Goal: Task Accomplishment & Management: Complete application form

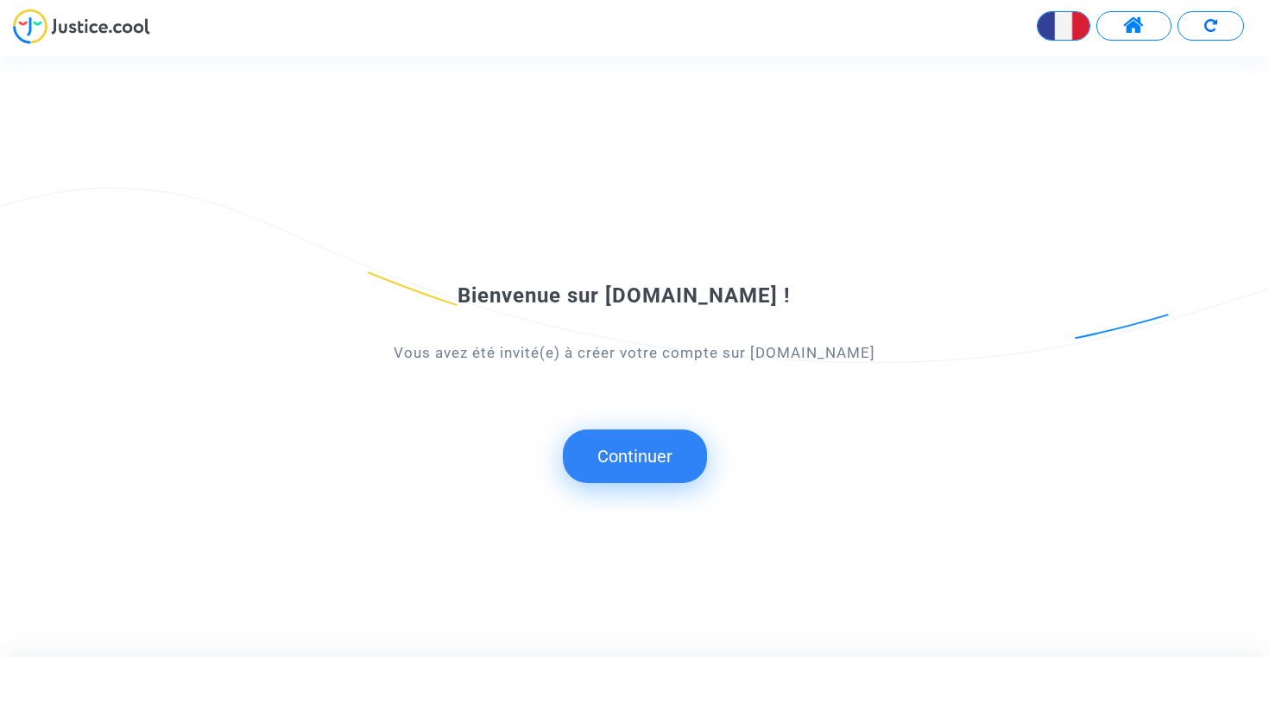
click at [612, 476] on button "Continuer" at bounding box center [635, 456] width 144 height 54
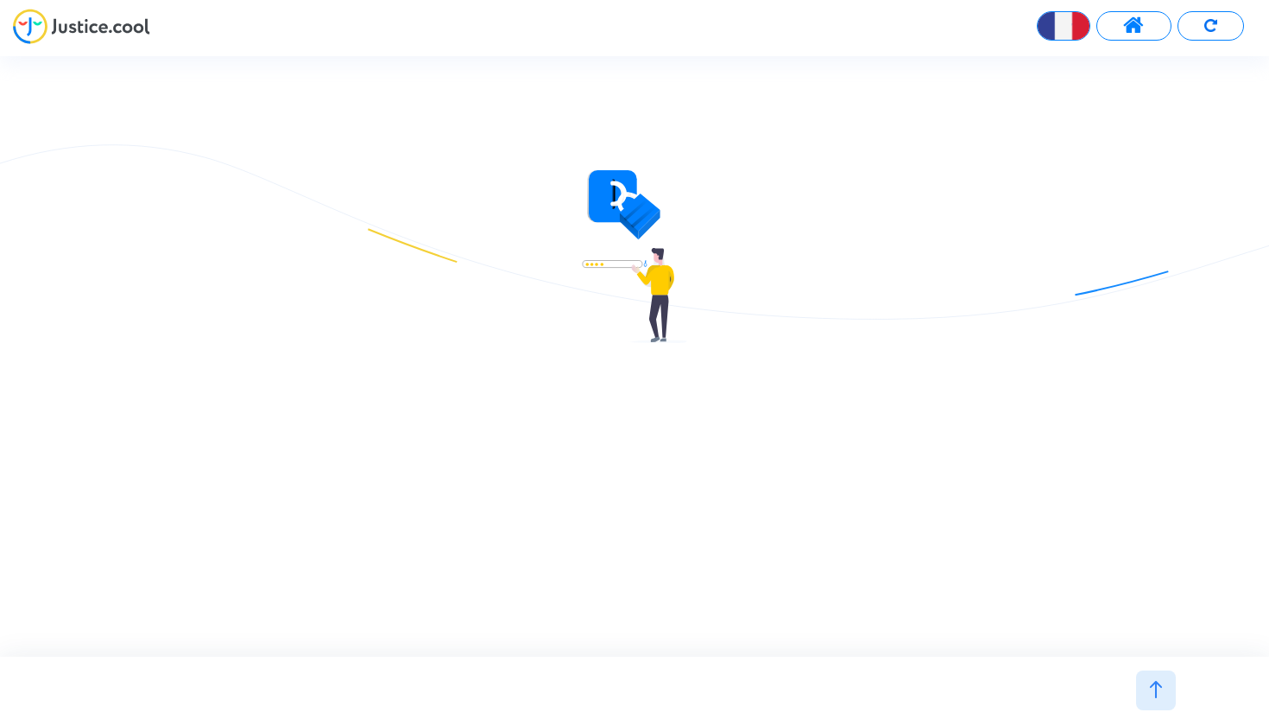
click at [655, 280] on img at bounding box center [635, 256] width 106 height 173
click at [1150, 678] on div at bounding box center [1156, 690] width 40 height 40
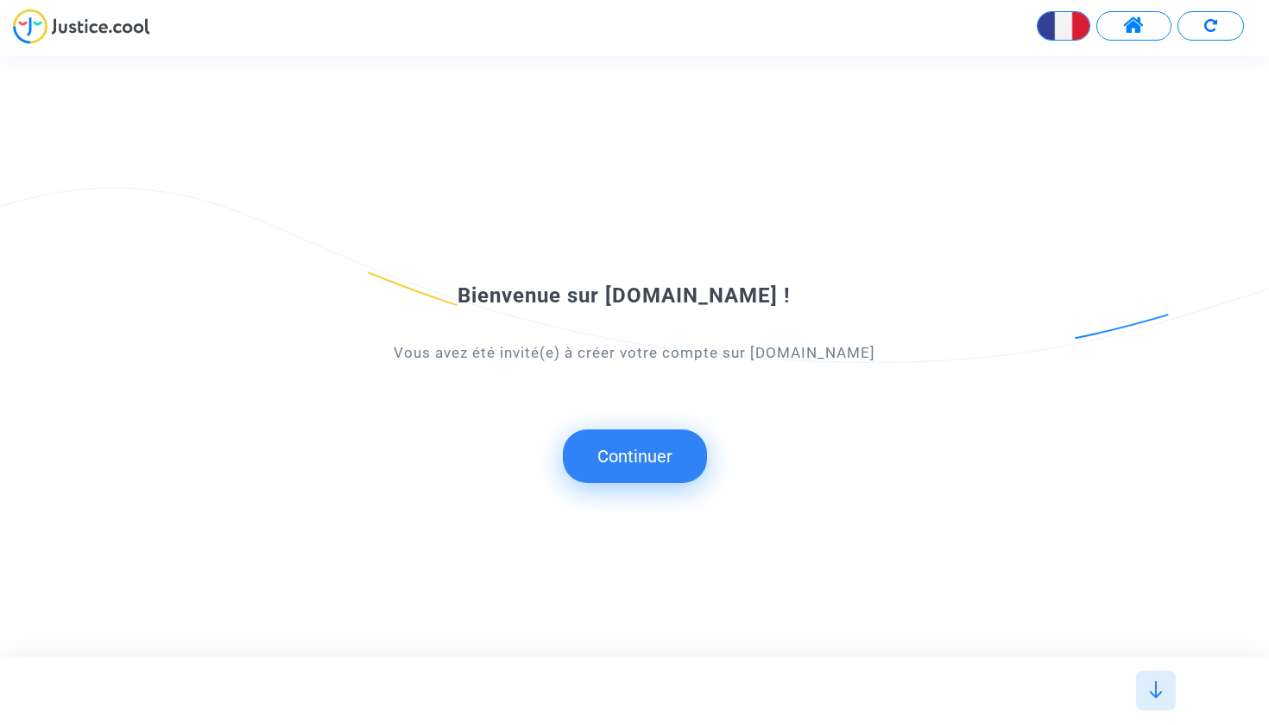
click at [1158, 693] on img at bounding box center [1156, 689] width 17 height 17
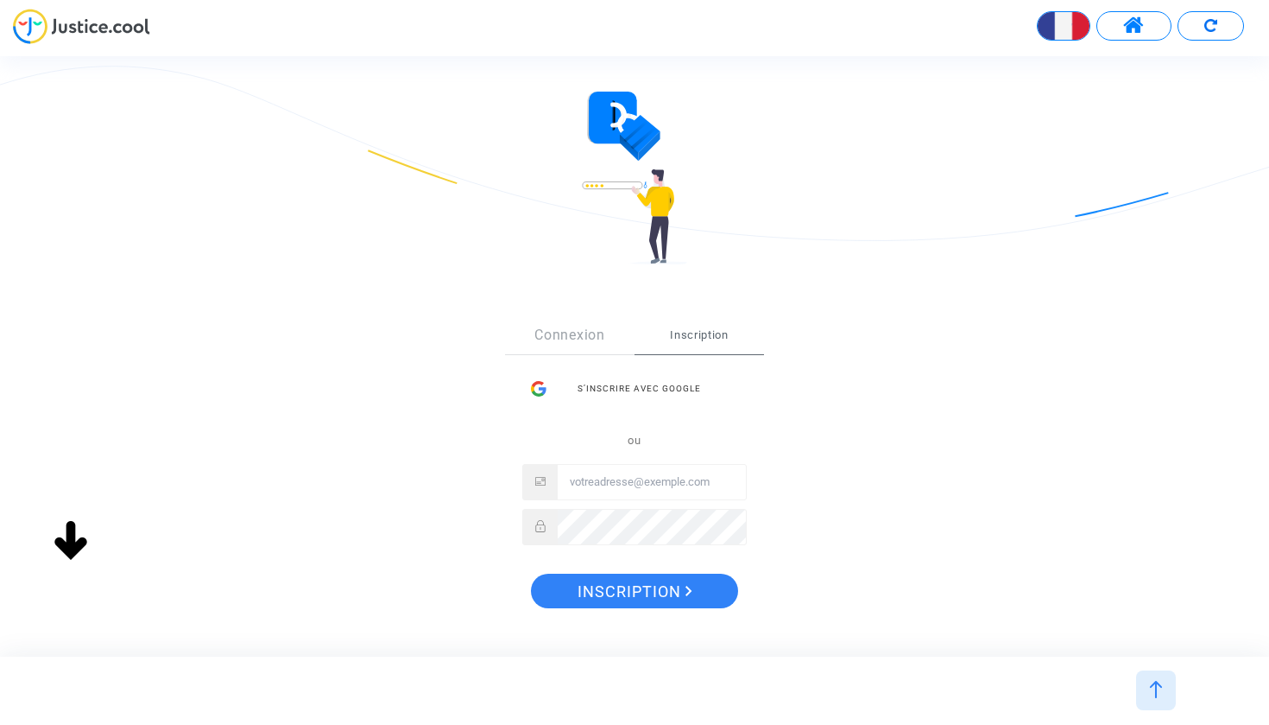
click at [667, 478] on div "S’inscrire avec Google ou" at bounding box center [634, 457] width 225 height 173
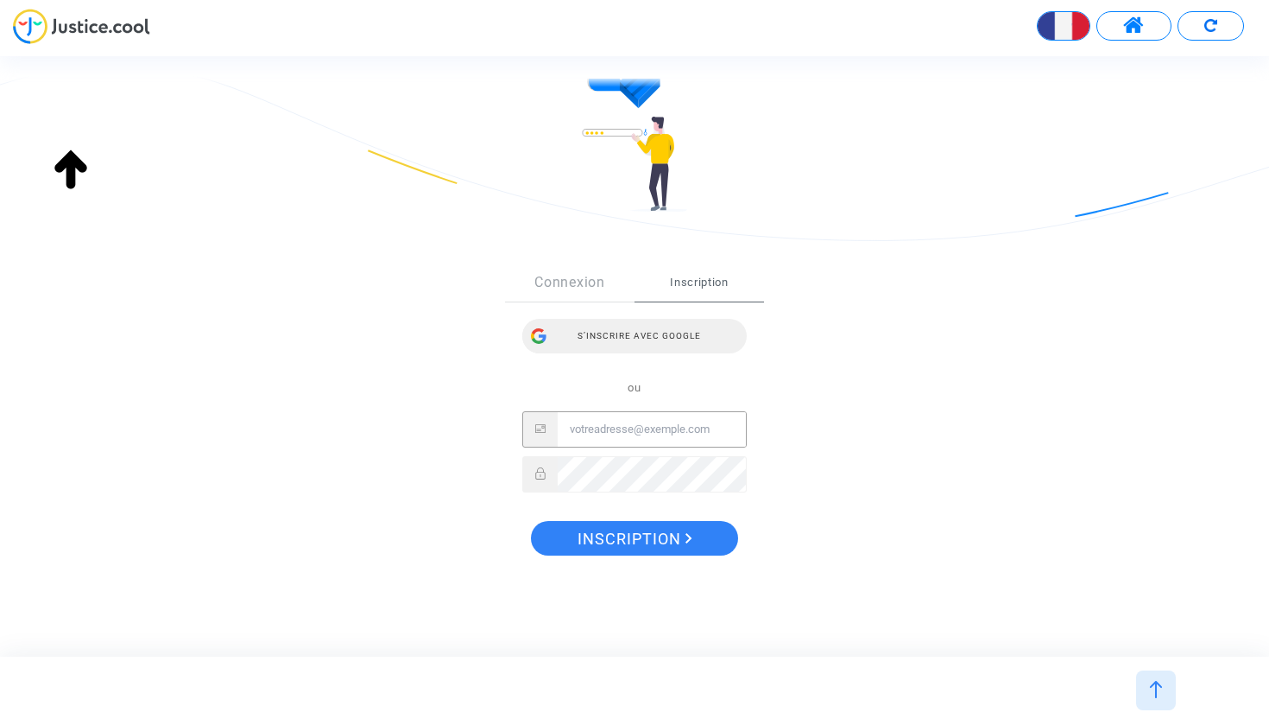
scroll to position [165, 0]
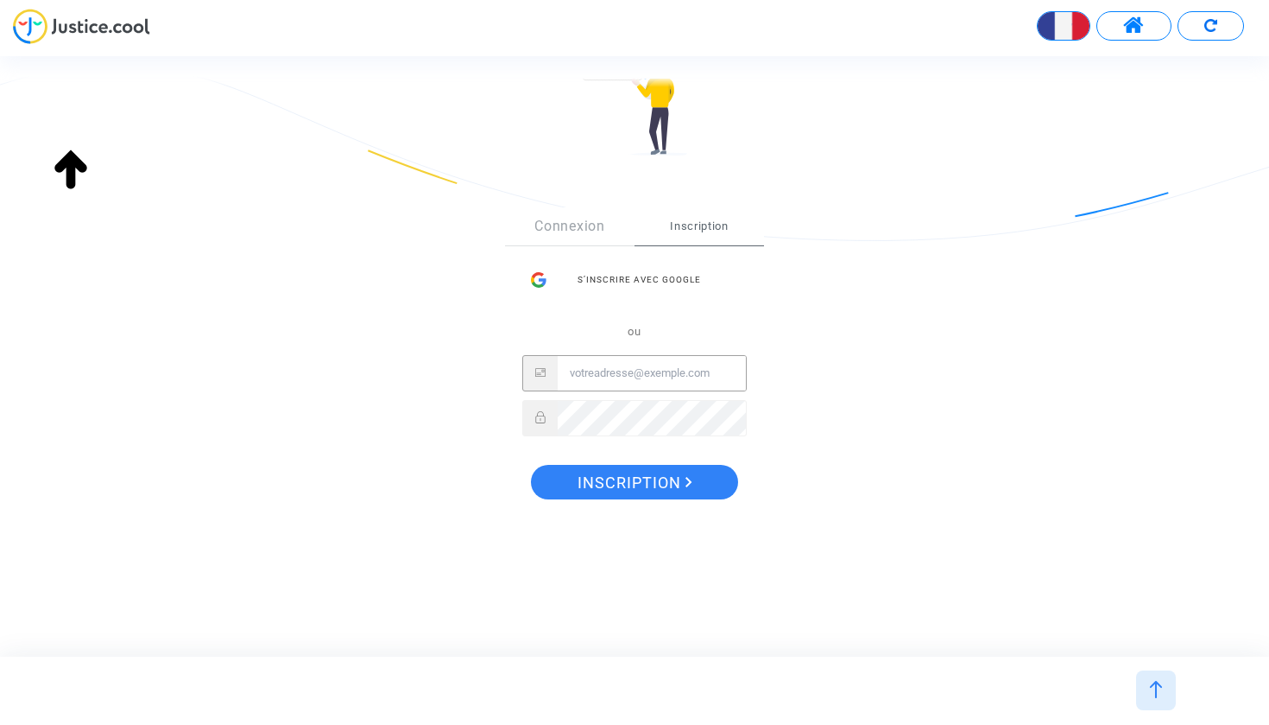
click at [650, 373] on input "Email" at bounding box center [652, 373] width 188 height 35
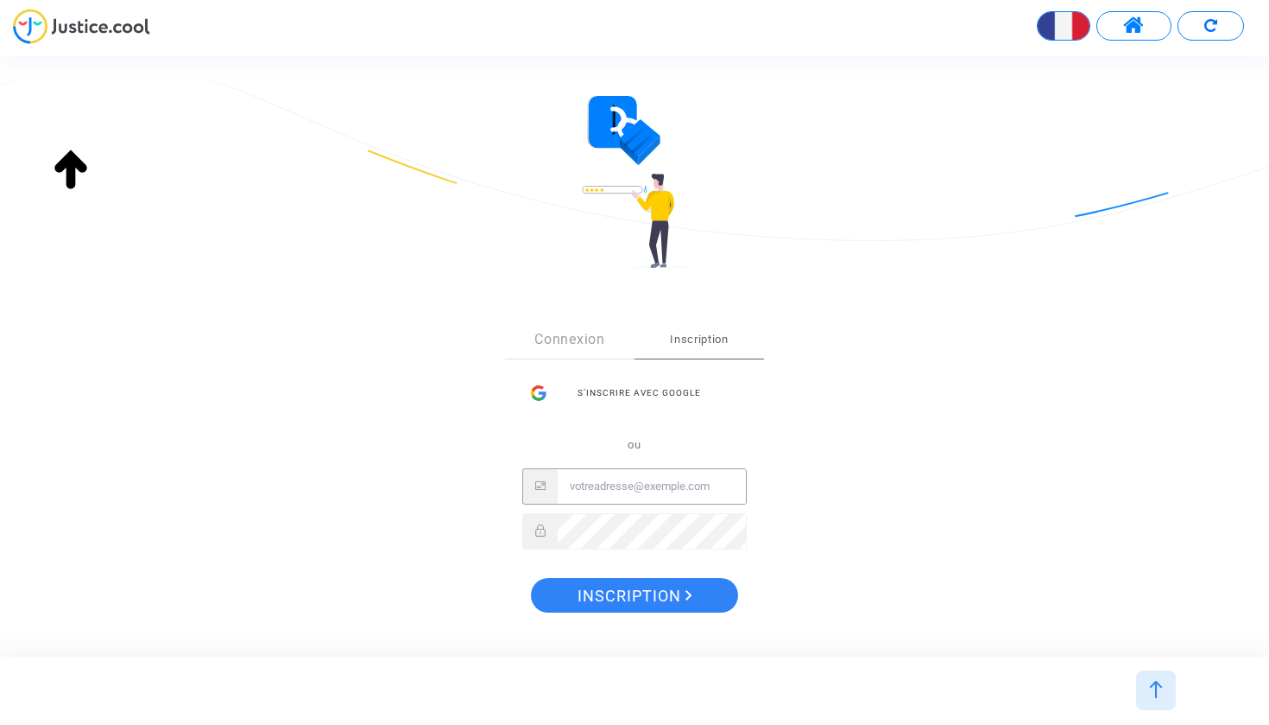
scroll to position [11, 0]
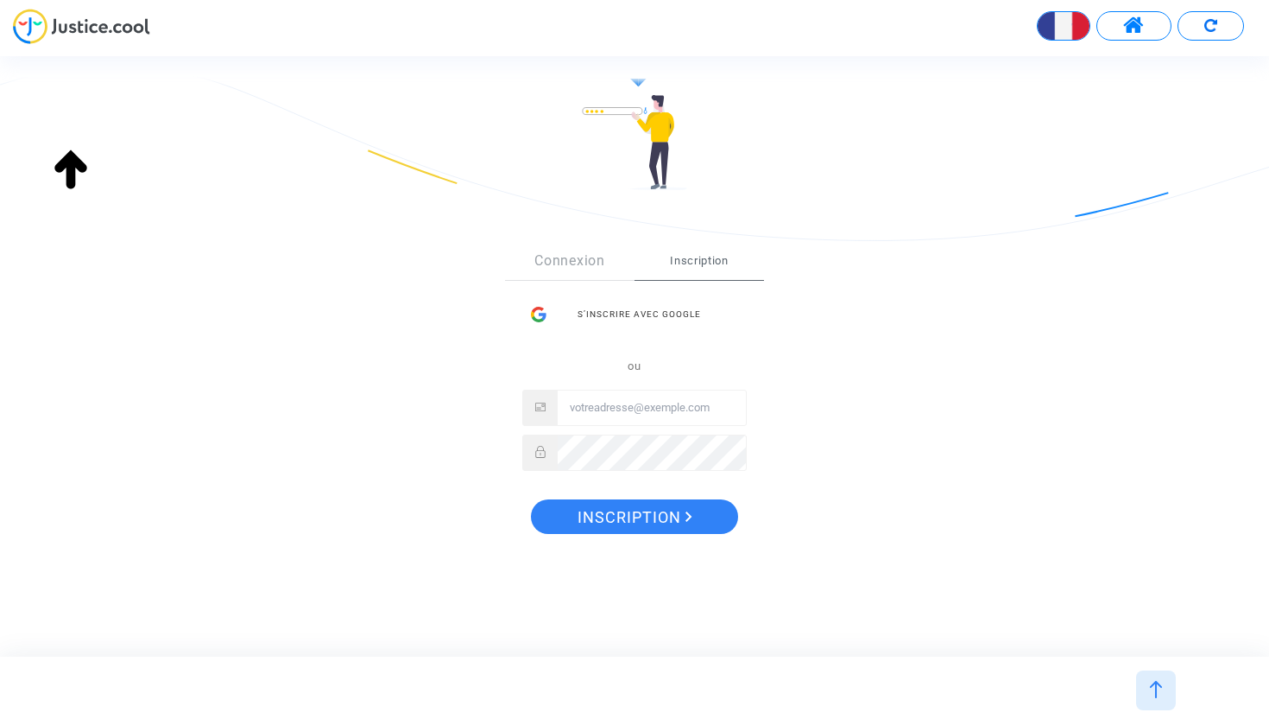
scroll to position [139, 0]
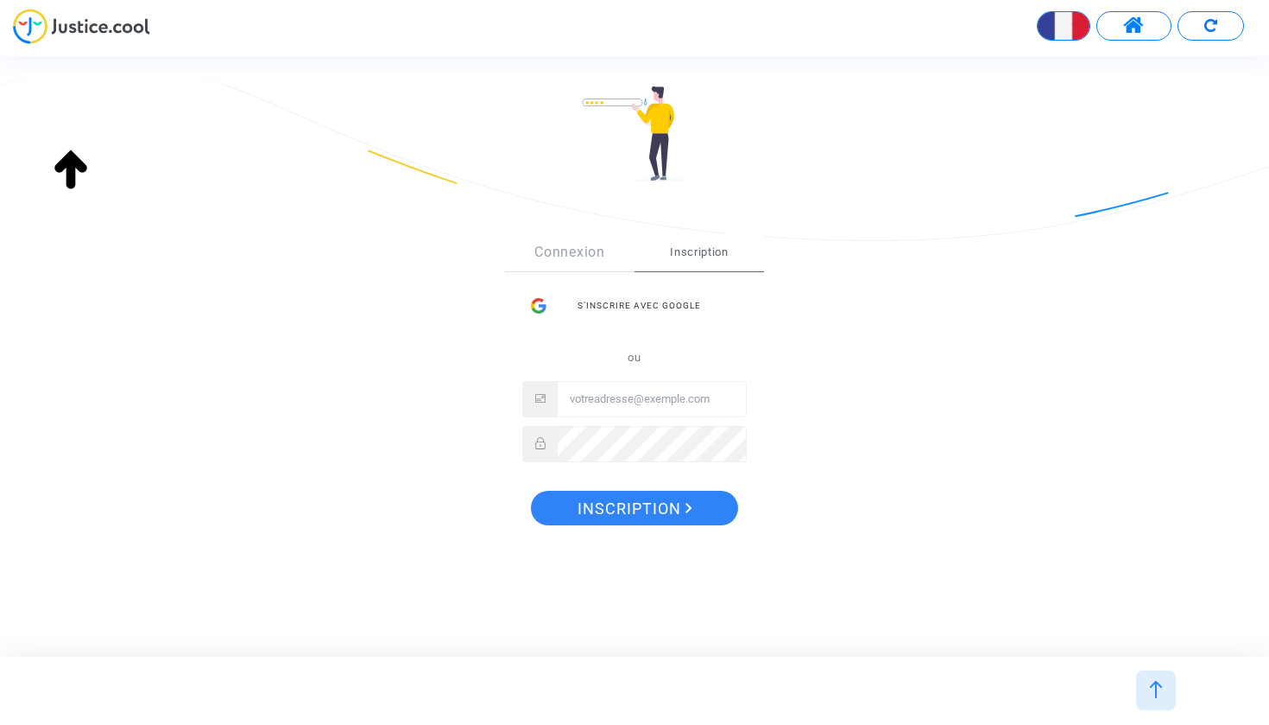
click at [634, 399] on input "Email" at bounding box center [652, 399] width 188 height 35
type input "eddy.chiha@gmail.com"
click at [595, 407] on input "eddy.chiha@gmail.com" at bounding box center [652, 399] width 188 height 35
click at [595, 407] on input "[EMAIL_ADDRESS][DOMAIN_NAME]" at bounding box center [652, 399] width 188 height 35
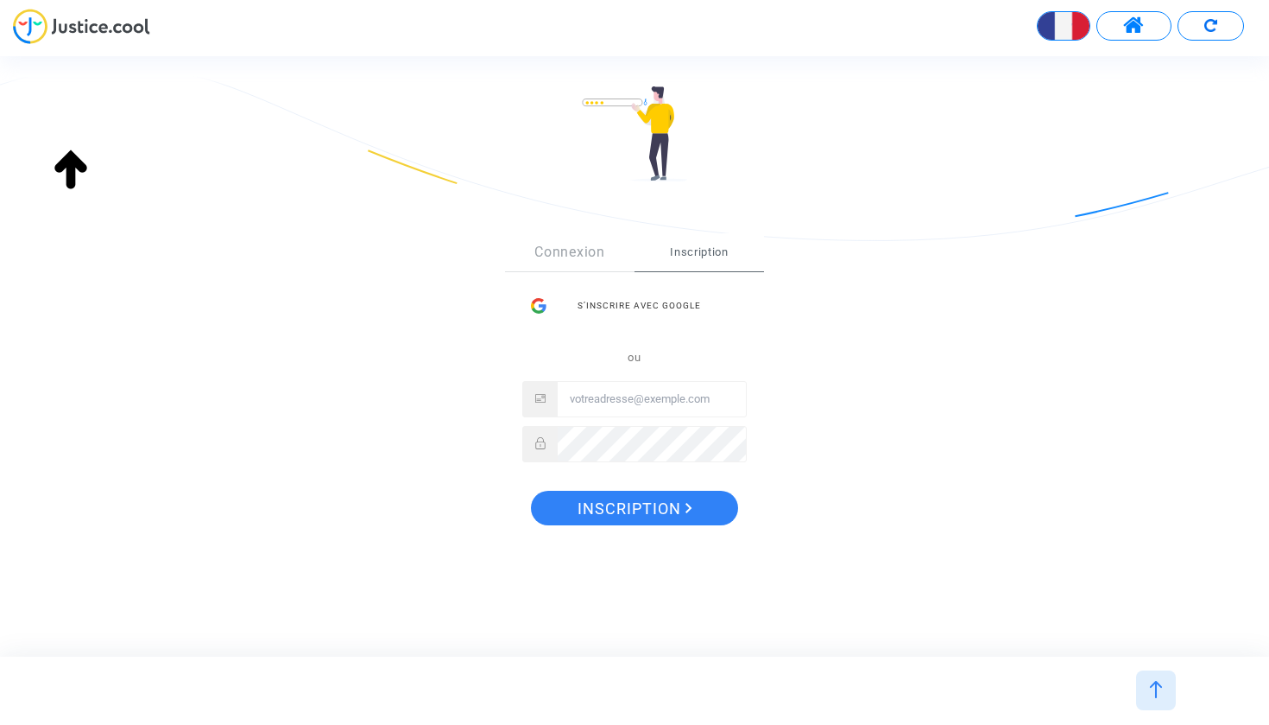
type input "[EMAIL_ADDRESS][DOMAIN_NAME]"
click at [698, 500] on button "Inscription" at bounding box center [634, 508] width 207 height 35
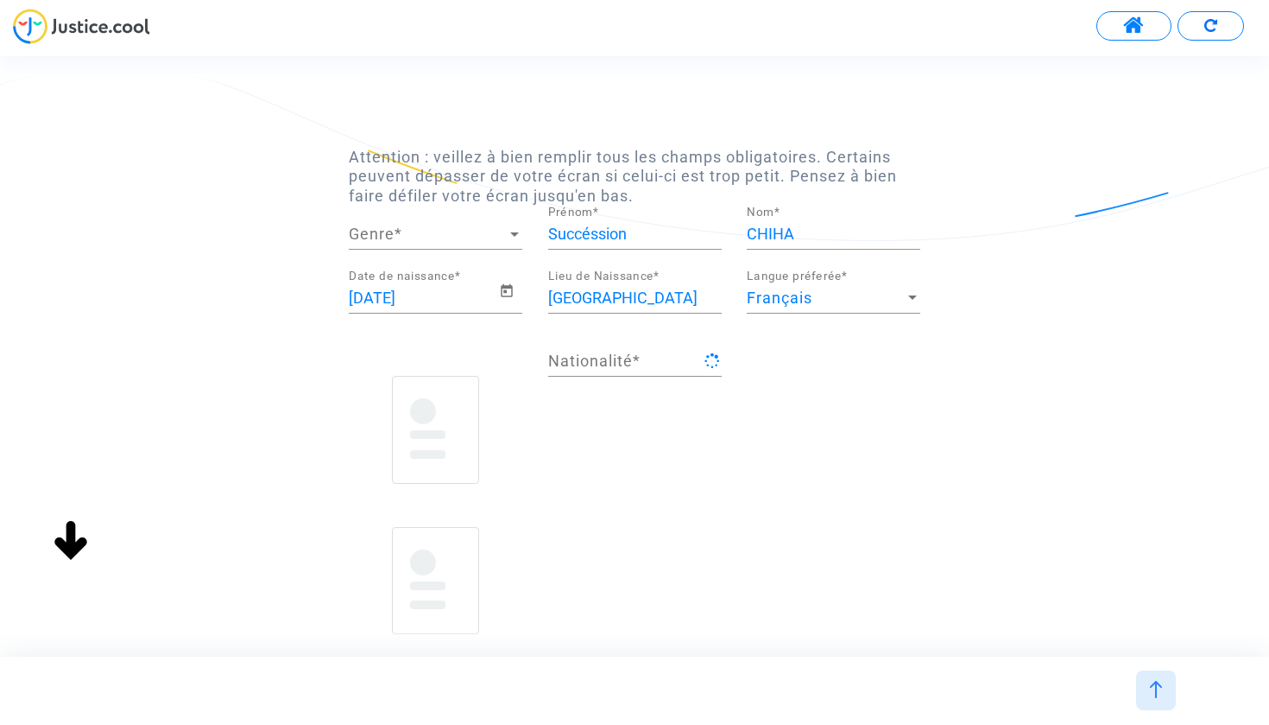
type input "française"
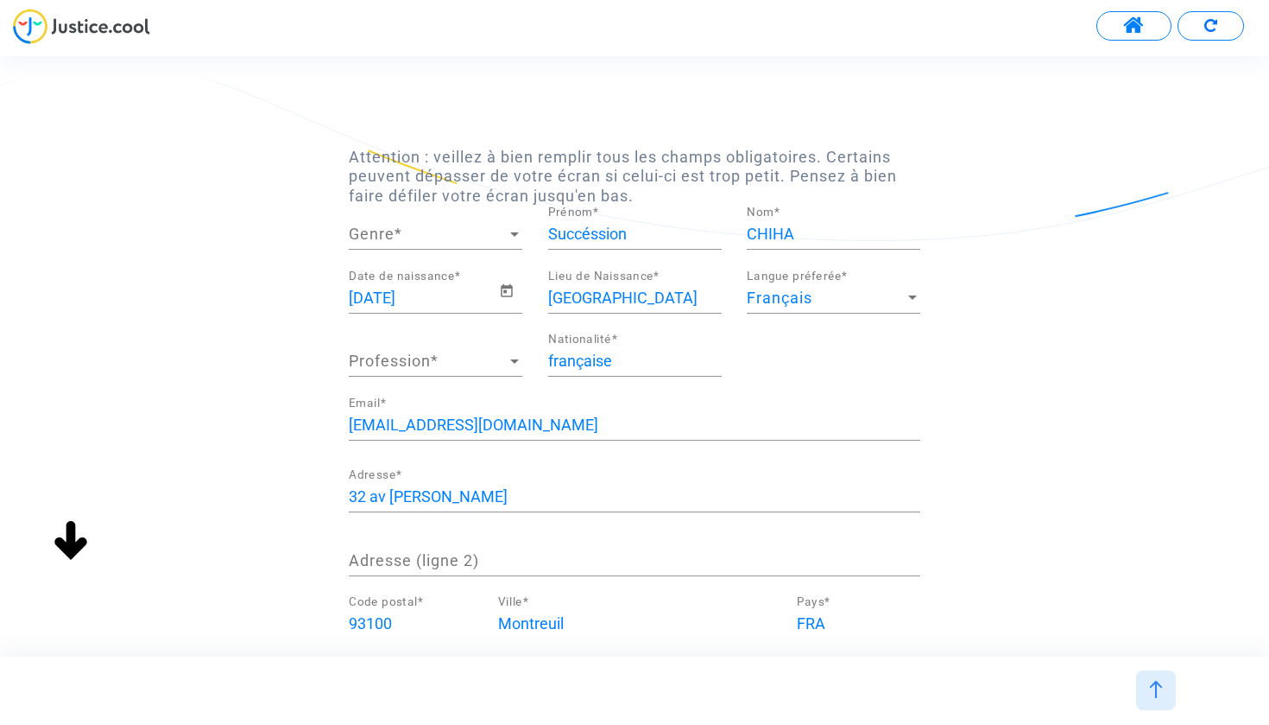
click at [434, 237] on span "Genre" at bounding box center [428, 233] width 158 height 17
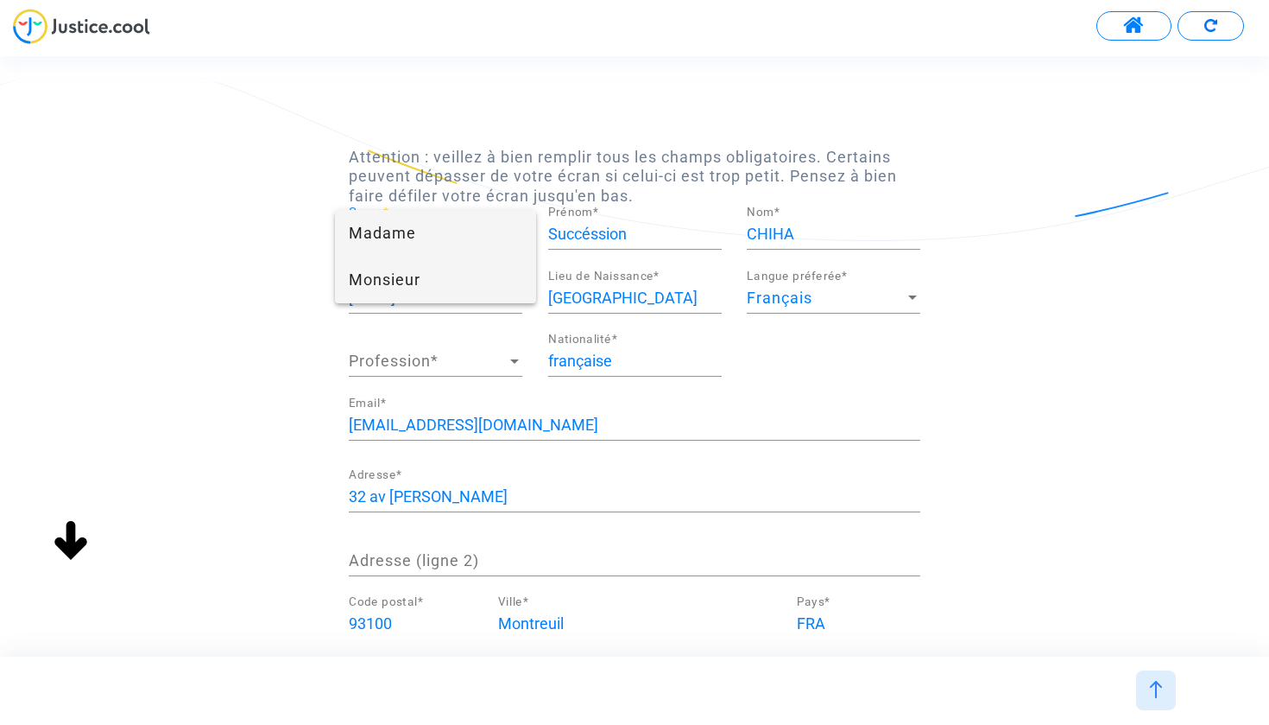
click at [430, 263] on span "Monsieur" at bounding box center [436, 279] width 174 height 47
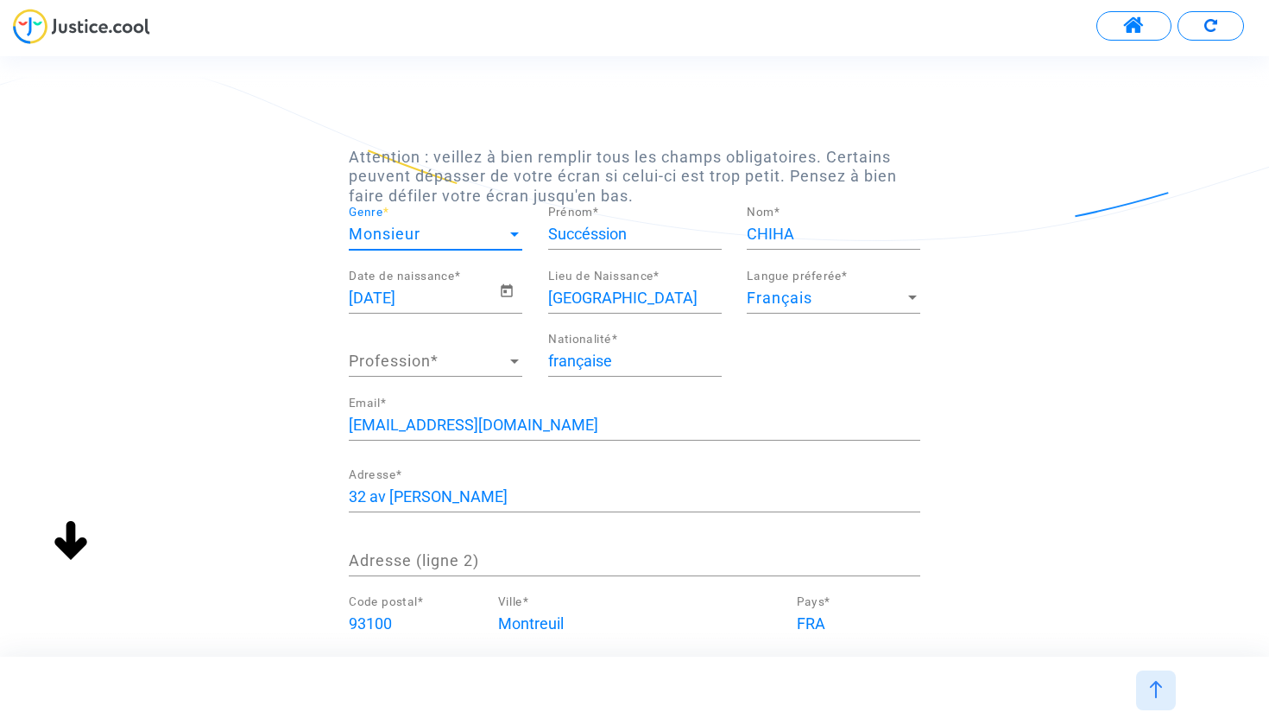
click at [435, 356] on span "Profession" at bounding box center [428, 360] width 158 height 17
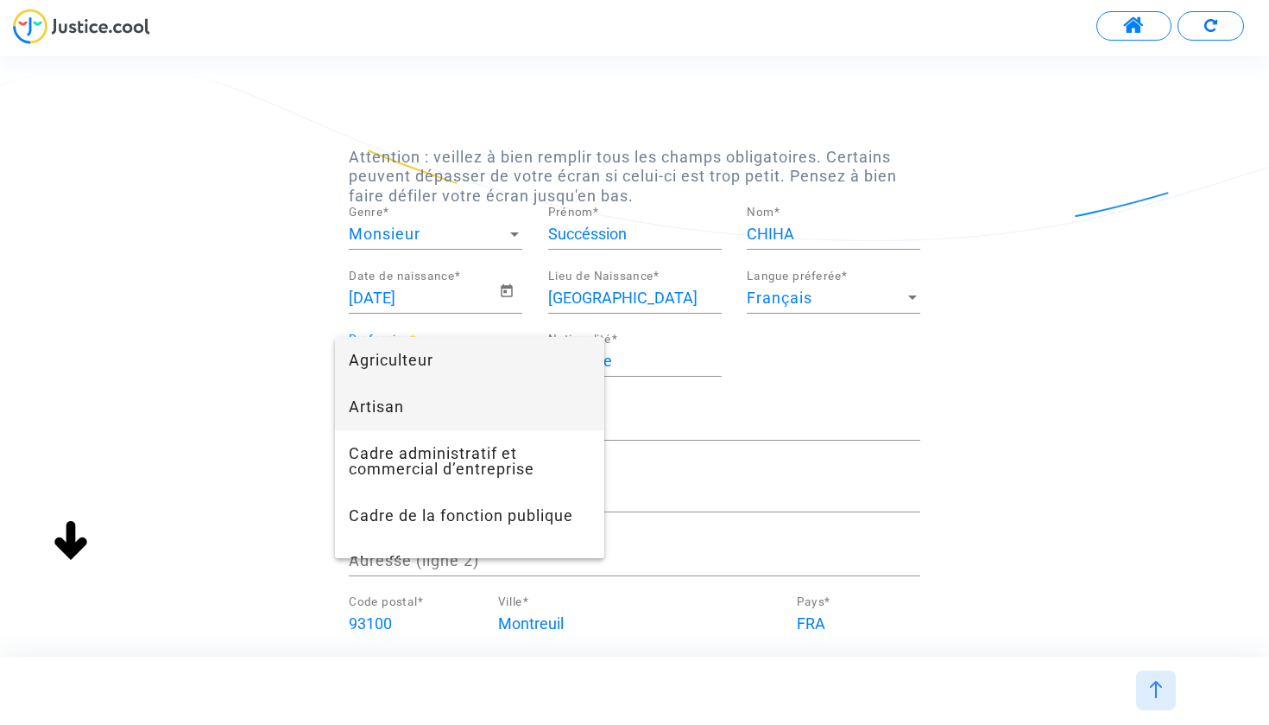
click at [429, 400] on span "Artisan" at bounding box center [470, 406] width 242 height 47
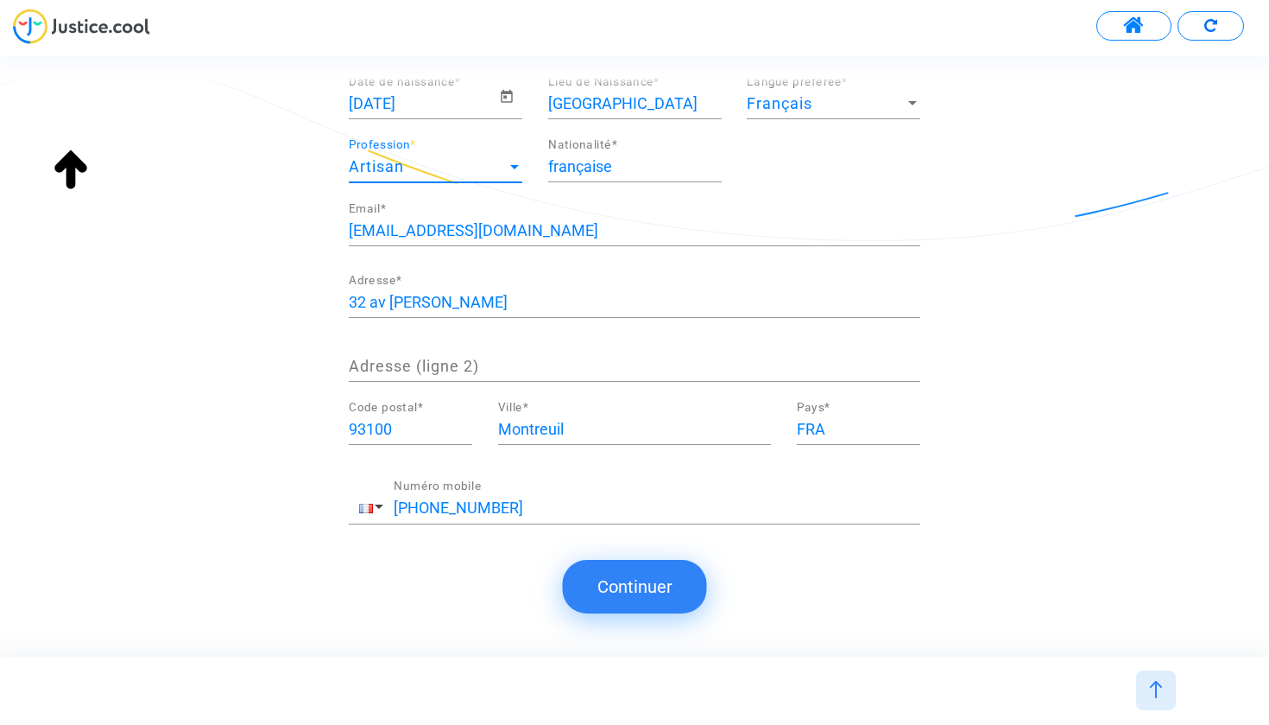
scroll to position [193, 0]
click at [639, 605] on button "Continuer" at bounding box center [635, 587] width 144 height 54
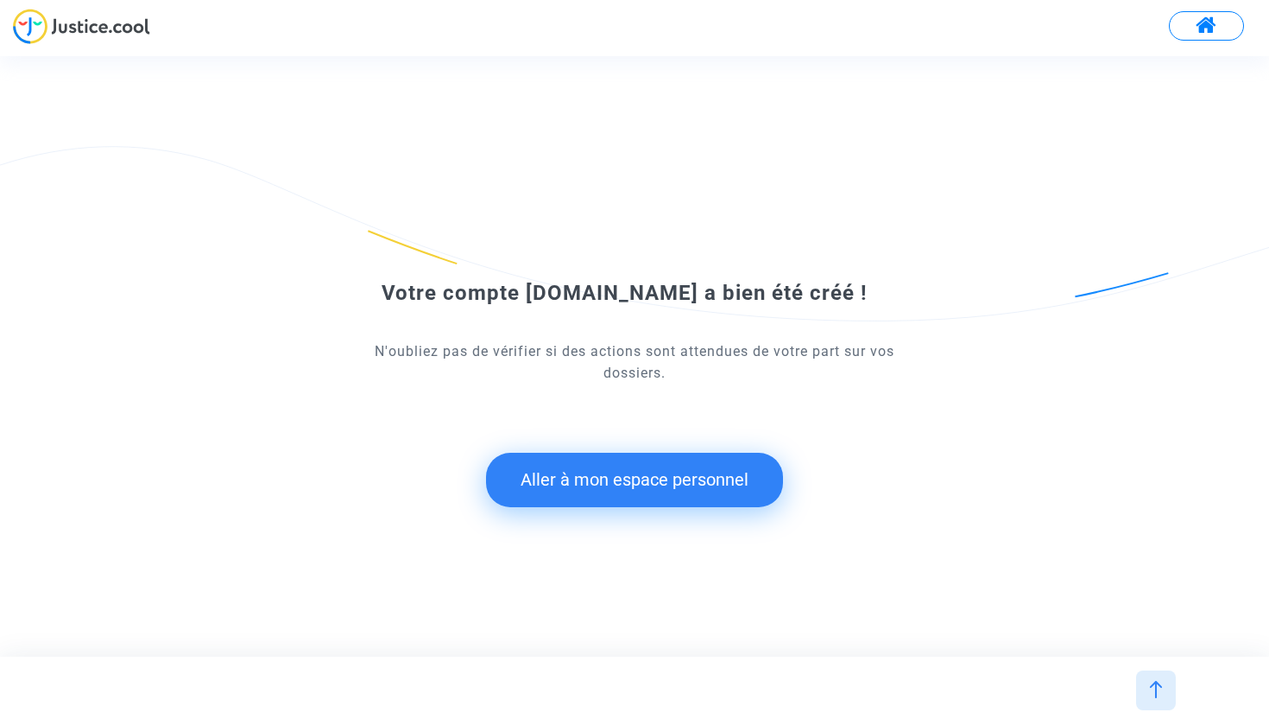
click at [663, 483] on button "Aller à mon espace personnel" at bounding box center [634, 480] width 297 height 54
click at [636, 491] on button "Aller à mon espace personnel" at bounding box center [634, 480] width 297 height 54
click at [625, 486] on button "Aller à mon espace personnel" at bounding box center [634, 480] width 297 height 54
click at [1243, 24] on button at bounding box center [1229, 25] width 38 height 26
click at [888, 270] on form "Votre compte [DOMAIN_NAME] a bien été créé ! N'oubliez pas de vérifier si des a…" at bounding box center [635, 339] width 572 height 335
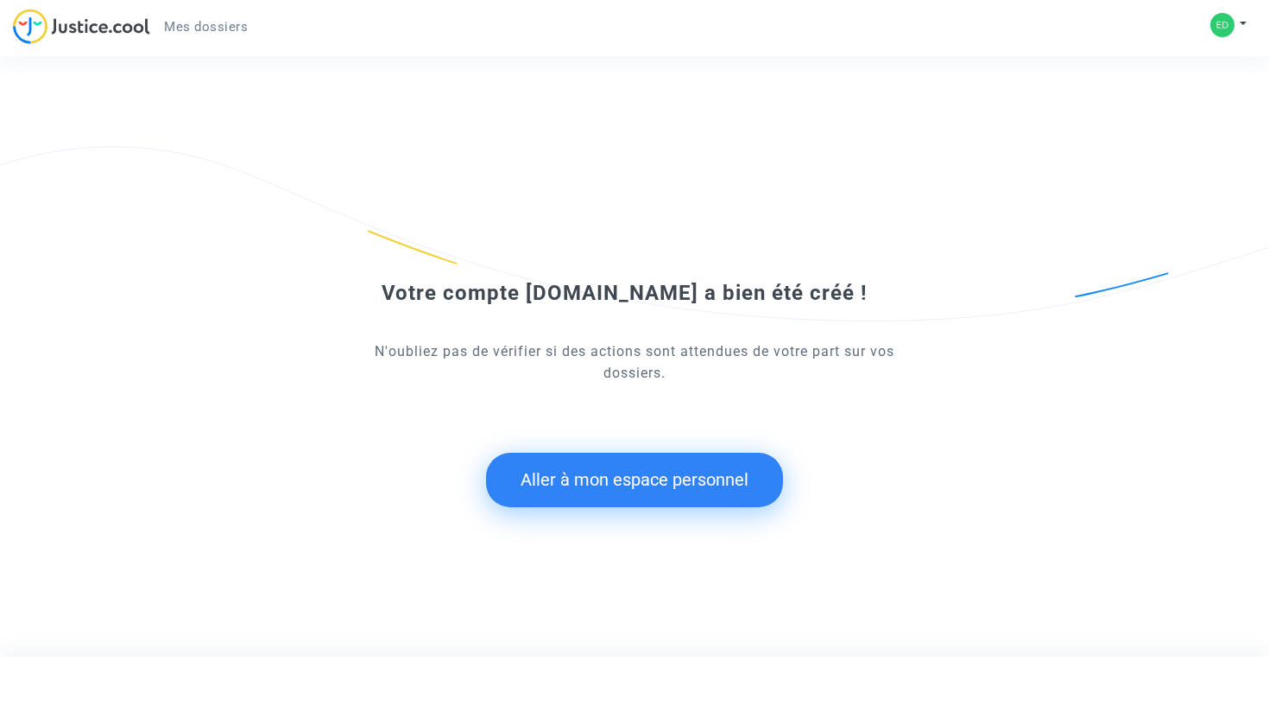
click at [1244, 22] on button at bounding box center [1229, 25] width 38 height 26
click at [1199, 56] on link "Mon profil" at bounding box center [1179, 61] width 136 height 28
click at [661, 485] on button "Aller à mon espace personnel" at bounding box center [634, 480] width 297 height 54
click at [639, 478] on button "Aller à mon espace personnel" at bounding box center [634, 480] width 297 height 54
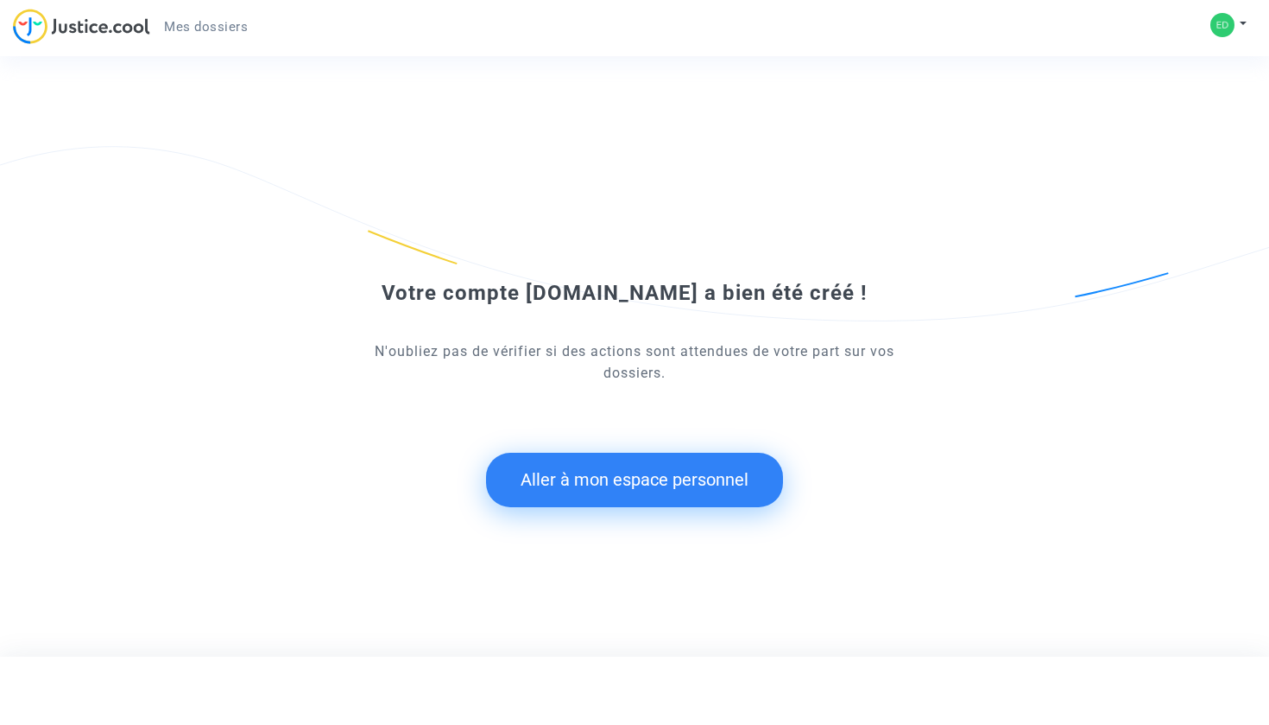
click at [639, 478] on button "Aller à mon espace personnel" at bounding box center [634, 480] width 297 height 54
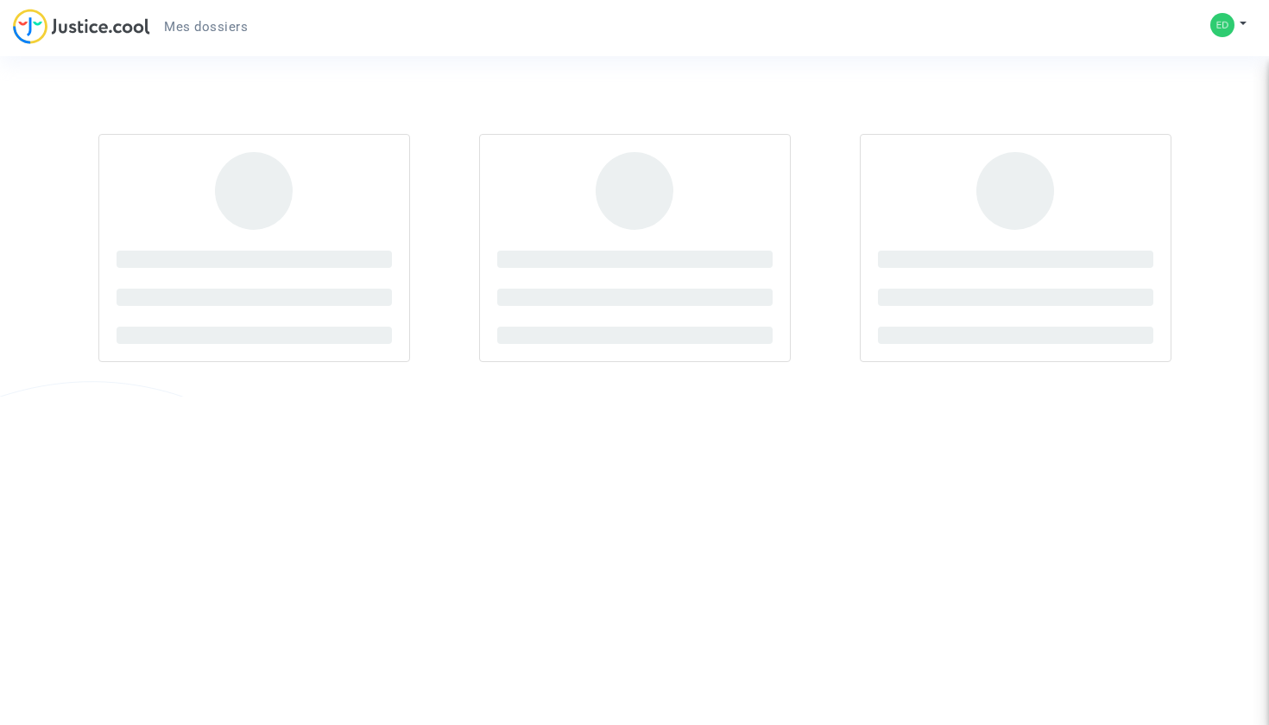
click at [895, 85] on section at bounding box center [634, 198] width 1269 height 396
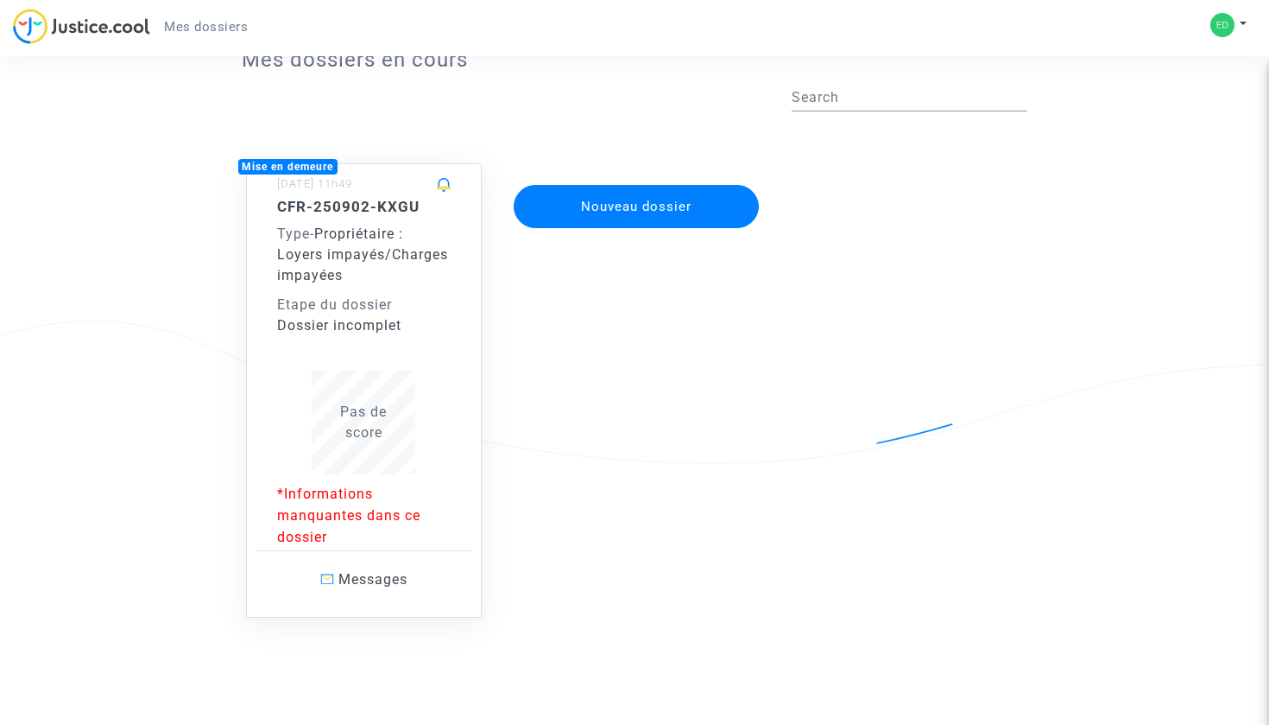
scroll to position [66, 0]
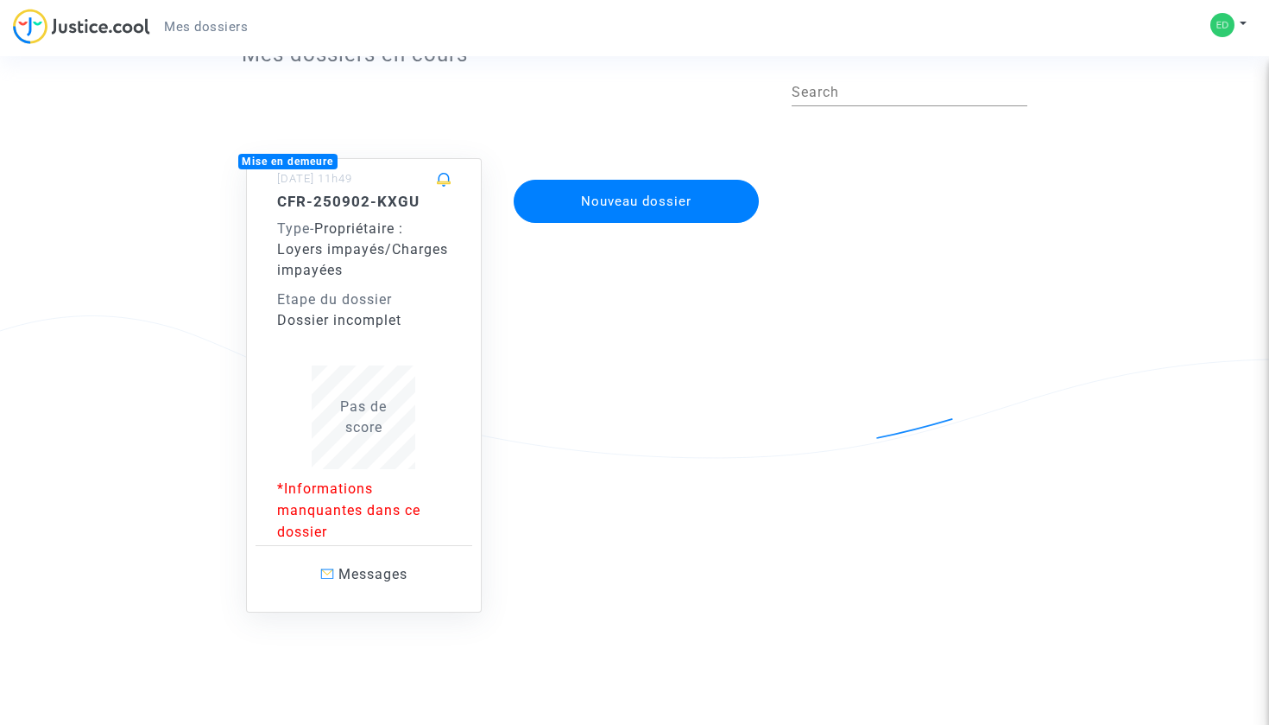
click at [351, 506] on p "*Informations manquantes dans ce dossier" at bounding box center [364, 510] width 174 height 65
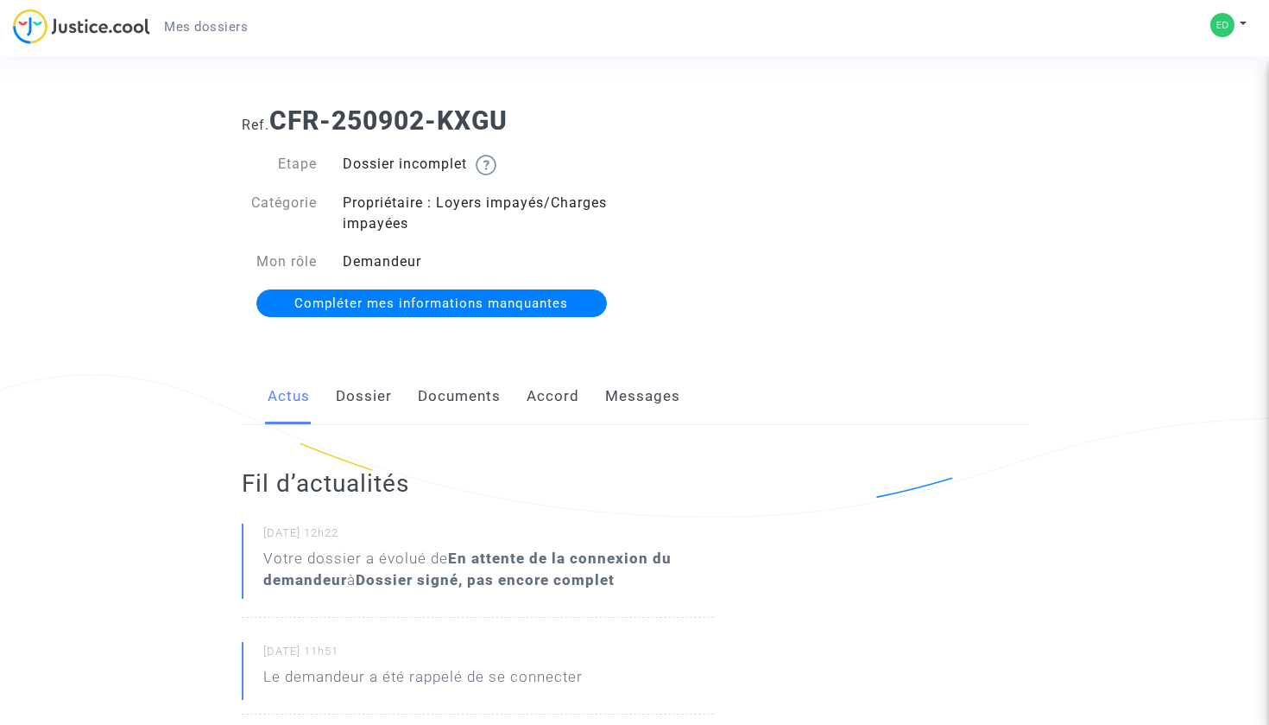
scroll to position [9, 0]
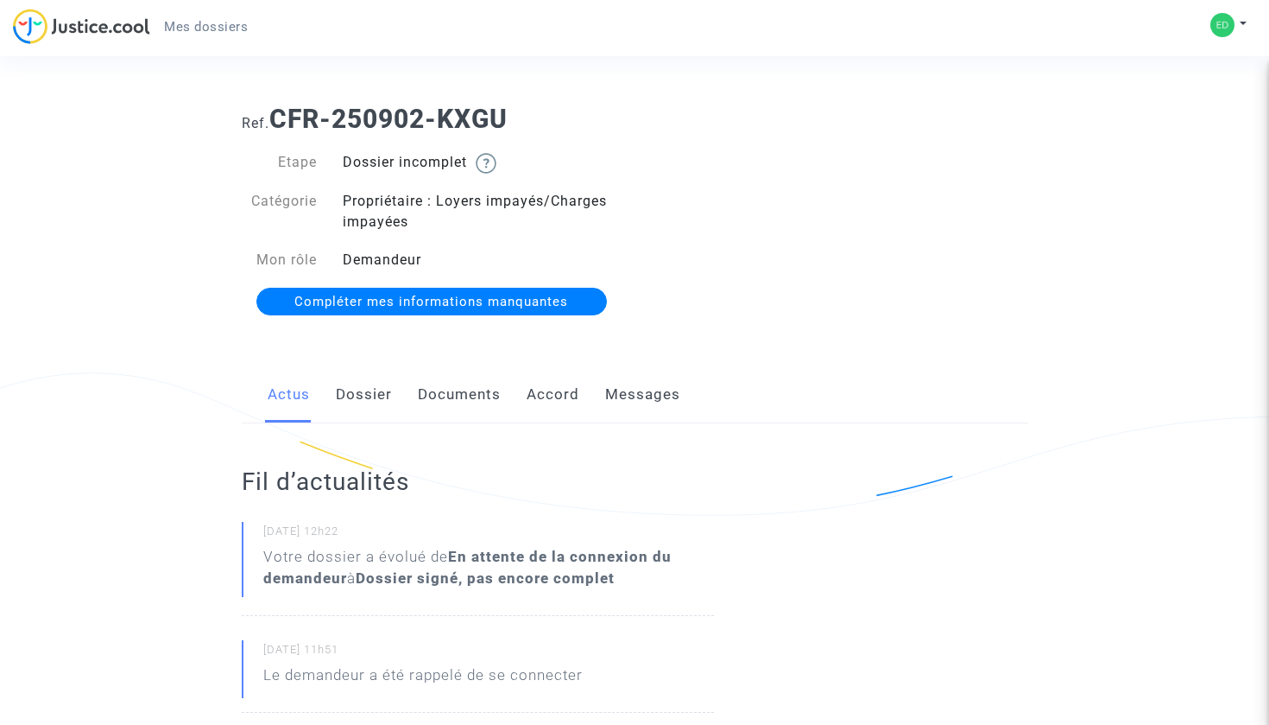
click at [459, 389] on link "Documents" at bounding box center [459, 394] width 83 height 57
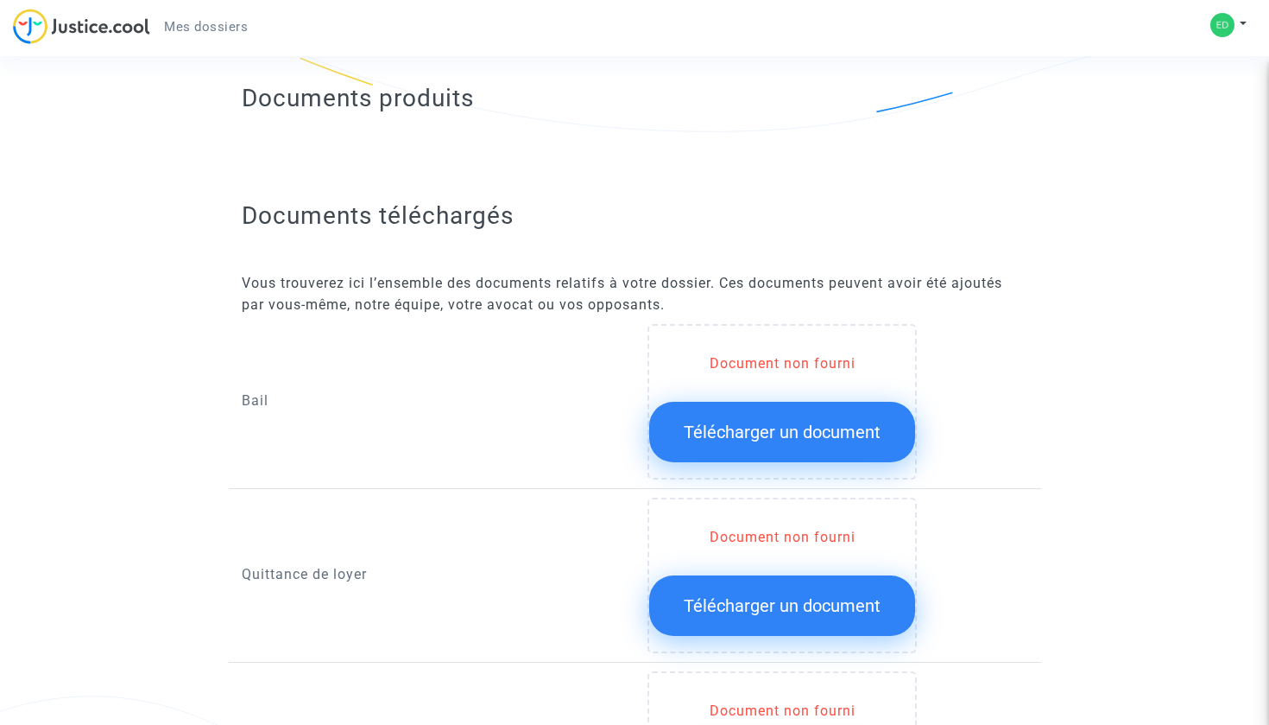
scroll to position [391, 0]
click at [712, 426] on span "Télécharger un document" at bounding box center [782, 432] width 197 height 21
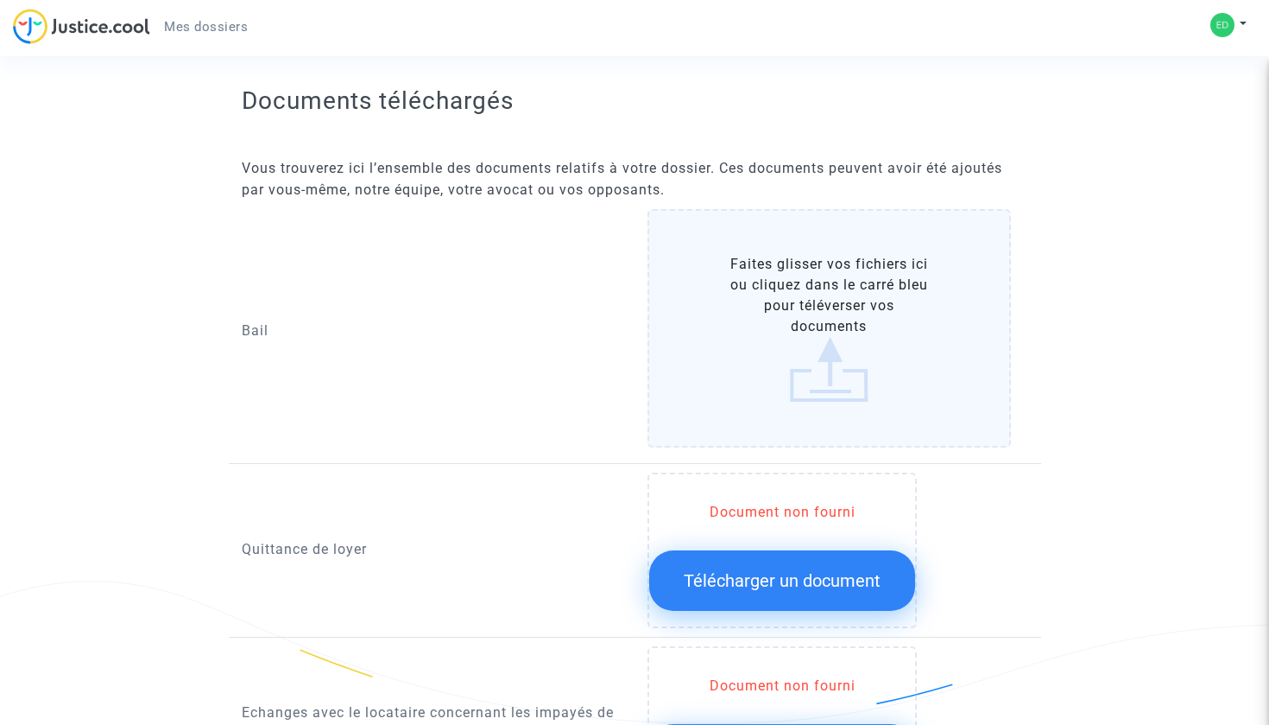
scroll to position [506, 0]
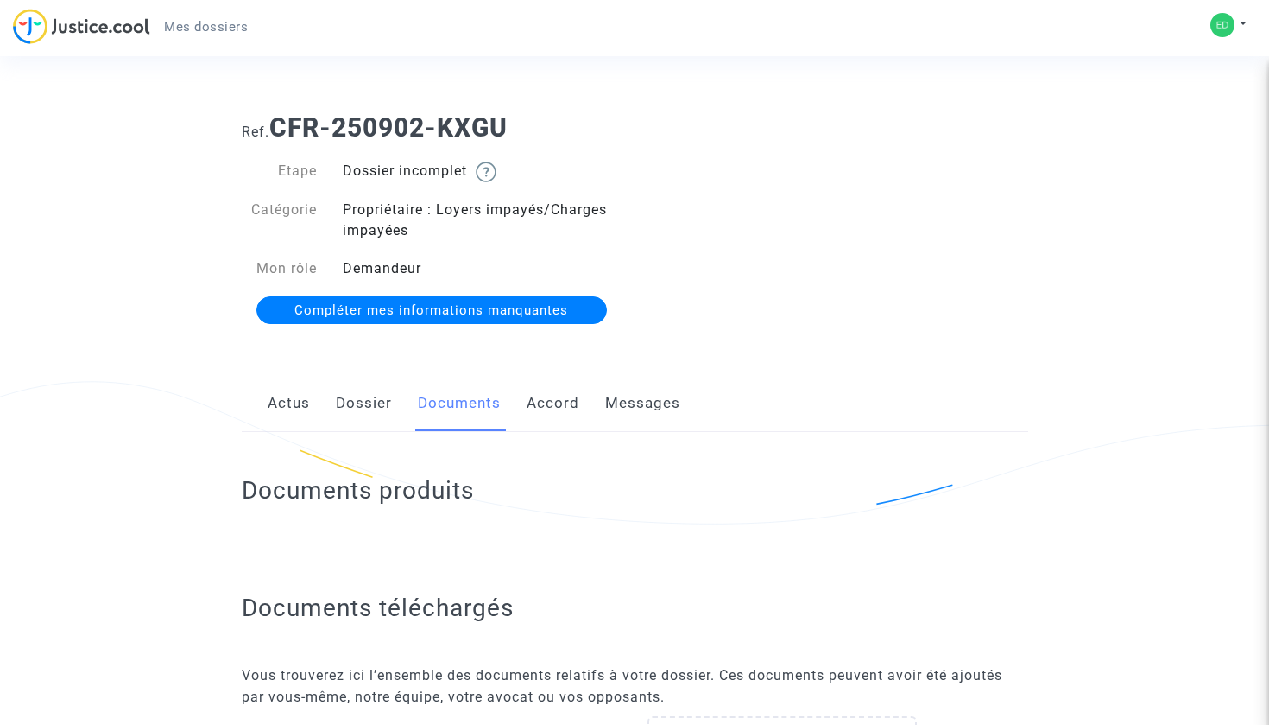
click at [866, 334] on div "Ref. CFR-250902-KXGU Etape Dossier incomplet Catégorie Propriétaire : Loyers im…" at bounding box center [635, 219] width 813 height 240
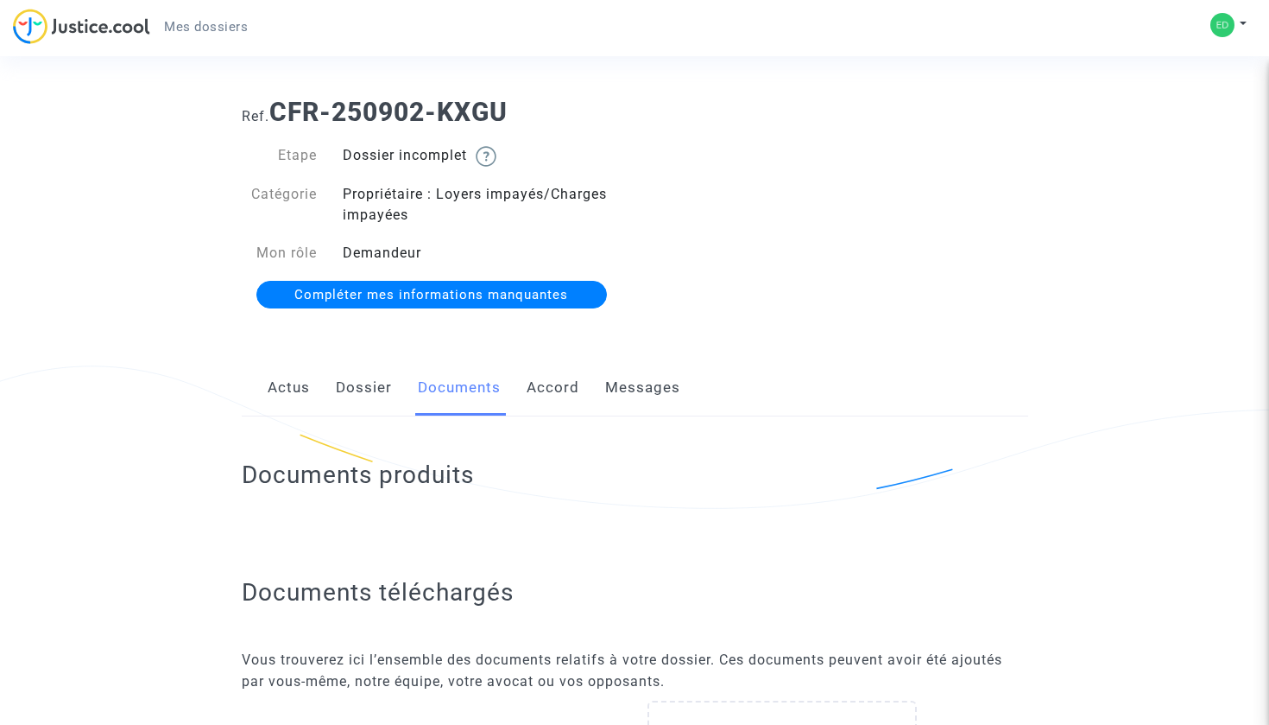
scroll to position [22, 0]
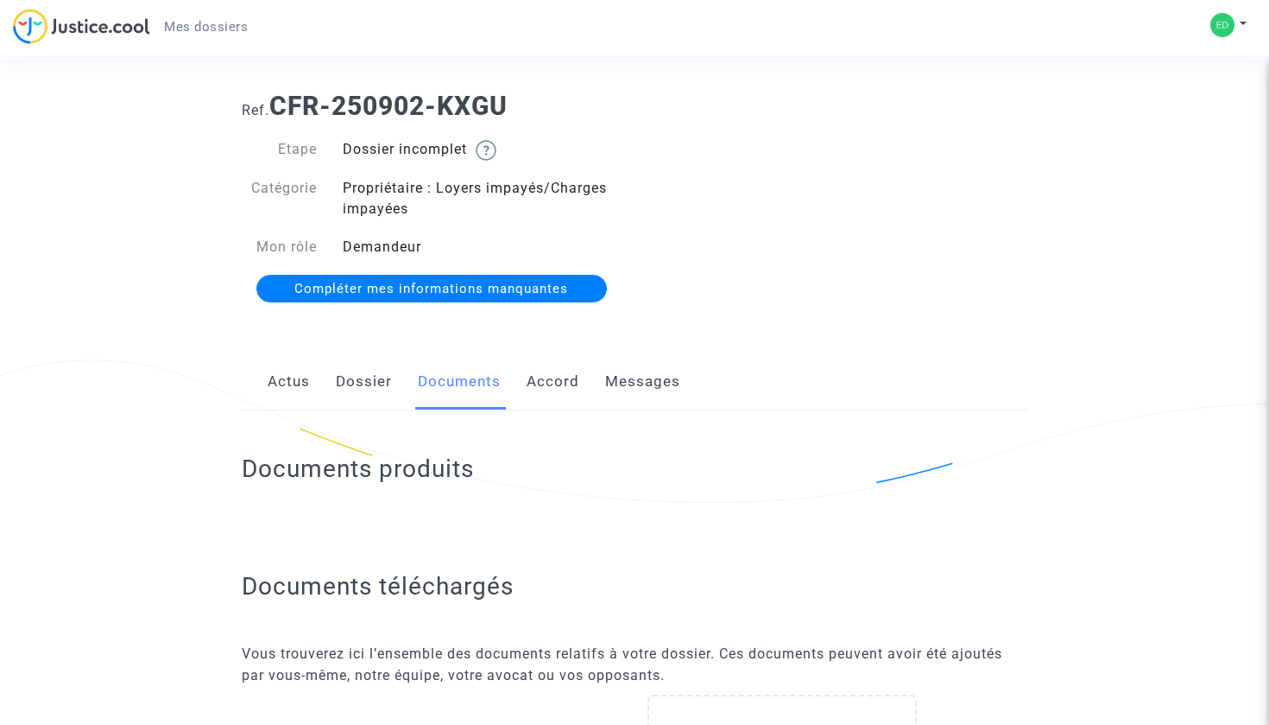
click at [529, 383] on link "Accord" at bounding box center [553, 381] width 53 height 57
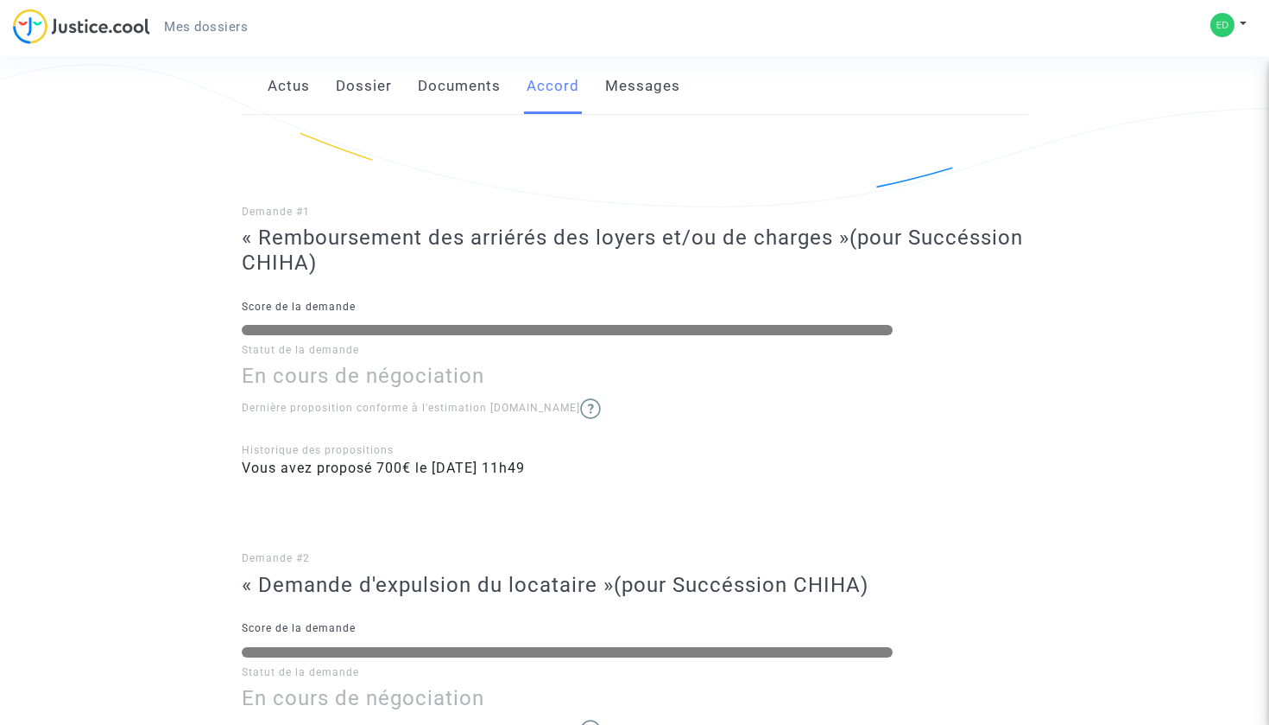
scroll to position [276, 0]
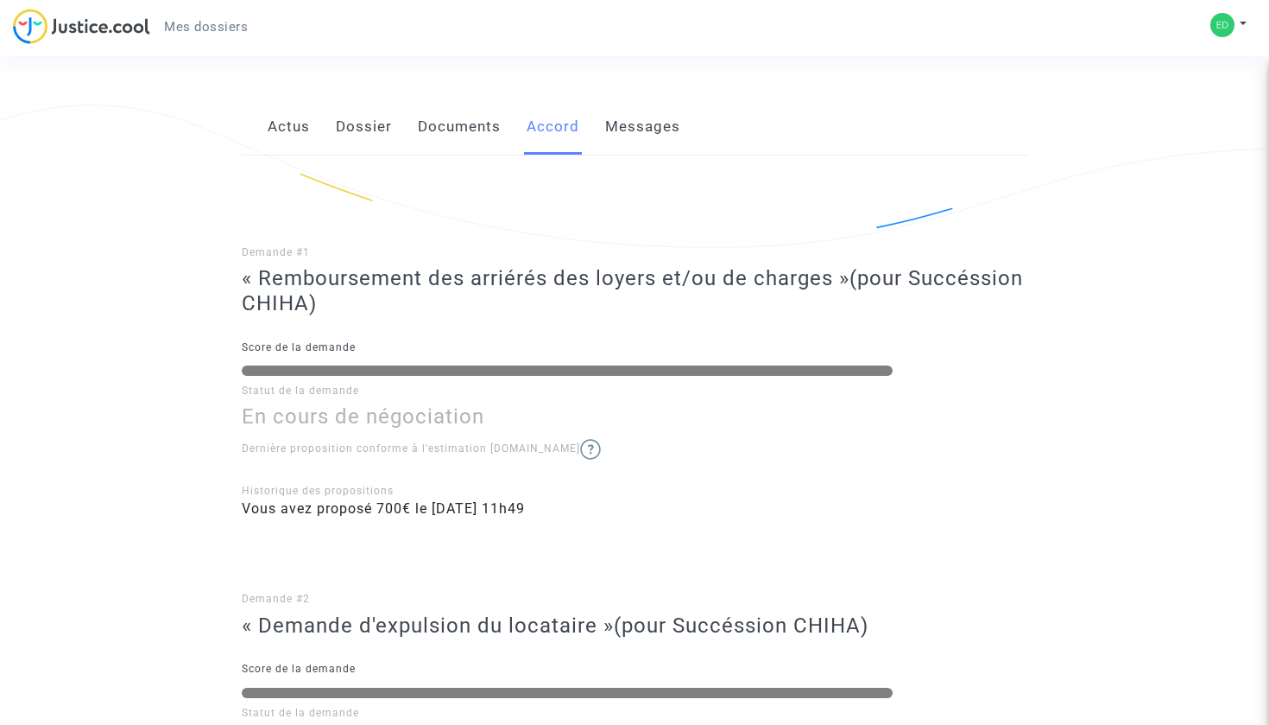
click at [636, 138] on link "Messages" at bounding box center [642, 126] width 75 height 57
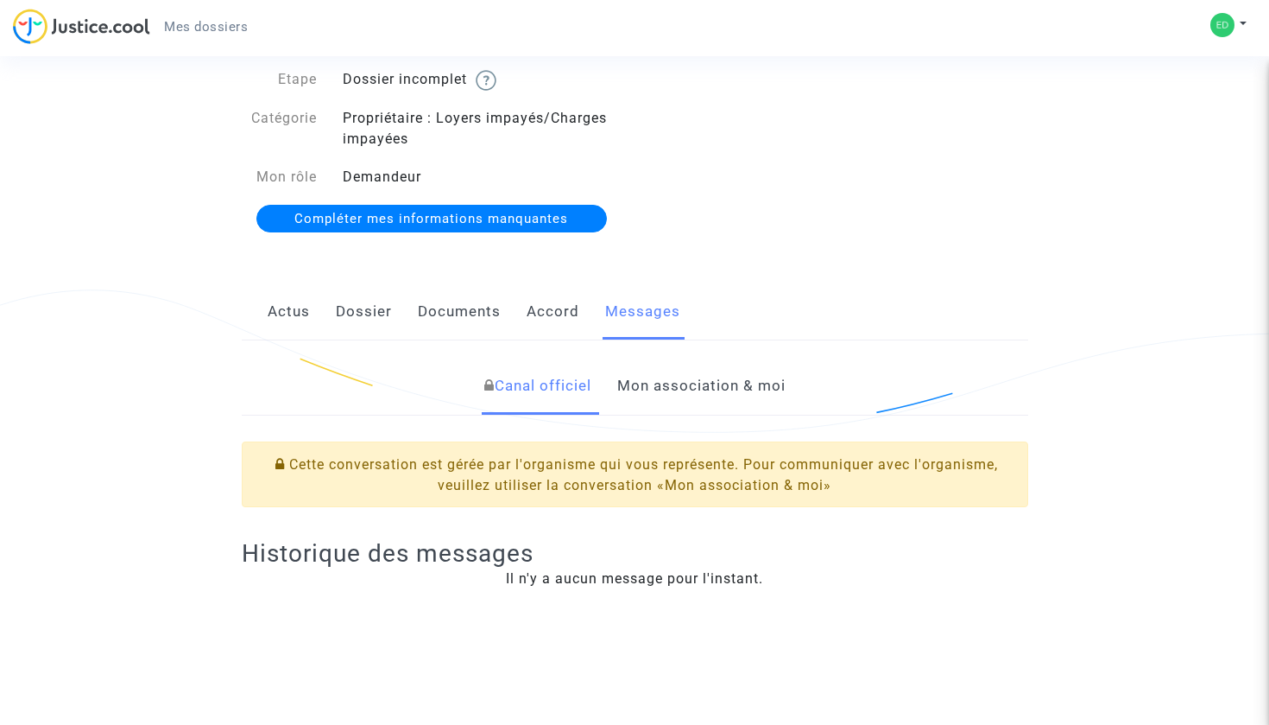
scroll to position [92, 0]
click at [294, 311] on link "Actus" at bounding box center [289, 310] width 42 height 57
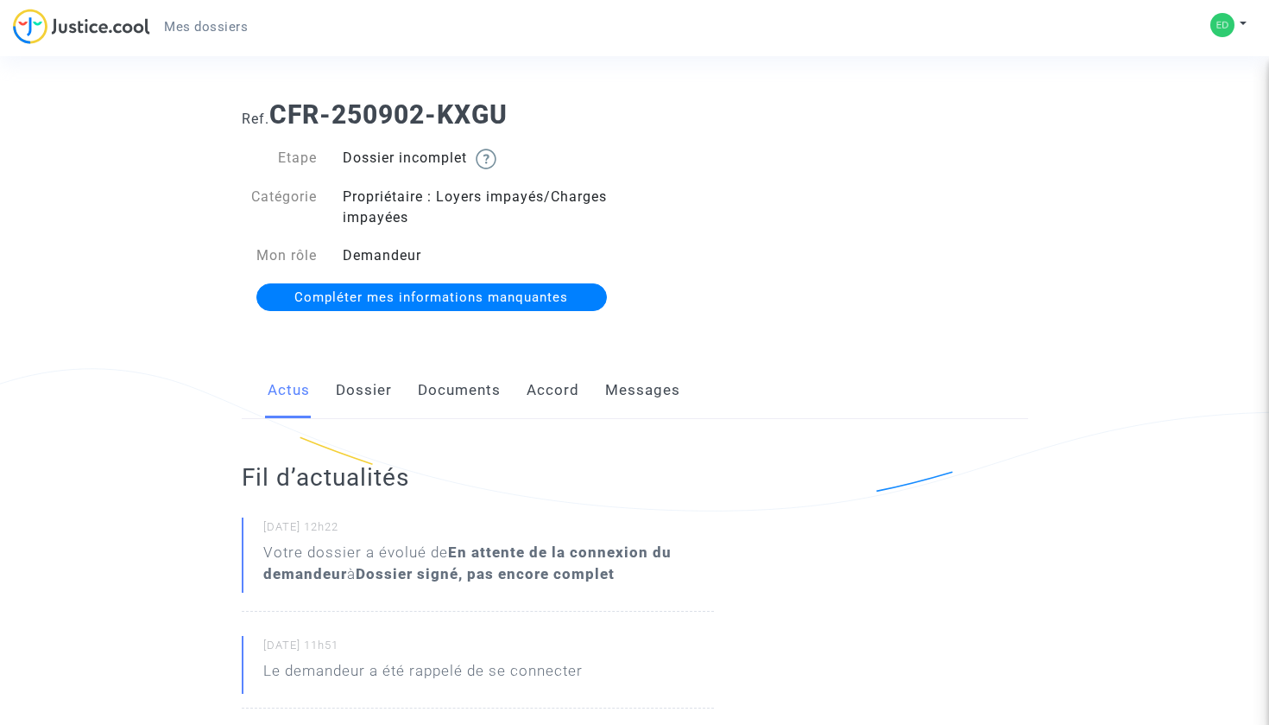
scroll to position [4, 0]
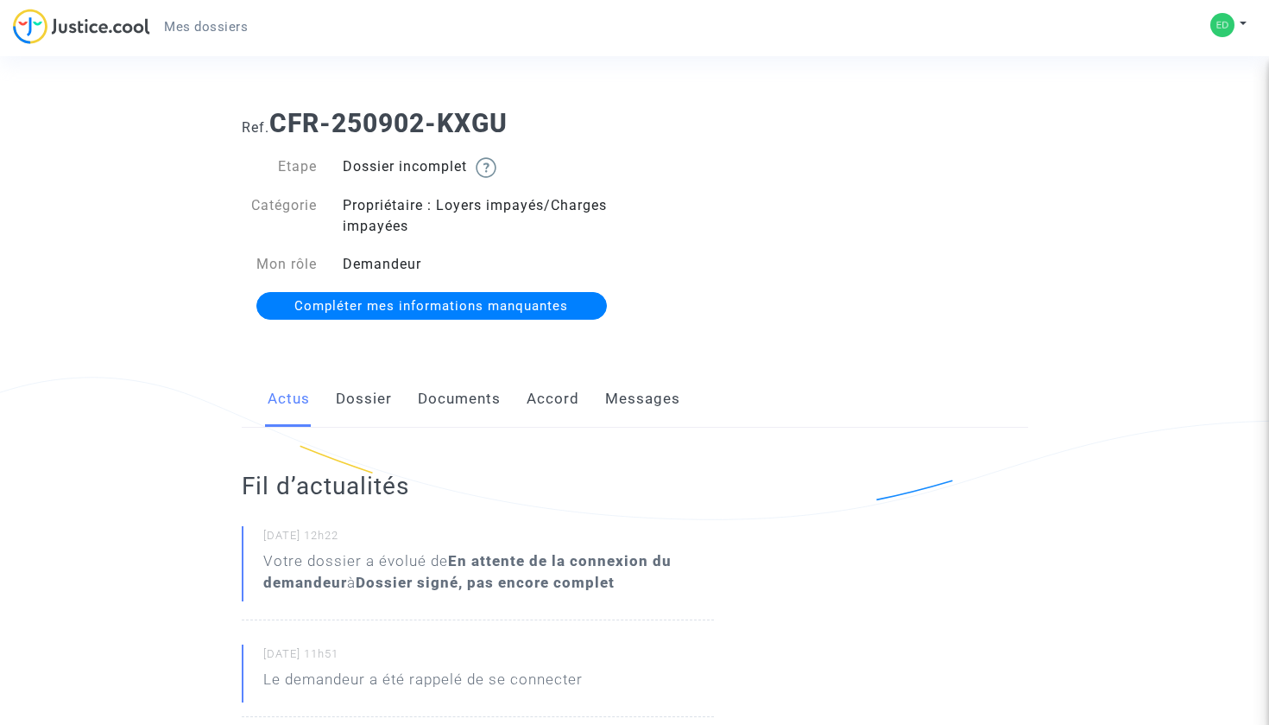
click at [380, 396] on link "Dossier" at bounding box center [364, 398] width 56 height 57
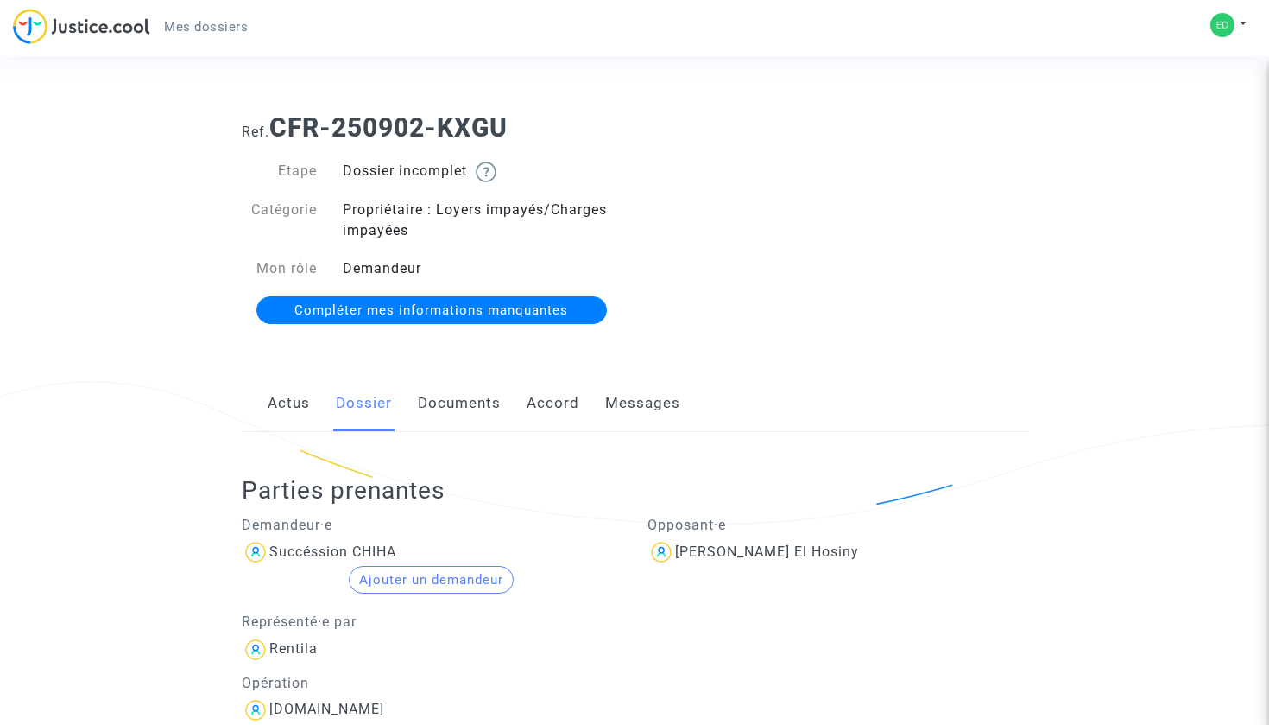
click at [461, 396] on link "Documents" at bounding box center [459, 403] width 83 height 57
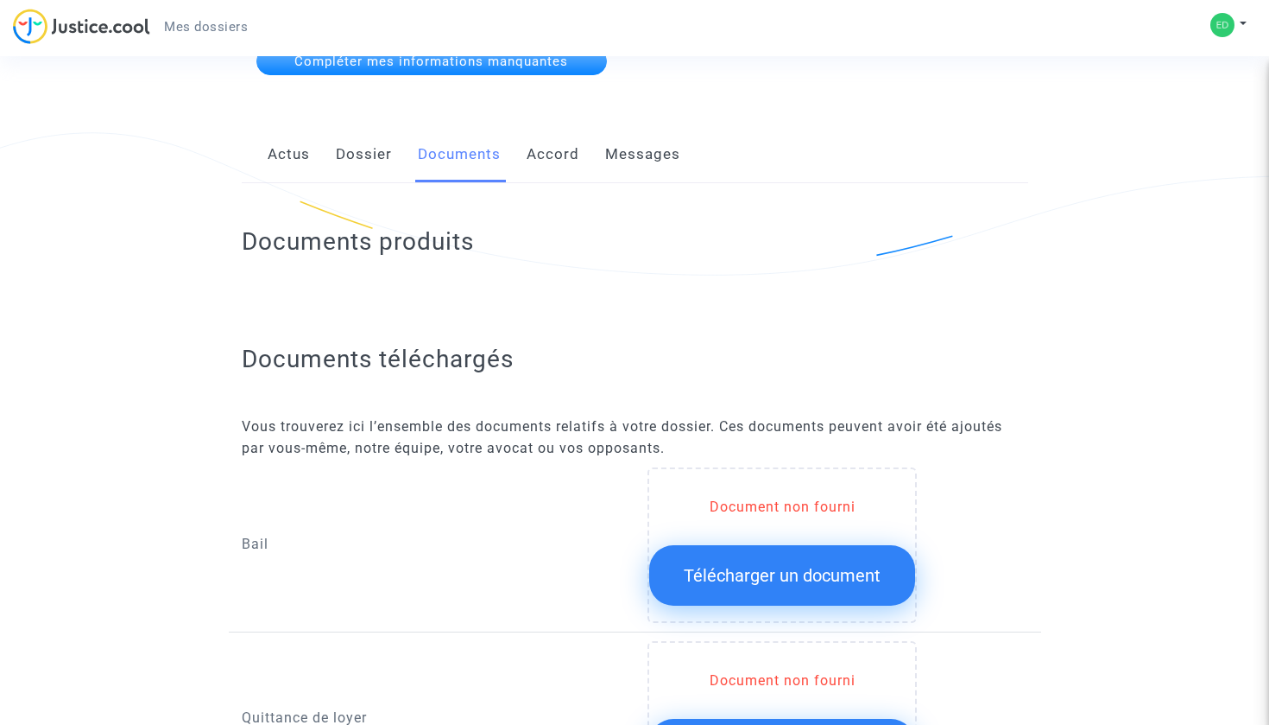
scroll to position [353, 0]
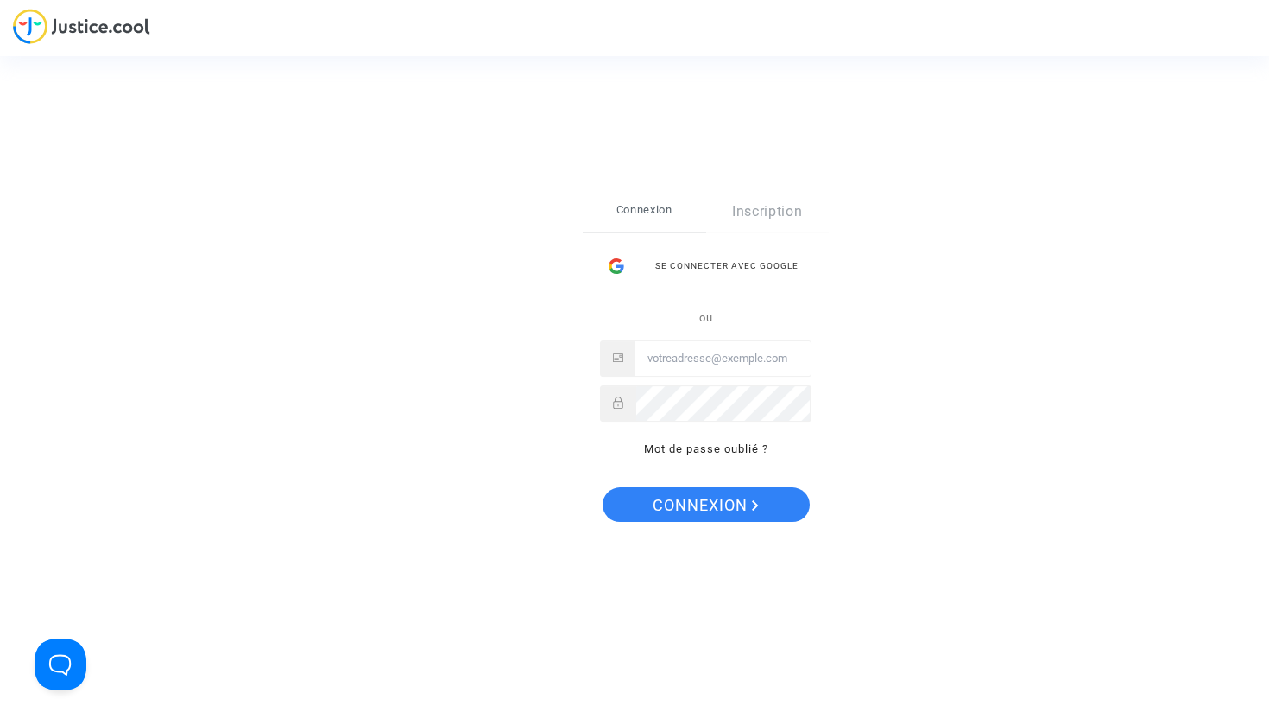
type input "[EMAIL_ADDRESS][DOMAIN_NAME]"
click at [714, 497] on span "Connexion" at bounding box center [706, 505] width 106 height 36
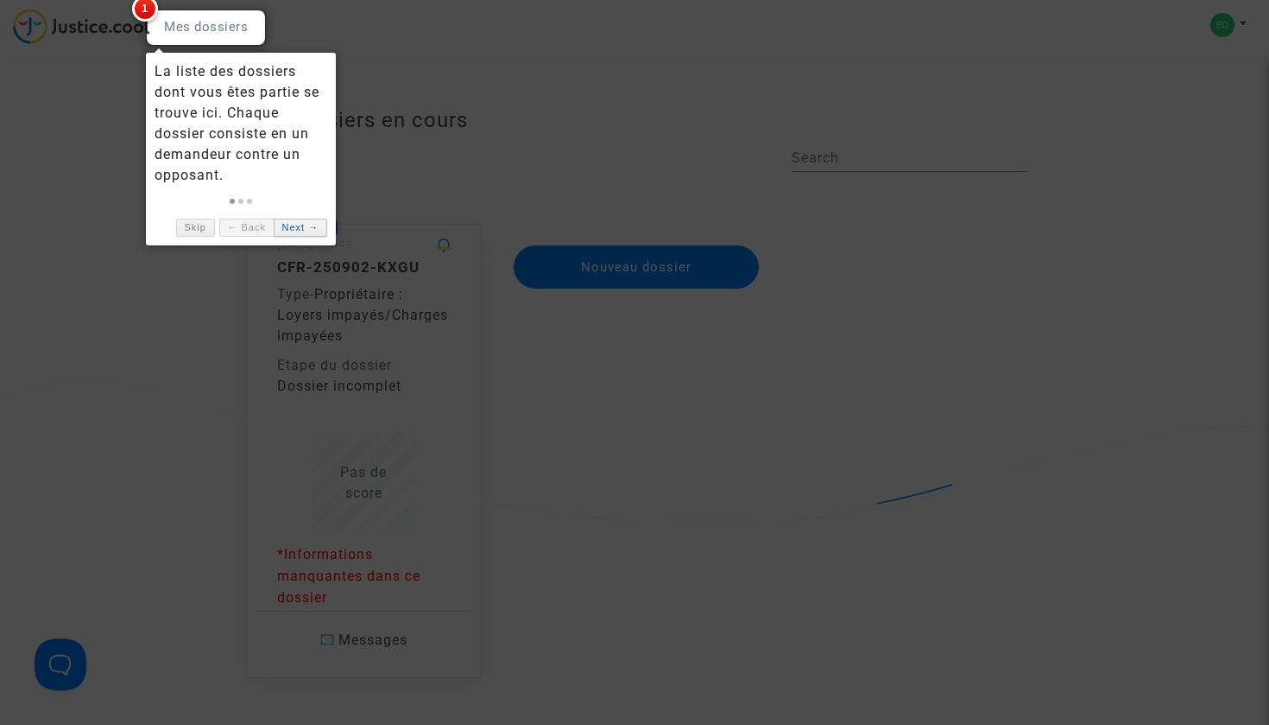
click at [296, 224] on link "Next →" at bounding box center [301, 227] width 54 height 18
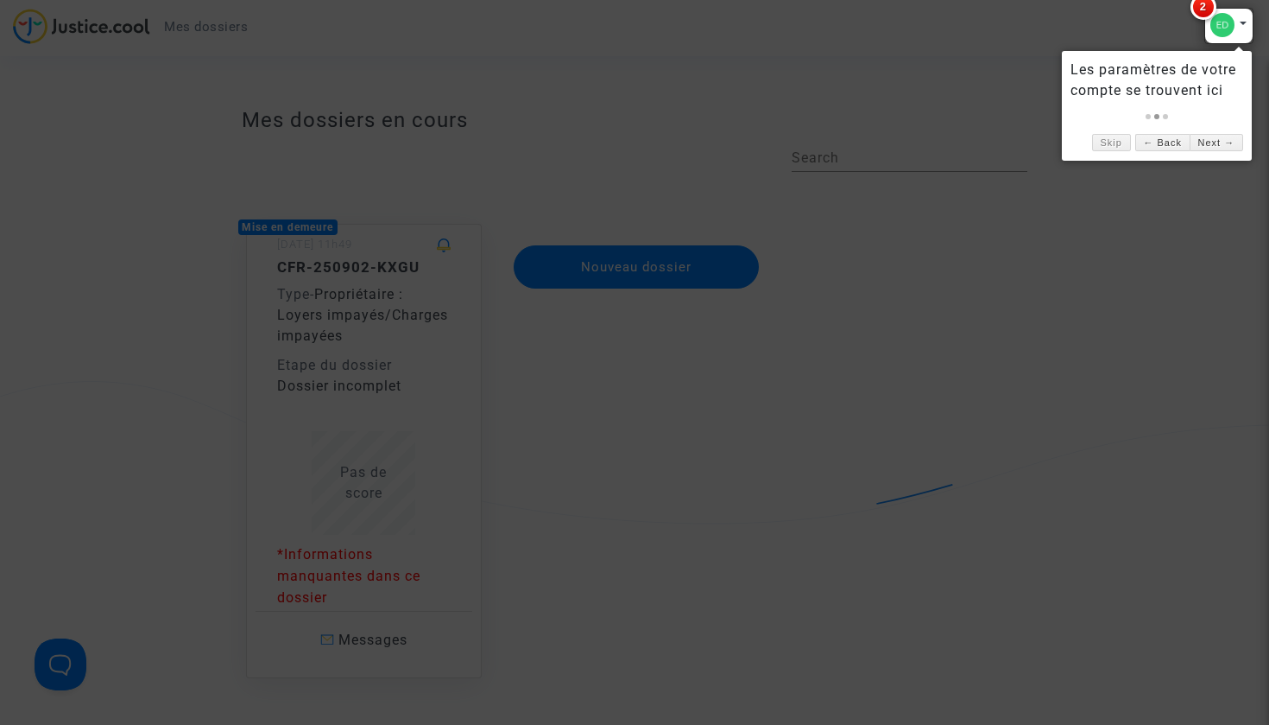
click at [296, 224] on div at bounding box center [634, 362] width 1269 height 725
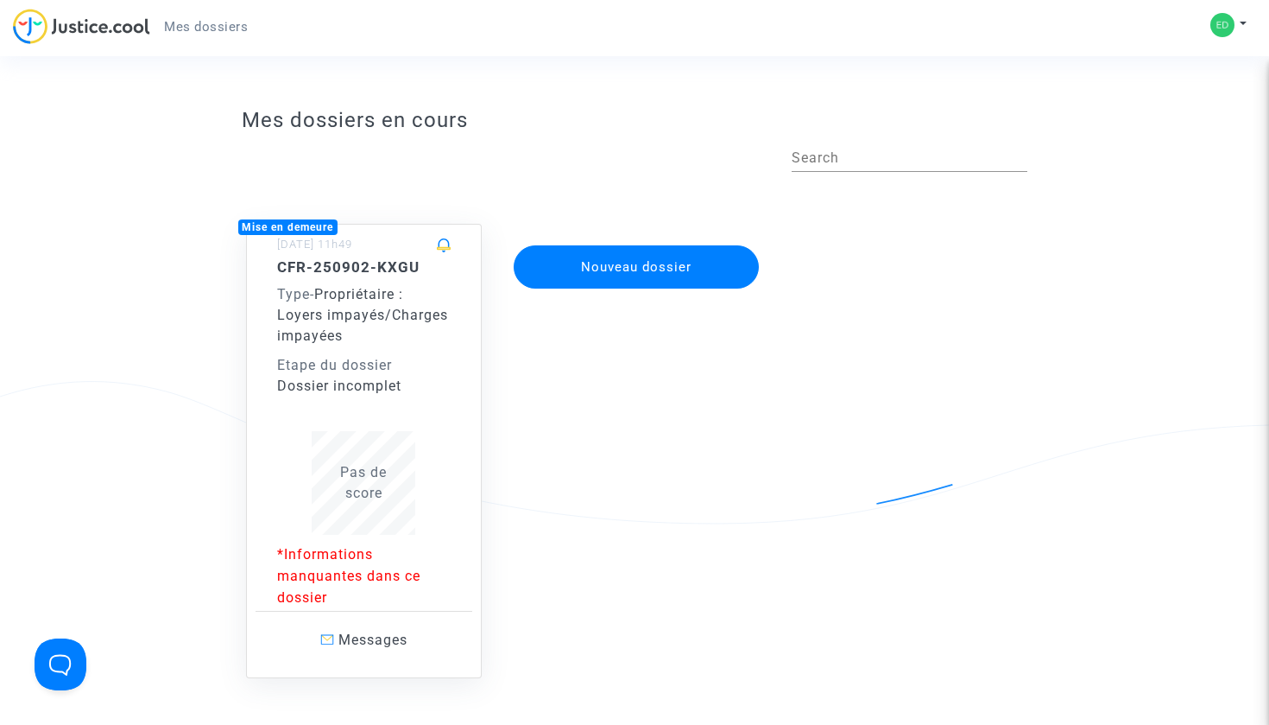
click at [1232, 22] on img at bounding box center [1223, 25] width 24 height 24
click at [1191, 62] on link "Mon profil" at bounding box center [1179, 61] width 136 height 28
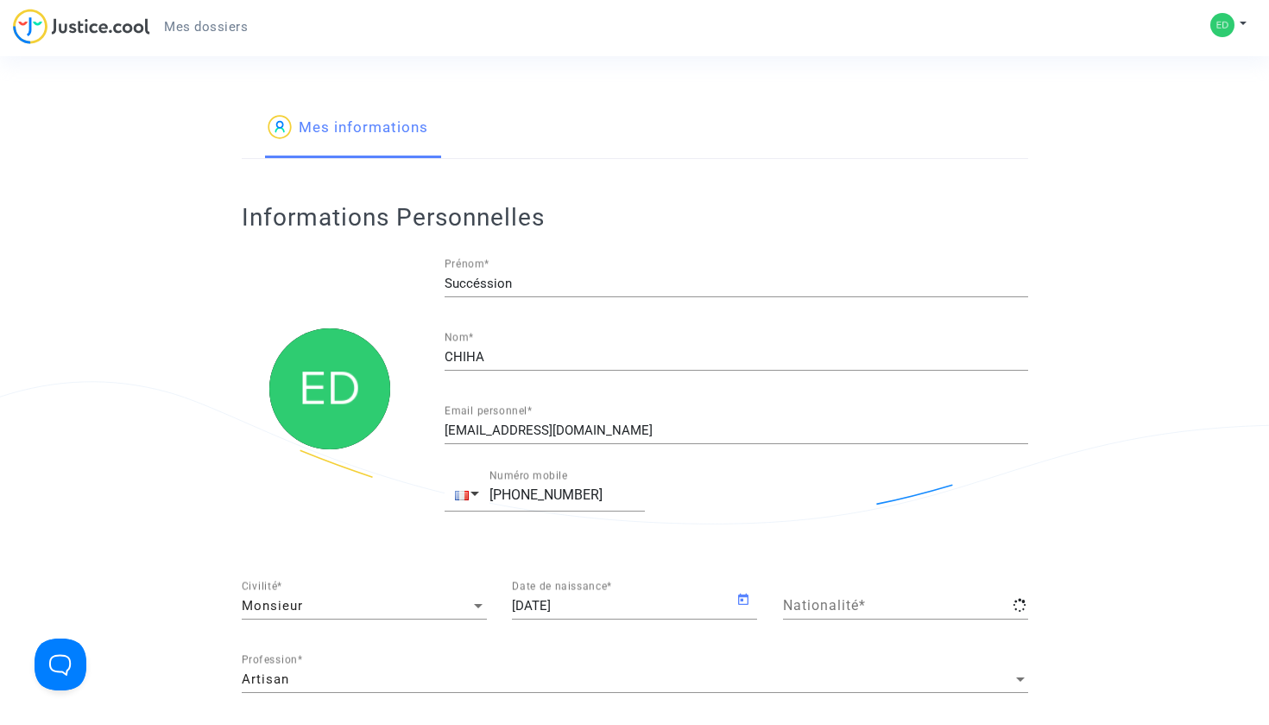
type input "française"
click at [225, 22] on span "Mes dossiers" at bounding box center [206, 27] width 84 height 16
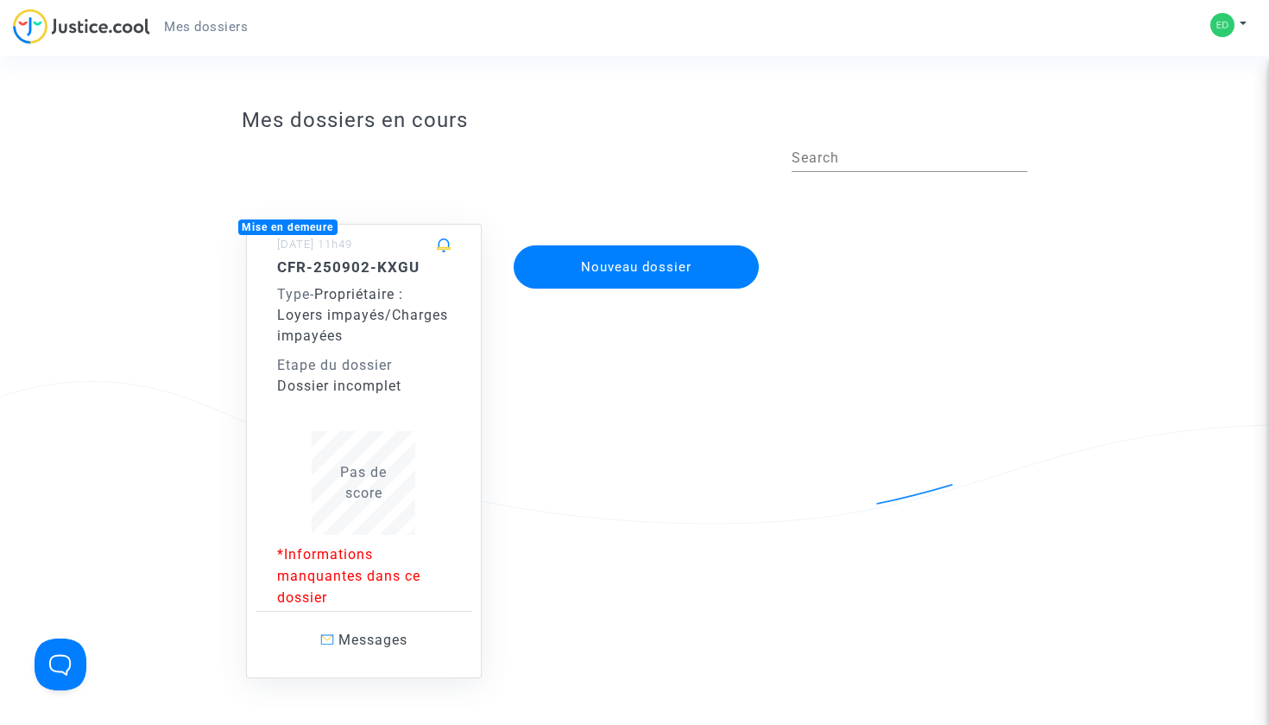
click at [391, 583] on p "*Informations manquantes dans ce dossier" at bounding box center [364, 575] width 174 height 65
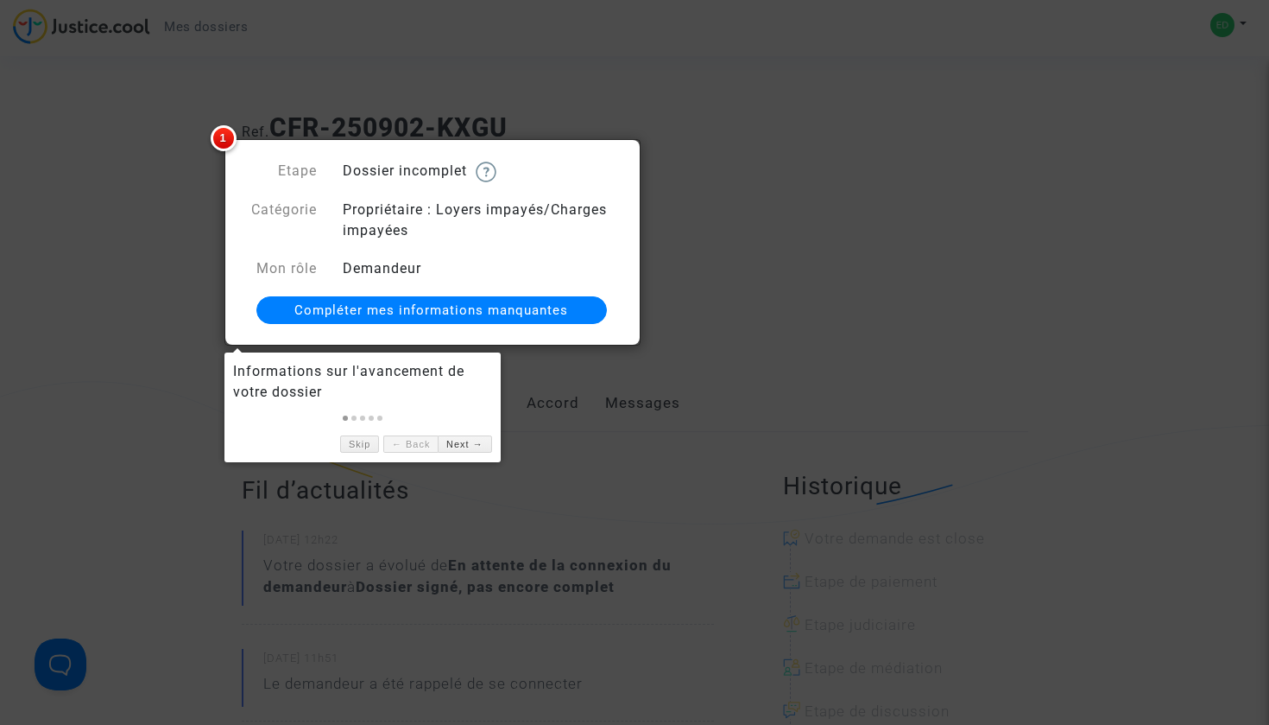
click at [466, 409] on div at bounding box center [362, 414] width 259 height 24
click at [367, 440] on link "Skip" at bounding box center [359, 444] width 39 height 18
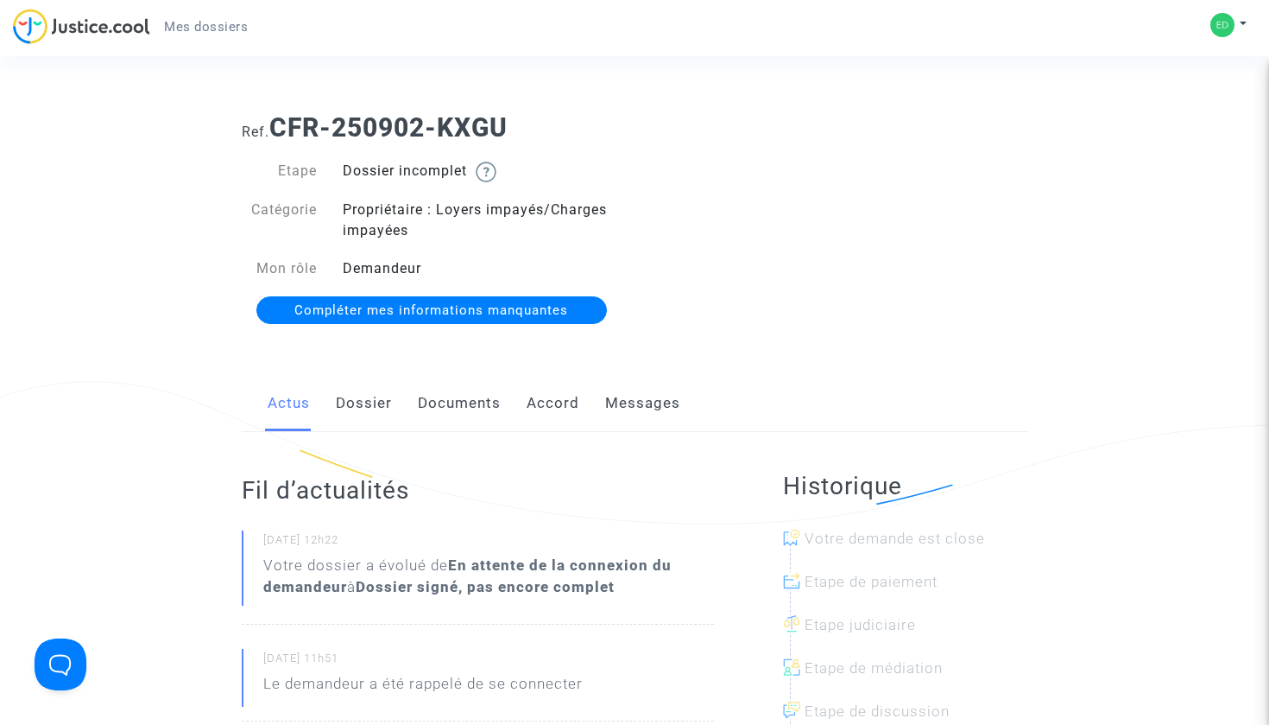
click at [483, 313] on span "Compléter mes informations manquantes" at bounding box center [431, 310] width 274 height 16
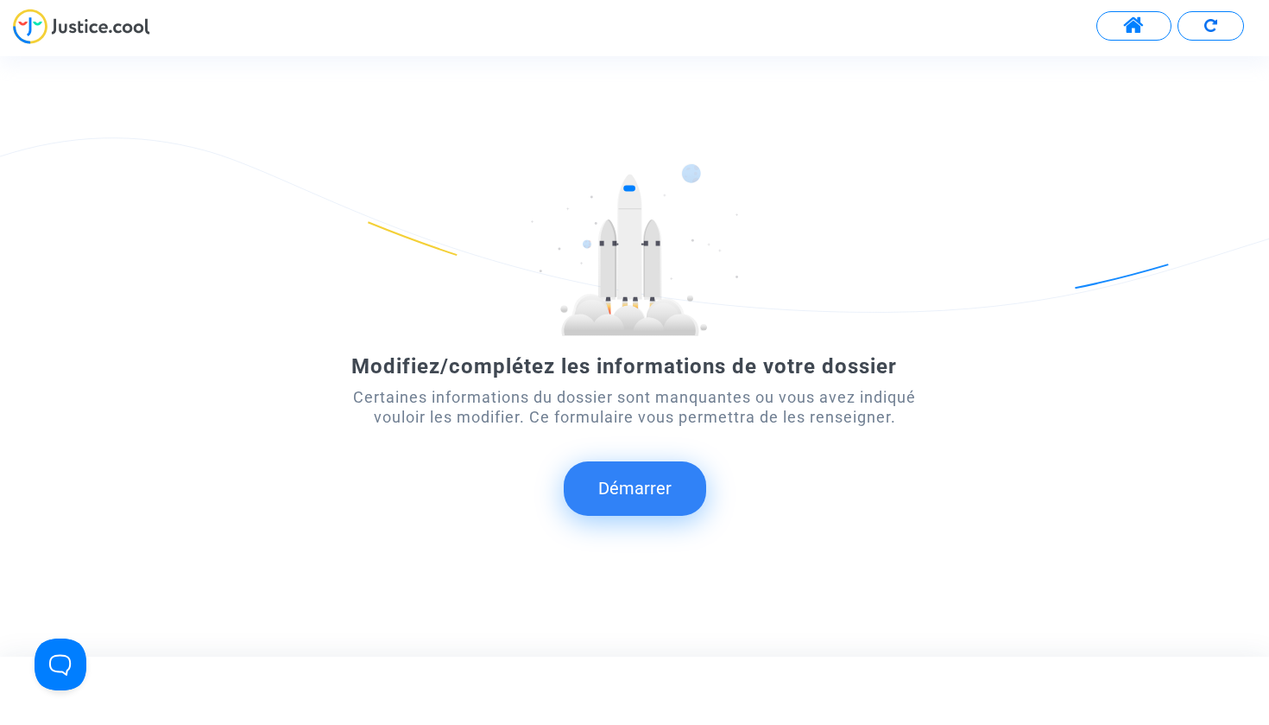
click at [655, 489] on button "Démarrer" at bounding box center [635, 488] width 142 height 54
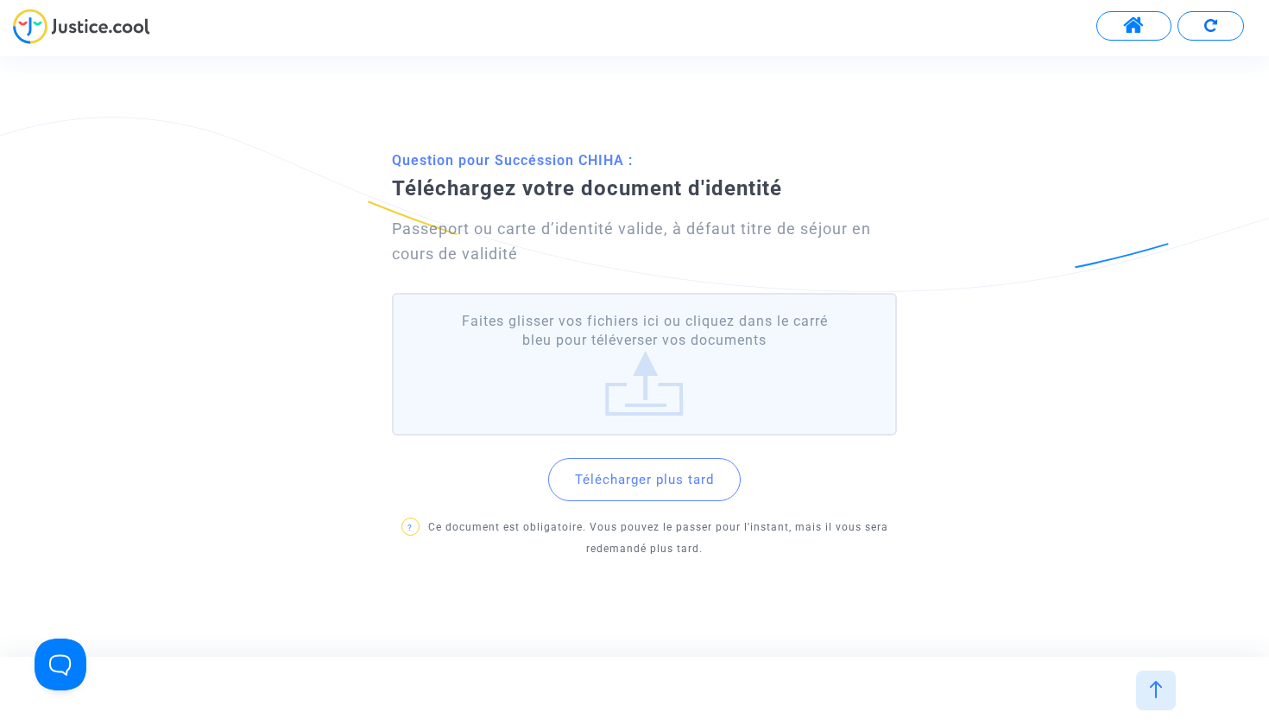
click at [606, 361] on label "Faites glisser vos fichiers ici ou cliquez dans le carré bleu pour téléverser v…" at bounding box center [644, 364] width 505 height 142
click at [0, 0] on input "Faites glisser vos fichiers ici ou cliquez dans le carré bleu pour téléverser v…" at bounding box center [0, 0] width 0 height 0
click at [677, 485] on button "Télécharger plus tard" at bounding box center [644, 479] width 193 height 43
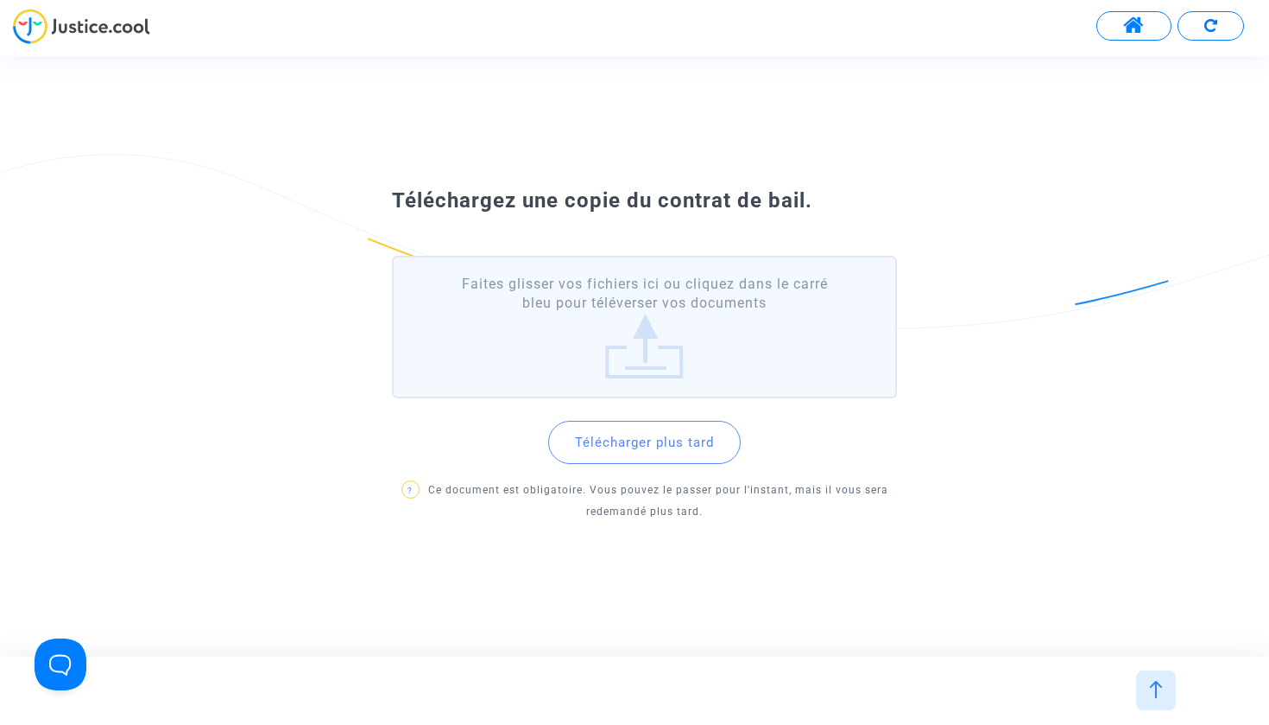
click at [668, 446] on button "Télécharger plus tard" at bounding box center [644, 442] width 193 height 43
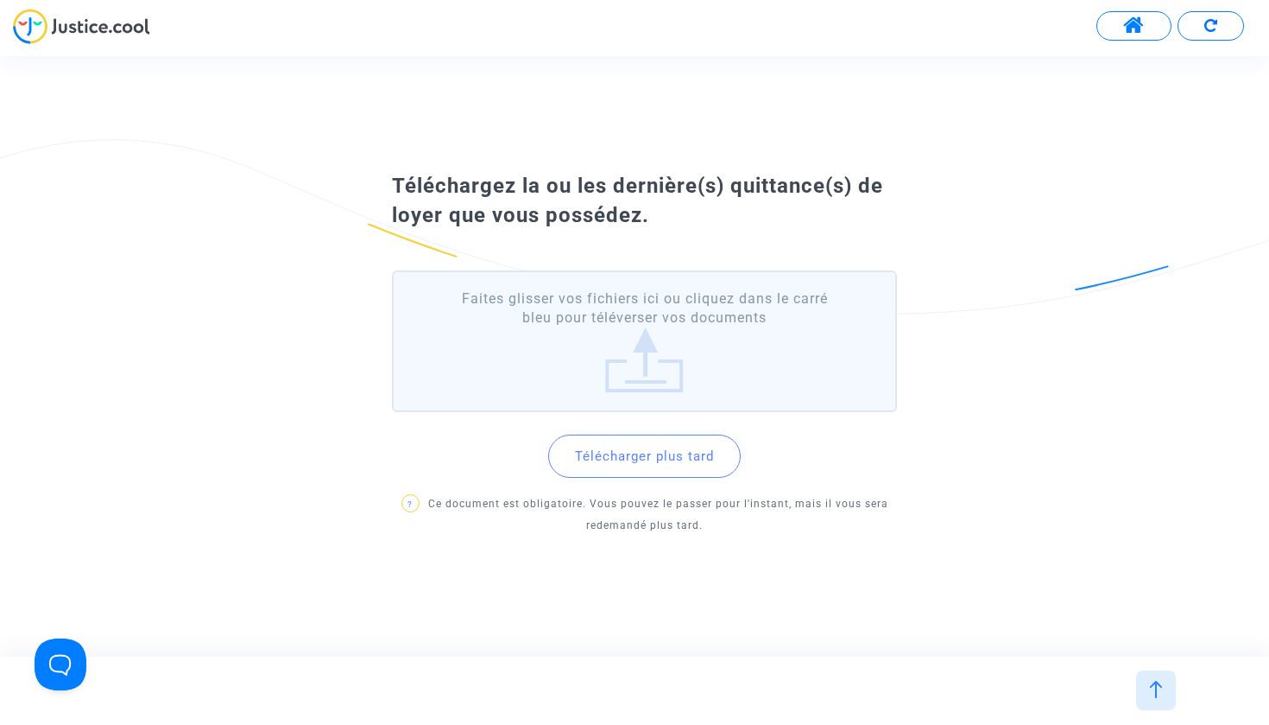
click at [68, 538] on div "Téléchargez la ou les dernière(s) quittance(s) de loyer que vous possédez. Fait…" at bounding box center [634, 356] width 1269 height 382
click at [89, 430] on div "Téléchargez la ou les dernière(s) quittance(s) de loyer que vous possédez. Fait…" at bounding box center [634, 356] width 1269 height 382
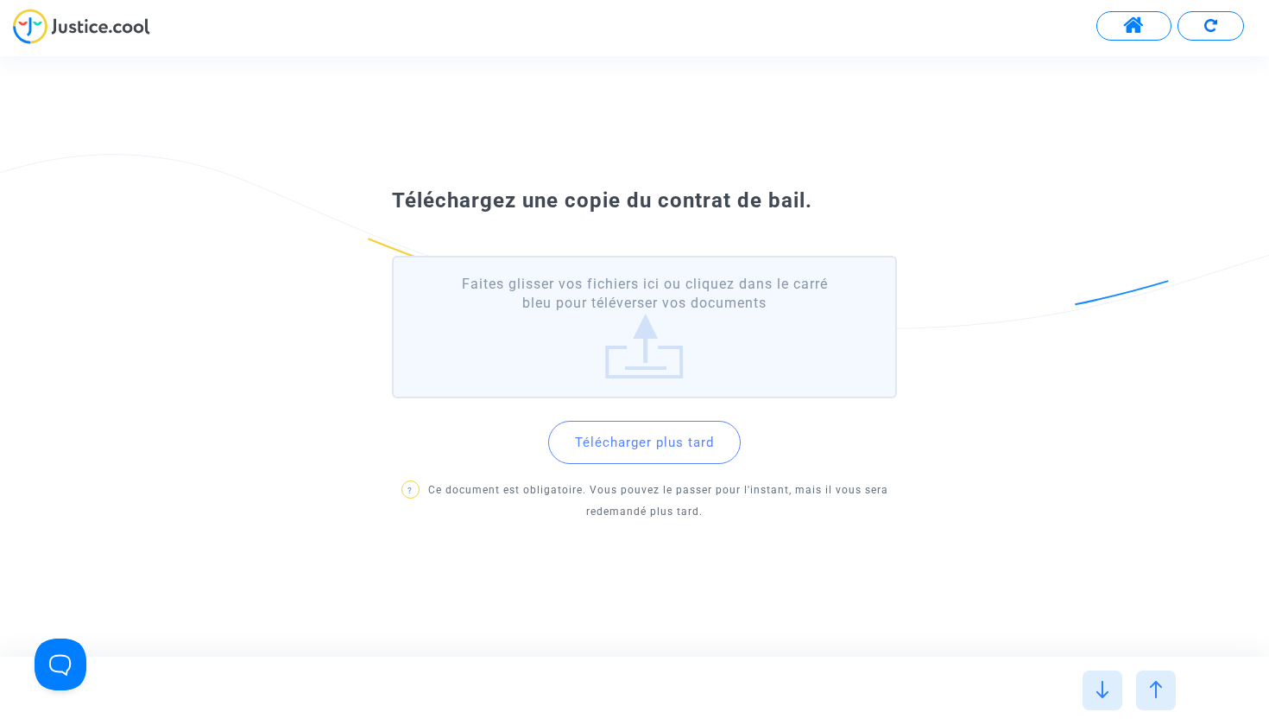
click at [645, 332] on label "Faites glisser vos fichiers ici ou cliquez dans le carré bleu pour téléverser v…" at bounding box center [644, 327] width 505 height 142
click at [0, 0] on input "Faites glisser vos fichiers ici ou cliquez dans le carré bleu pour téléverser v…" at bounding box center [0, 0] width 0 height 0
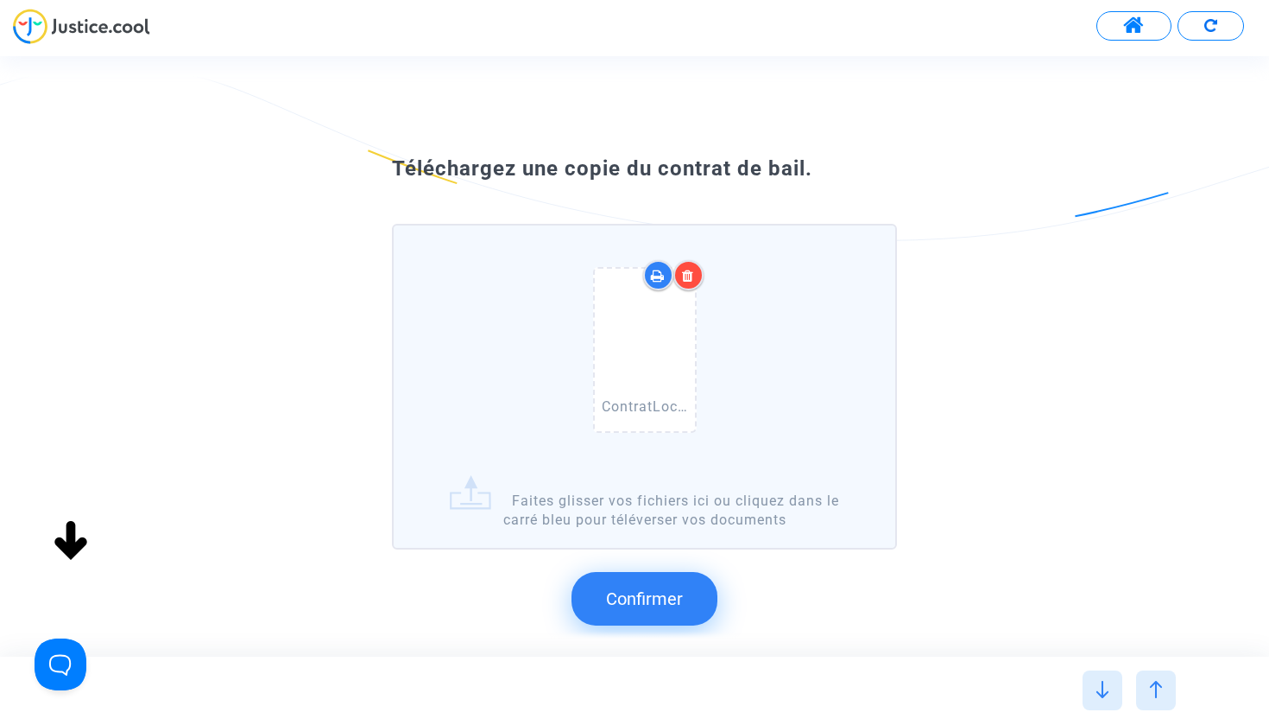
click at [654, 593] on span "Confirmer" at bounding box center [644, 598] width 77 height 21
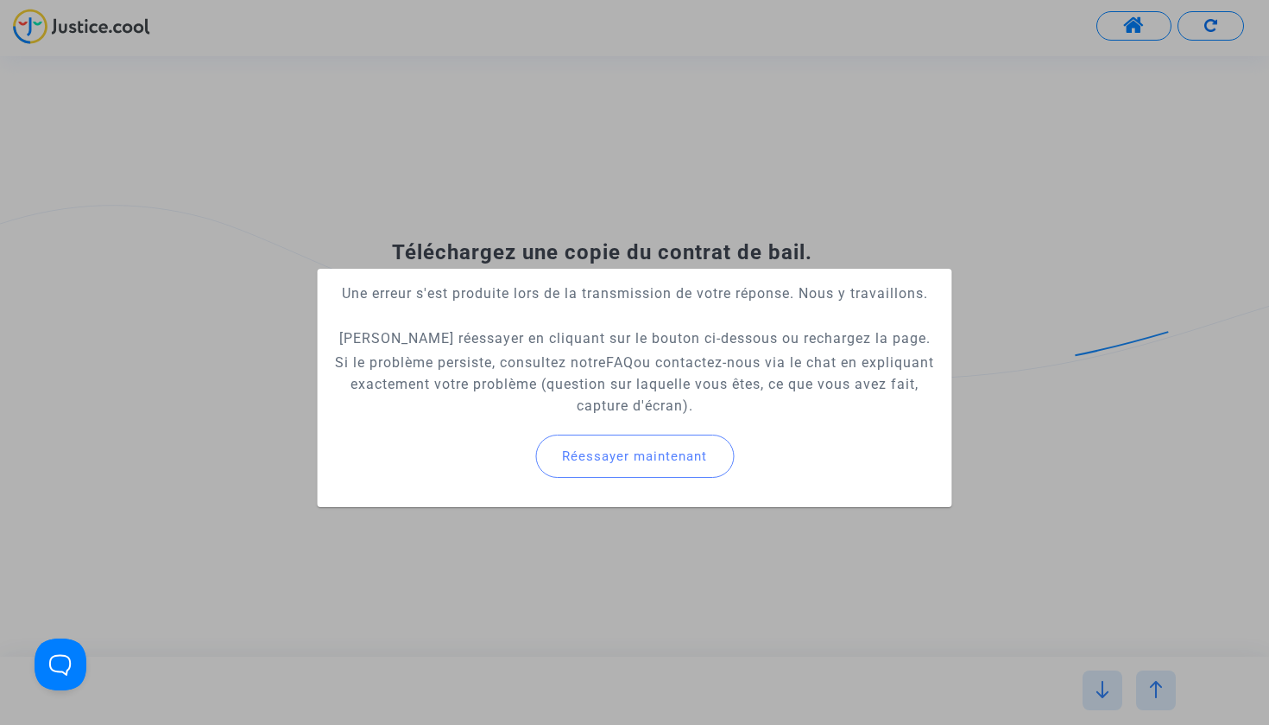
click at [656, 450] on span "Réessayer maintenant" at bounding box center [634, 456] width 145 height 16
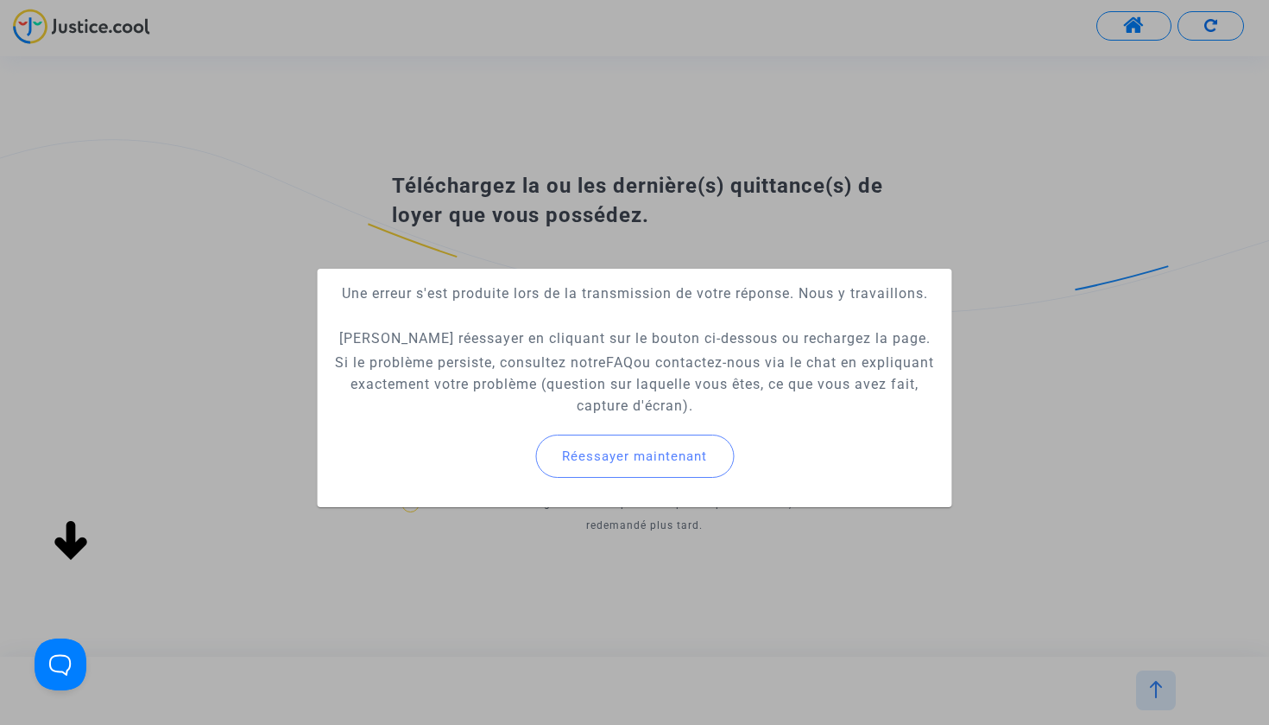
click at [649, 462] on span "Réessayer maintenant" at bounding box center [634, 456] width 145 height 16
click at [623, 465] on button "Réessayer maintenant" at bounding box center [634, 455] width 199 height 43
click at [471, 174] on div at bounding box center [634, 362] width 1269 height 725
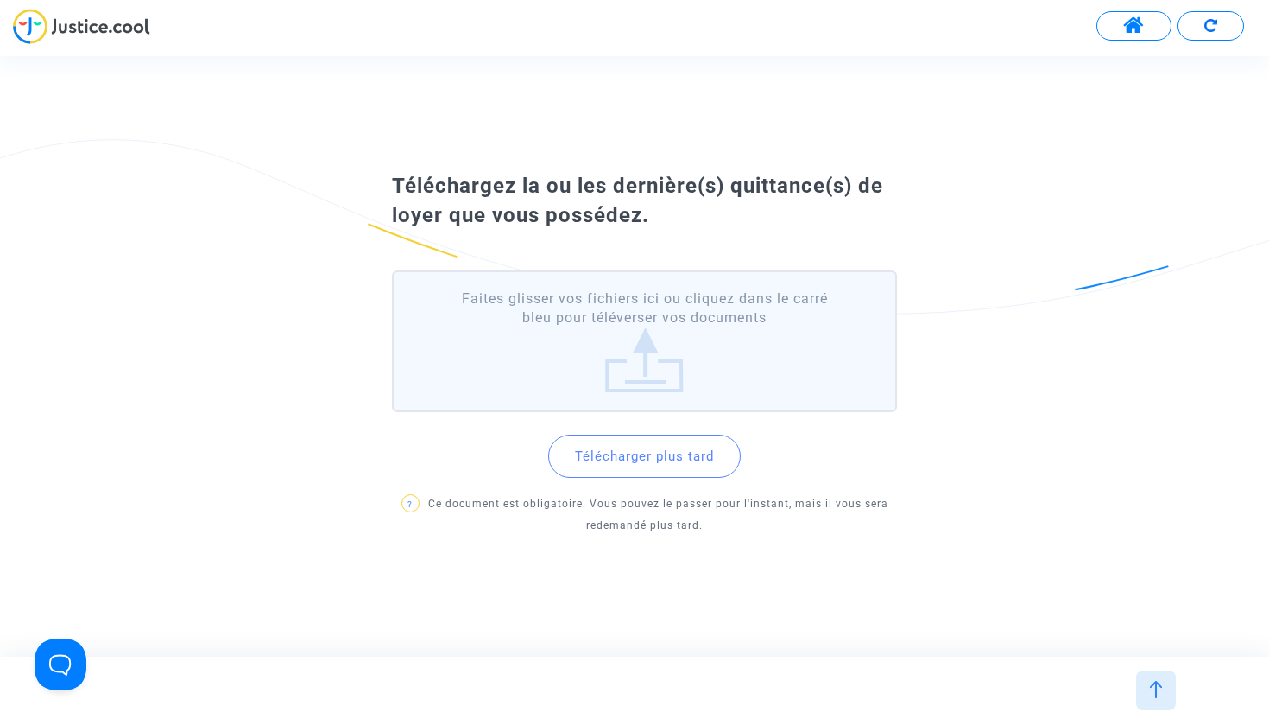
click at [1168, 676] on div at bounding box center [1156, 690] width 40 height 40
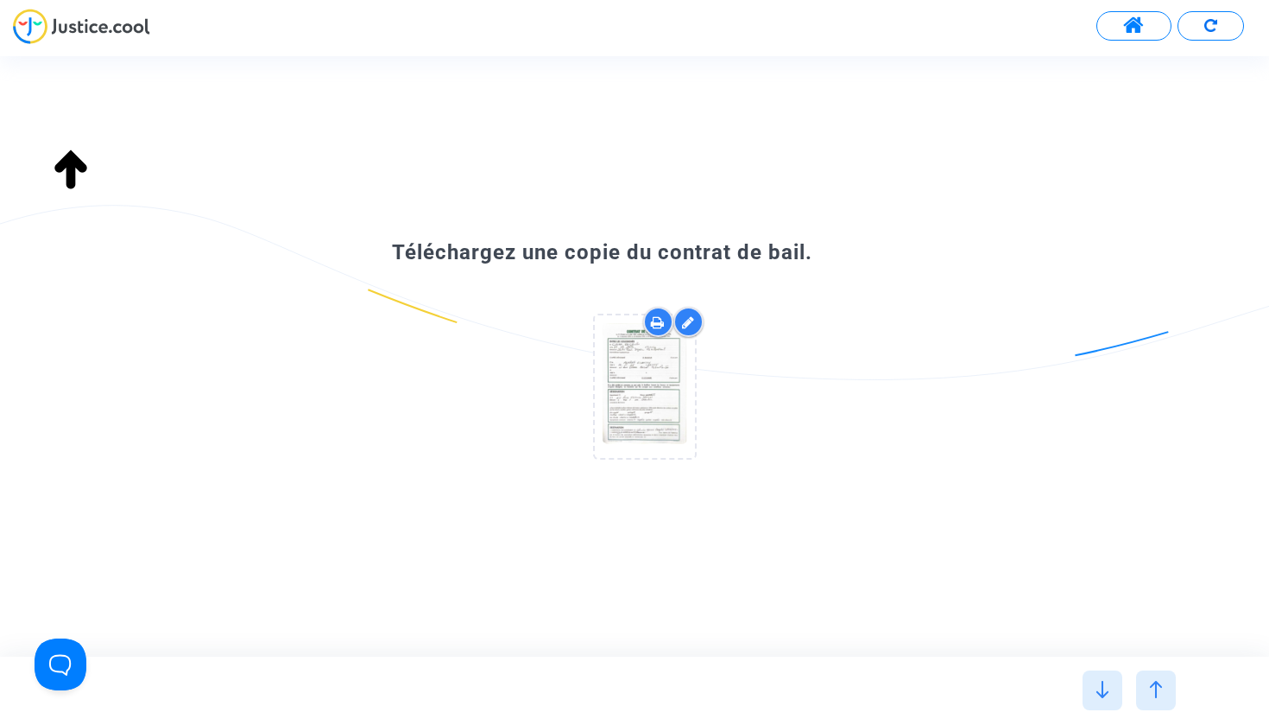
click at [188, 29] on div at bounding box center [634, 32] width 1269 height 47
click at [106, 24] on img at bounding box center [81, 26] width 137 height 35
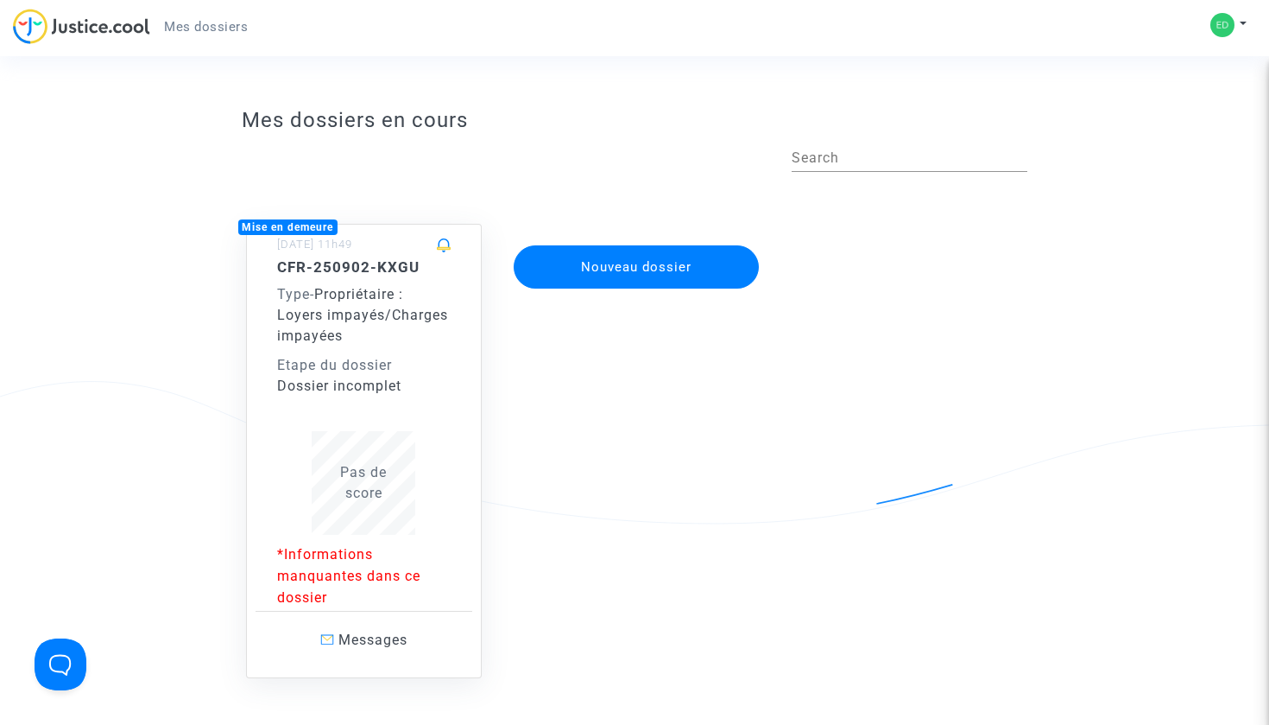
click at [358, 465] on span "Pas de score" at bounding box center [363, 482] width 47 height 37
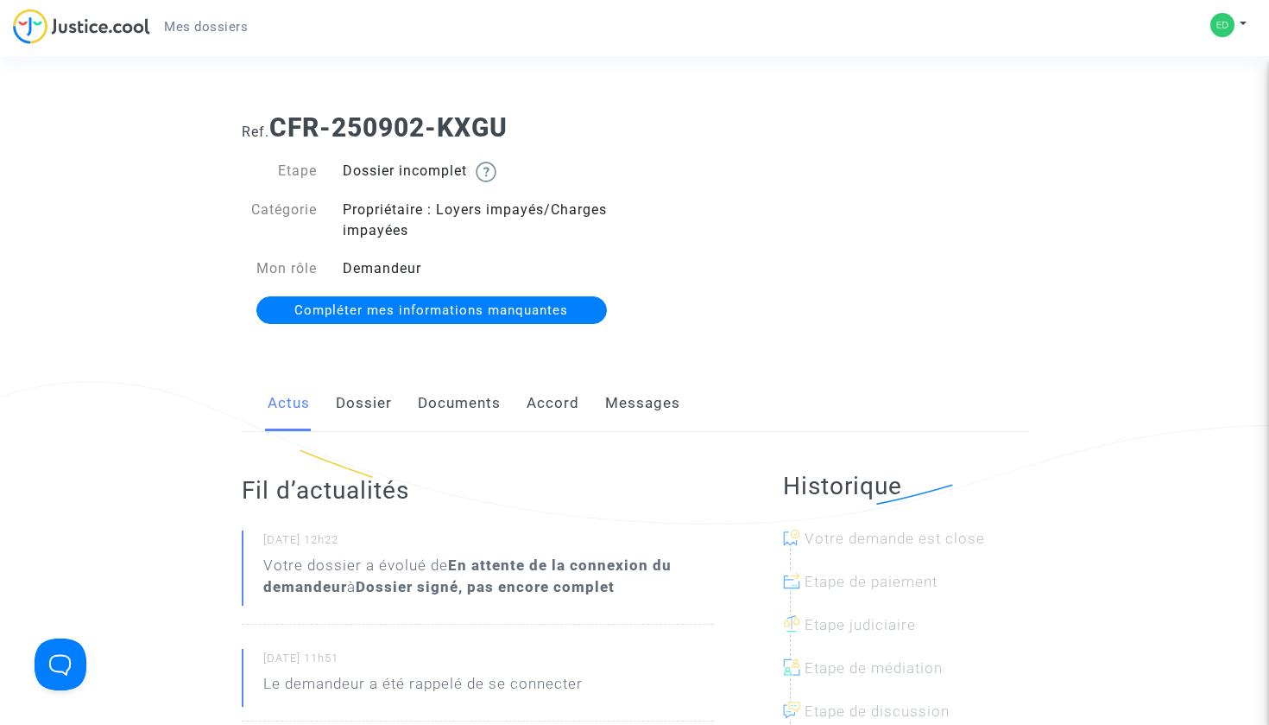
click at [449, 399] on link "Documents" at bounding box center [459, 403] width 83 height 57
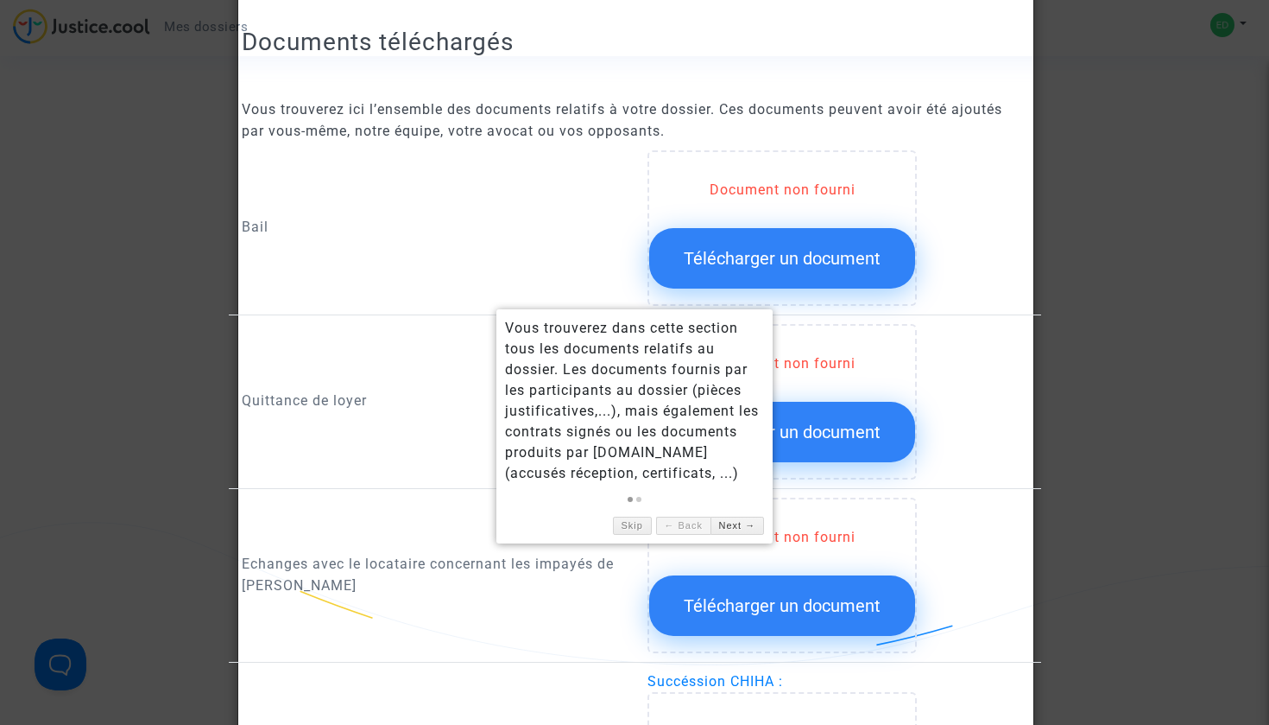
scroll to position [569, 0]
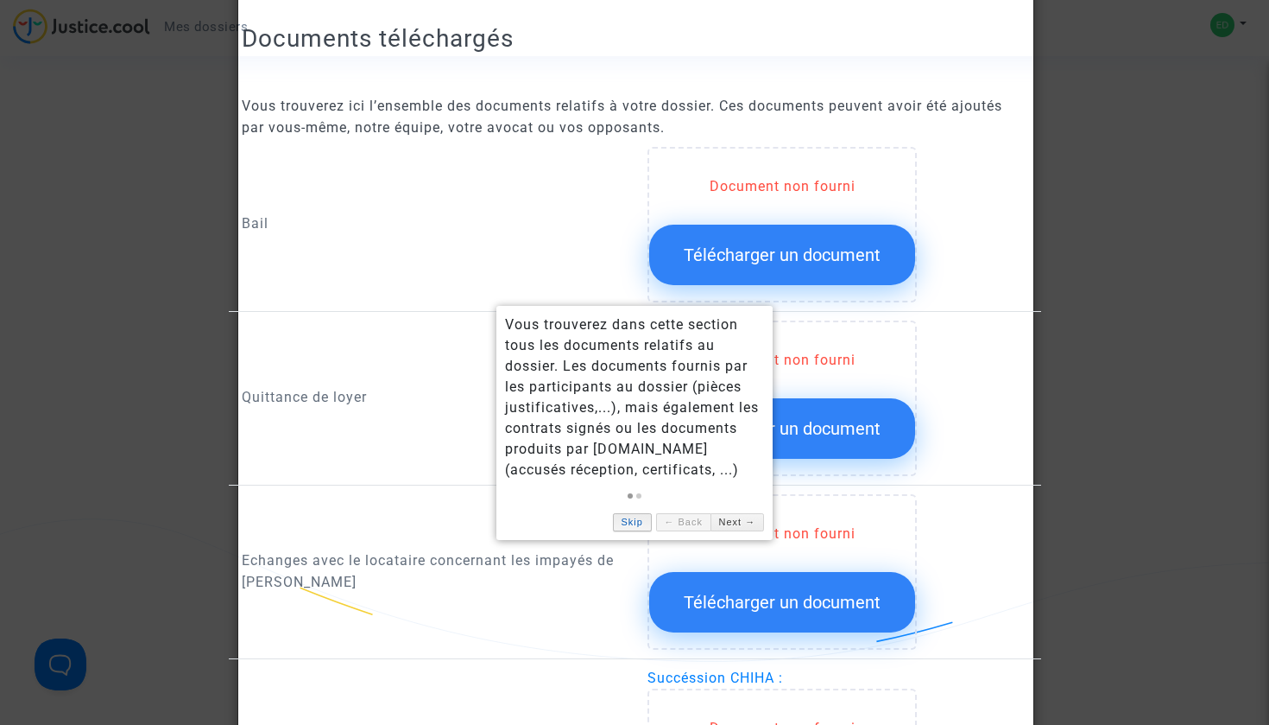
click at [618, 513] on link "Skip" at bounding box center [632, 522] width 39 height 18
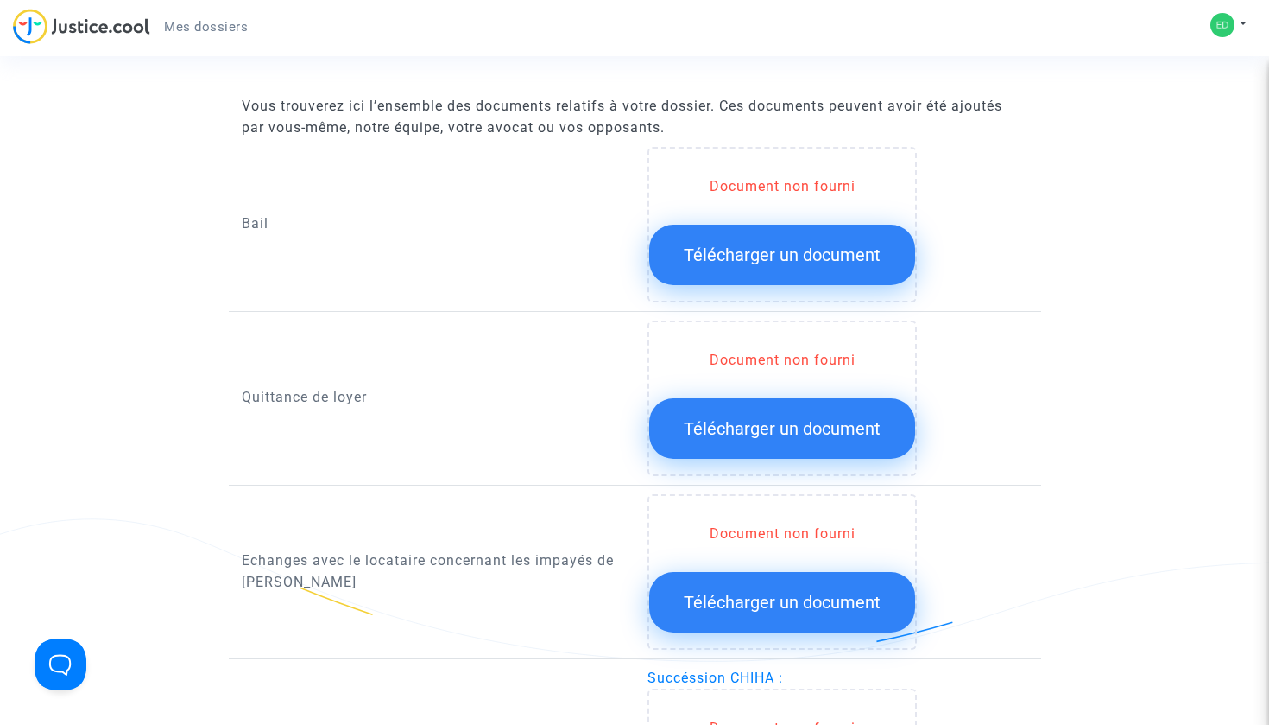
click at [744, 250] on span "Télécharger un document" at bounding box center [782, 254] width 197 height 21
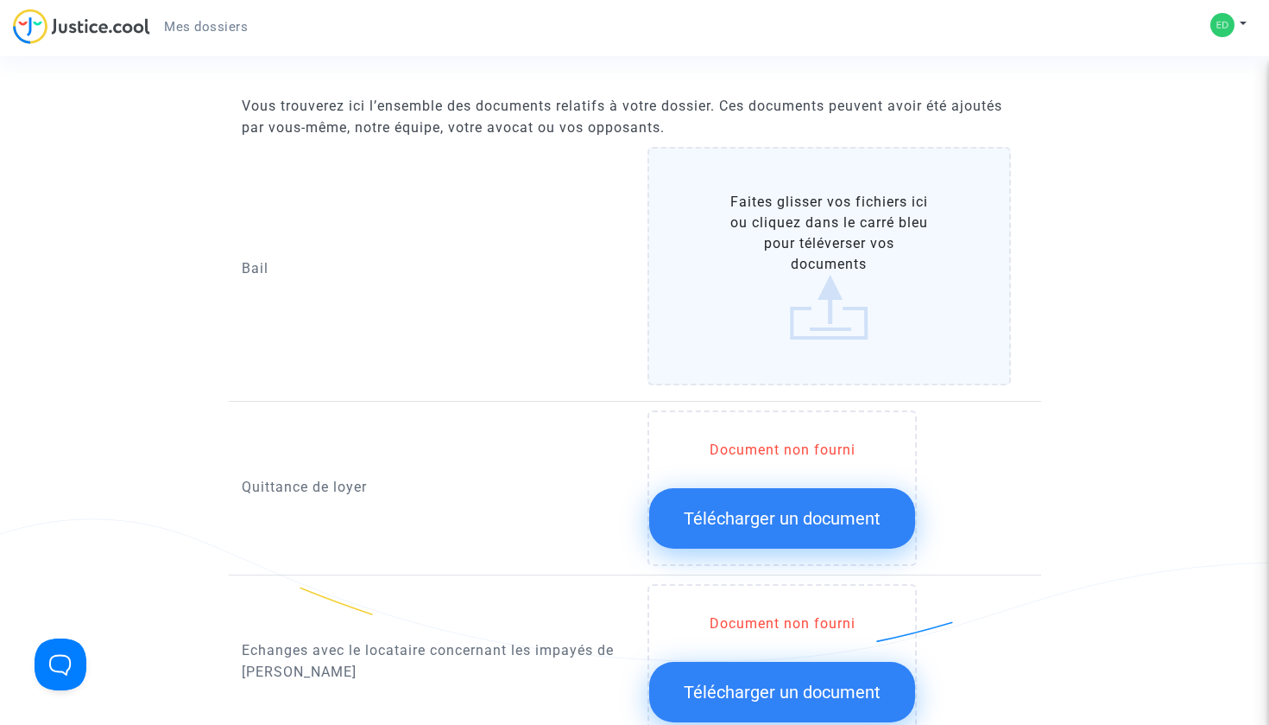
click at [744, 250] on label "Faites glisser vos fichiers ici ou cliquez dans le carré bleu pour téléverser v…" at bounding box center [830, 266] width 364 height 238
click at [0, 0] on input "Faites glisser vos fichiers ici ou cliquez dans le carré bleu pour téléverser v…" at bounding box center [0, 0] width 0 height 0
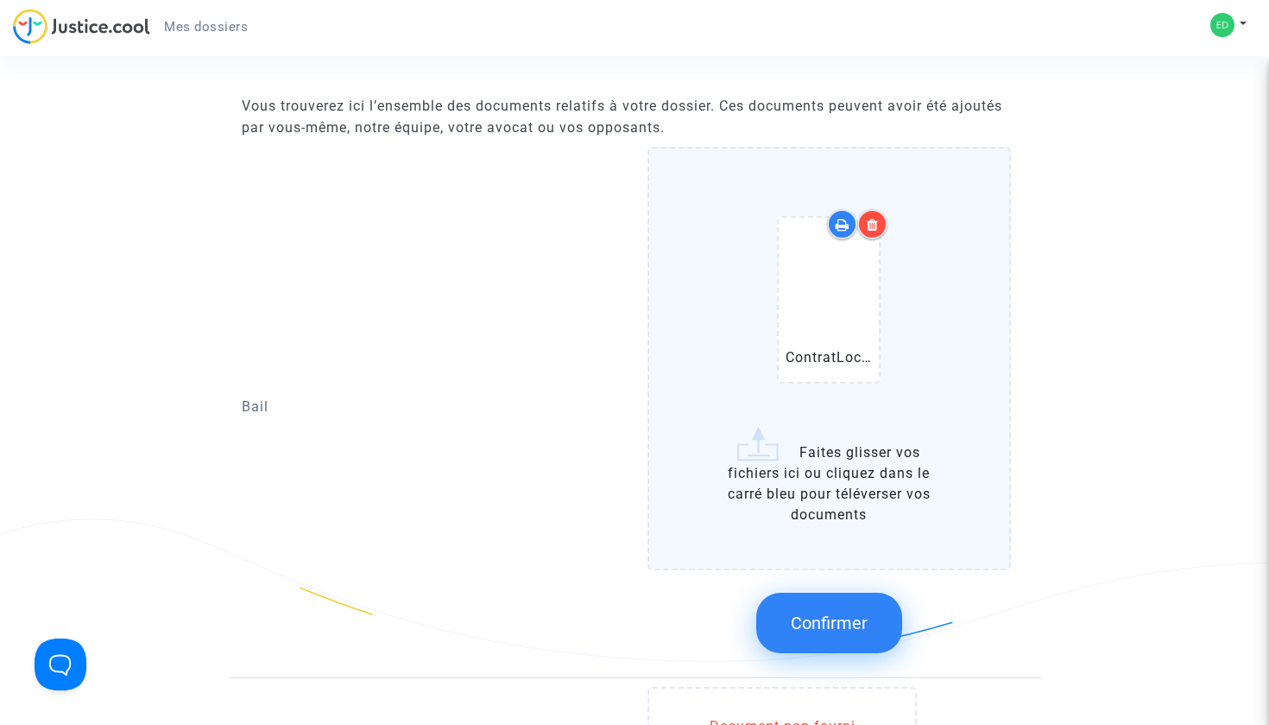
click at [842, 605] on button "Confirmer" at bounding box center [829, 622] width 146 height 60
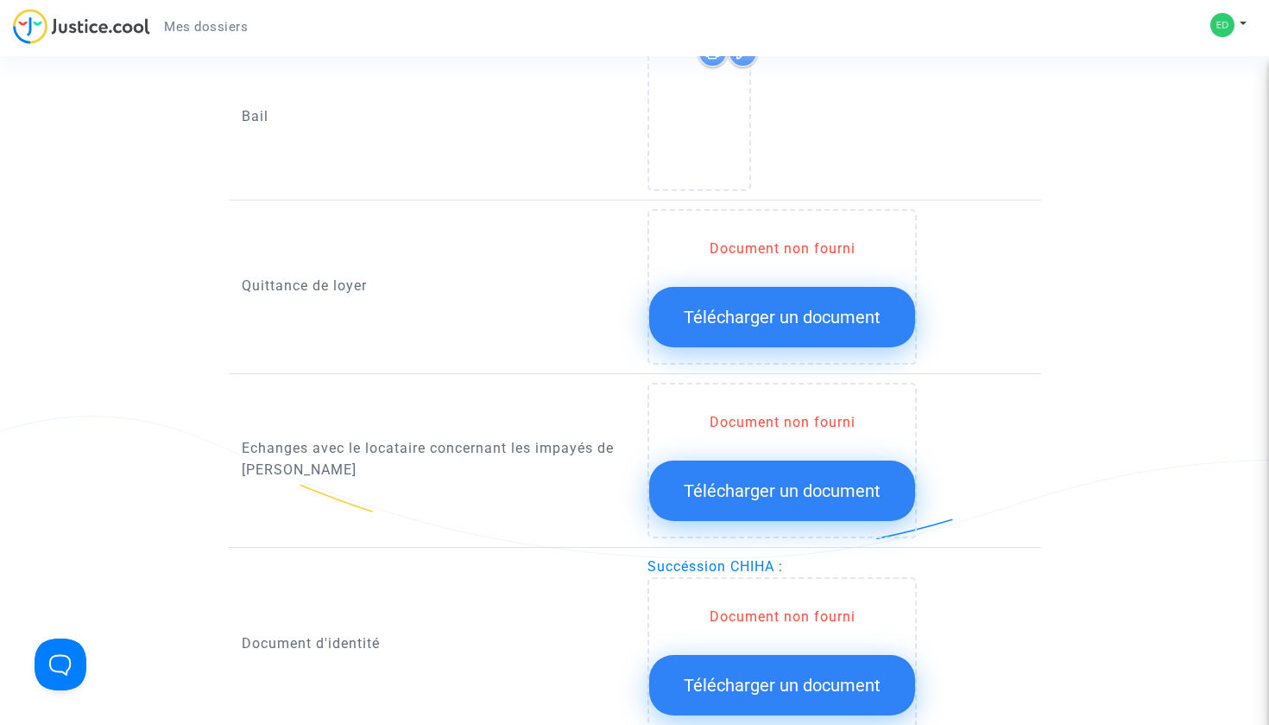
scroll to position [630, 0]
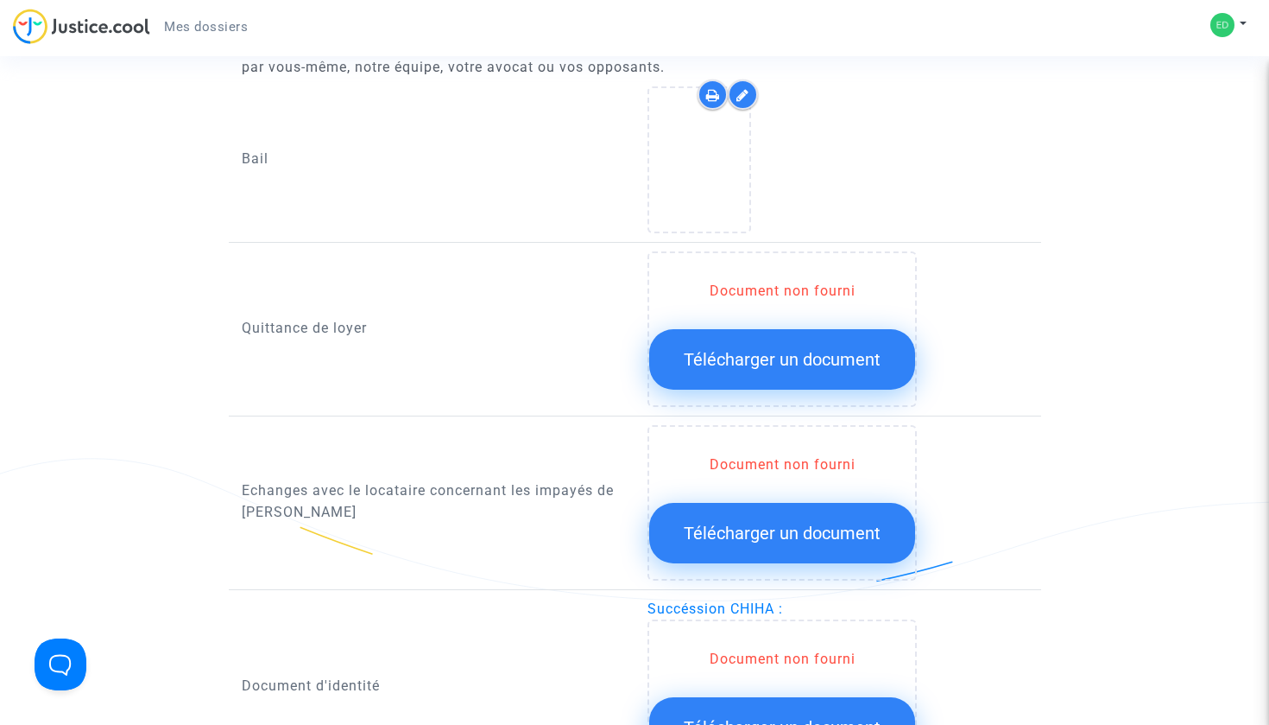
click at [782, 326] on div "Document non fourni Télécharger un document" at bounding box center [782, 335] width 266 height 109
click at [775, 354] on span "Télécharger un document" at bounding box center [782, 359] width 197 height 21
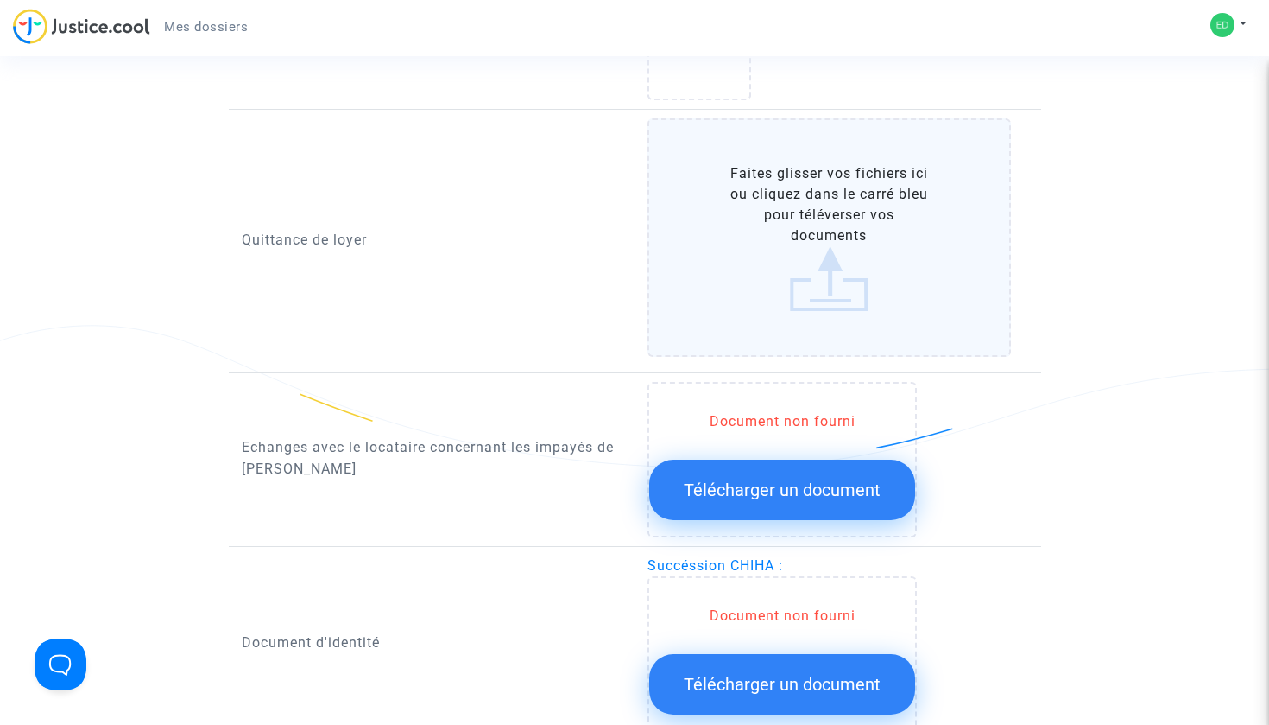
scroll to position [769, 0]
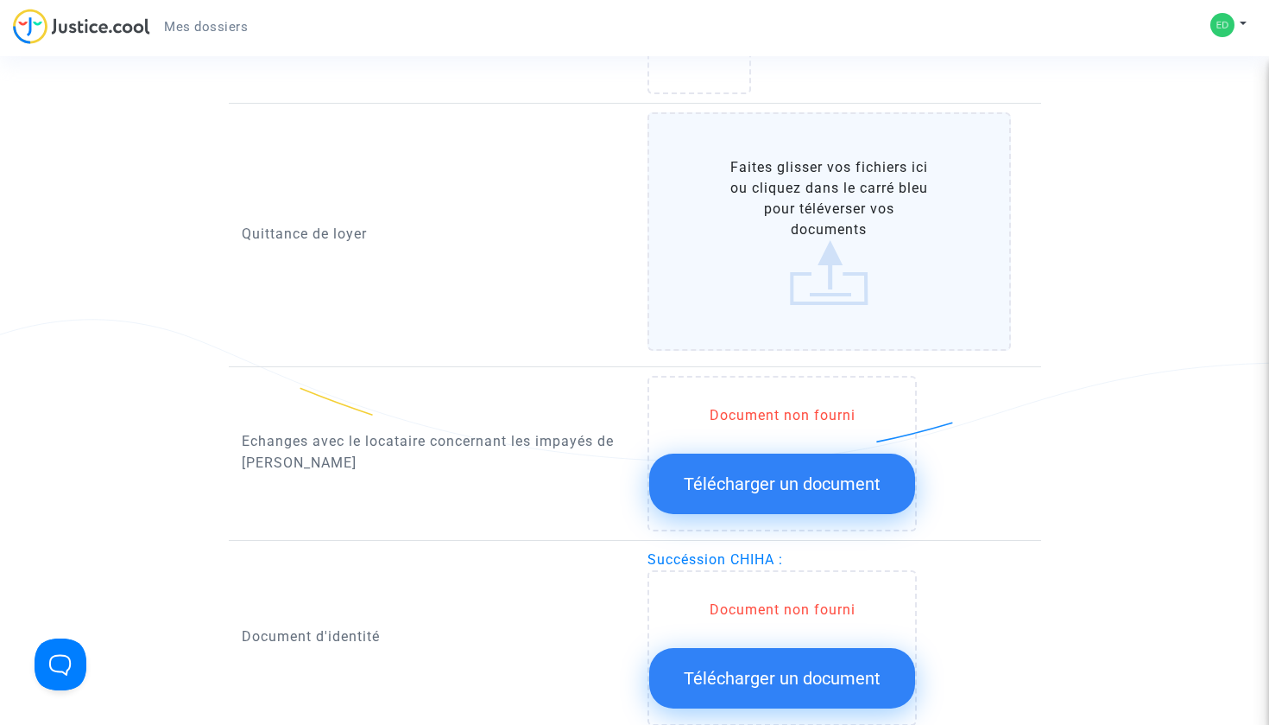
click at [837, 255] on label "Faites glisser vos fichiers ici ou cliquez dans le carré bleu pour téléverser v…" at bounding box center [830, 231] width 364 height 238
click at [0, 0] on input "Faites glisser vos fichiers ici ou cliquez dans le carré bleu pour téléverser v…" at bounding box center [0, 0] width 0 height 0
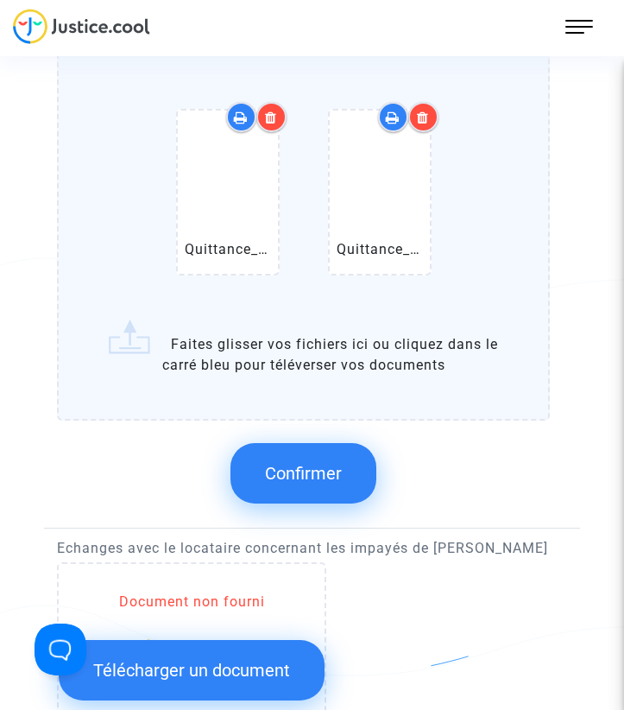
scroll to position [2094, 0]
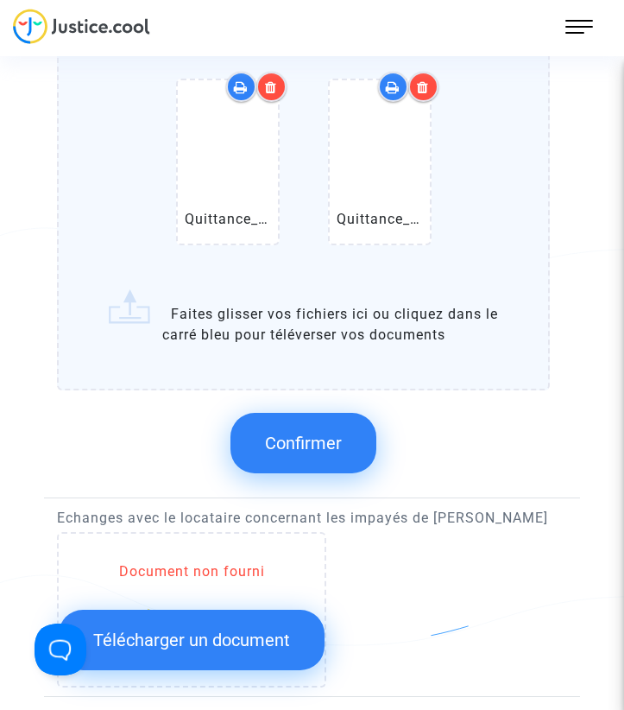
click at [310, 438] on span "Confirmer" at bounding box center [303, 443] width 77 height 21
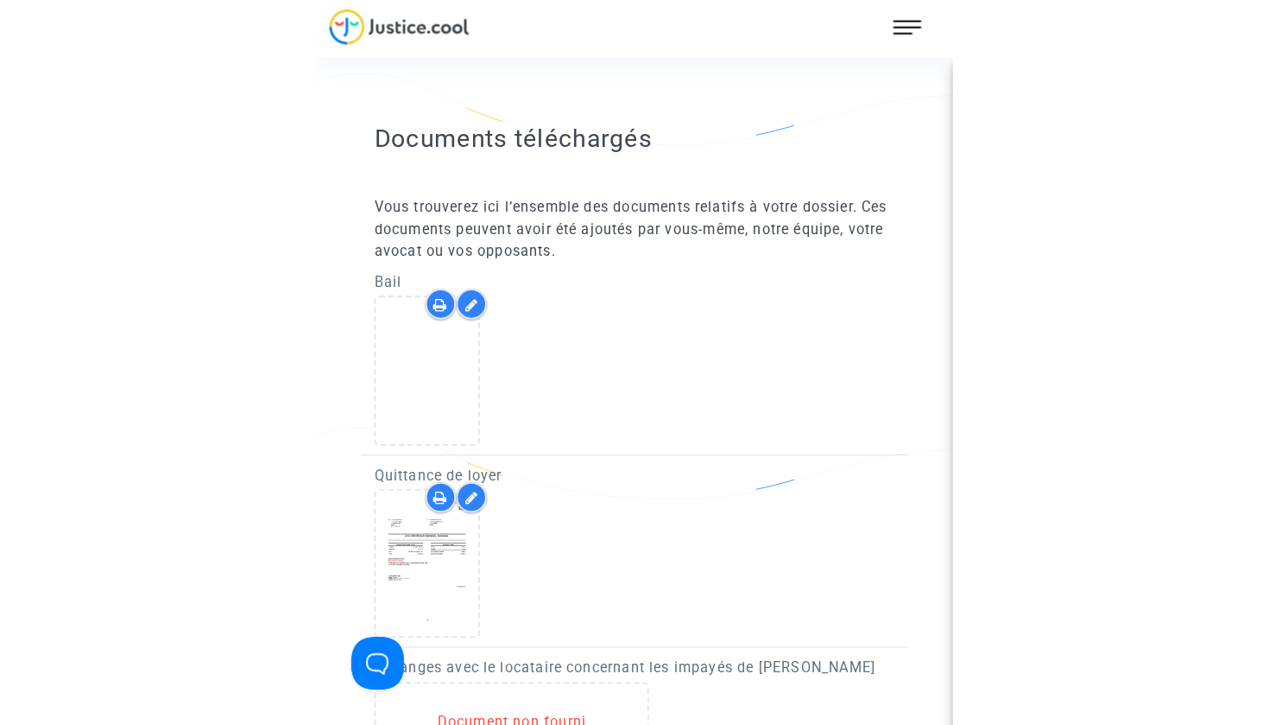
scroll to position [529, 0]
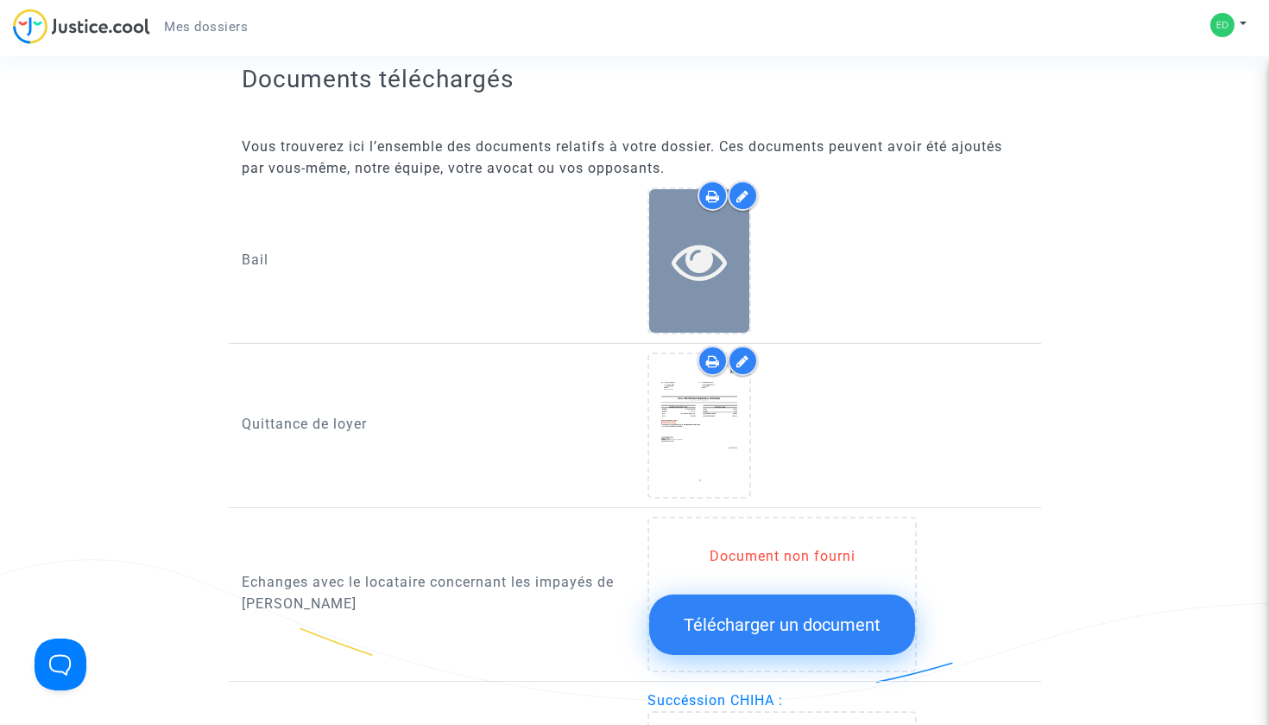
click at [698, 265] on icon at bounding box center [700, 260] width 56 height 55
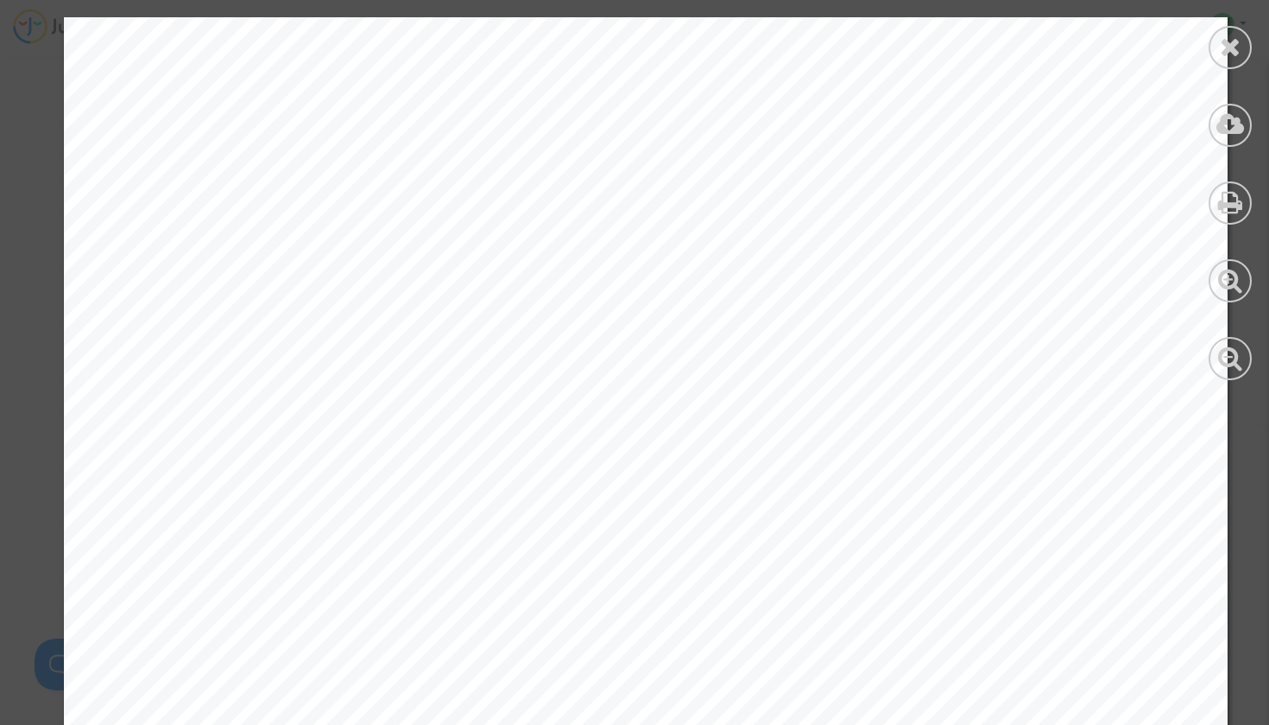
scroll to position [743, 0]
click at [1231, 126] on icon at bounding box center [1231, 124] width 28 height 26
click at [1229, 61] on div at bounding box center [1230, 47] width 43 height 43
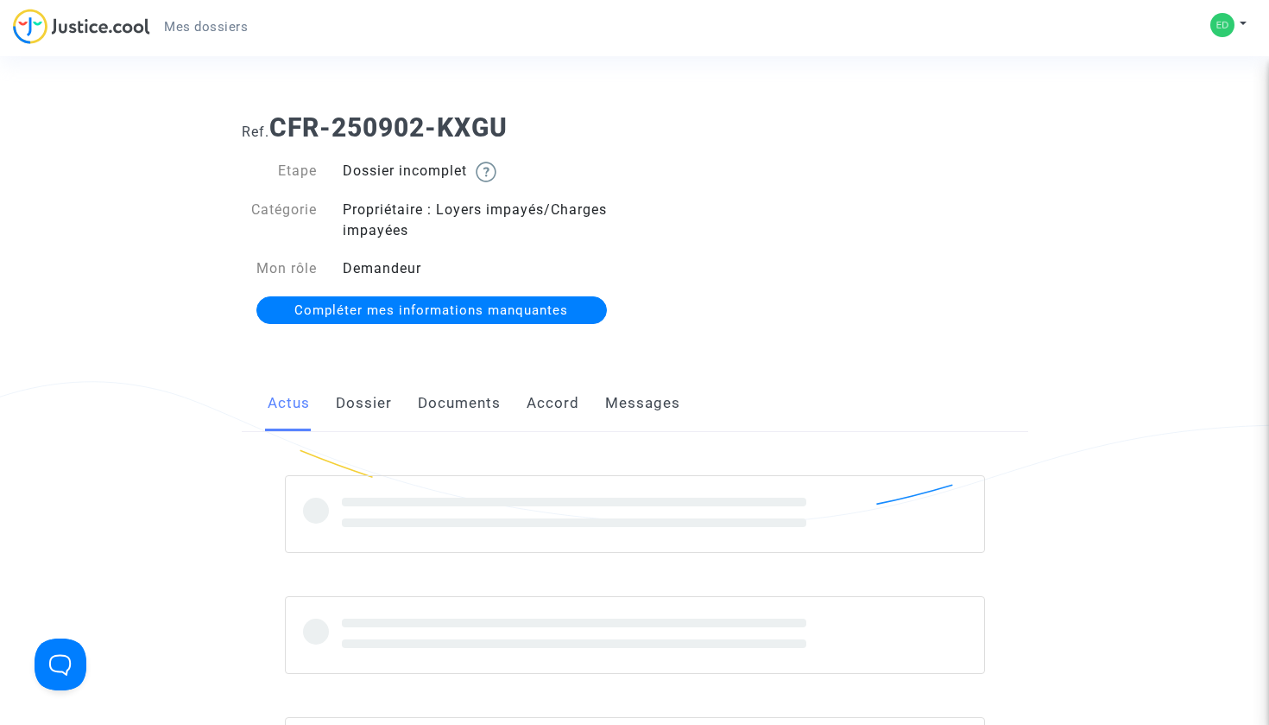
click at [449, 406] on link "Documents" at bounding box center [459, 403] width 83 height 57
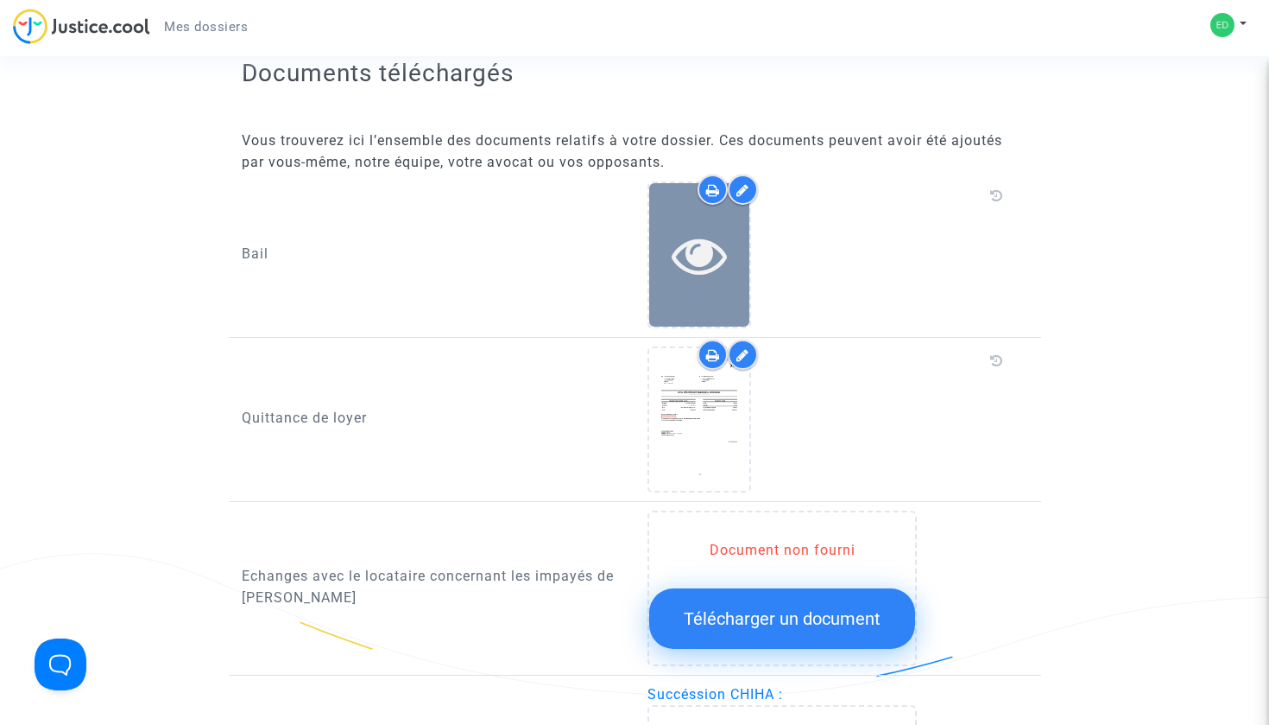
scroll to position [536, 0]
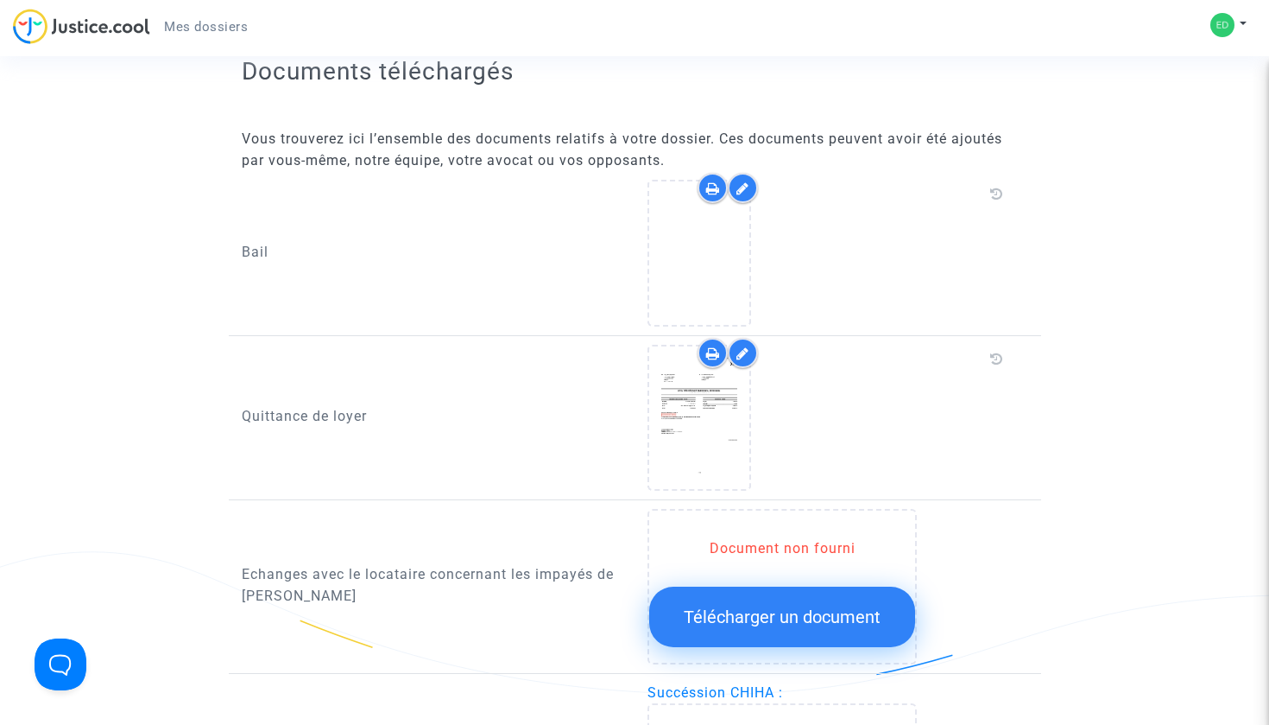
click at [739, 192] on icon at bounding box center [743, 188] width 13 height 14
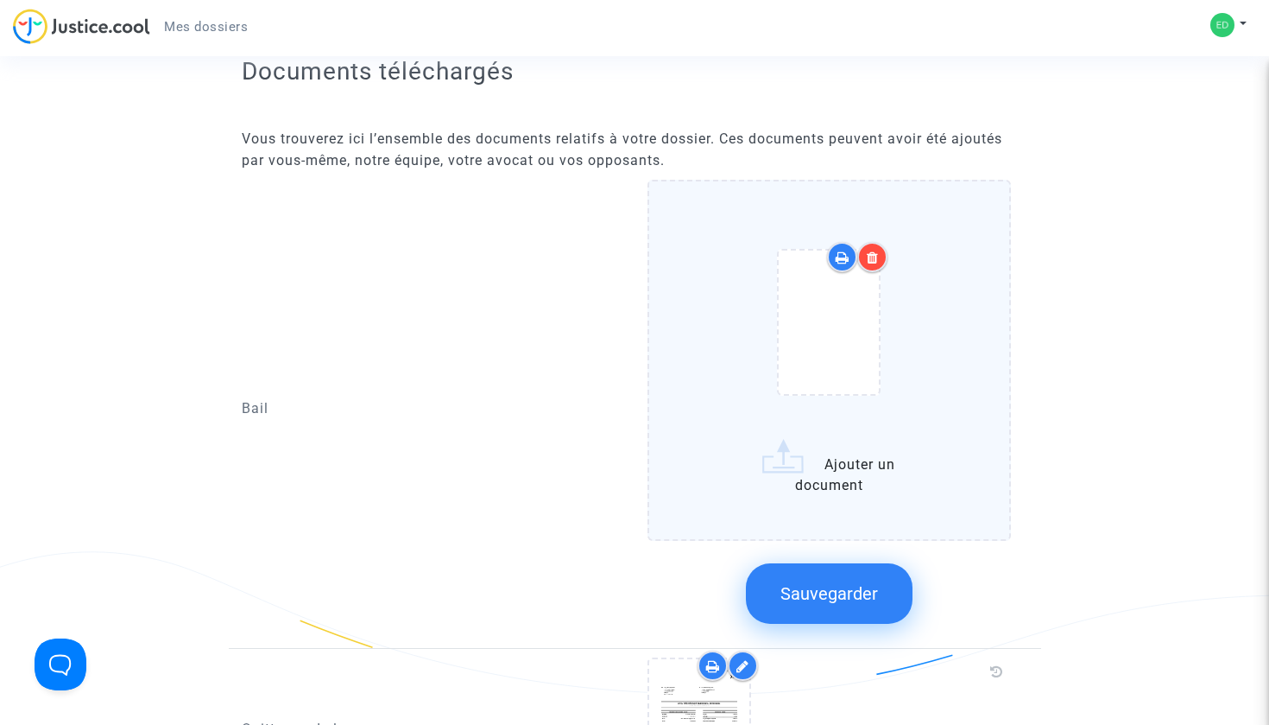
click at [868, 254] on icon at bounding box center [873, 257] width 12 height 14
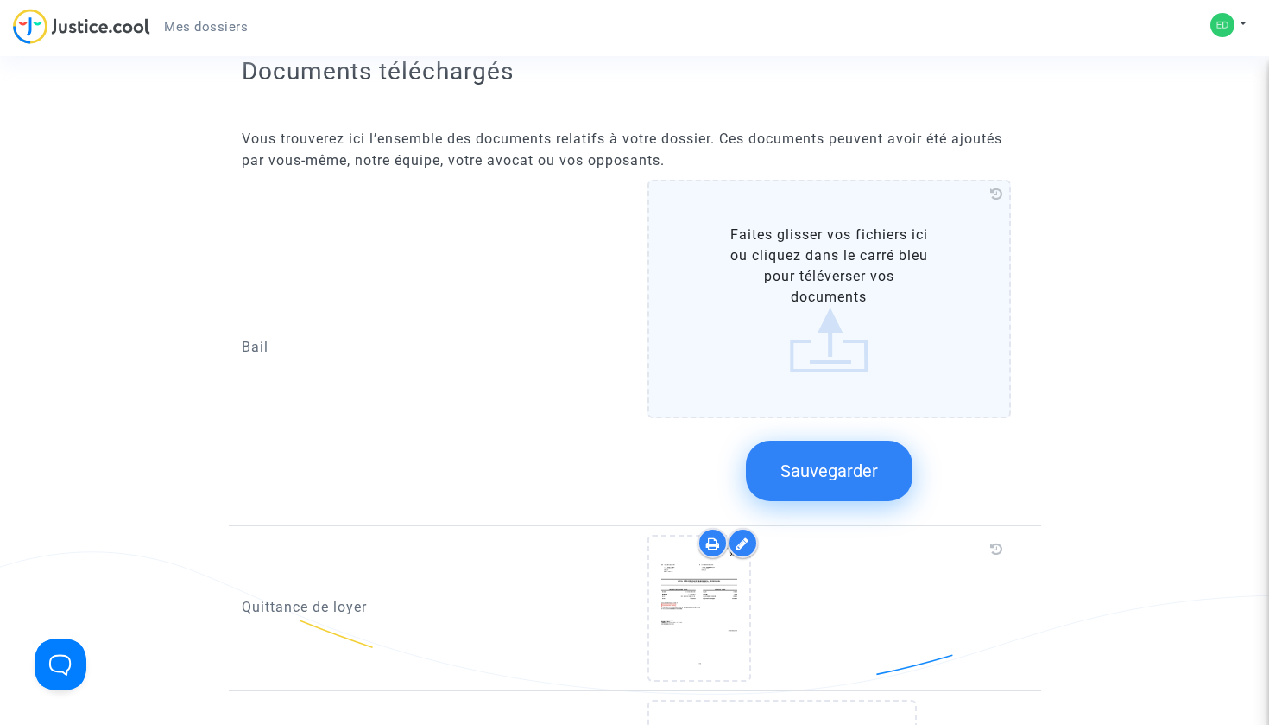
click at [864, 326] on label "Faites glisser vos fichiers ici ou cliquez dans le carré bleu pour téléverser v…" at bounding box center [830, 299] width 364 height 238
click at [0, 0] on input "Faites glisser vos fichiers ici ou cliquez dans le carré bleu pour téléverser v…" at bounding box center [0, 0] width 0 height 0
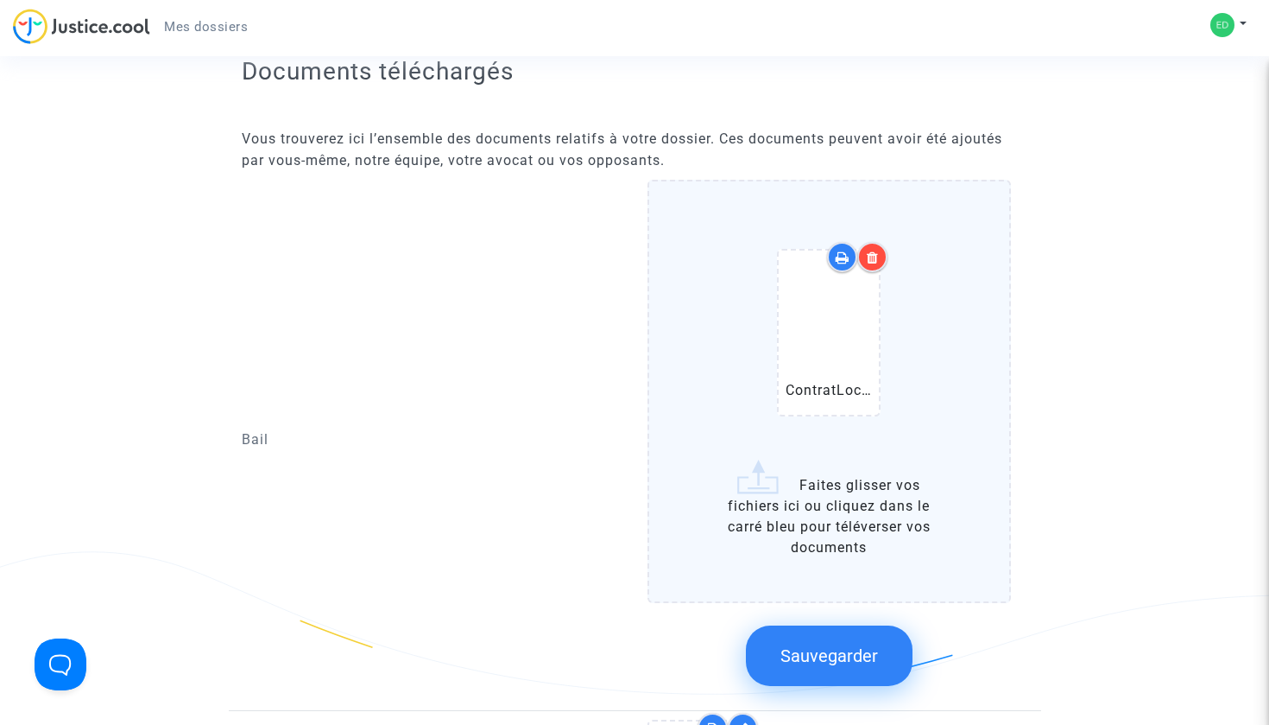
click at [849, 632] on button "Sauvegarder" at bounding box center [829, 655] width 167 height 60
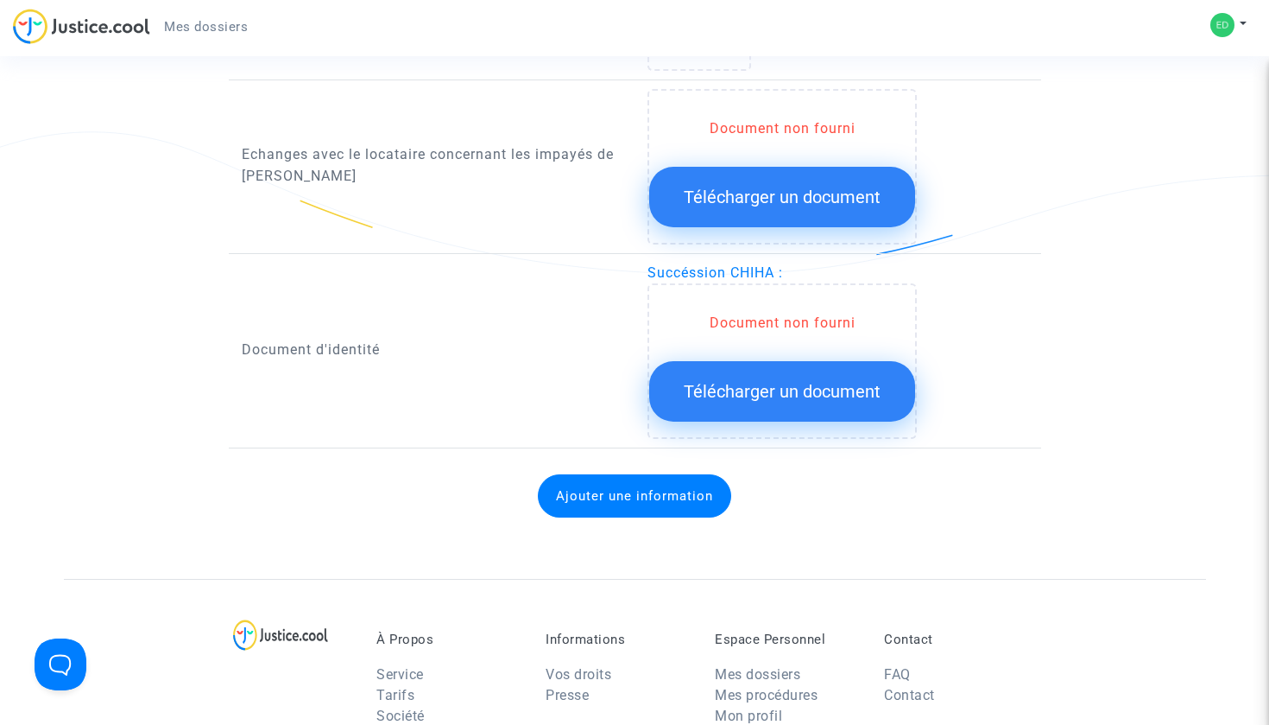
scroll to position [1026, 0]
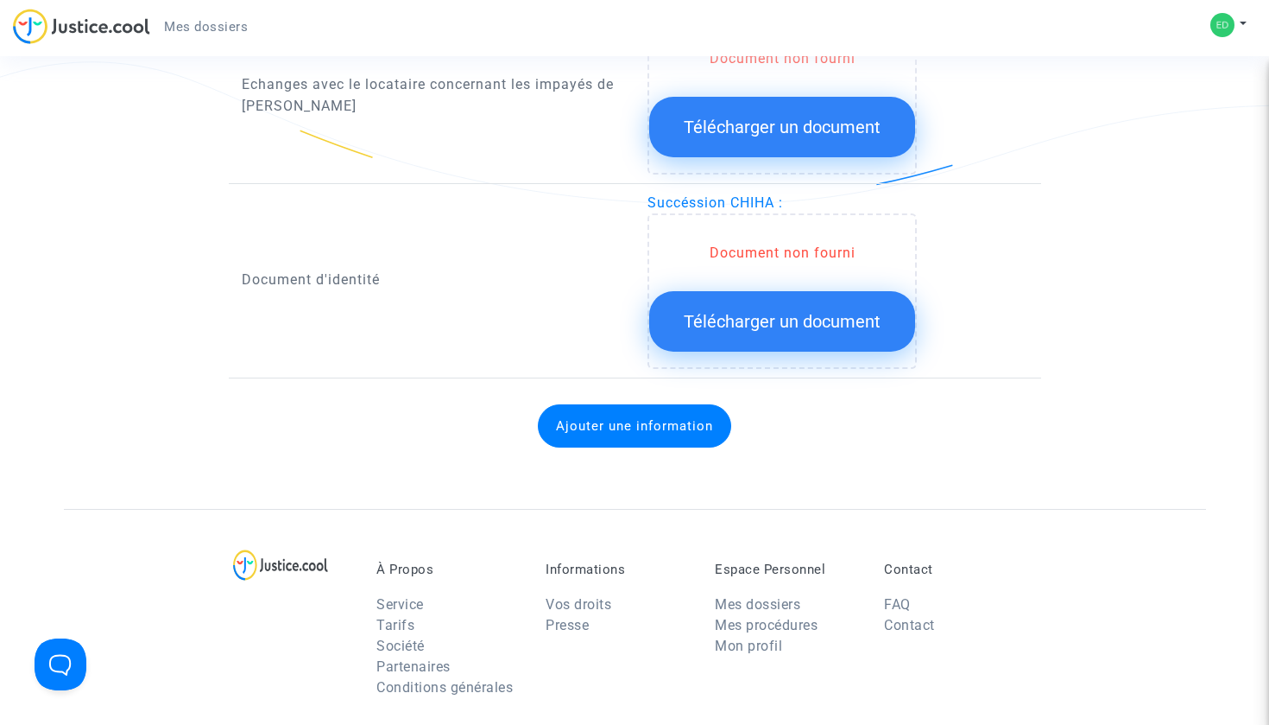
click at [760, 318] on span "Télécharger un document" at bounding box center [782, 321] width 197 height 21
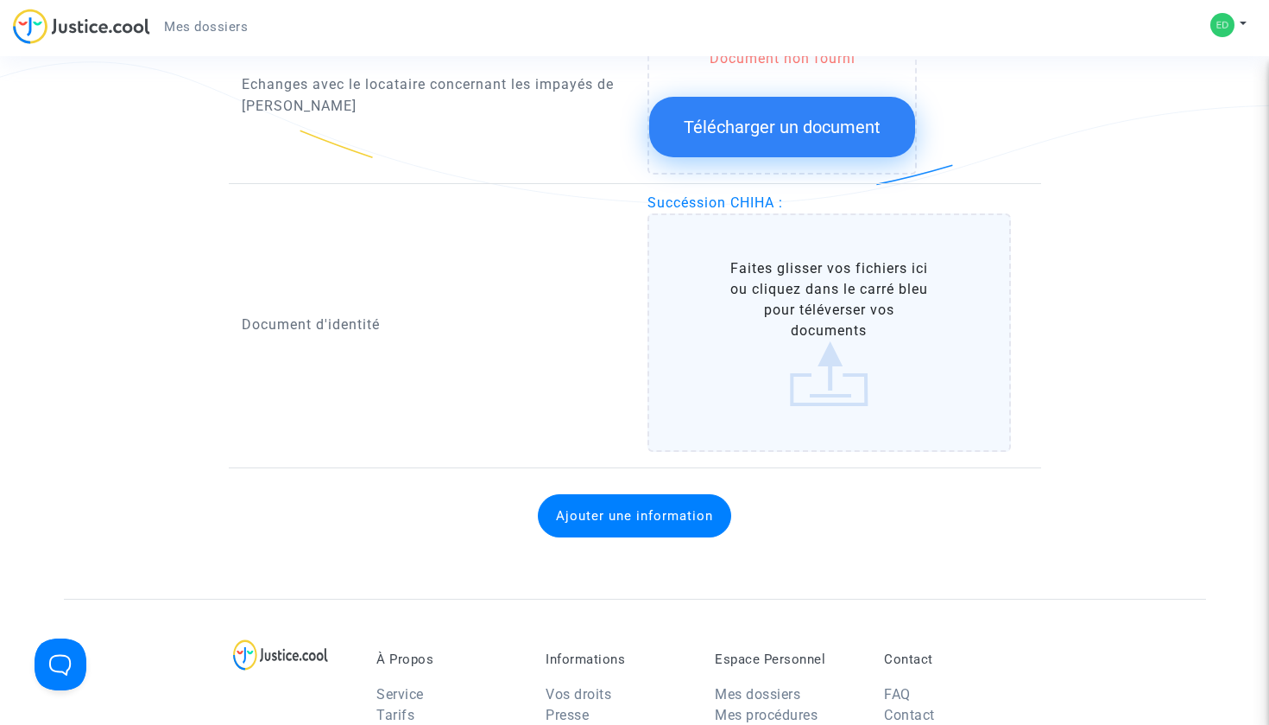
click at [820, 351] on label "Faites glisser vos fichiers ici ou cliquez dans le carré bleu pour téléverser v…" at bounding box center [830, 332] width 364 height 238
click at [0, 0] on input "Faites glisser vos fichiers ici ou cliquez dans le carré bleu pour téléverser v…" at bounding box center [0, 0] width 0 height 0
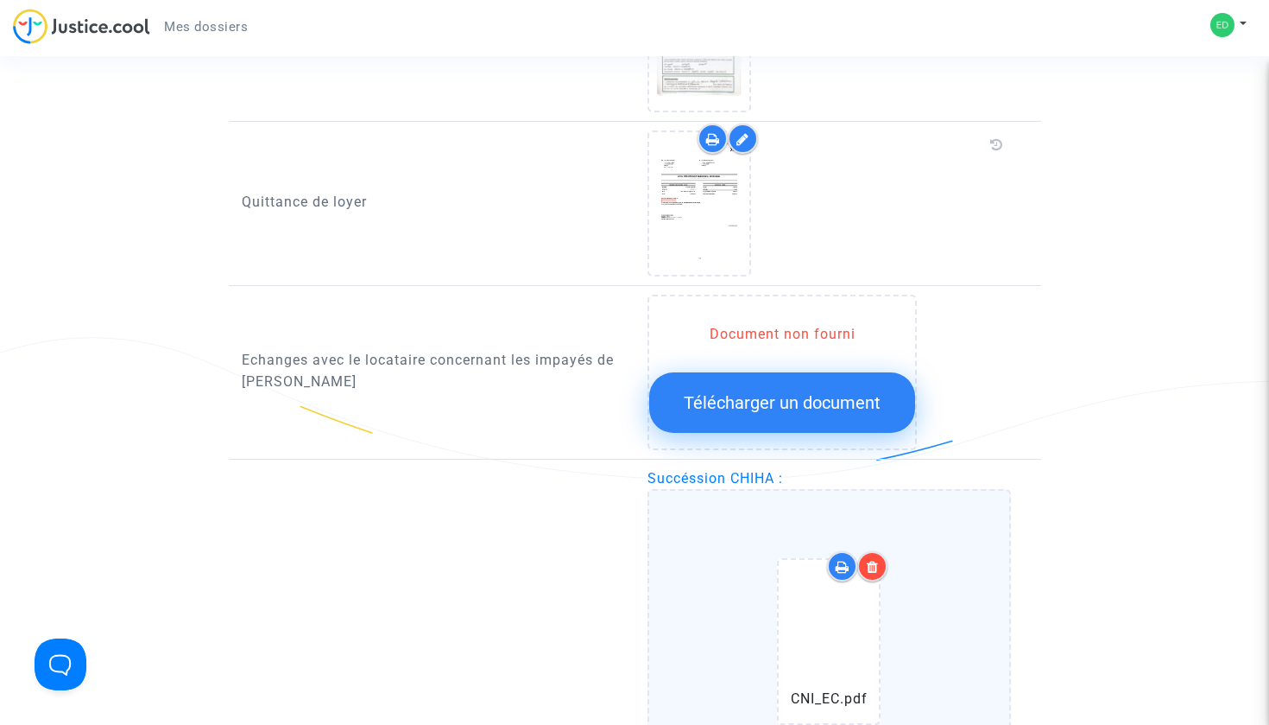
scroll to position [713, 0]
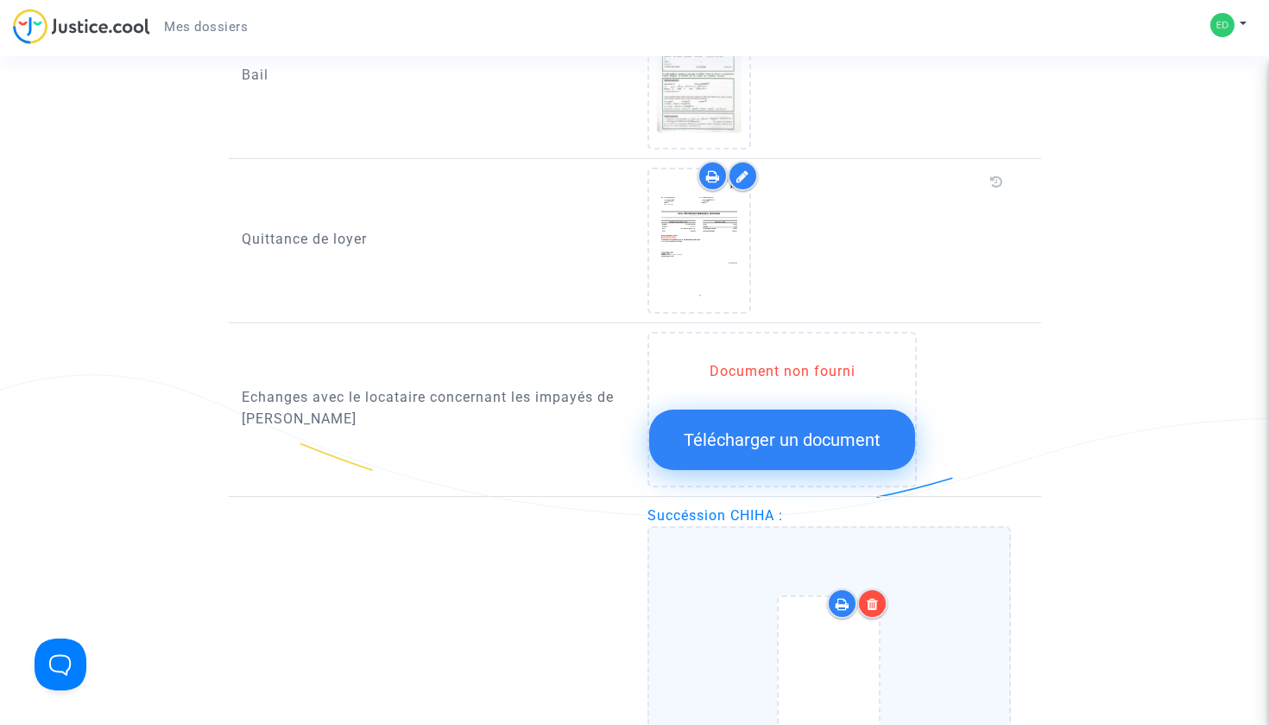
click at [773, 437] on span "Télécharger un document" at bounding box center [782, 439] width 197 height 21
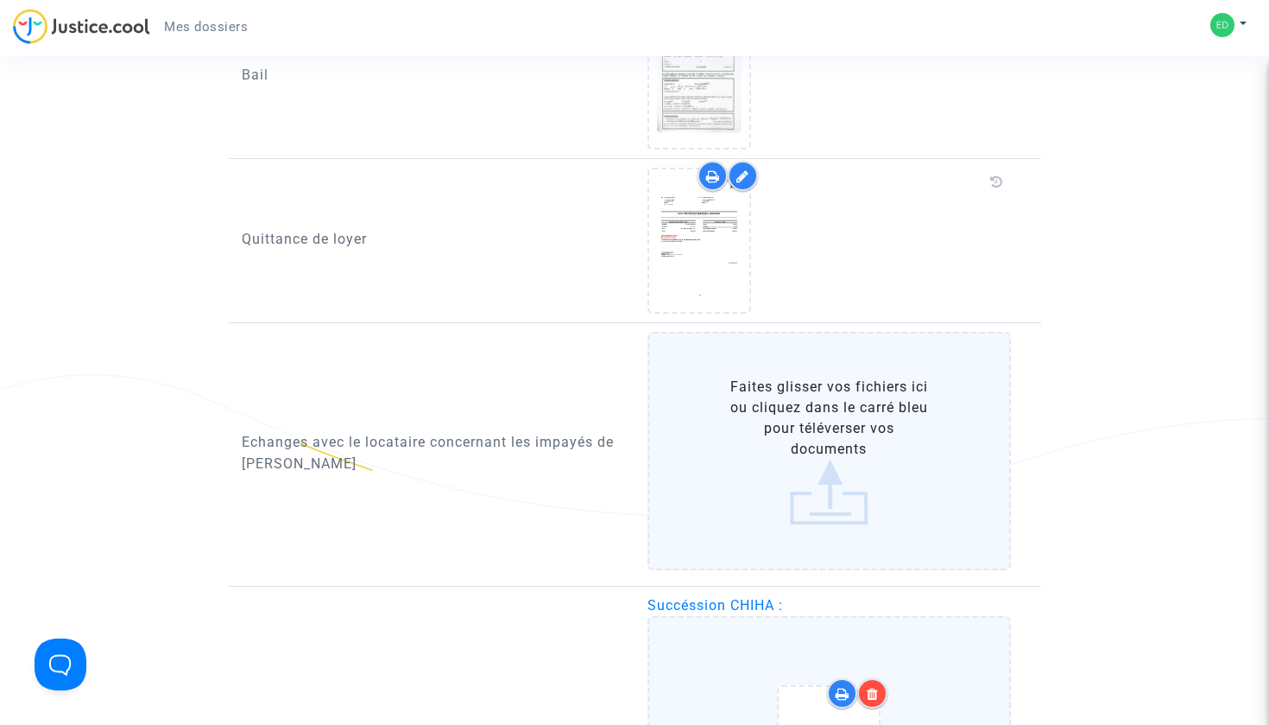
click at [805, 445] on label "Faites glisser vos fichiers ici ou cliquez dans le carré bleu pour téléverser v…" at bounding box center [830, 451] width 364 height 238
click at [0, 0] on input "Faites glisser vos fichiers ici ou cliquez dans le carré bleu pour téléverser v…" at bounding box center [0, 0] width 0 height 0
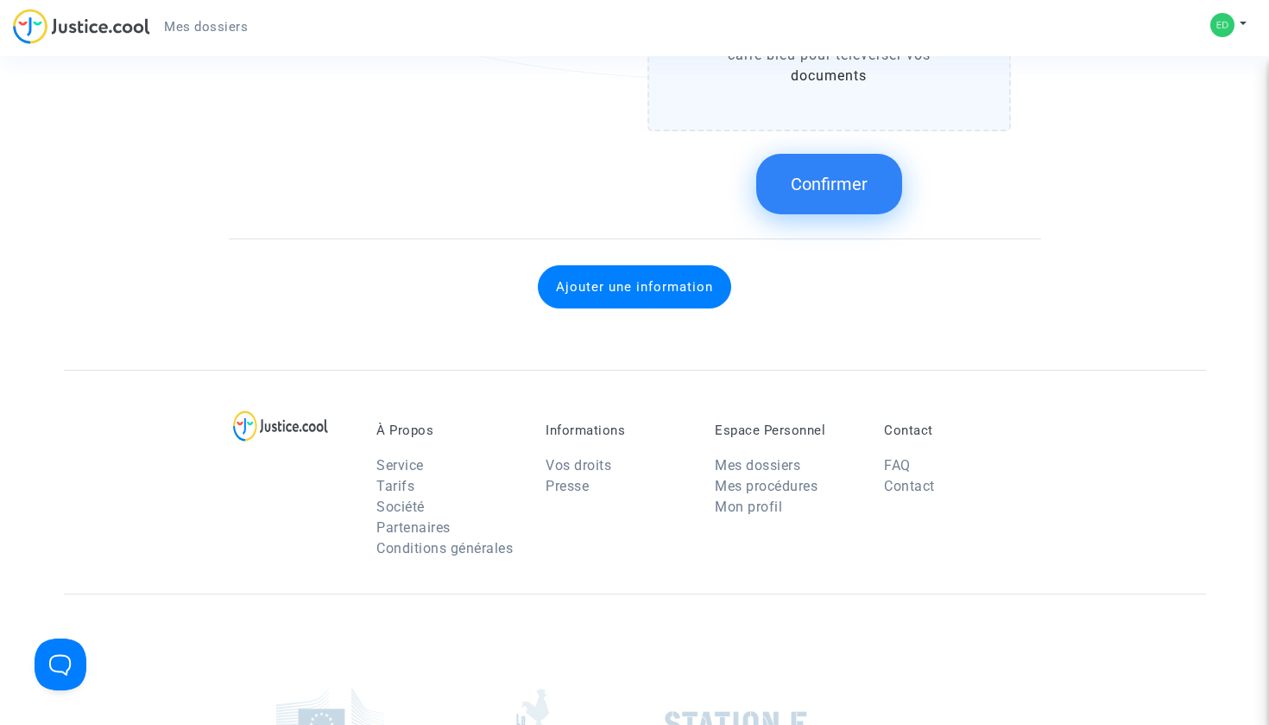
scroll to position [2596, 0]
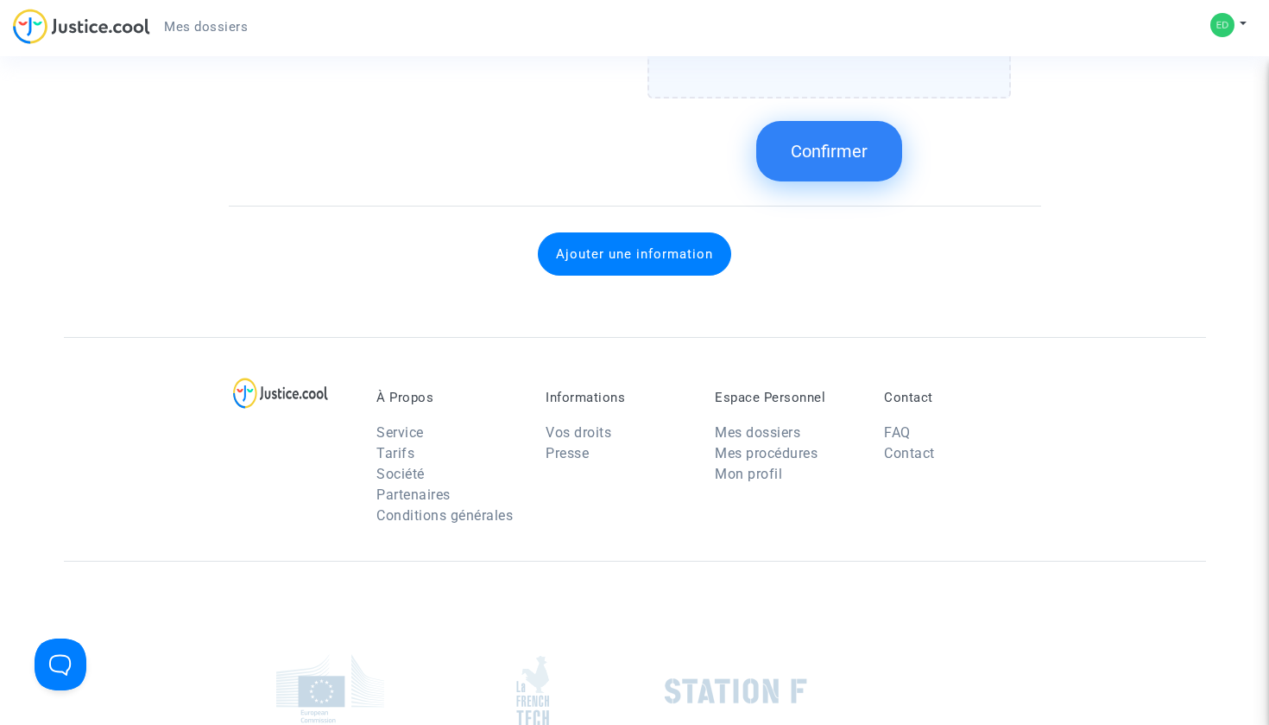
click at [668, 267] on button "Ajouter une information" at bounding box center [634, 253] width 193 height 43
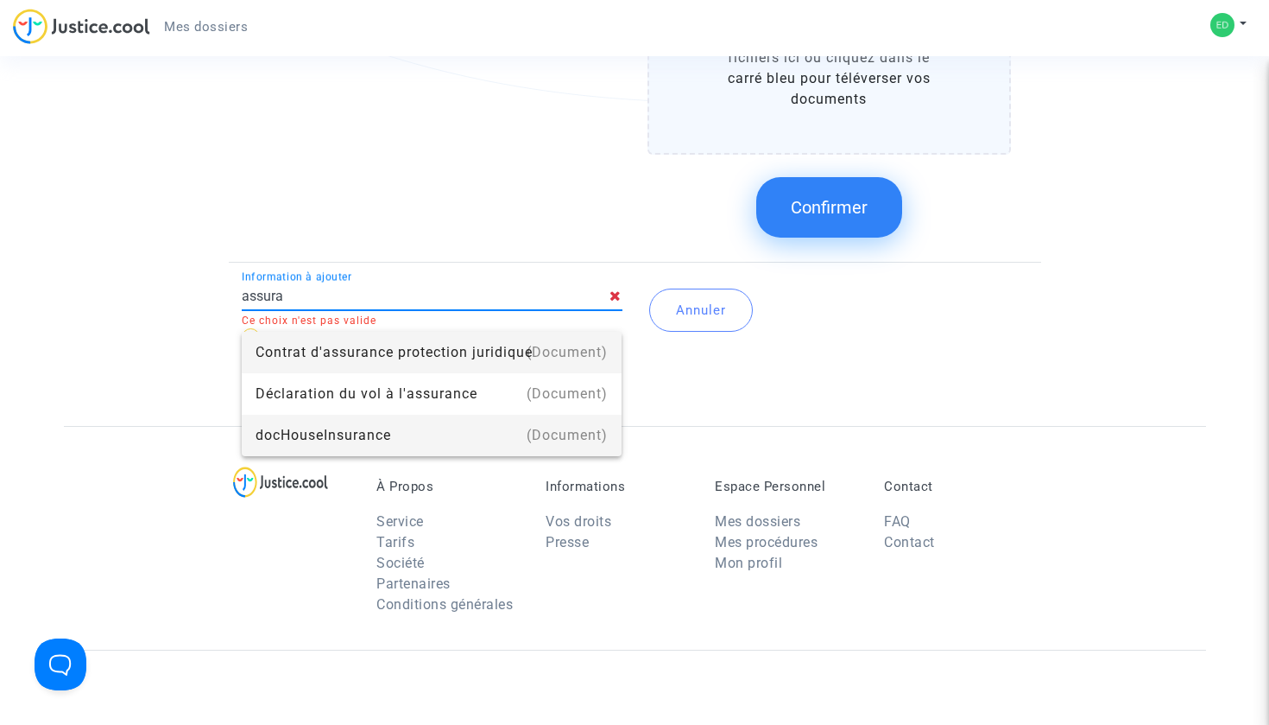
scroll to position [2518, 0]
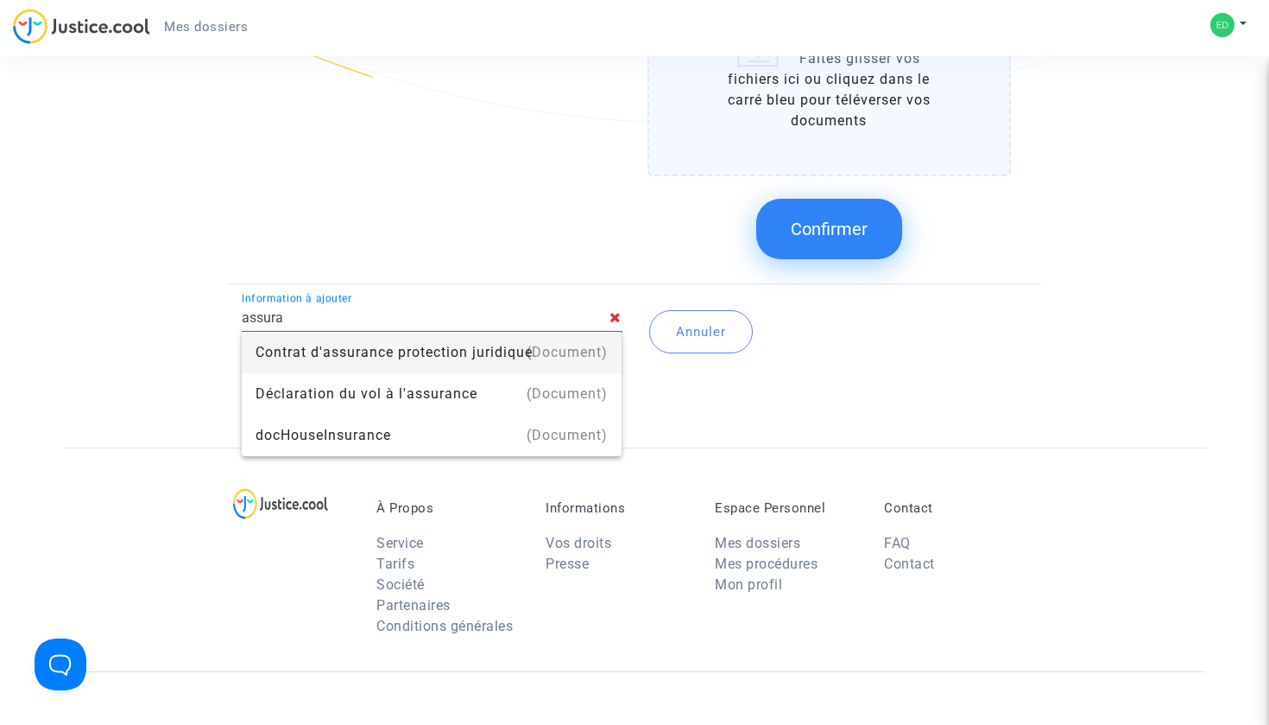
click at [294, 323] on input "assura" at bounding box center [426, 318] width 369 height 16
type input "assura"
click at [345, 207] on div "Document d'identité" at bounding box center [432, 3] width 407 height 541
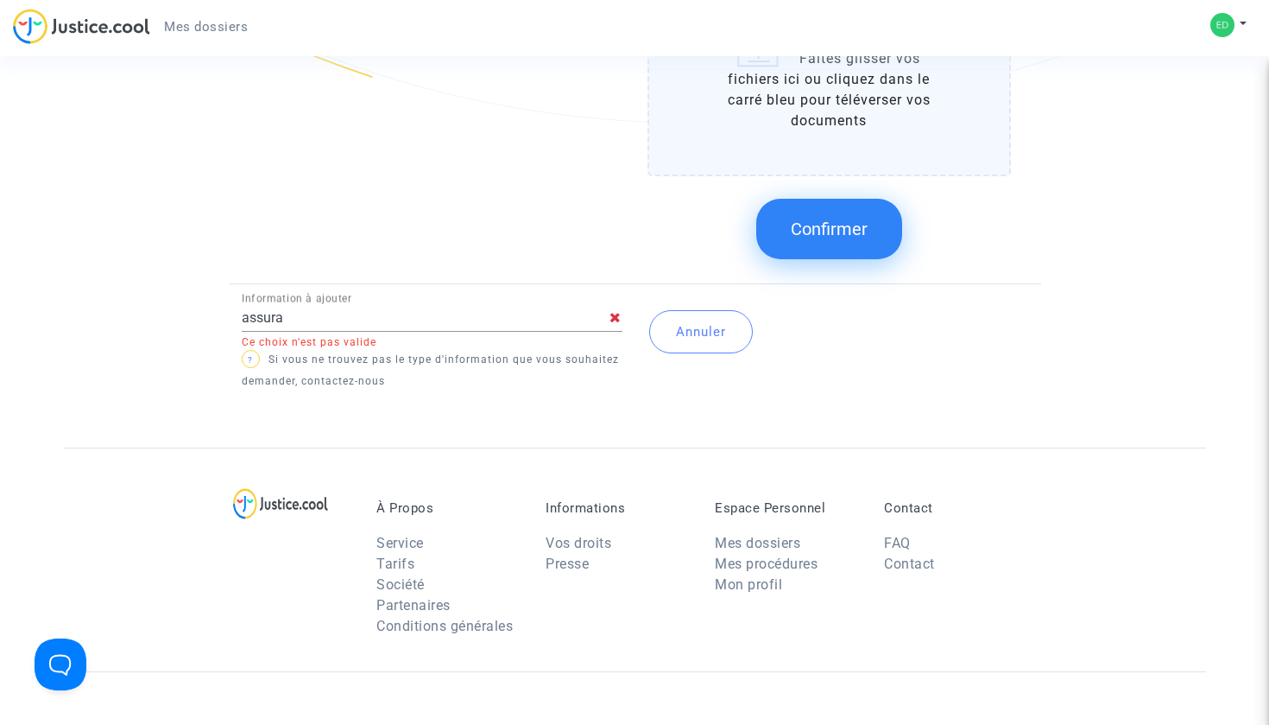
click at [617, 317] on icon at bounding box center [616, 317] width 12 height 14
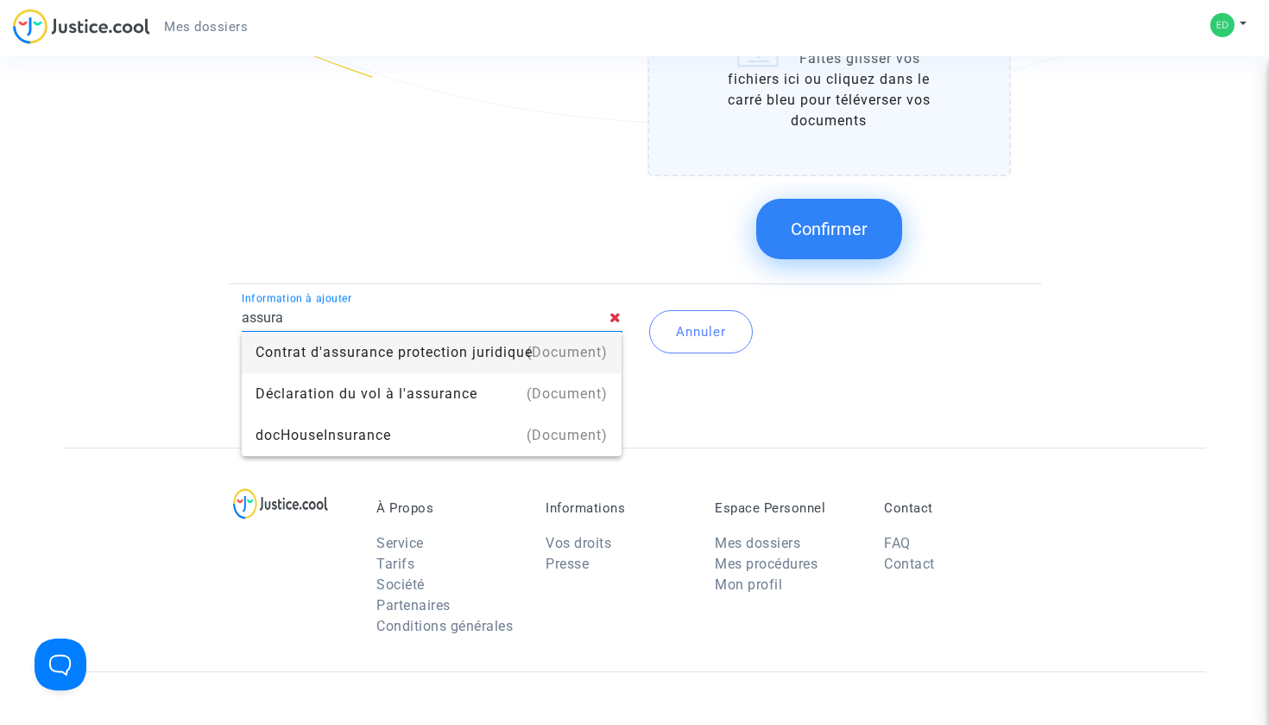
click at [612, 314] on icon at bounding box center [616, 317] width 12 height 14
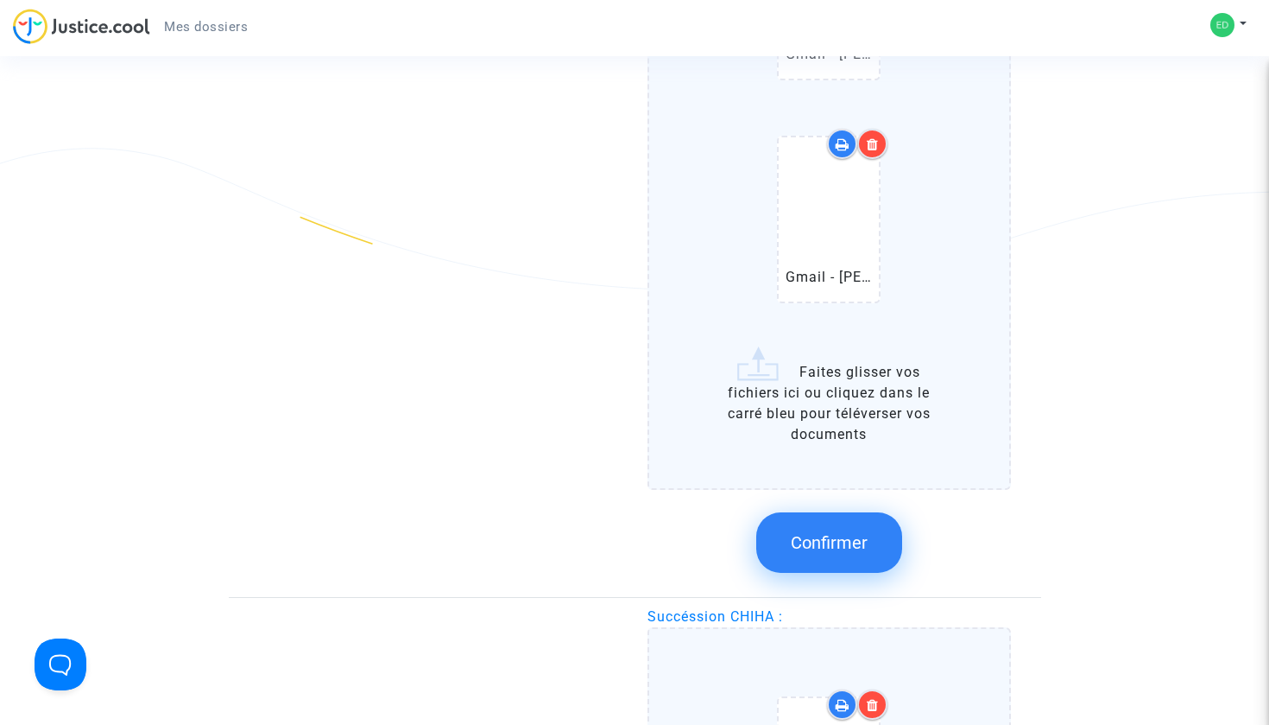
scroll to position [1651, 0]
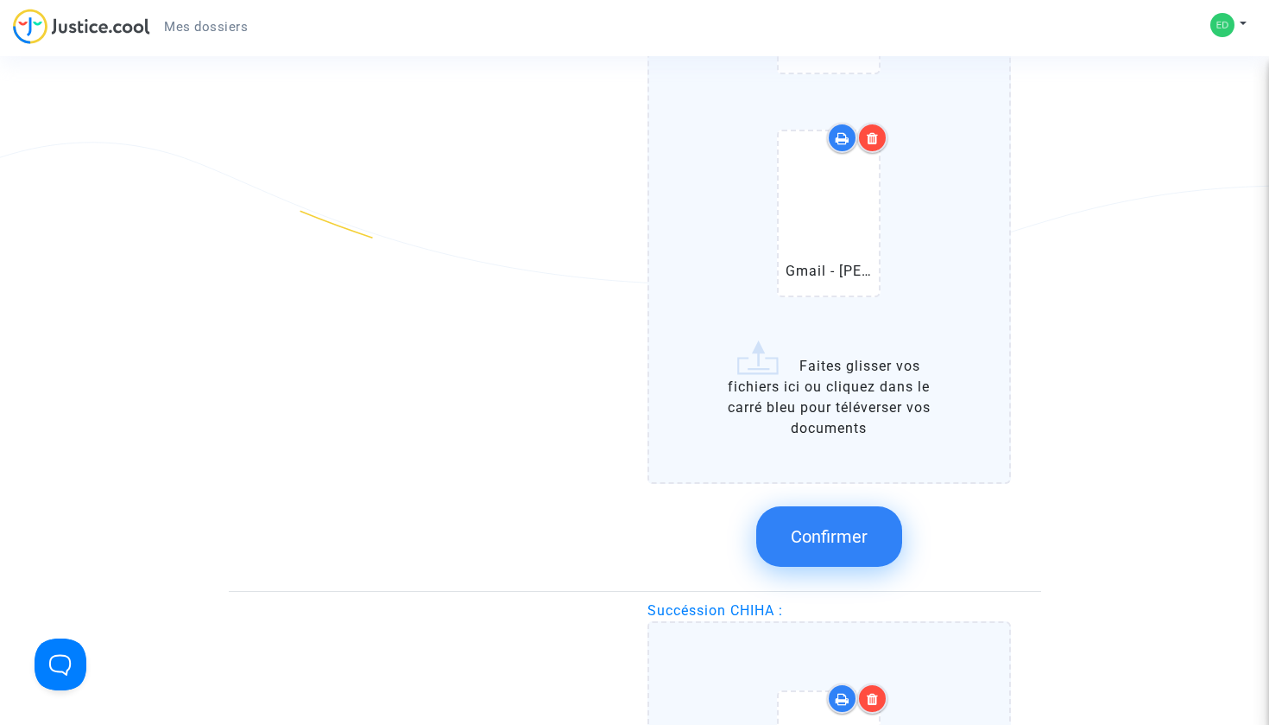
click at [0, 0] on input "Gmail - Rappel loyers impayés 2 septembre 2025.pdf Gmail - Rappel loyers impay…" at bounding box center [0, 0] width 0 height 0
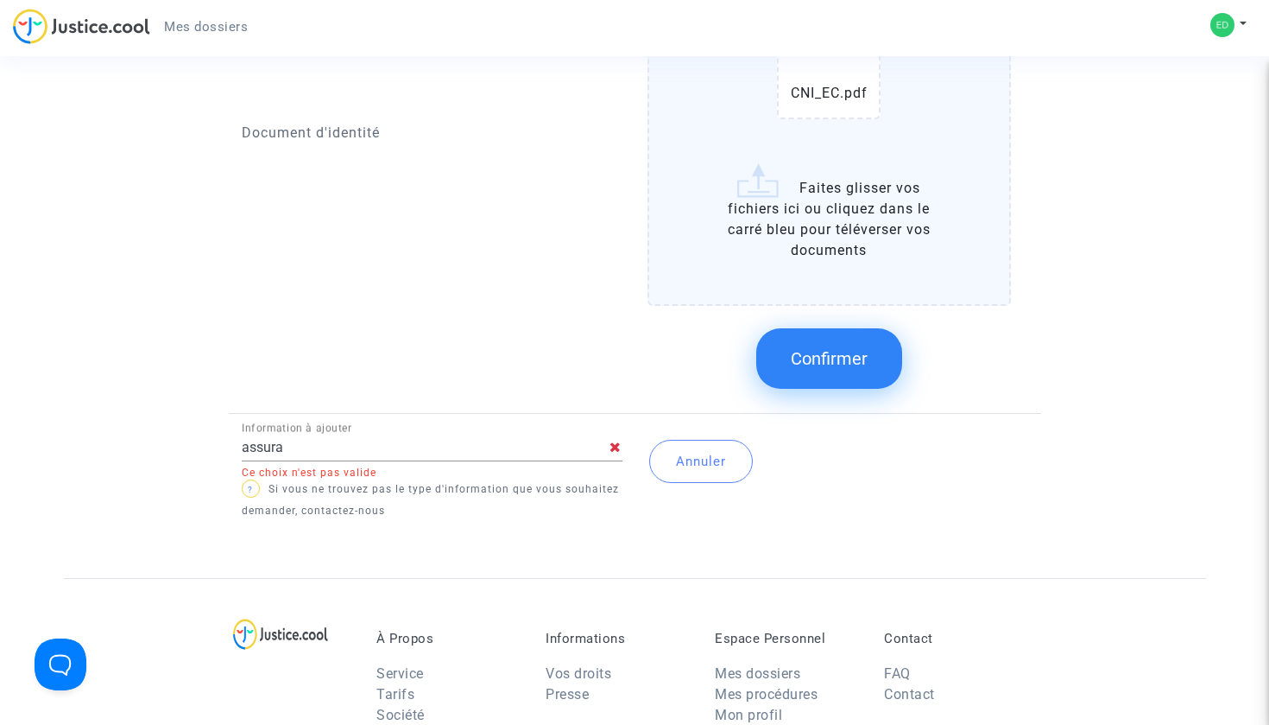
scroll to position [2611, 0]
click at [613, 446] on icon at bounding box center [616, 446] width 12 height 14
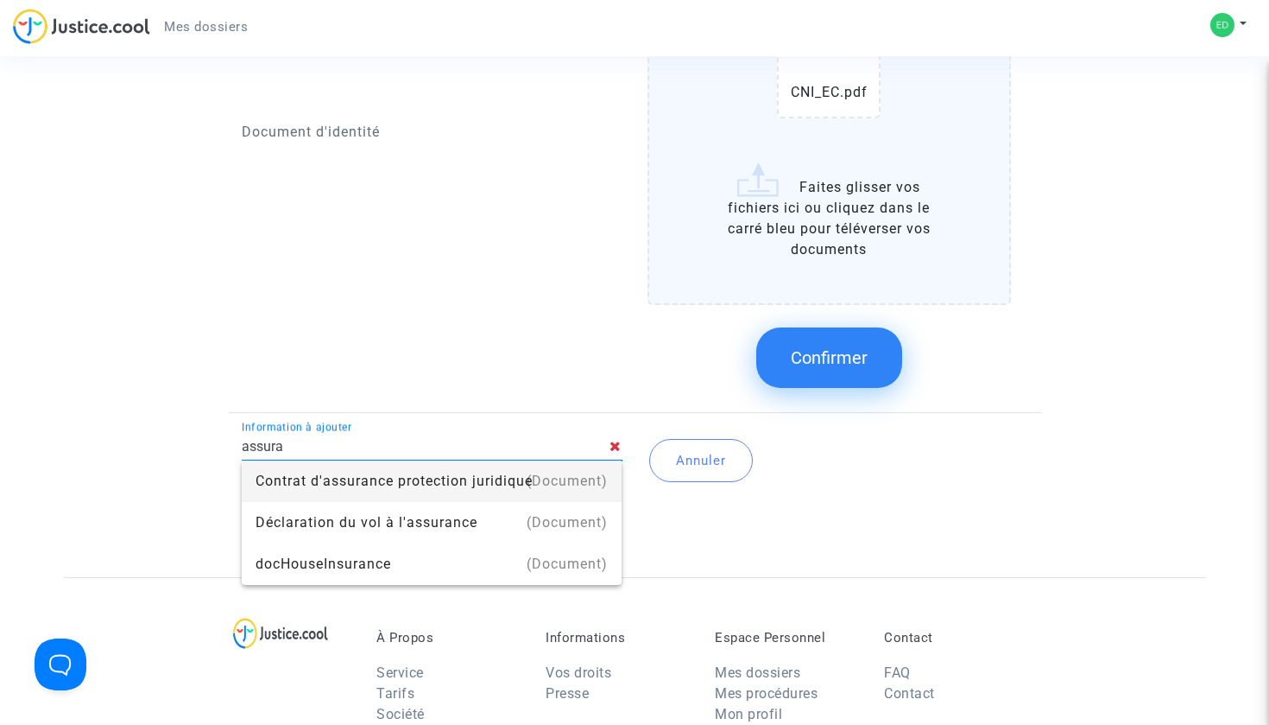
click at [617, 446] on icon at bounding box center [616, 446] width 12 height 14
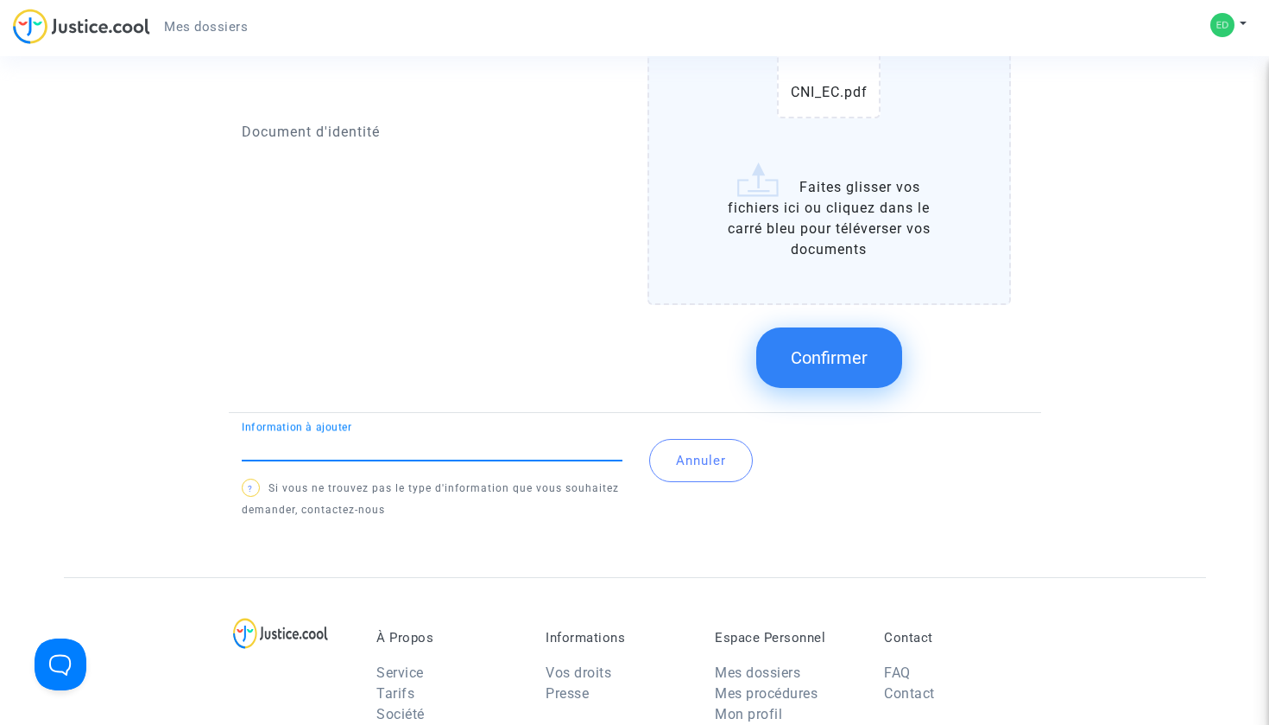
click at [357, 339] on div "Document d'identité" at bounding box center [432, 132] width 407 height 541
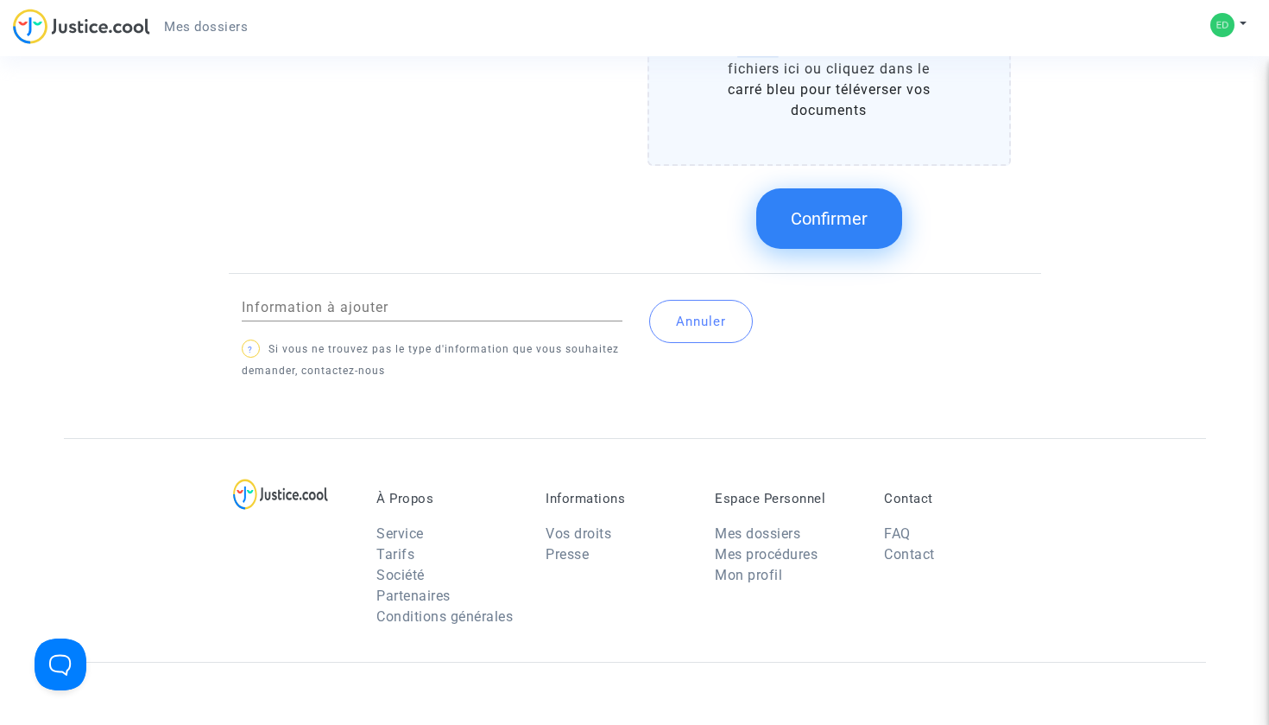
scroll to position [2755, 0]
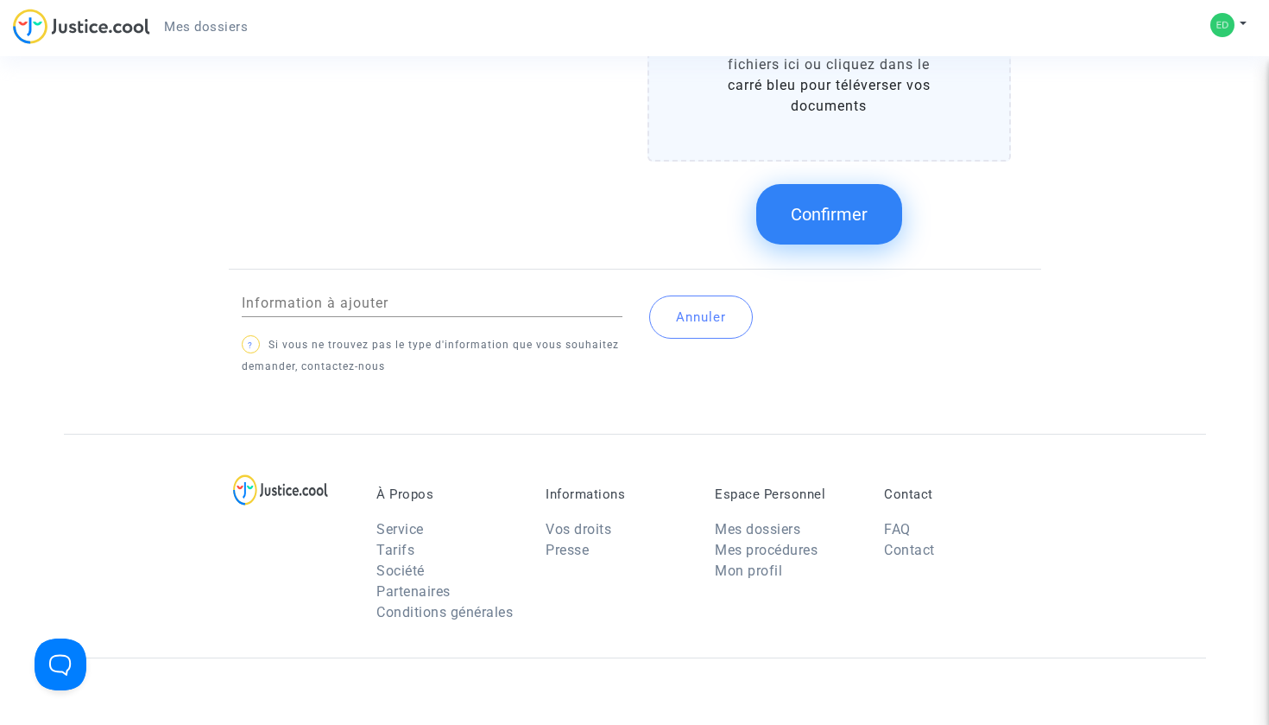
click at [703, 313] on button "Annuler" at bounding box center [701, 316] width 104 height 43
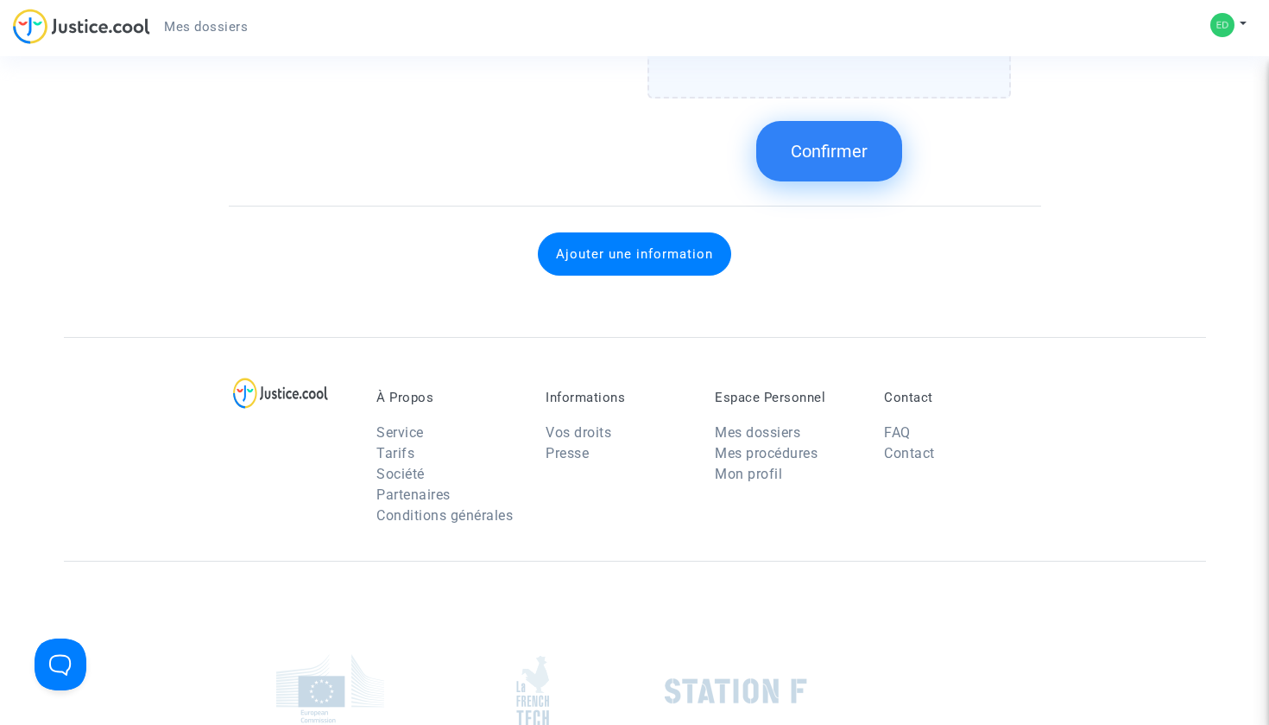
scroll to position [2835, 0]
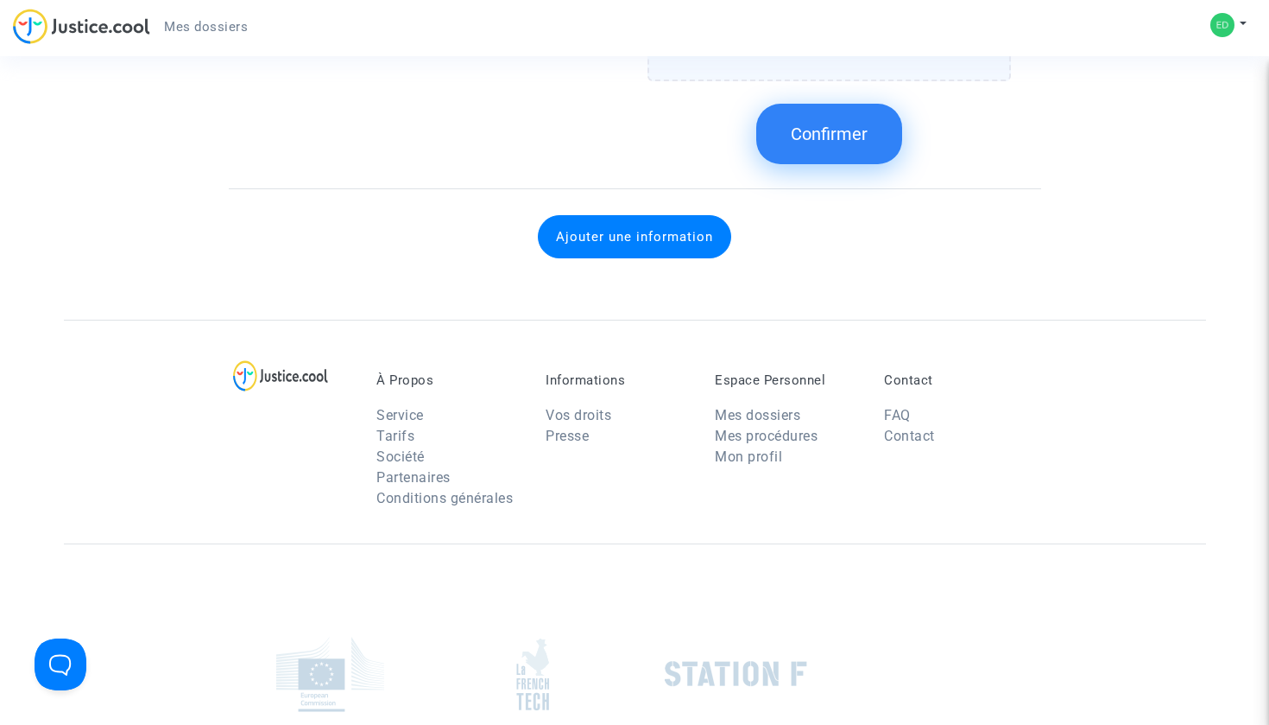
click at [592, 240] on button "Ajouter une information" at bounding box center [634, 236] width 193 height 43
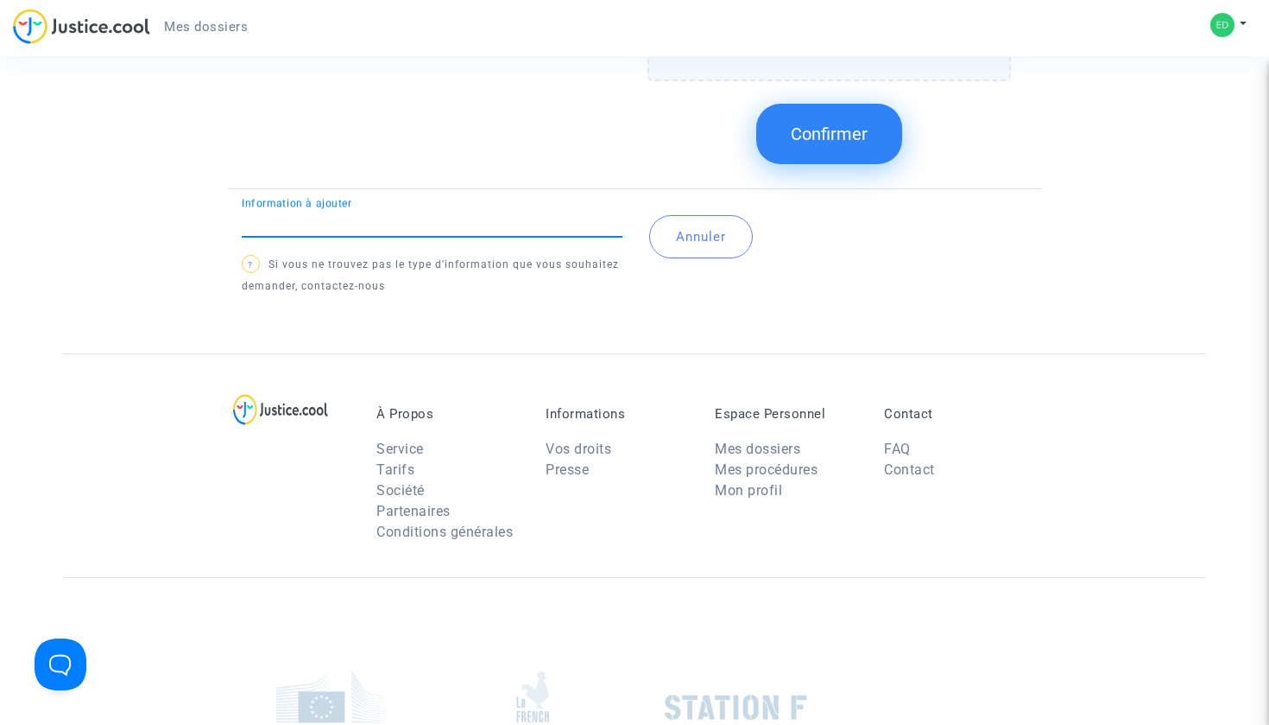
click at [407, 223] on input "Information à ajouter" at bounding box center [432, 223] width 381 height 16
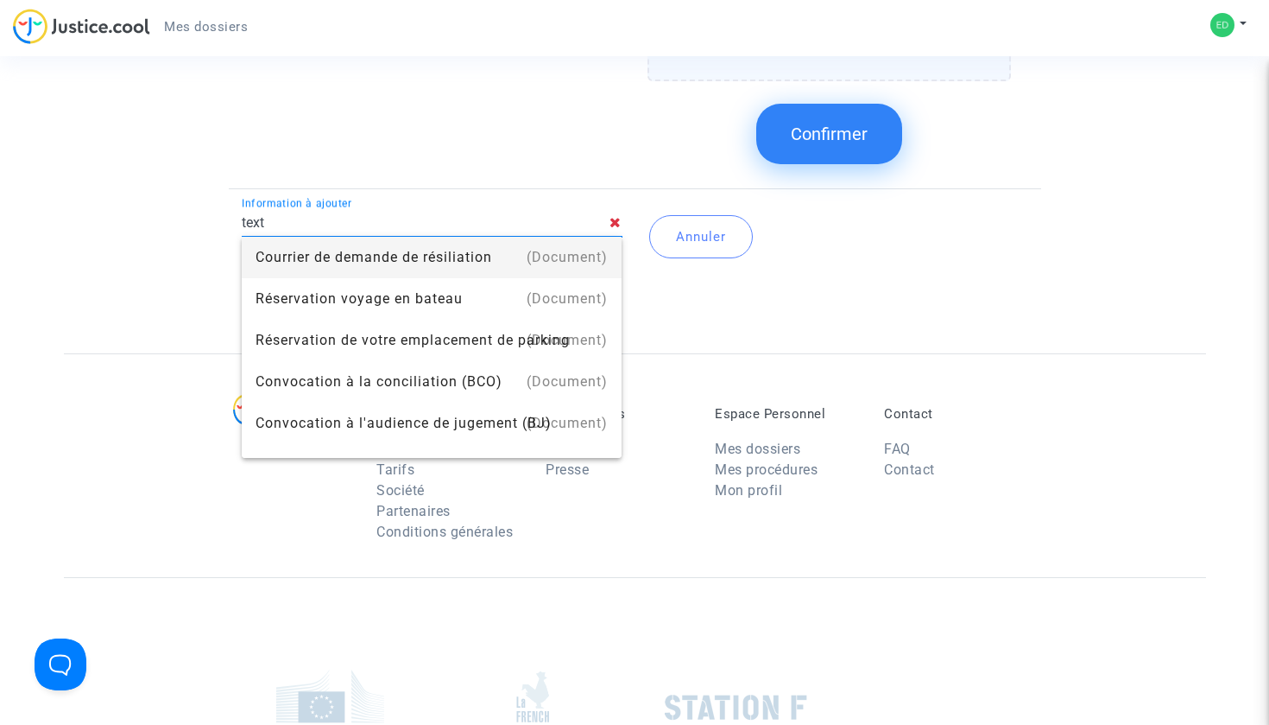
type input "texte"
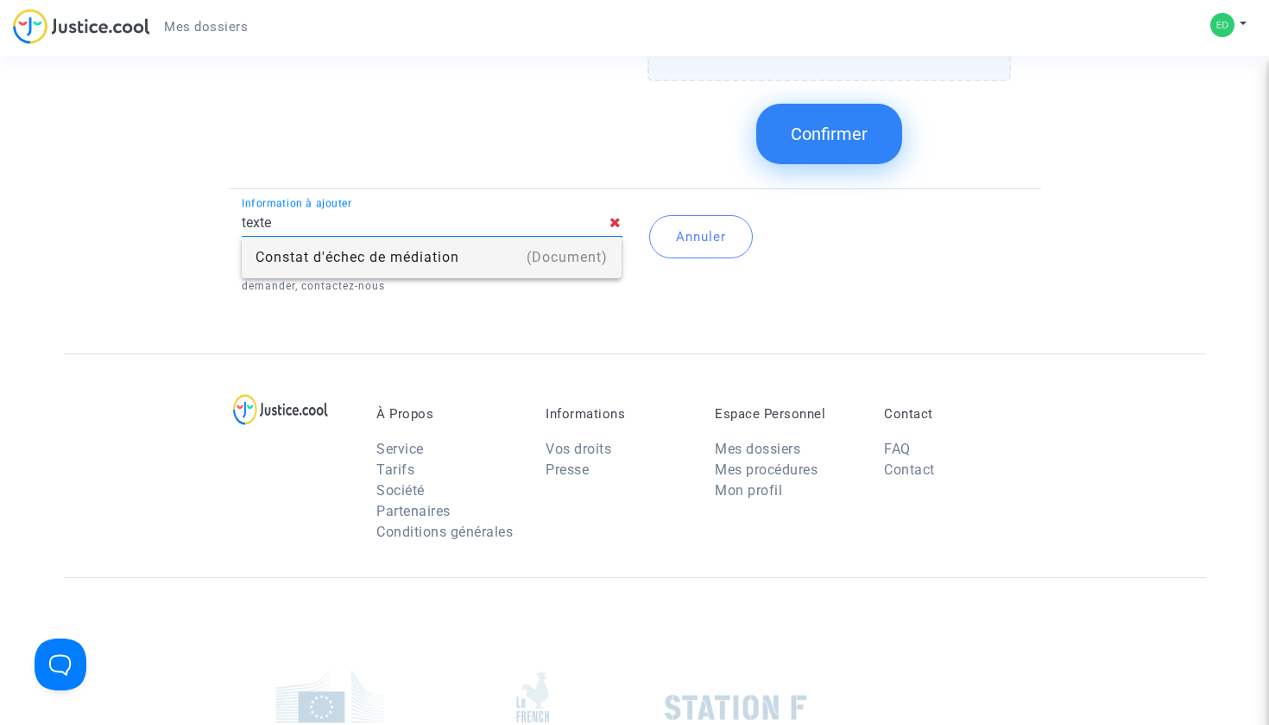
click at [327, 222] on input "texte" at bounding box center [426, 223] width 369 height 16
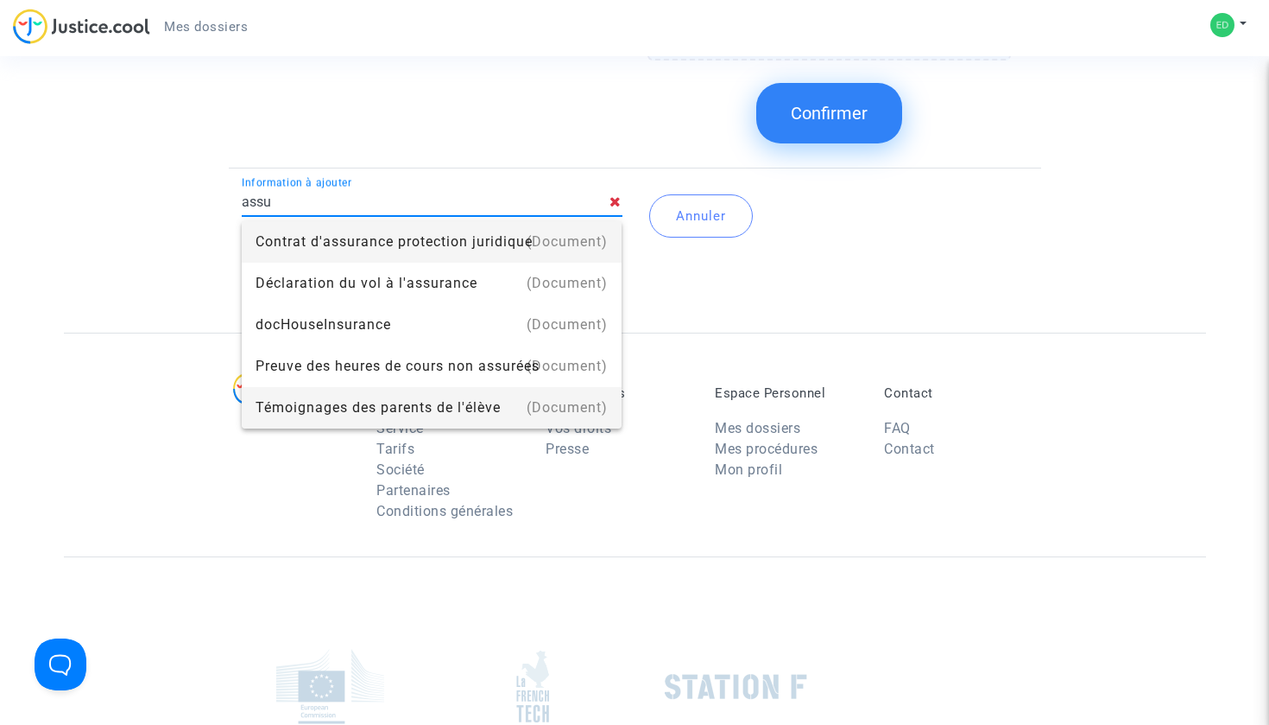
scroll to position [2846, 0]
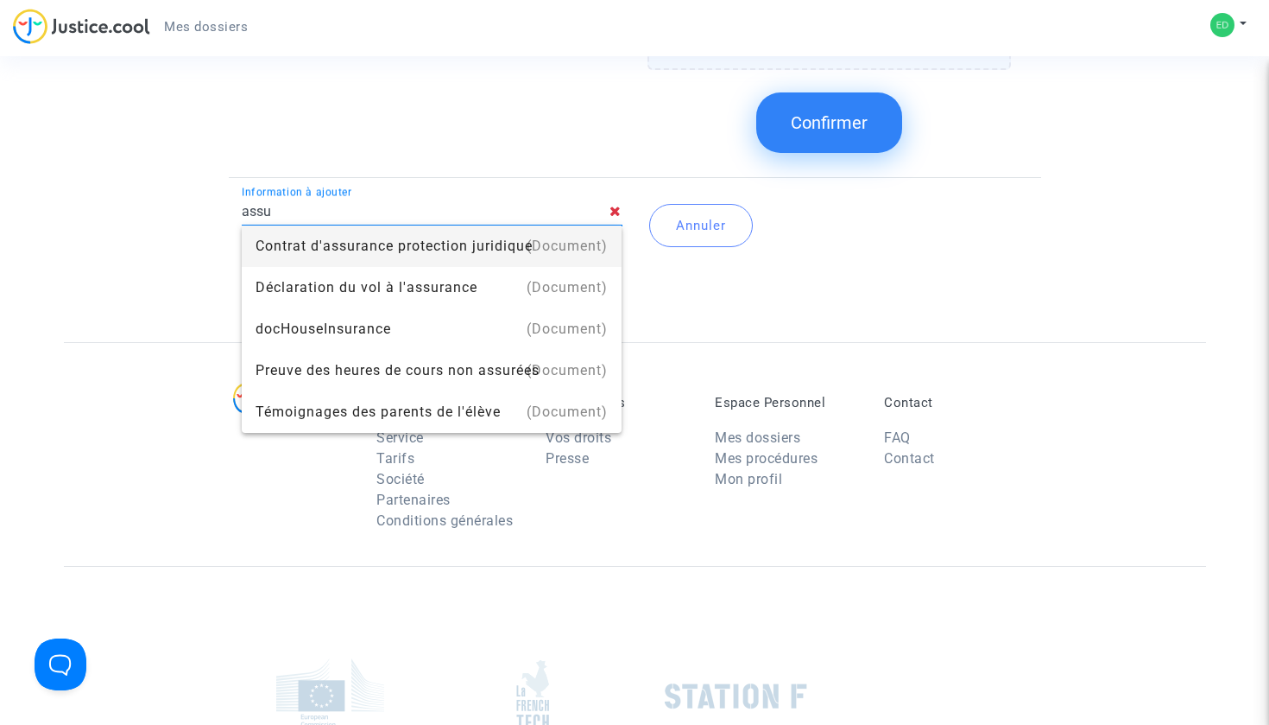
type input "assu"
click at [611, 206] on icon at bounding box center [616, 211] width 12 height 14
click at [617, 209] on icon at bounding box center [616, 211] width 12 height 14
drag, startPoint x: 617, startPoint y: 209, endPoint x: 615, endPoint y: 218, distance: 9.0
click at [615, 218] on span at bounding box center [616, 211] width 12 height 16
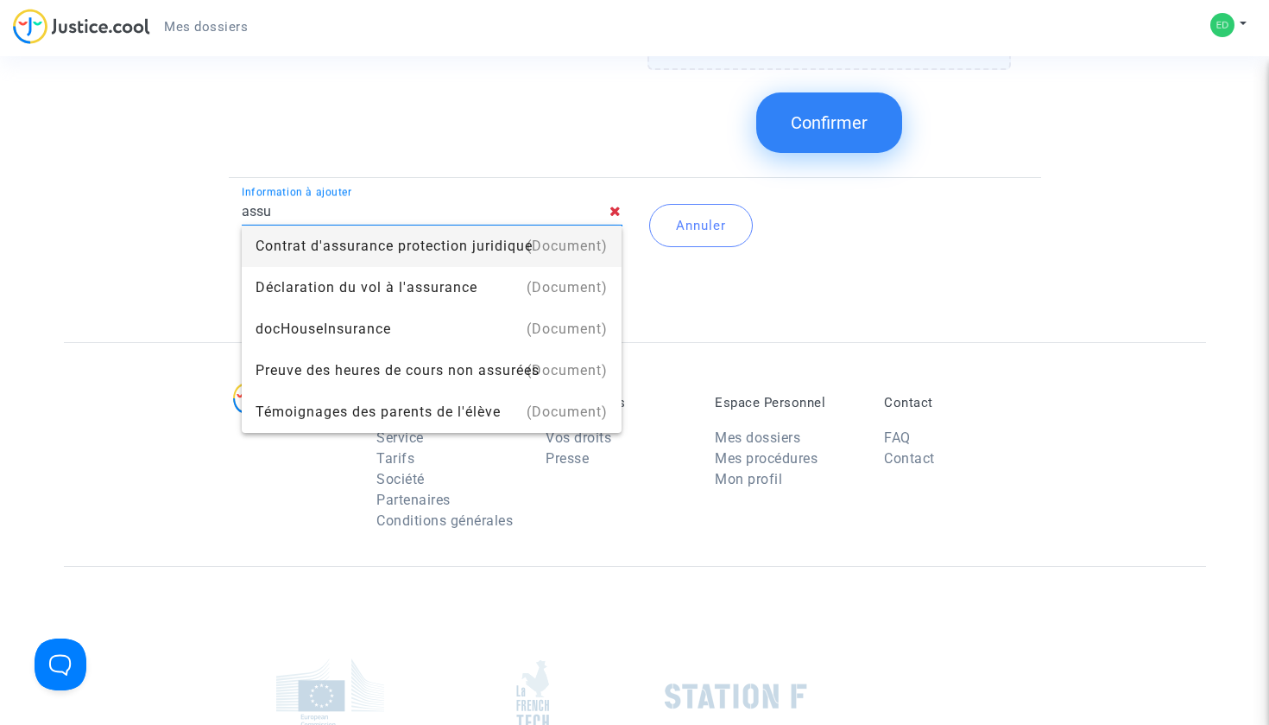
click at [615, 210] on icon at bounding box center [616, 211] width 12 height 14
drag, startPoint x: 615, startPoint y: 210, endPoint x: 693, endPoint y: 229, distance: 80.0
click at [693, 229] on button "Annuler" at bounding box center [701, 225] width 104 height 43
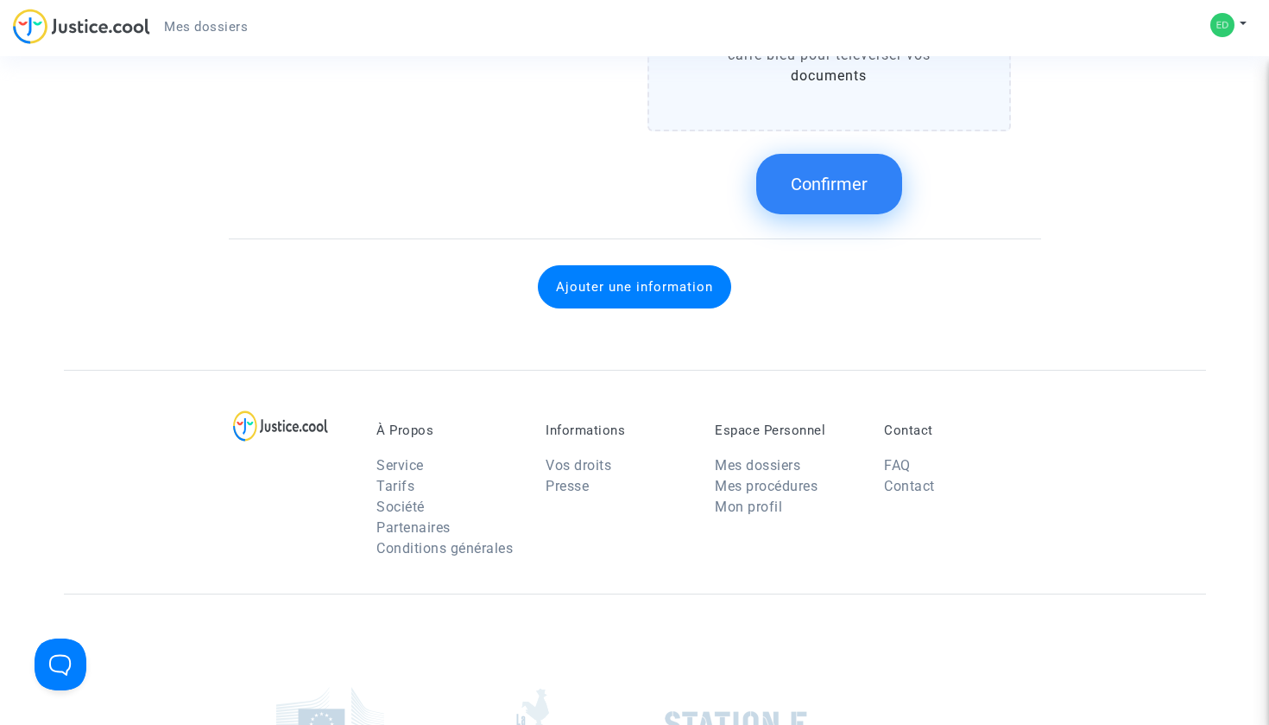
scroll to position [2765, 0]
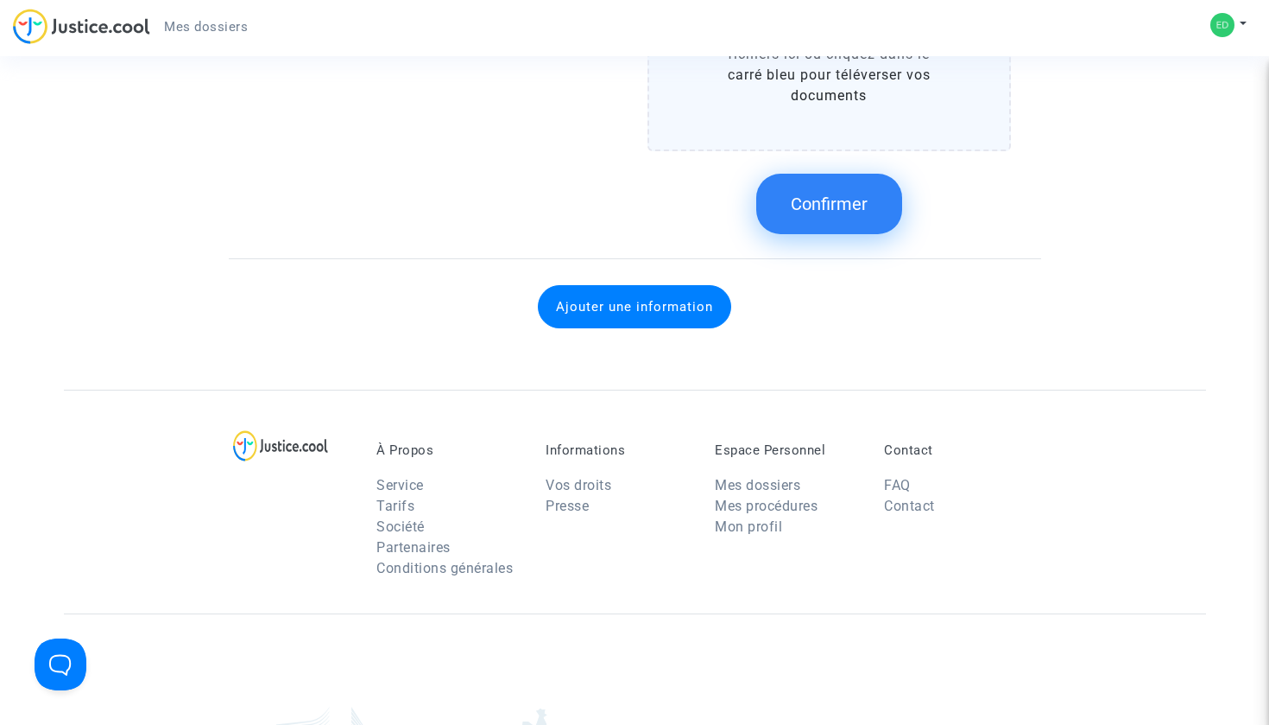
click at [813, 244] on div "Confirmer" at bounding box center [830, 204] width 364 height 92
click at [818, 218] on button "Confirmer" at bounding box center [829, 204] width 146 height 60
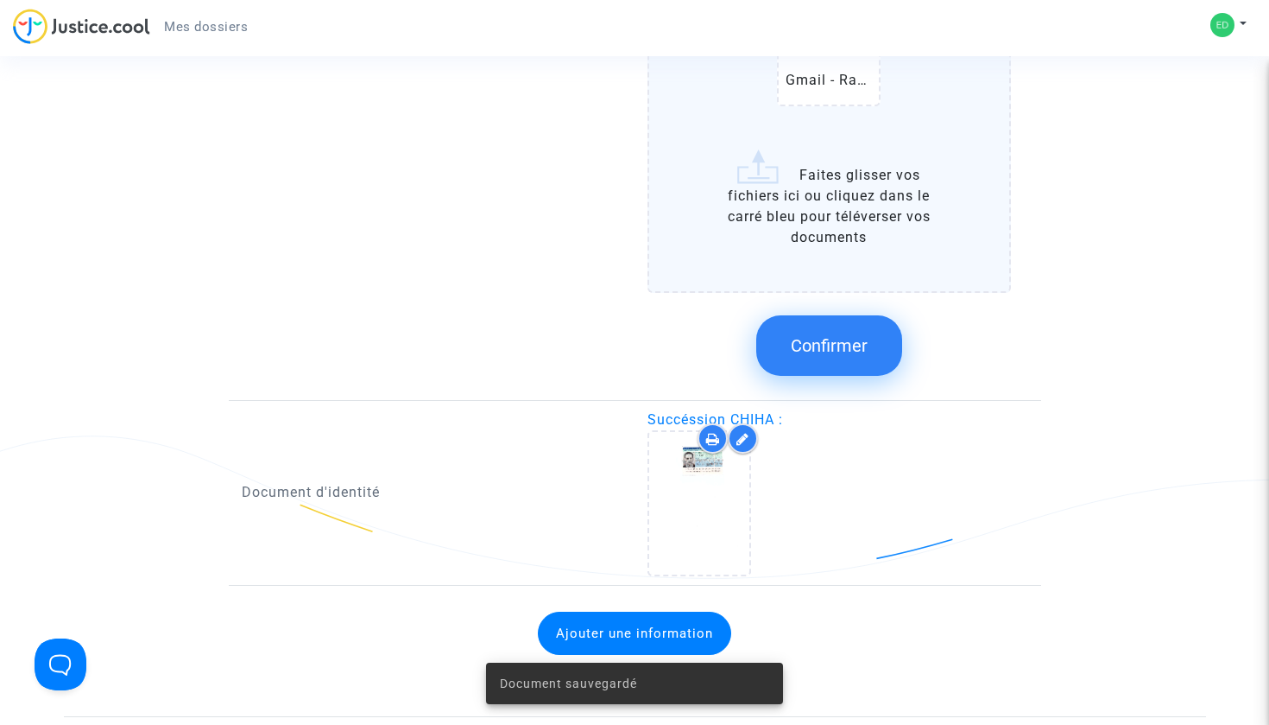
scroll to position [2061, 0]
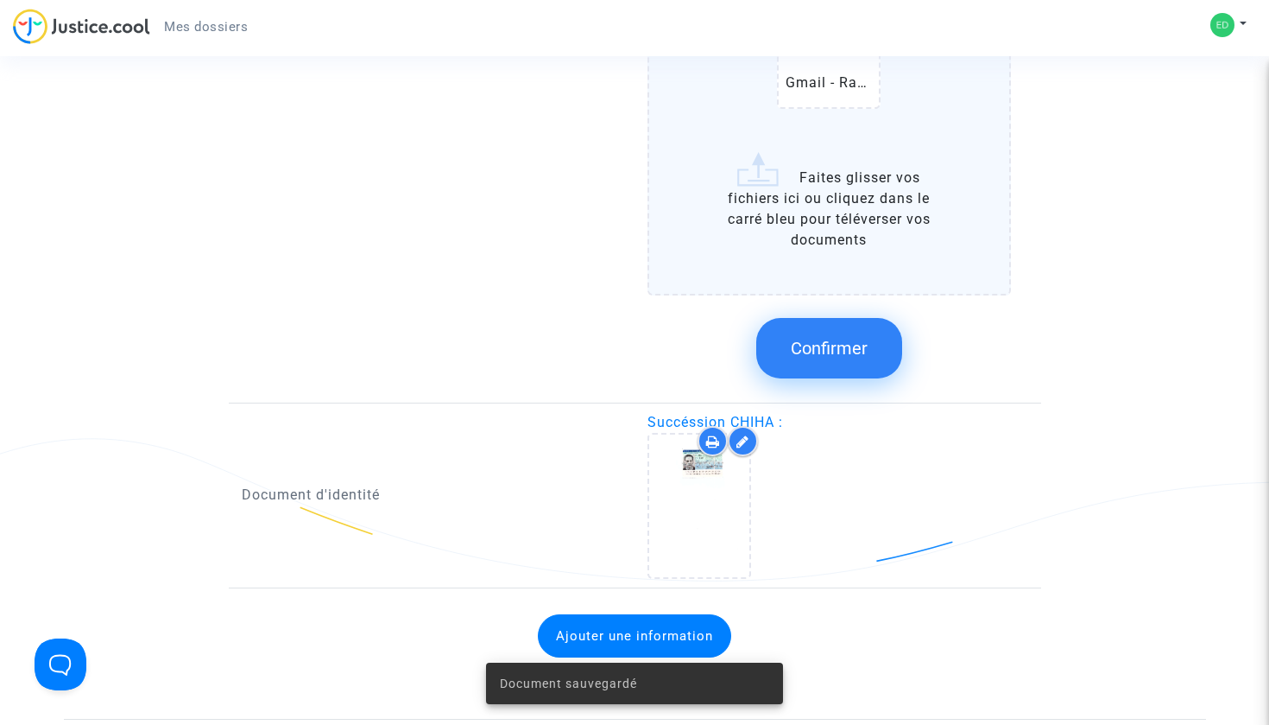
click at [817, 346] on span "Confirmer" at bounding box center [829, 348] width 77 height 21
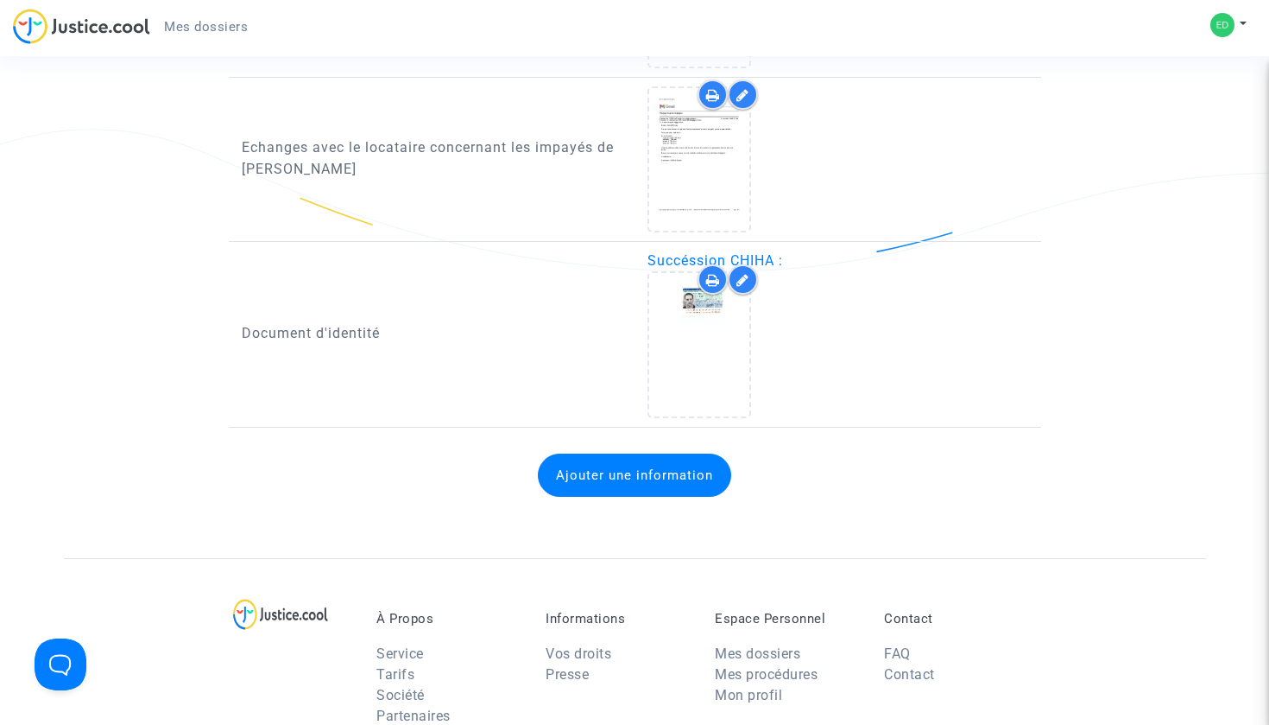
scroll to position [893, 0]
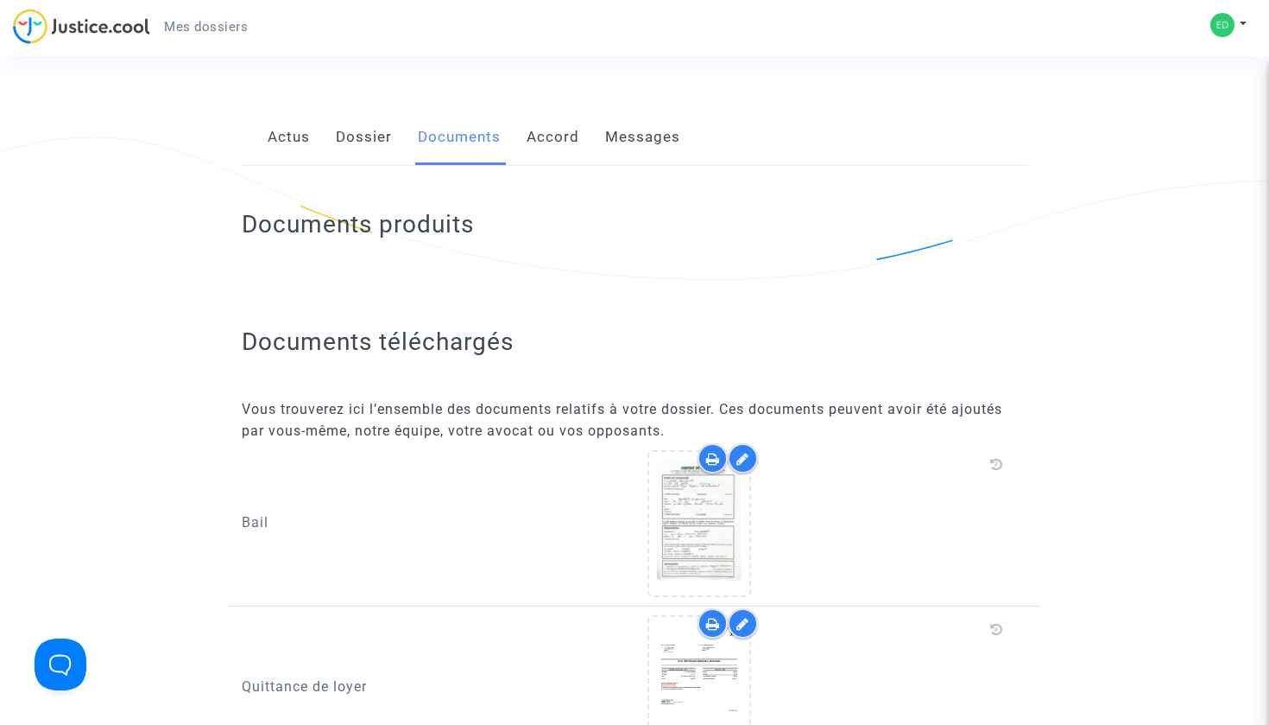
scroll to position [242, 0]
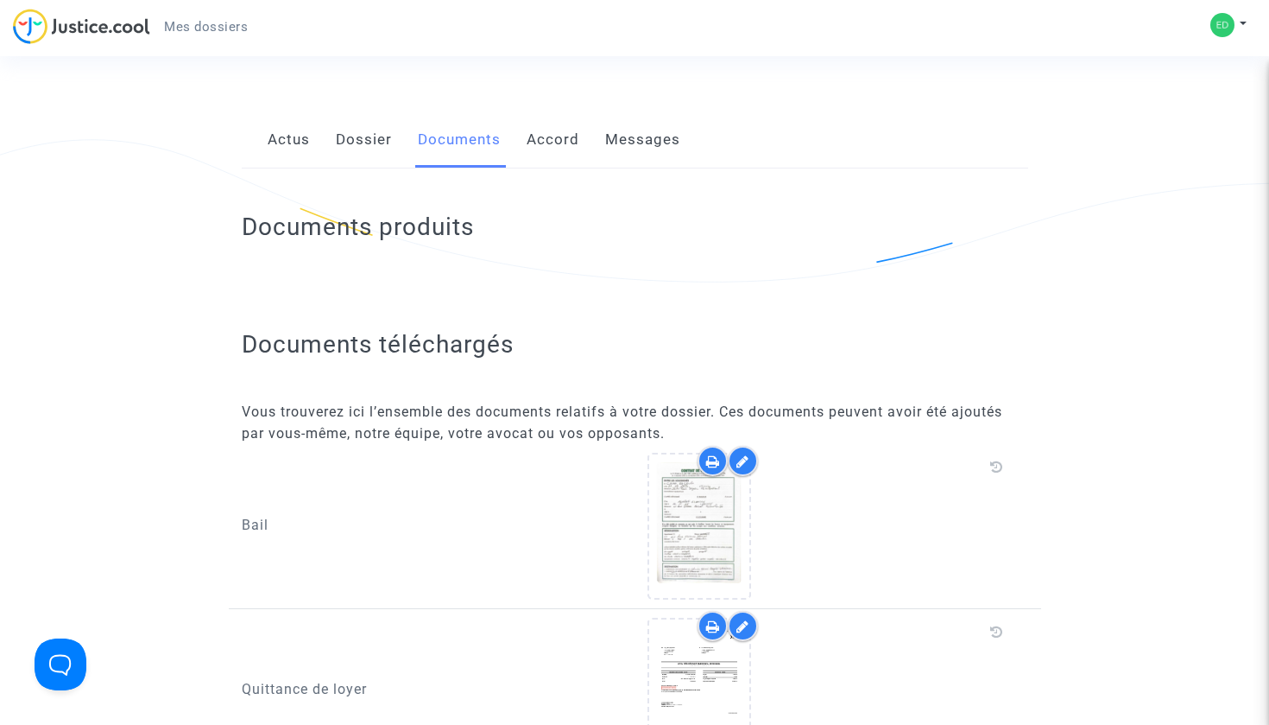
click at [404, 231] on h2 "Documents produits" at bounding box center [635, 227] width 787 height 30
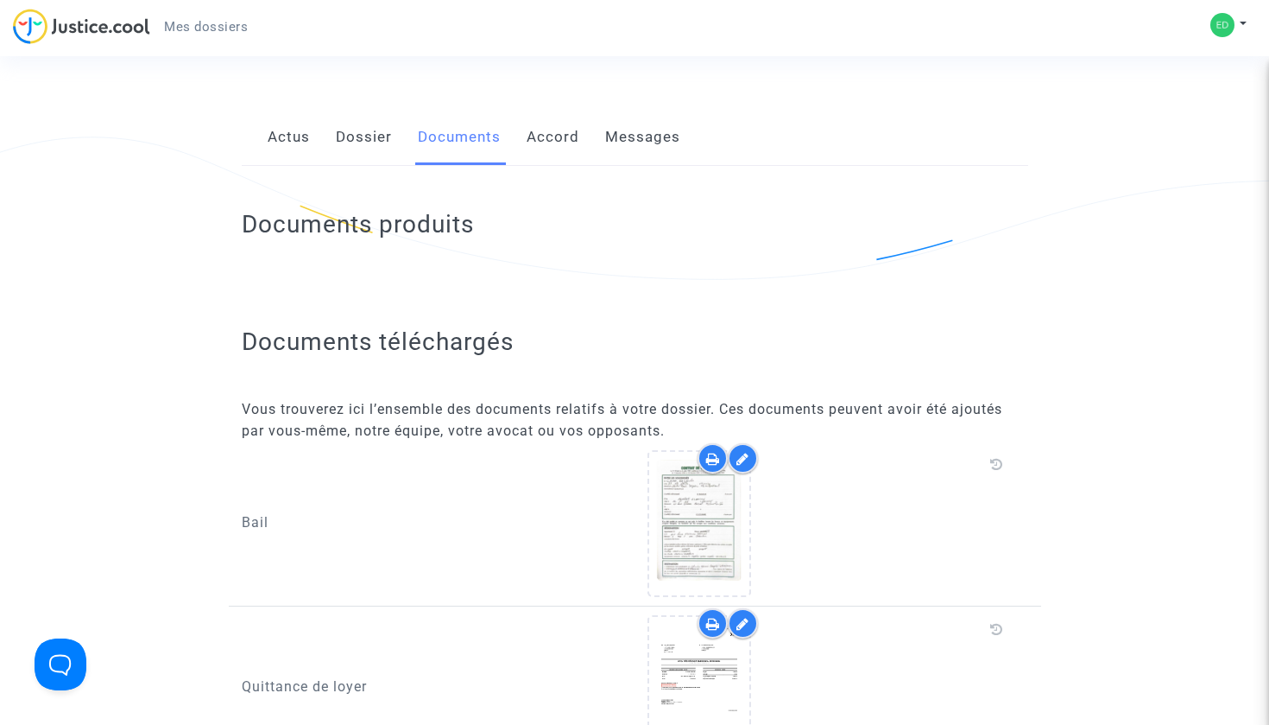
click at [555, 128] on link "Accord" at bounding box center [553, 137] width 53 height 57
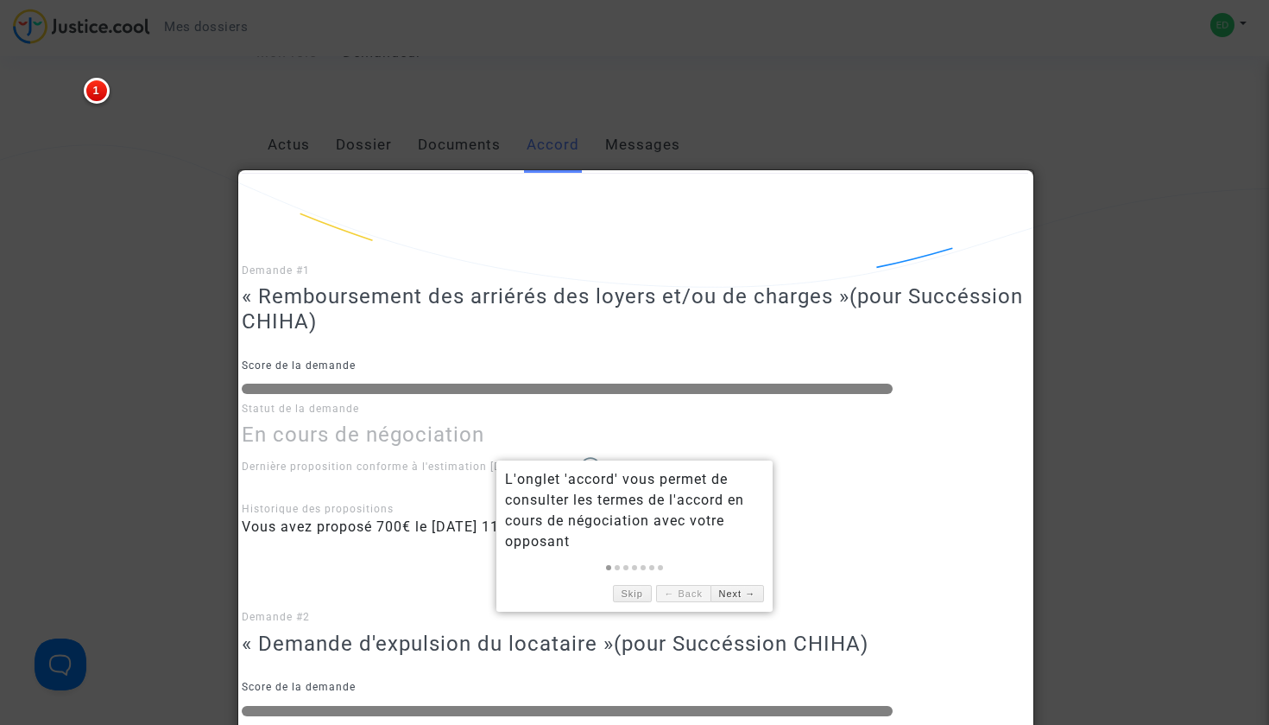
scroll to position [249, 0]
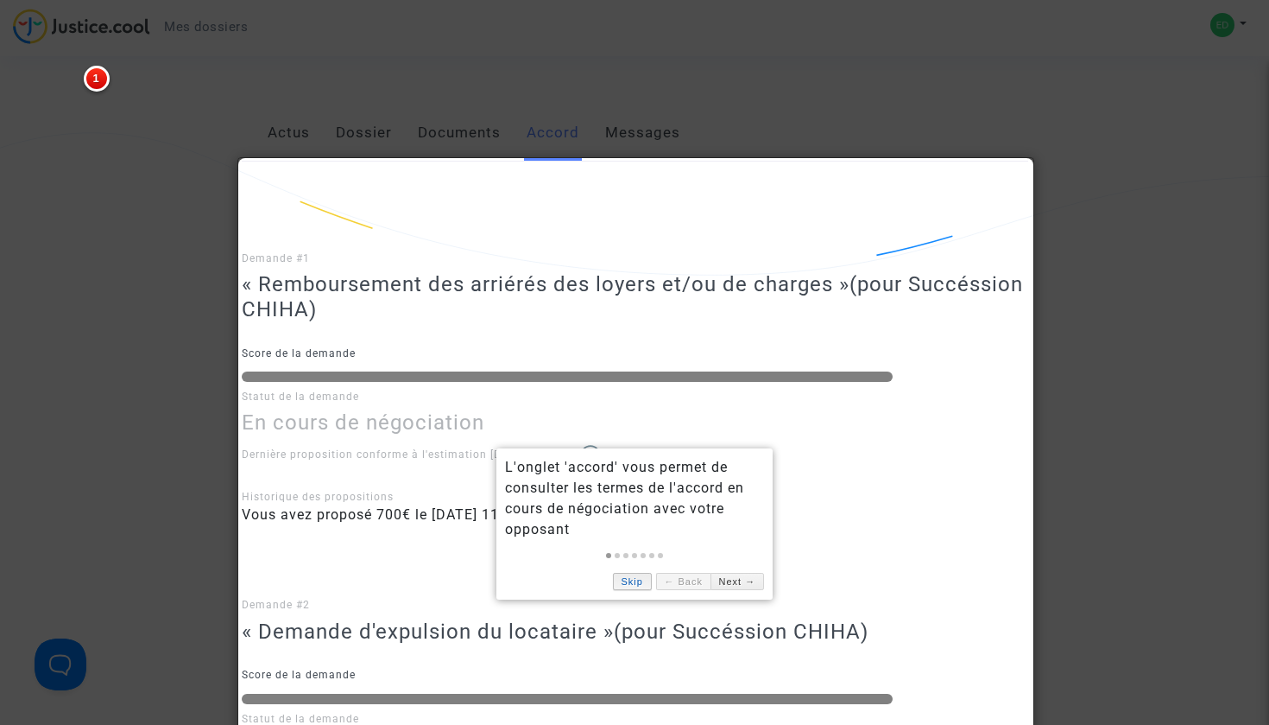
click at [632, 585] on link "Skip" at bounding box center [632, 582] width 39 height 18
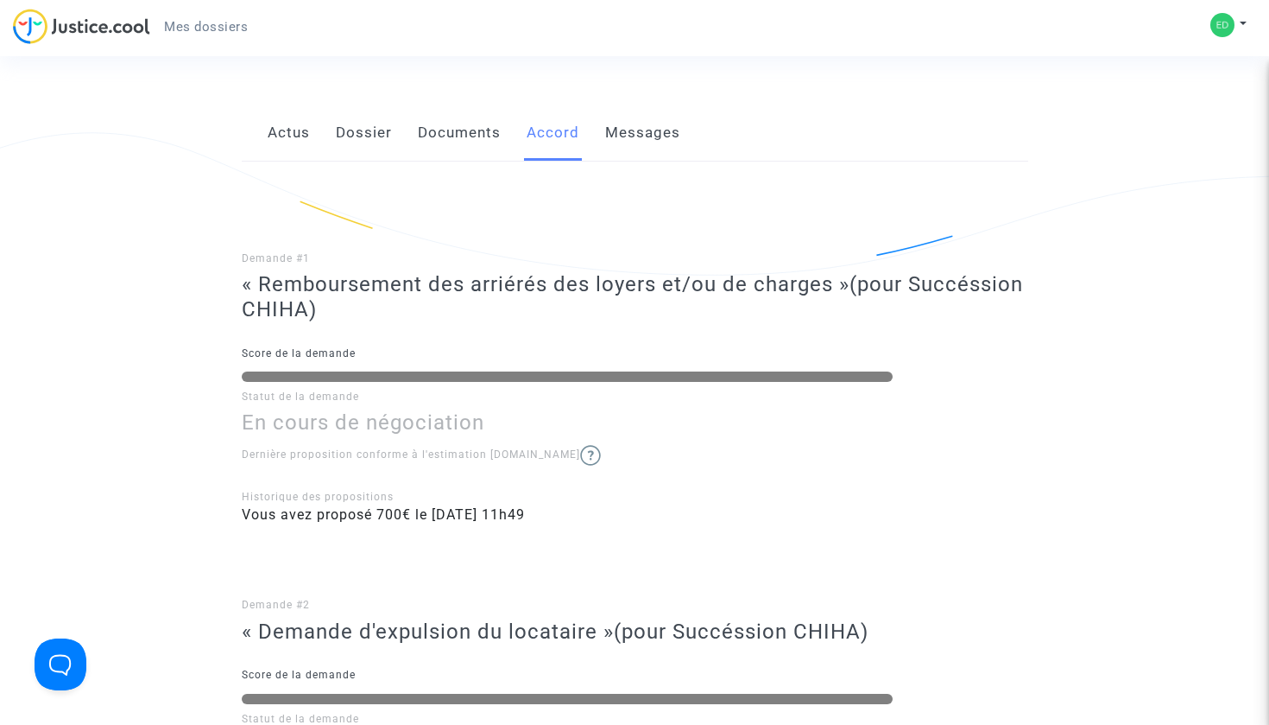
click at [634, 136] on link "Messages" at bounding box center [642, 132] width 75 height 57
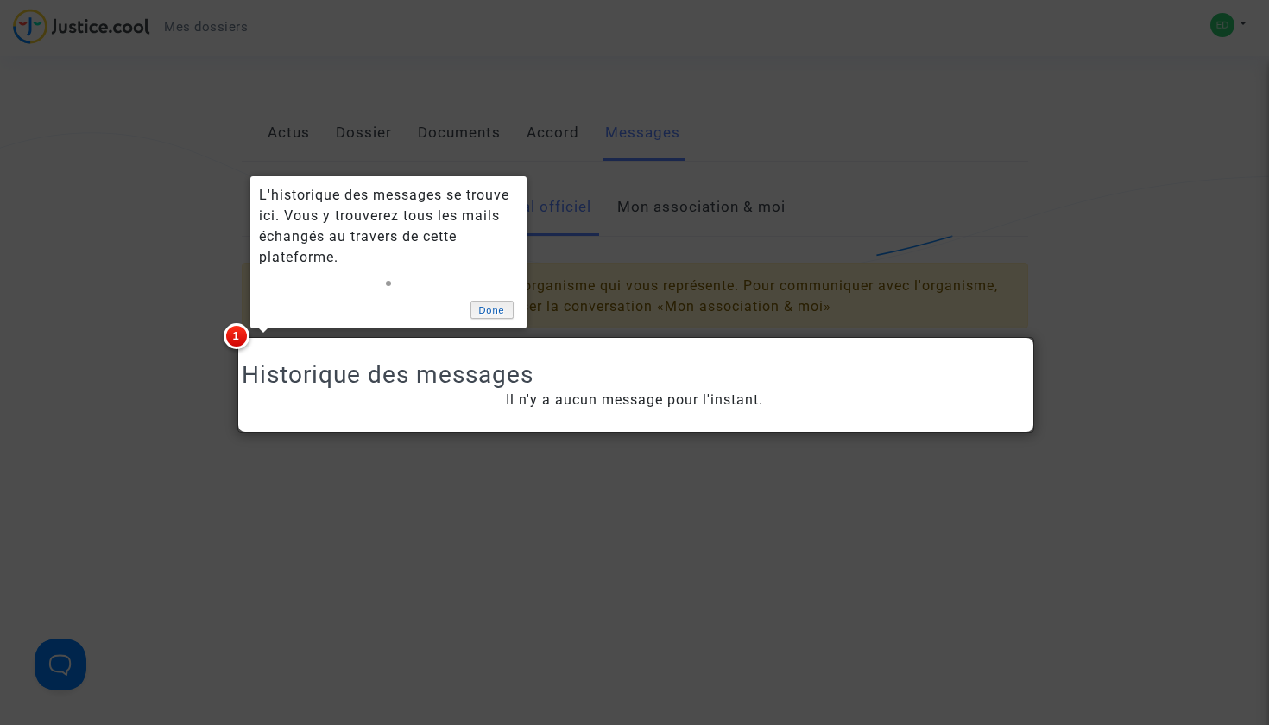
click at [485, 308] on link "Done" at bounding box center [492, 310] width 43 height 18
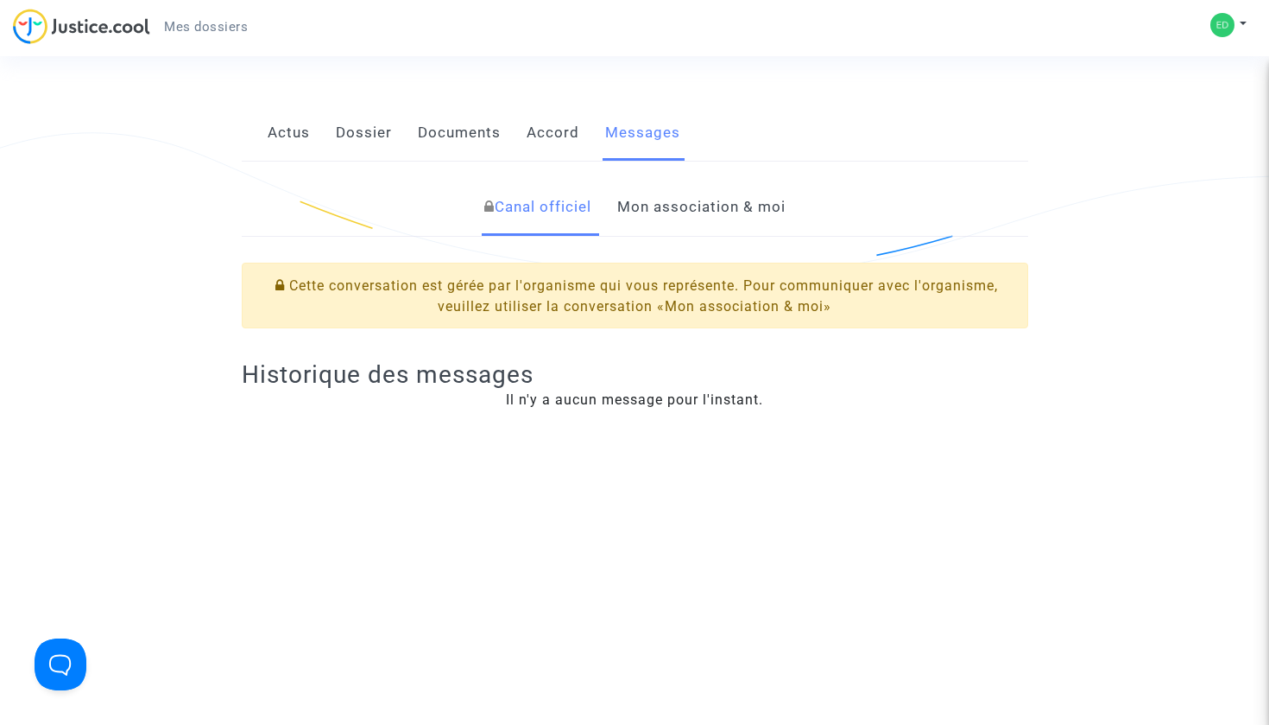
click at [683, 200] on link "Mon association & moi" at bounding box center [701, 207] width 168 height 57
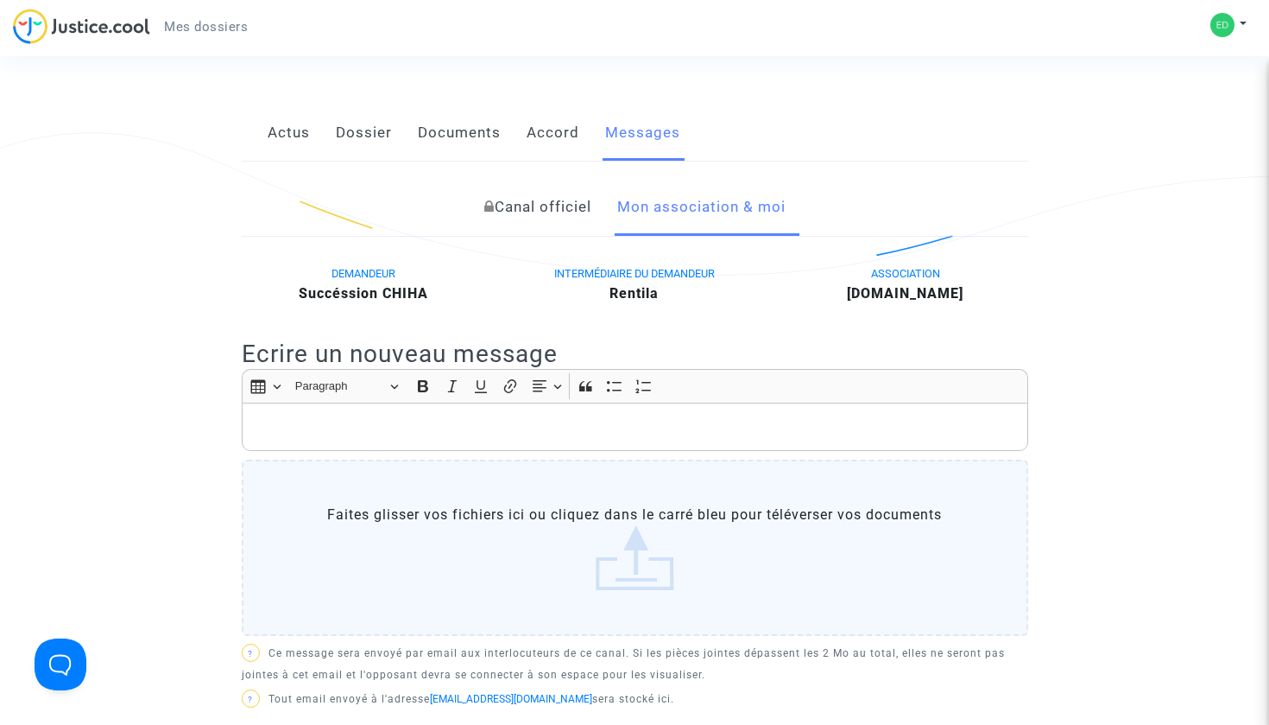
click at [495, 433] on p "Rich Text Editor, main" at bounding box center [634, 427] width 769 height 22
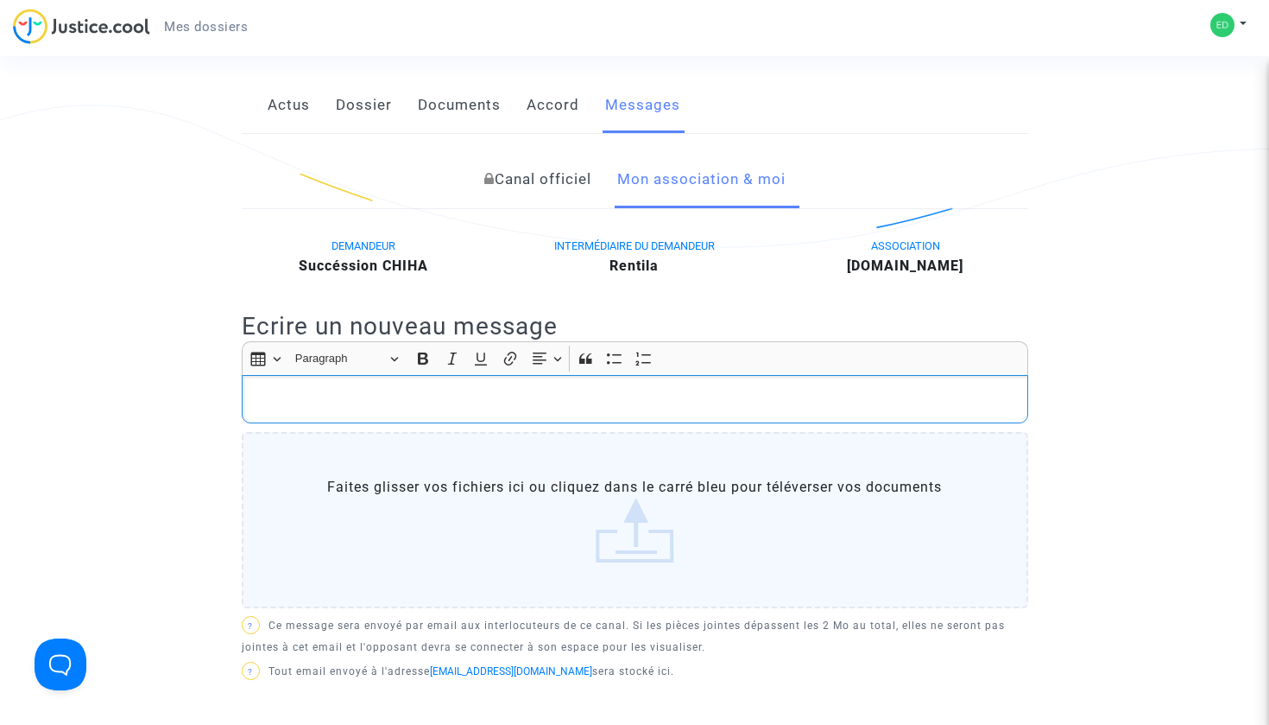
scroll to position [280, 0]
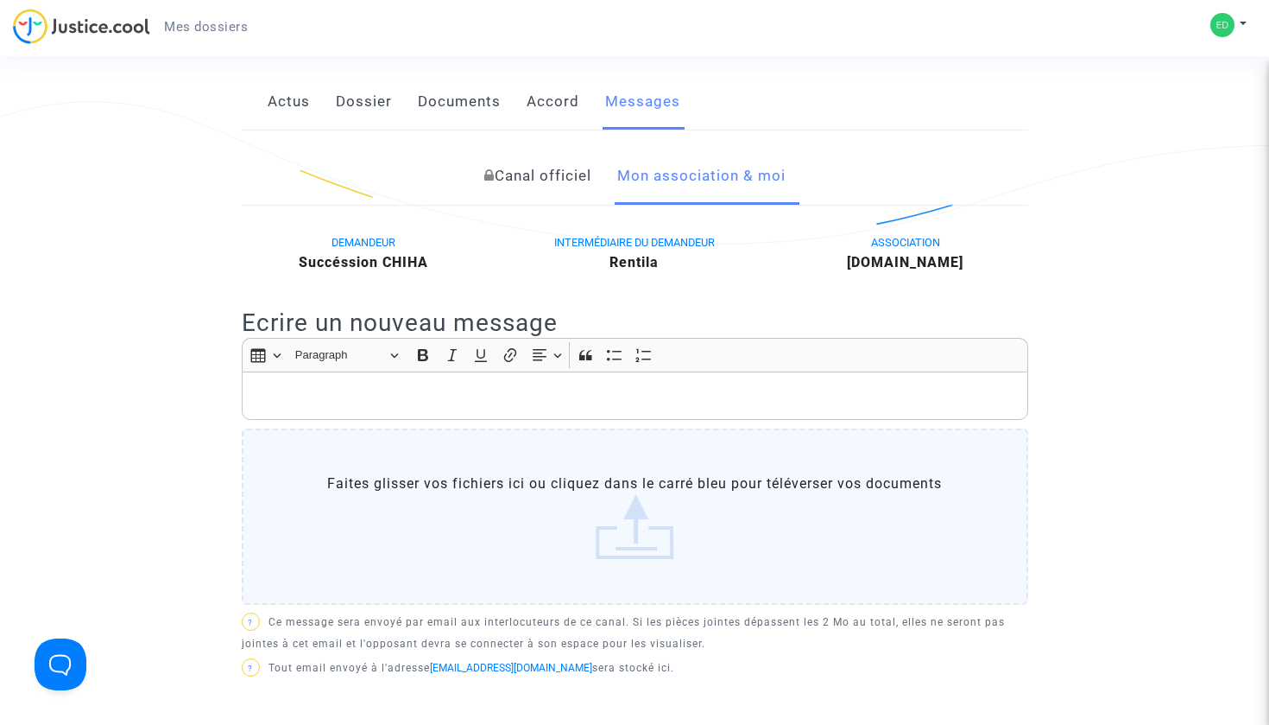
click at [509, 185] on link "Canal officiel" at bounding box center [537, 176] width 107 height 57
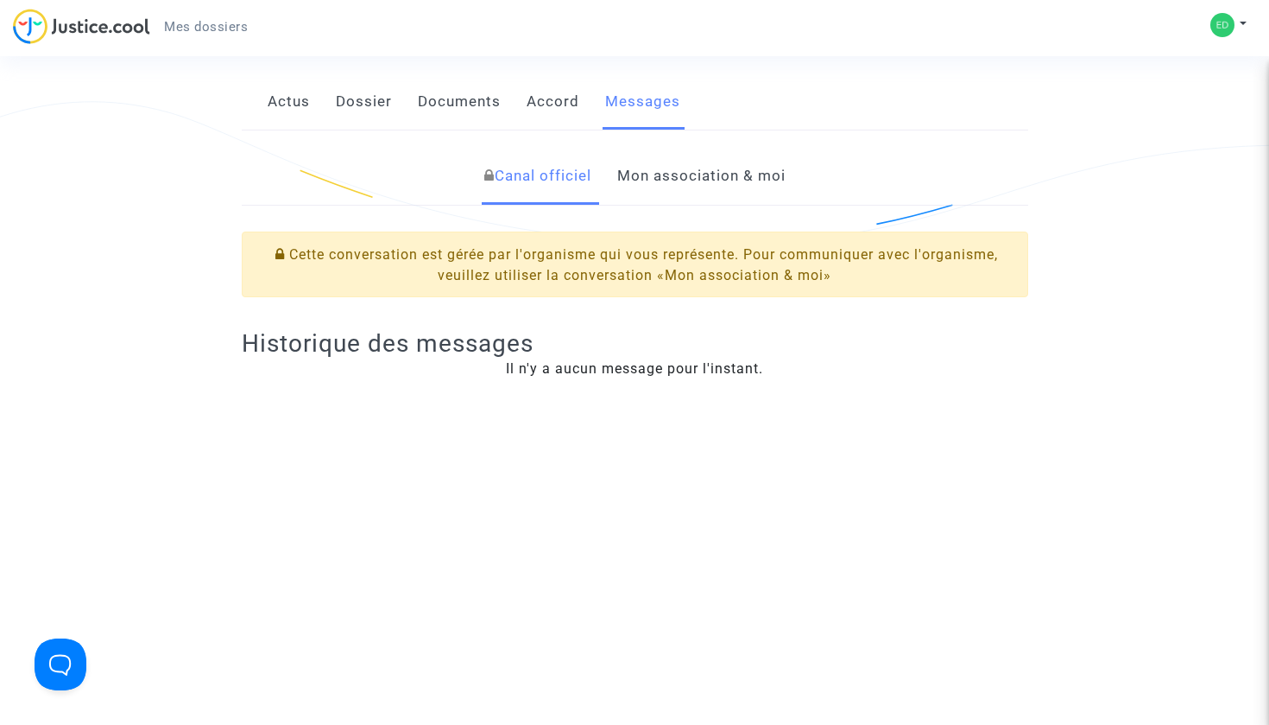
click at [667, 171] on link "Mon association & moi" at bounding box center [701, 176] width 168 height 57
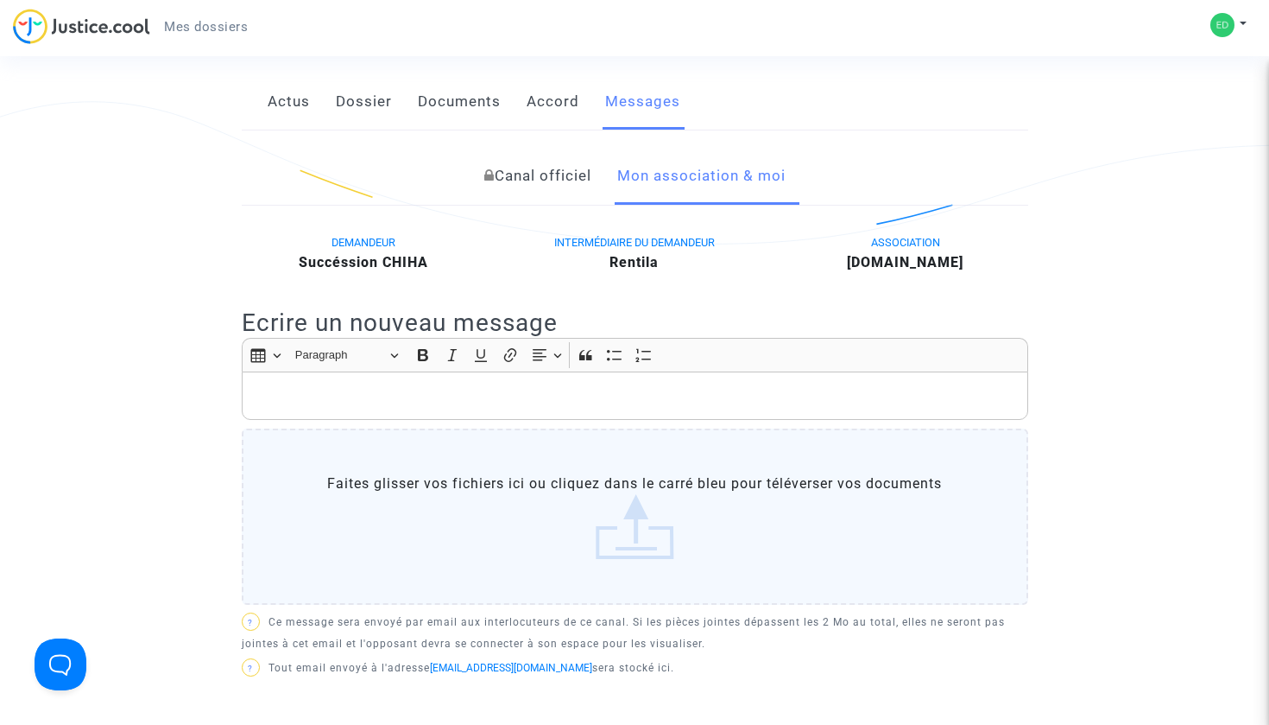
click at [282, 104] on link "Actus" at bounding box center [289, 101] width 42 height 57
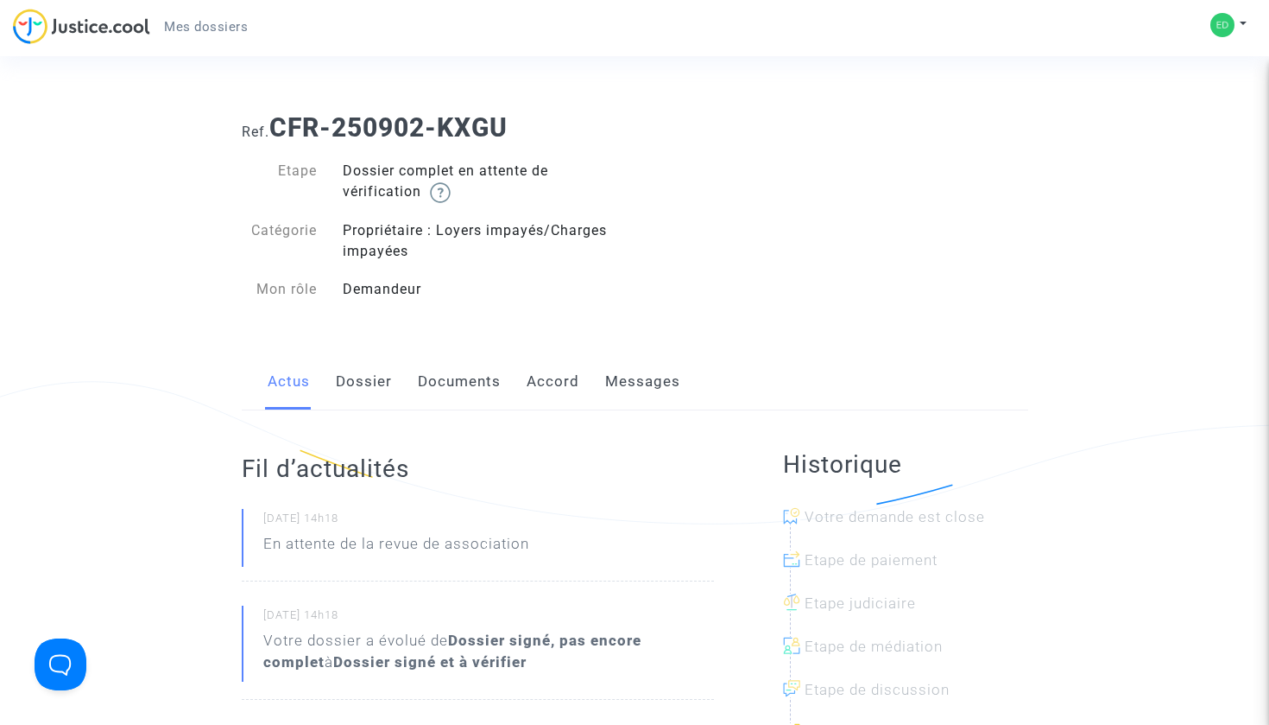
click at [373, 378] on link "Dossier" at bounding box center [364, 381] width 56 height 57
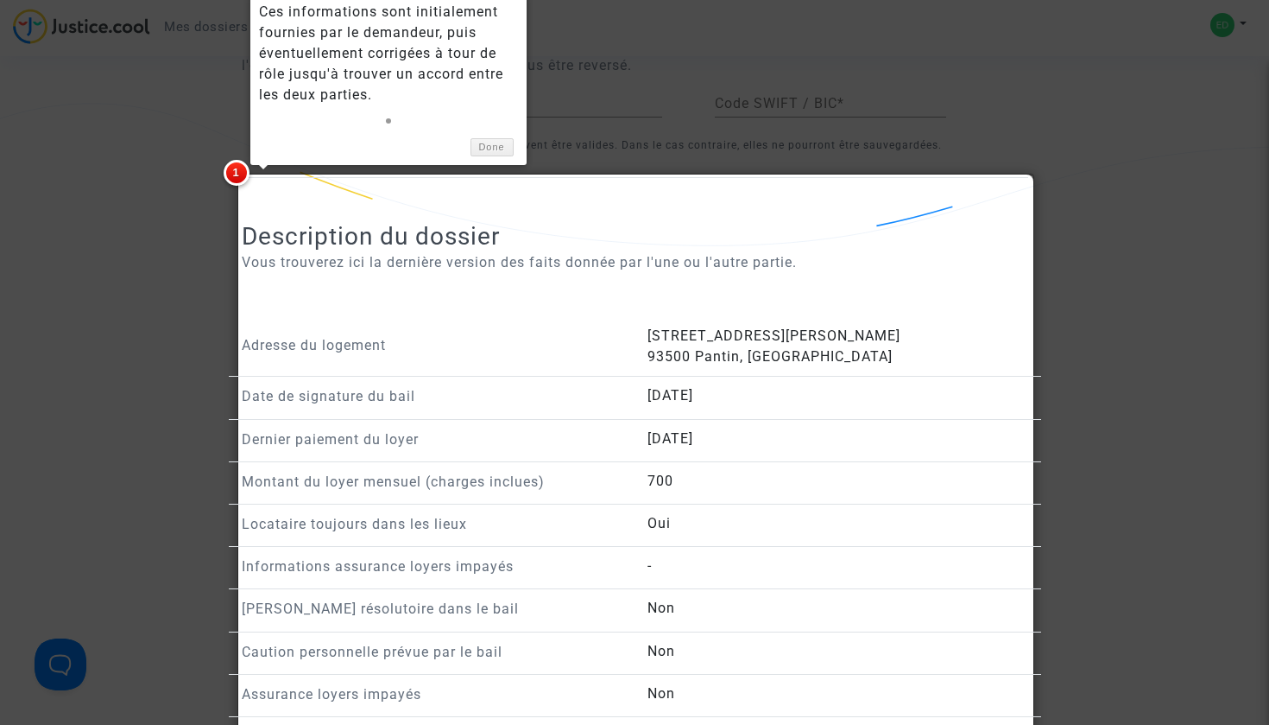
scroll to position [791, 0]
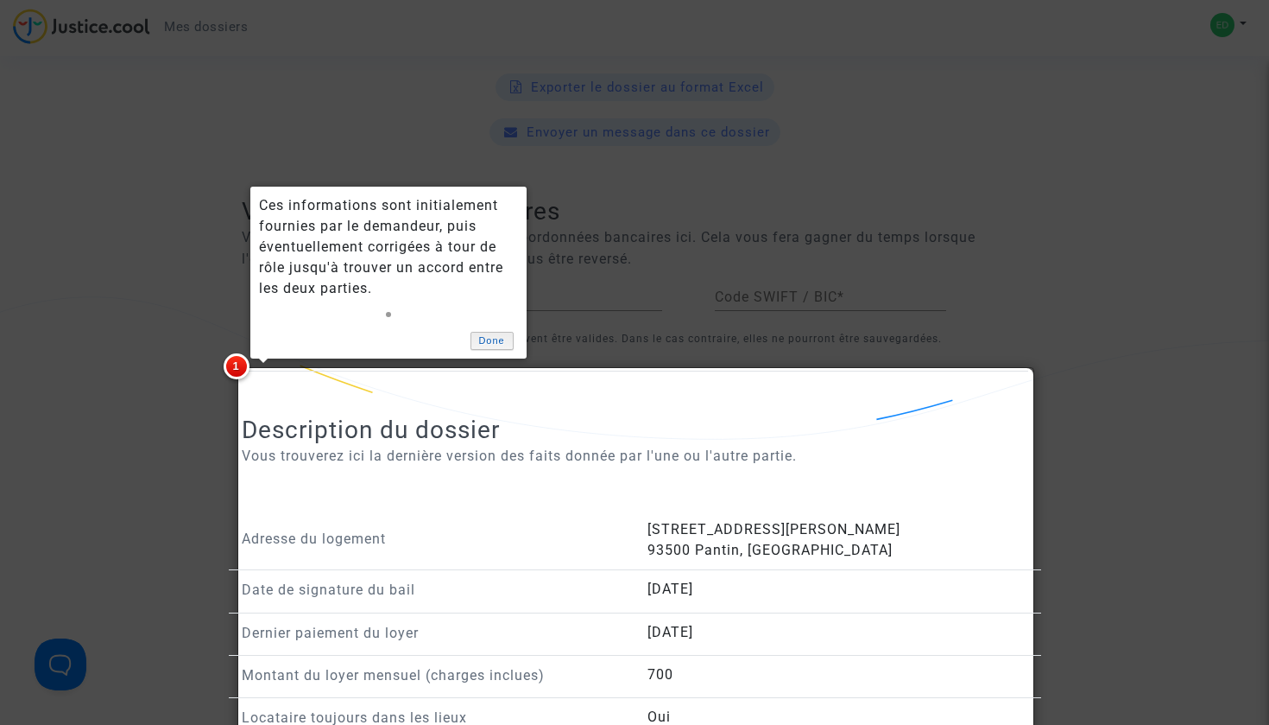
click at [497, 332] on link "Done" at bounding box center [492, 341] width 43 height 18
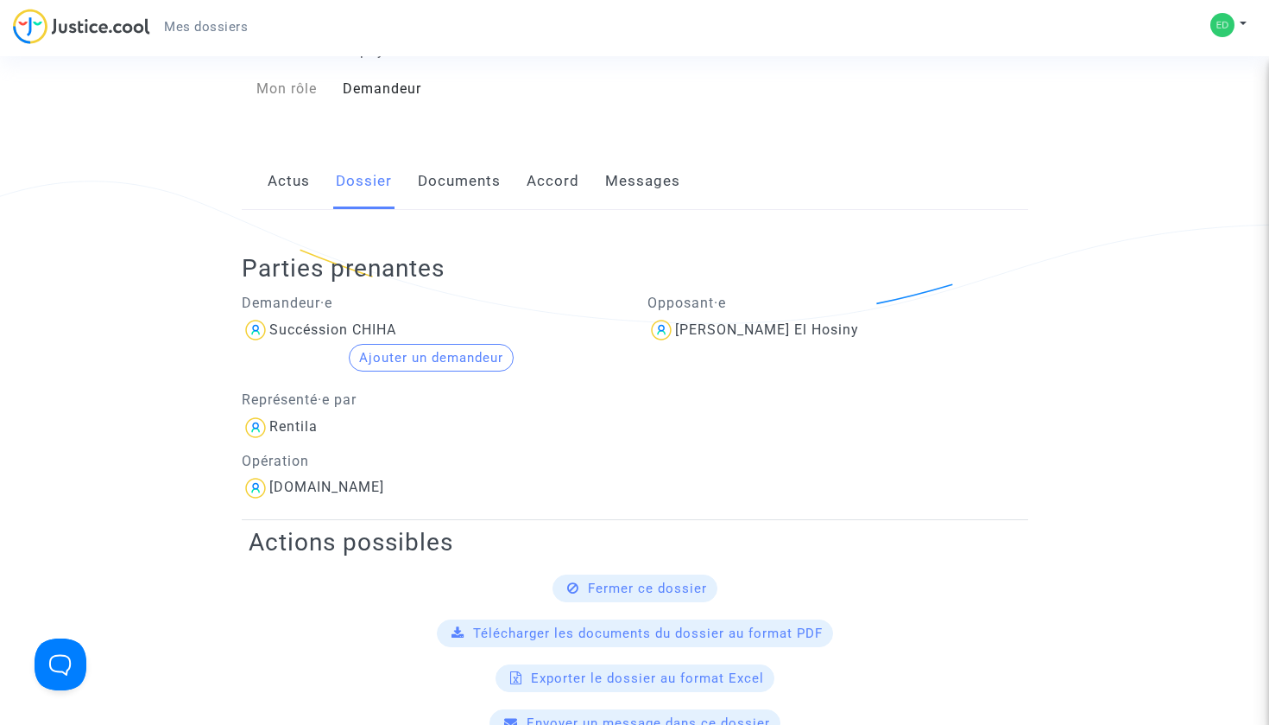
scroll to position [183, 0]
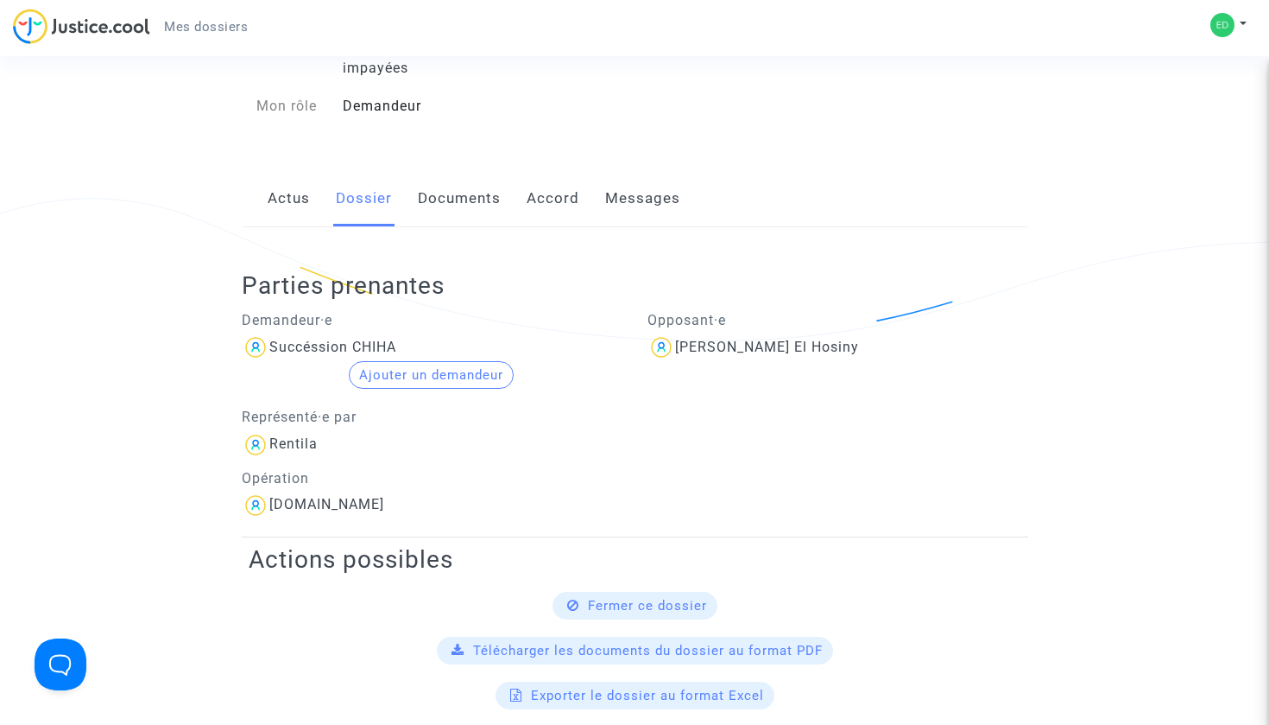
click at [450, 194] on link "Documents" at bounding box center [459, 198] width 83 height 57
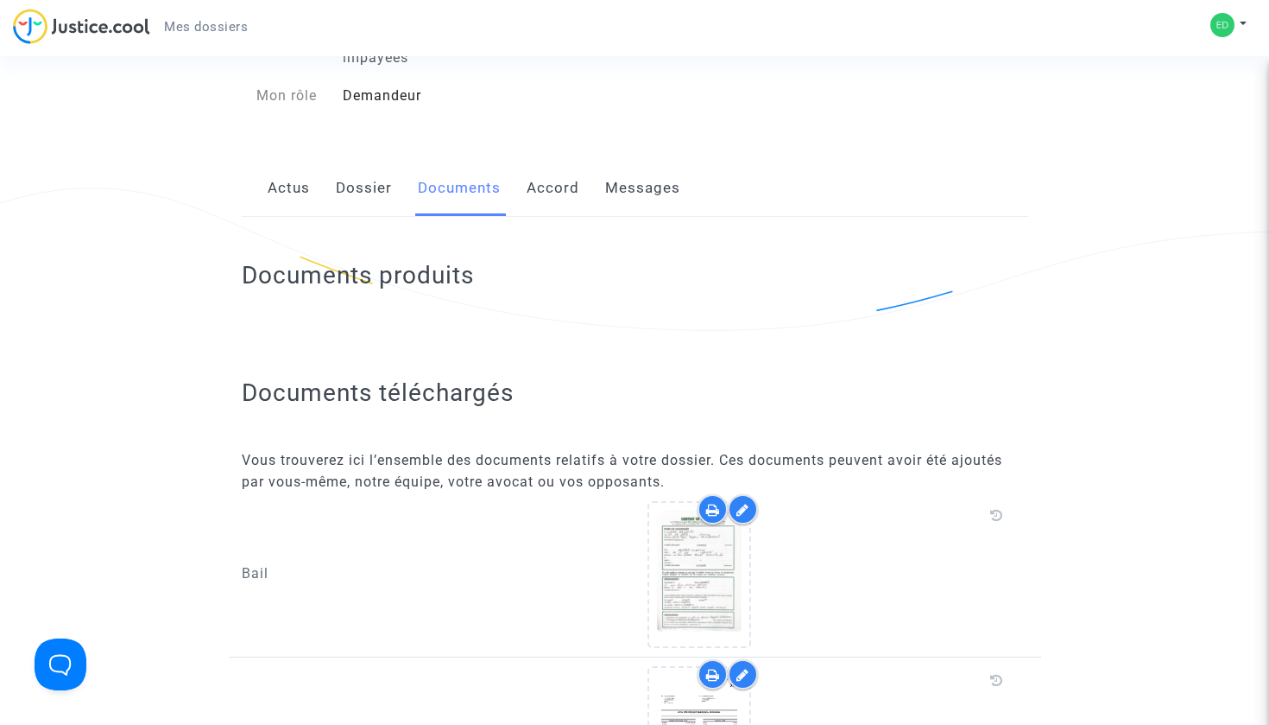
scroll to position [162, 0]
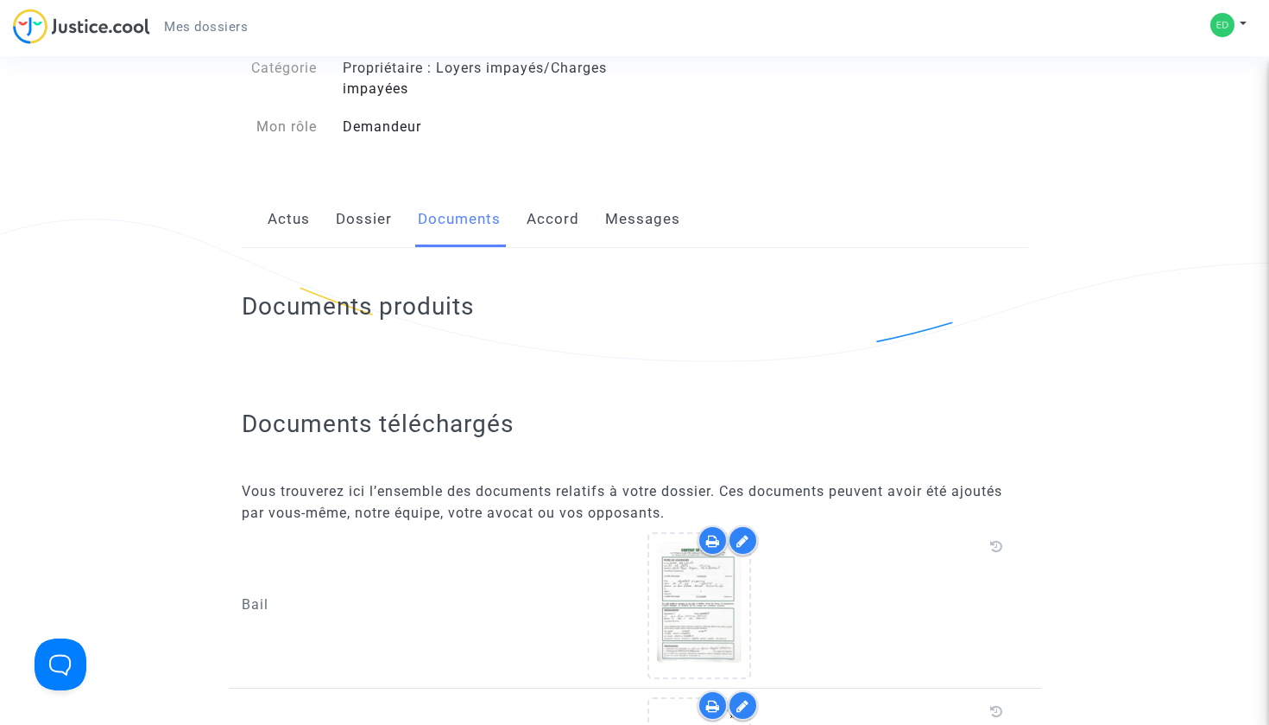
click at [546, 223] on link "Accord" at bounding box center [553, 219] width 53 height 57
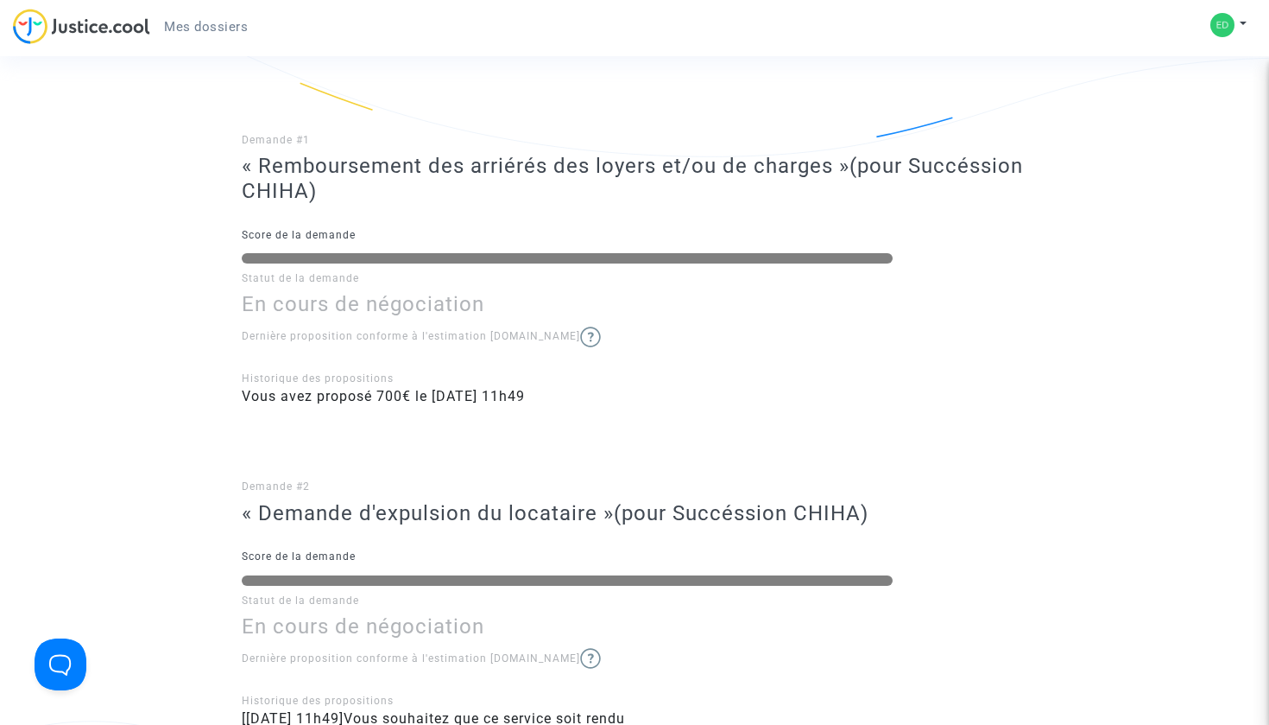
scroll to position [371, 0]
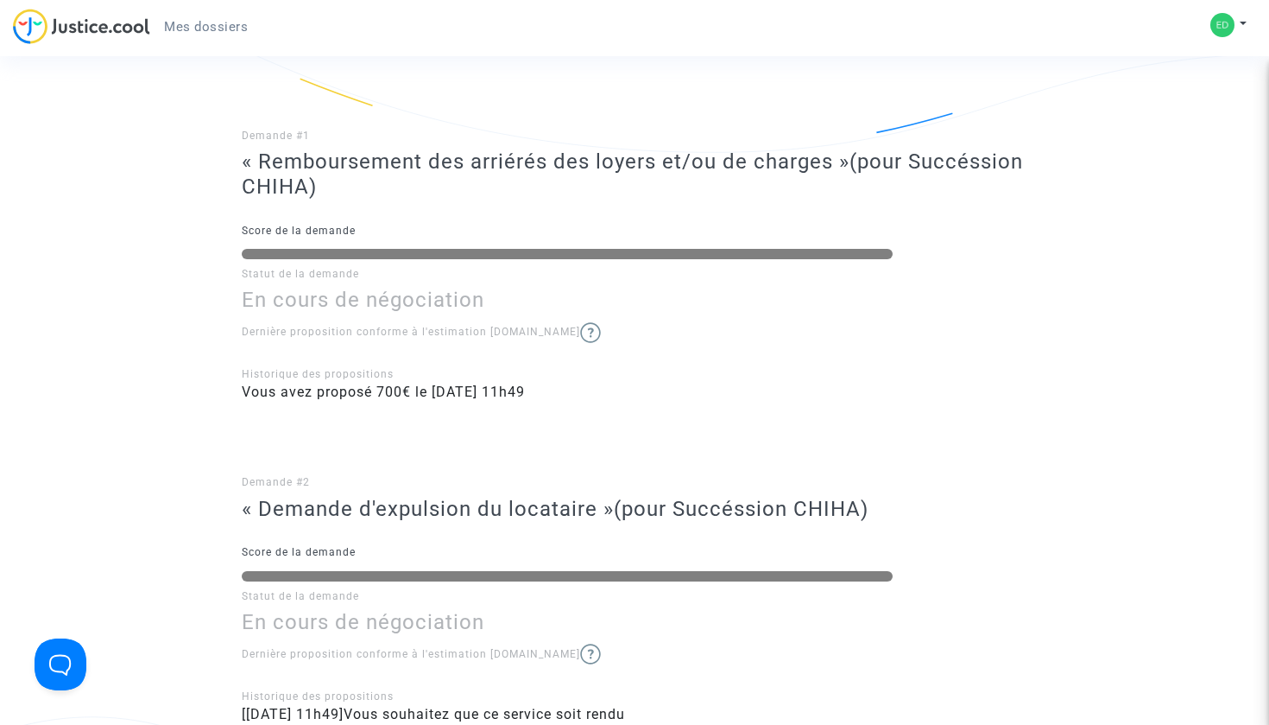
click at [300, 249] on div at bounding box center [567, 254] width 651 height 10
click at [294, 301] on h3 "En cours de négociation" at bounding box center [635, 300] width 787 height 25
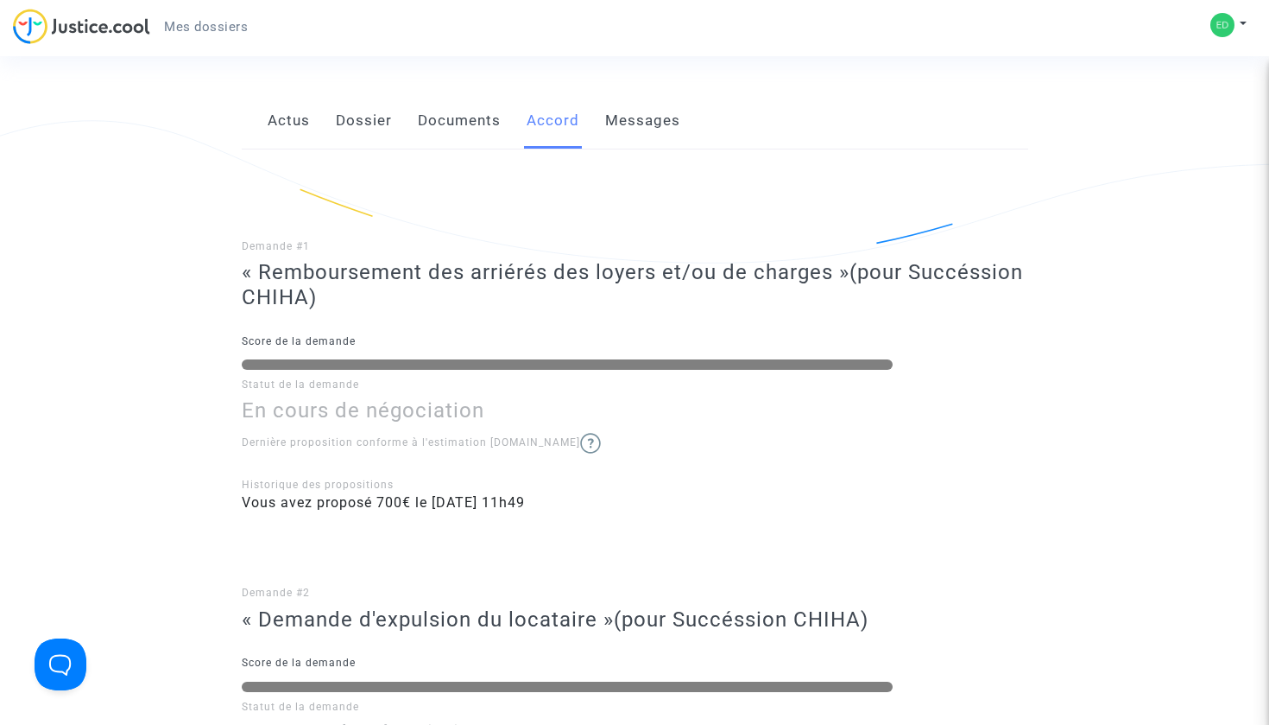
scroll to position [125, 0]
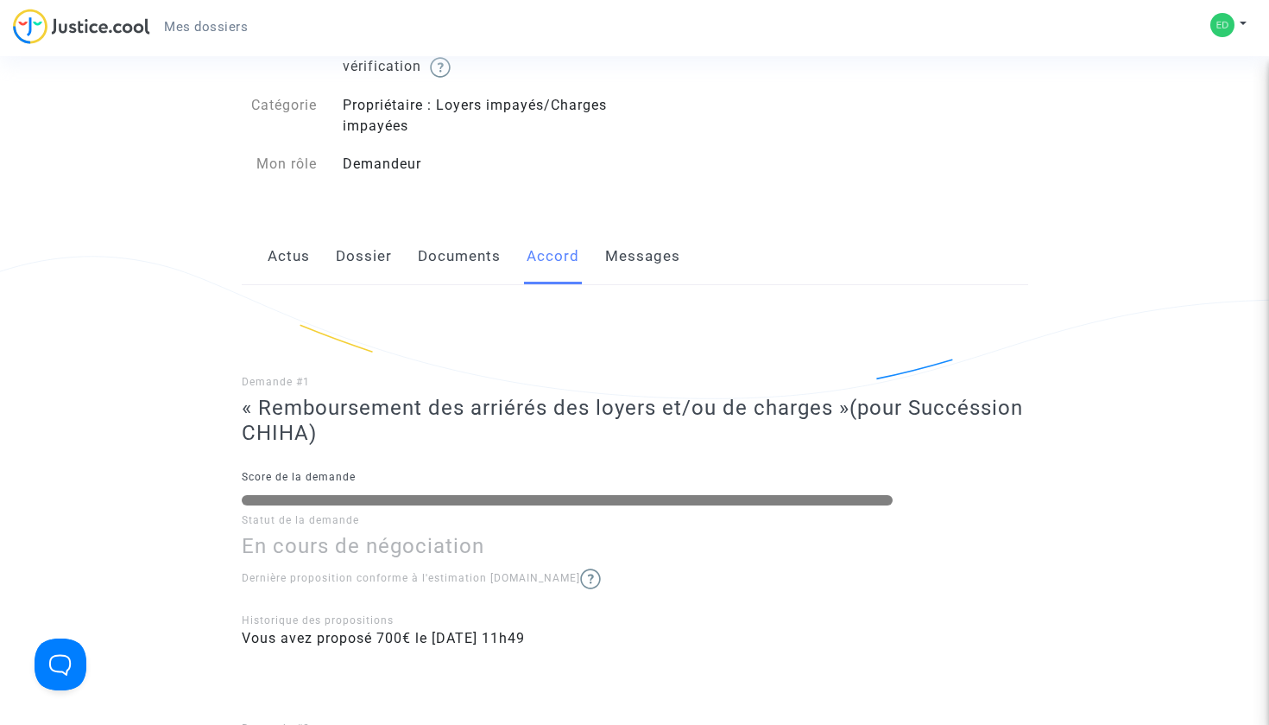
click at [618, 263] on link "Messages" at bounding box center [642, 256] width 75 height 57
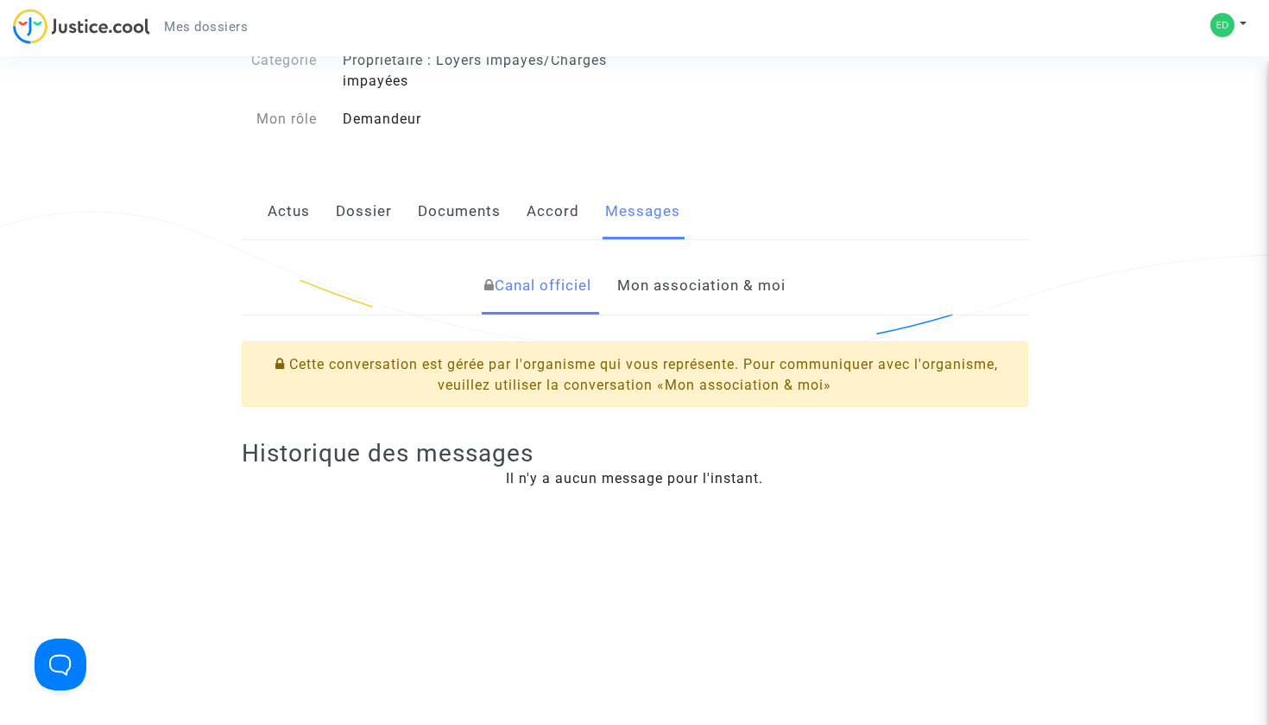
scroll to position [171, 0]
click at [676, 280] on link "Mon association & moi" at bounding box center [701, 284] width 168 height 57
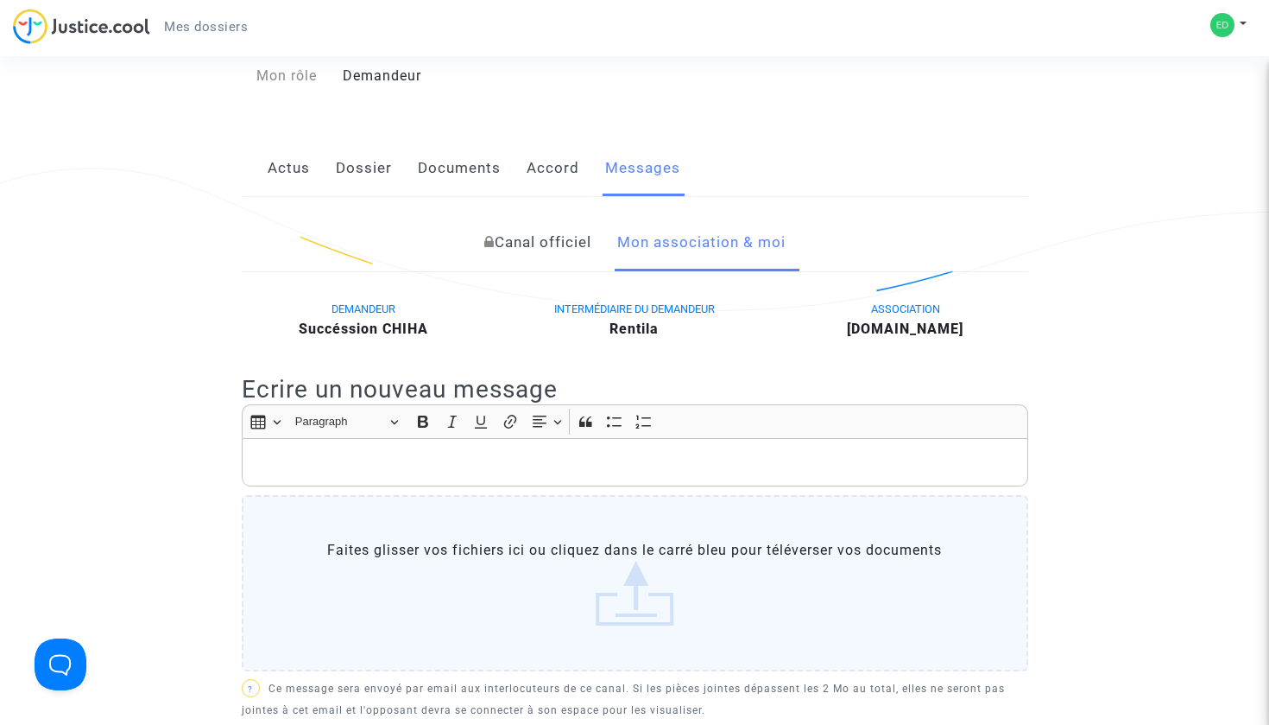
scroll to position [215, 0]
click at [564, 461] on p "Rich Text Editor, main" at bounding box center [634, 461] width 769 height 22
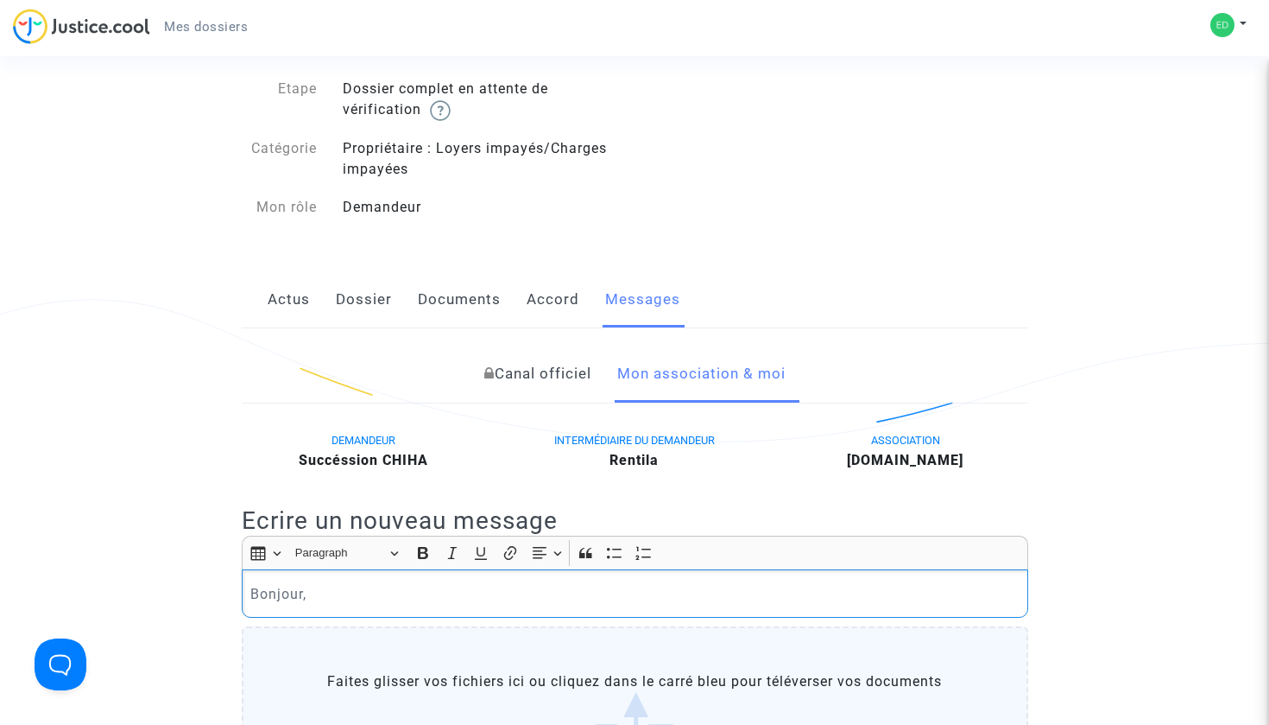
scroll to position [95, 0]
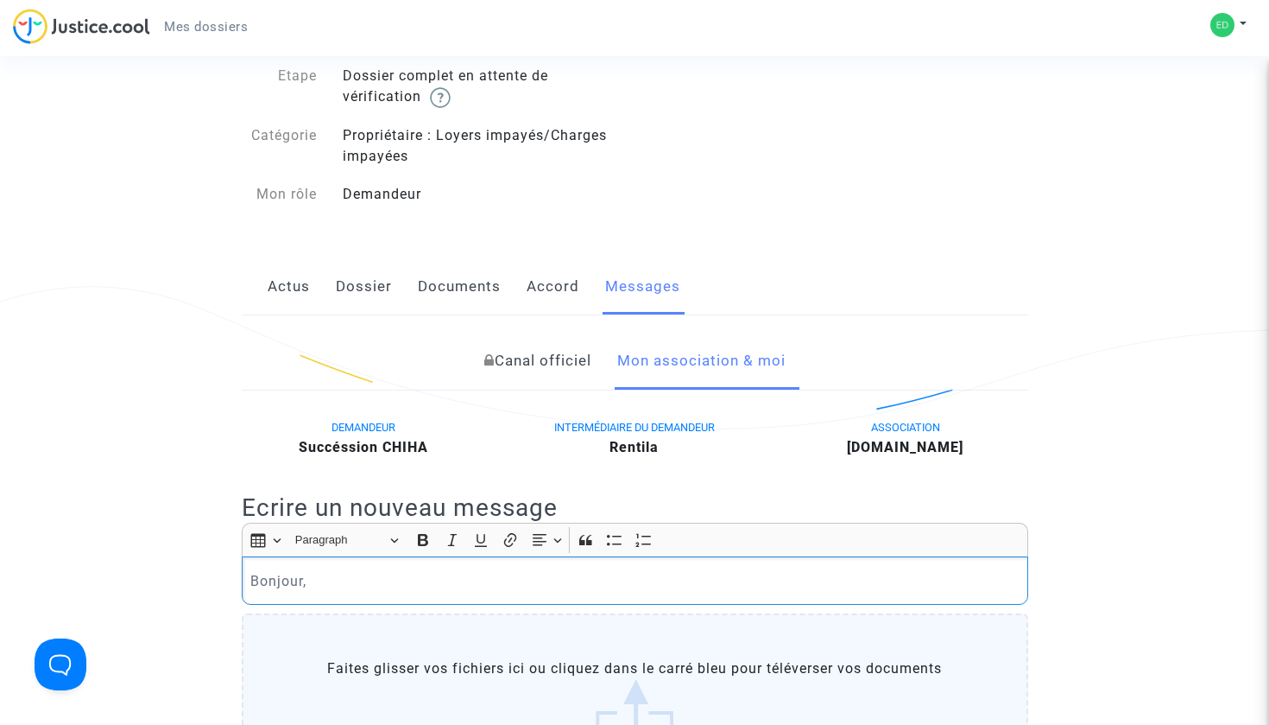
click at [542, 289] on link "Accord" at bounding box center [553, 286] width 53 height 57
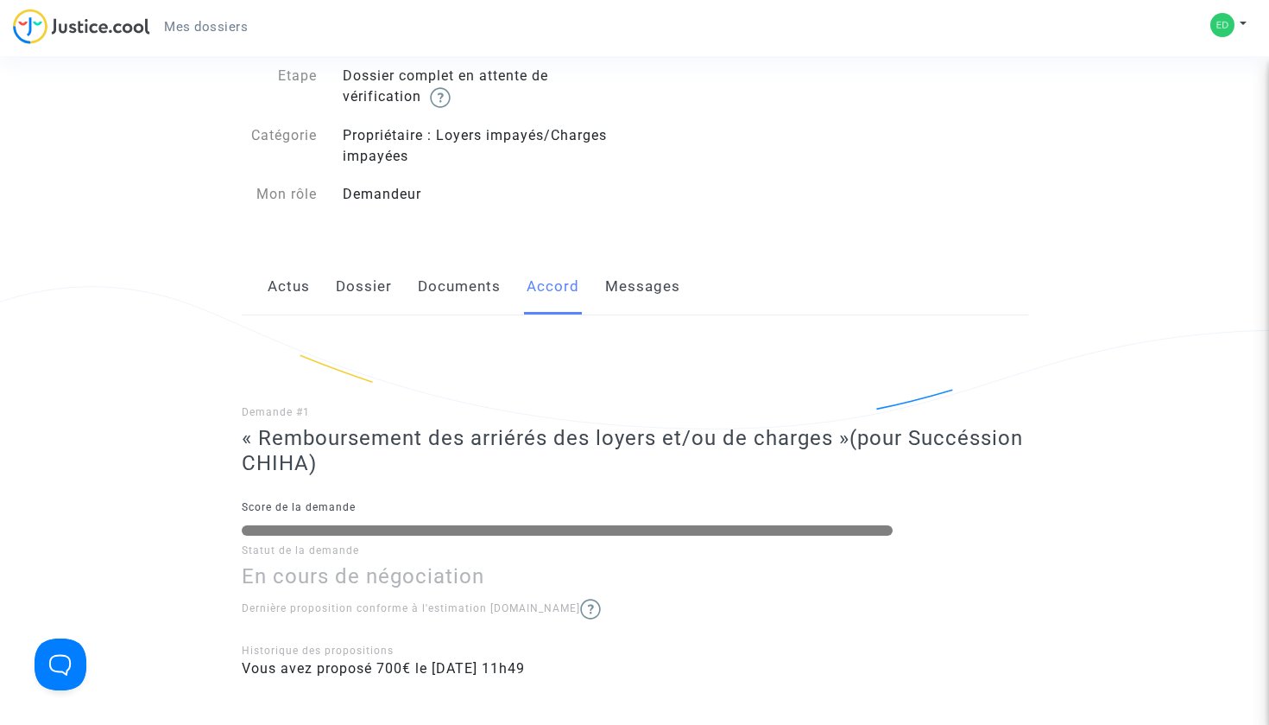
click at [467, 288] on link "Documents" at bounding box center [459, 286] width 83 height 57
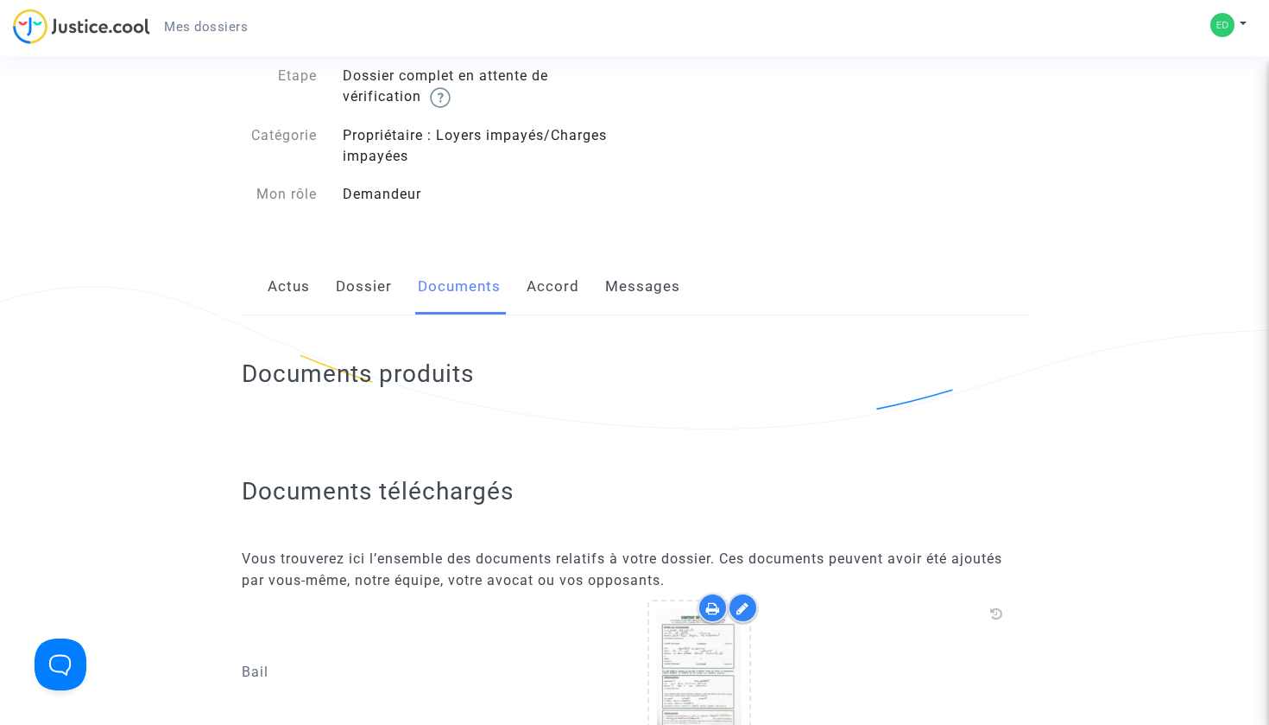
click at [348, 292] on link "Dossier" at bounding box center [364, 286] width 56 height 57
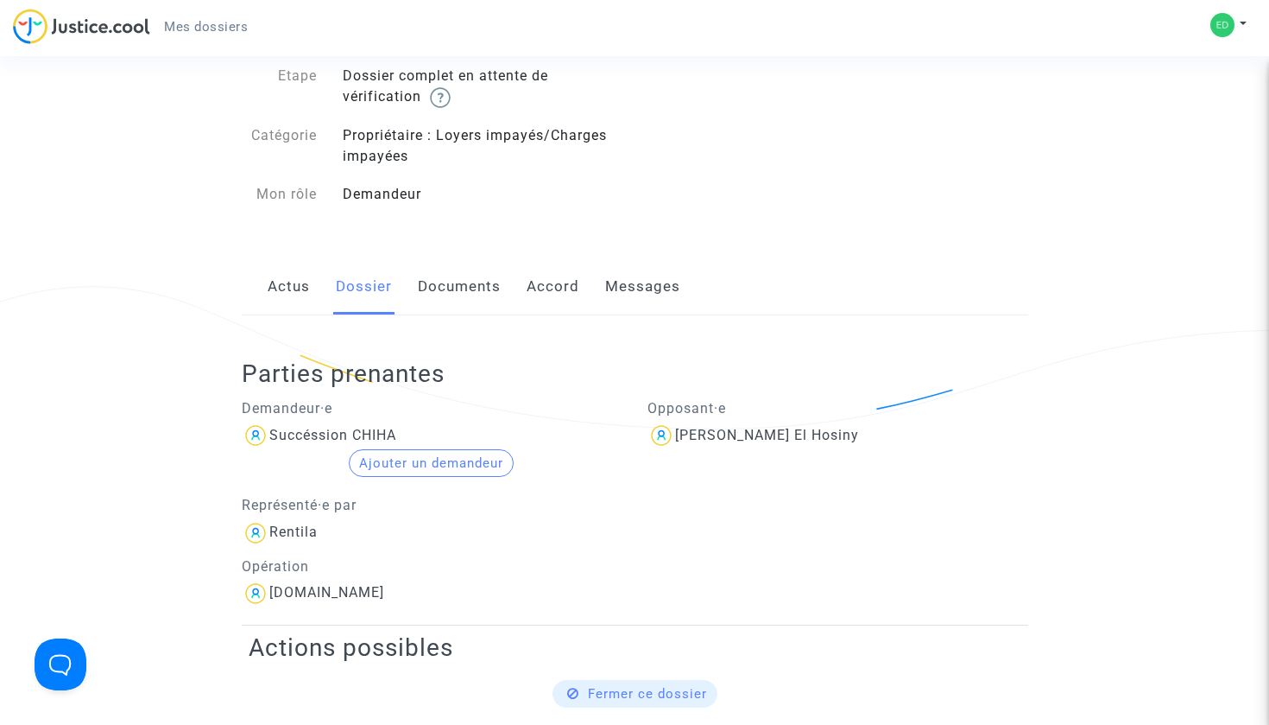
click at [285, 292] on link "Actus" at bounding box center [289, 286] width 42 height 57
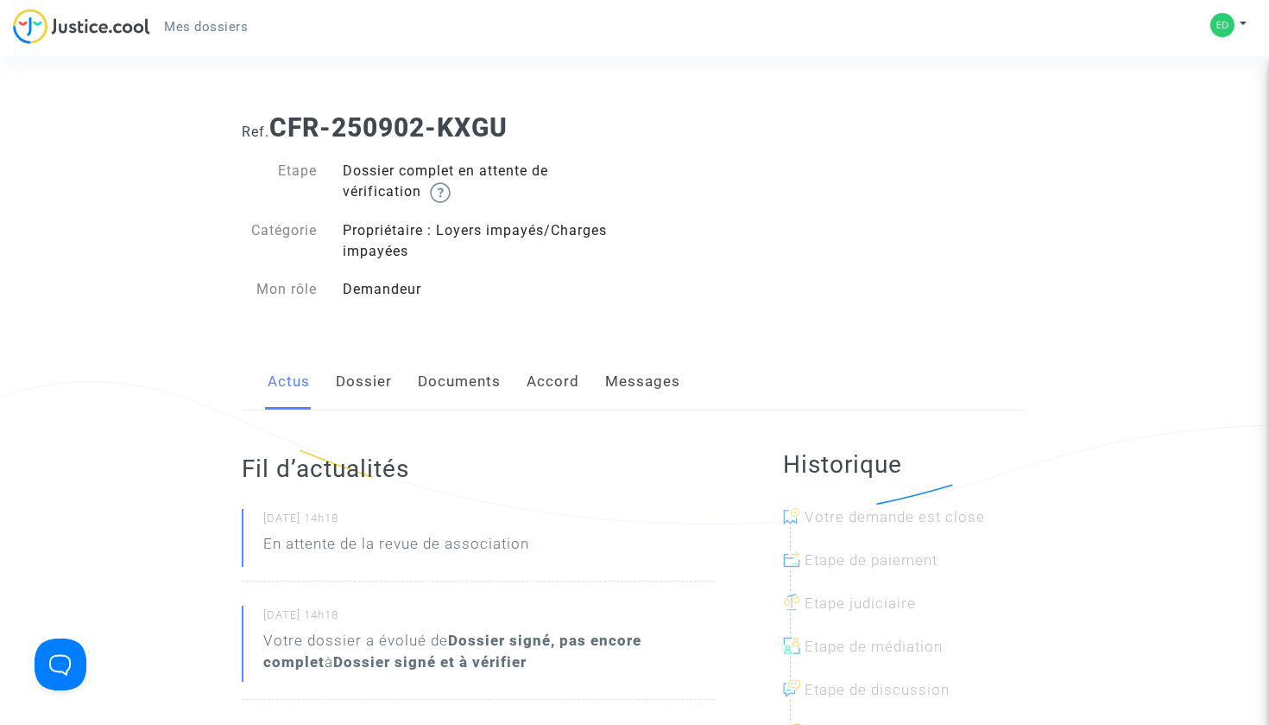
click at [213, 33] on span "Mes dossiers" at bounding box center [206, 27] width 84 height 16
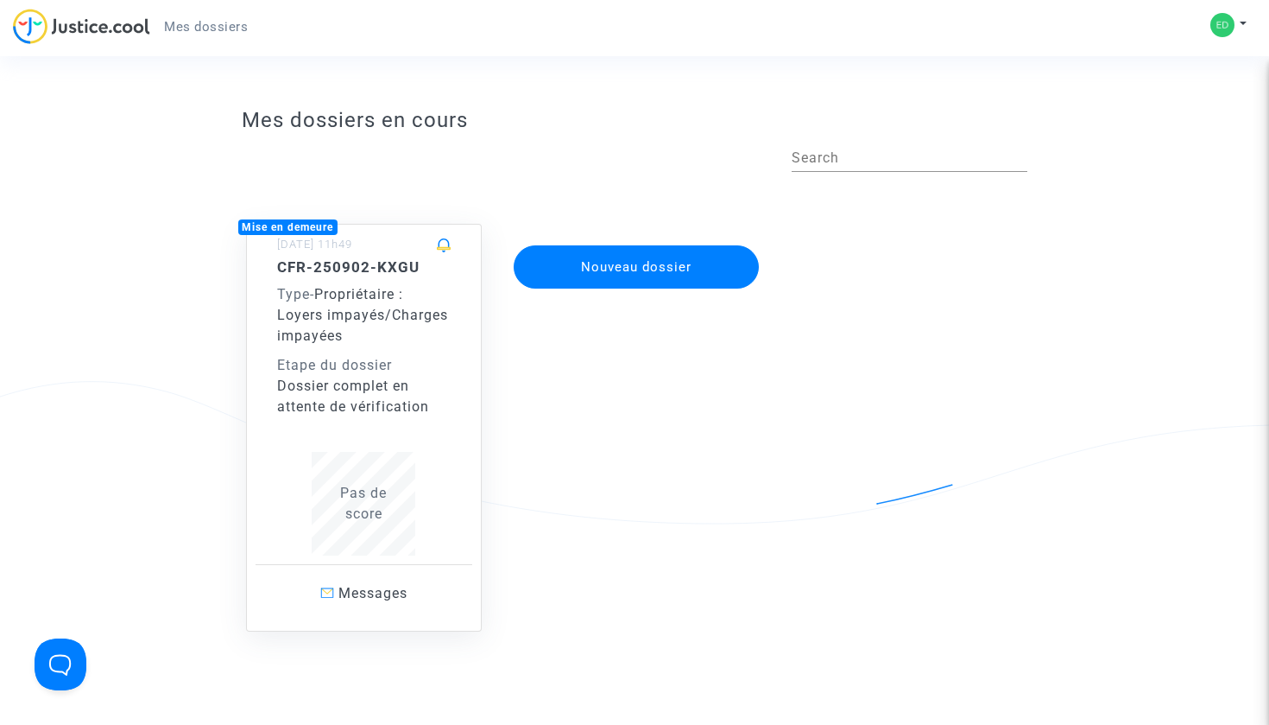
click at [348, 290] on span "Propriétaire : Loyers impayés/Charges impayées" at bounding box center [362, 315] width 171 height 58
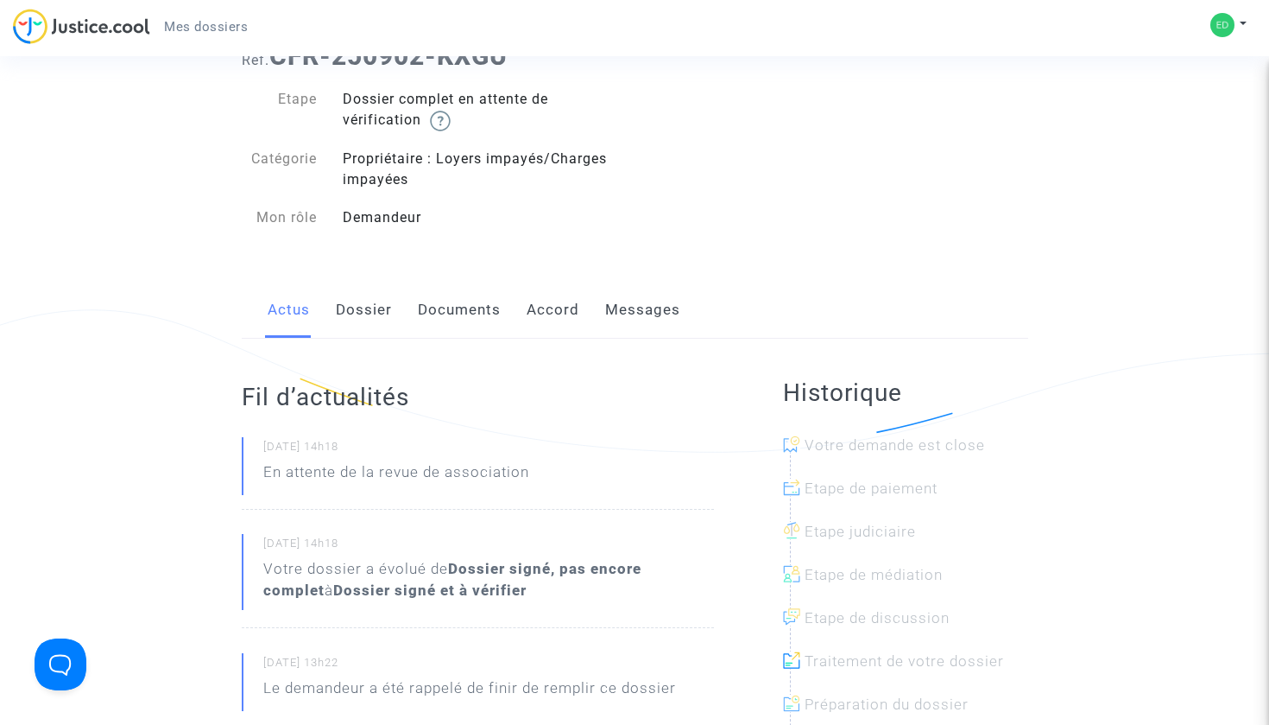
scroll to position [63, 0]
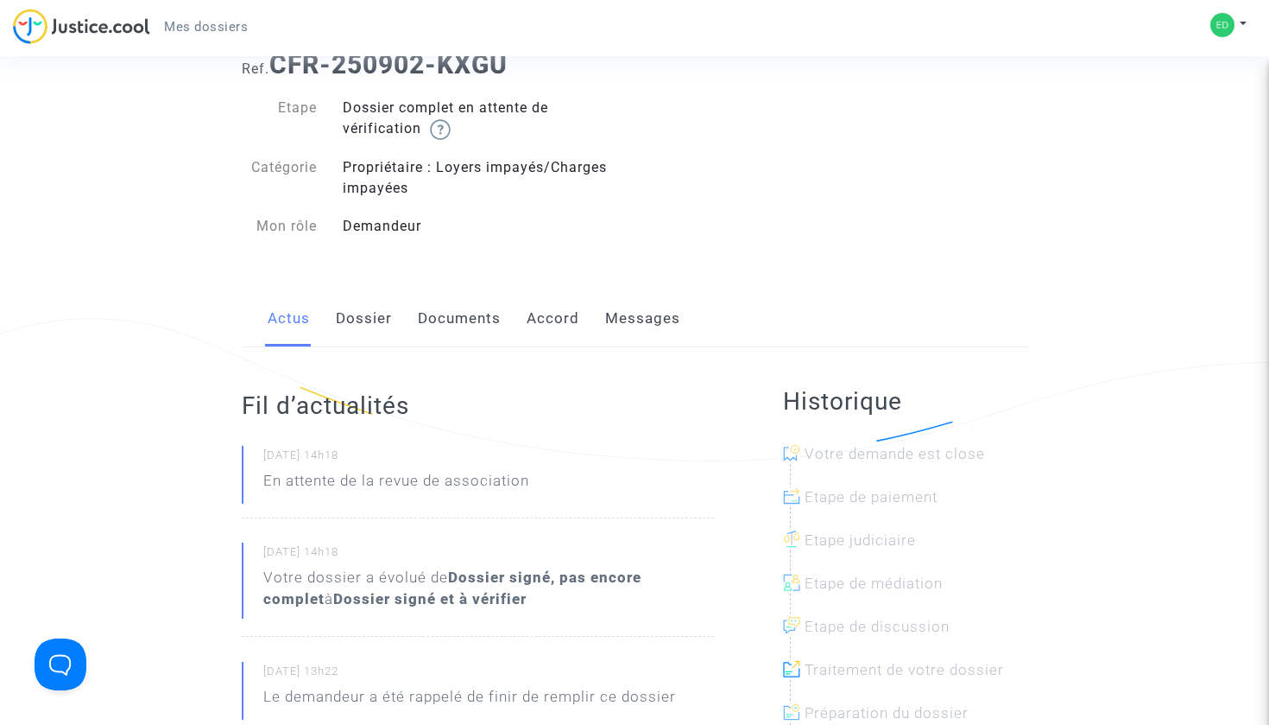
click at [364, 313] on link "Dossier" at bounding box center [364, 318] width 56 height 57
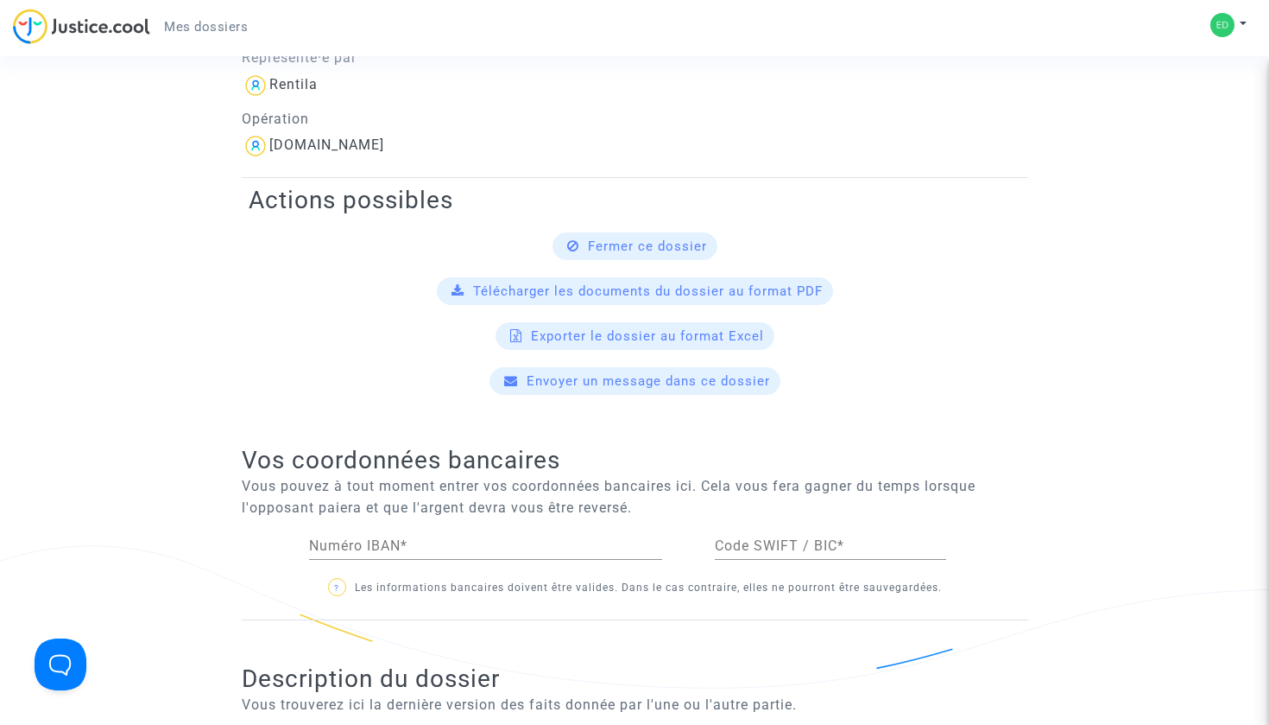
scroll to position [551, 0]
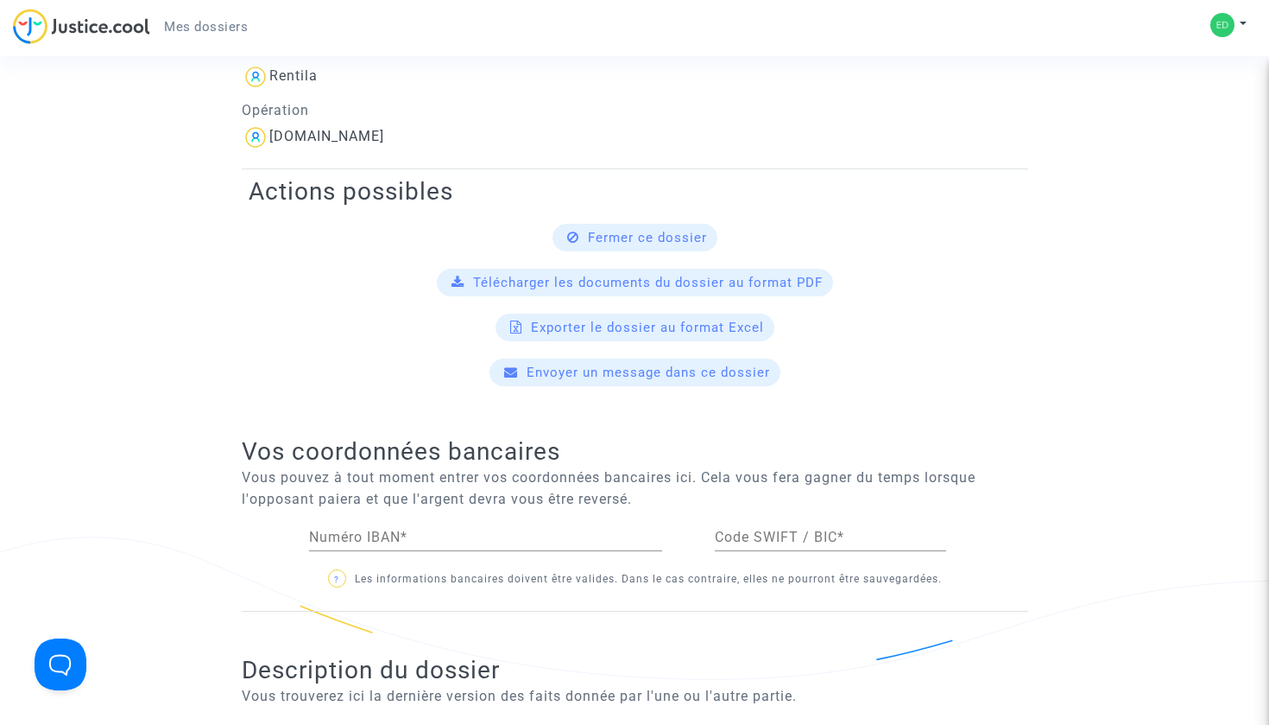
click at [358, 541] on input "Numéro IBAN *" at bounding box center [485, 537] width 353 height 16
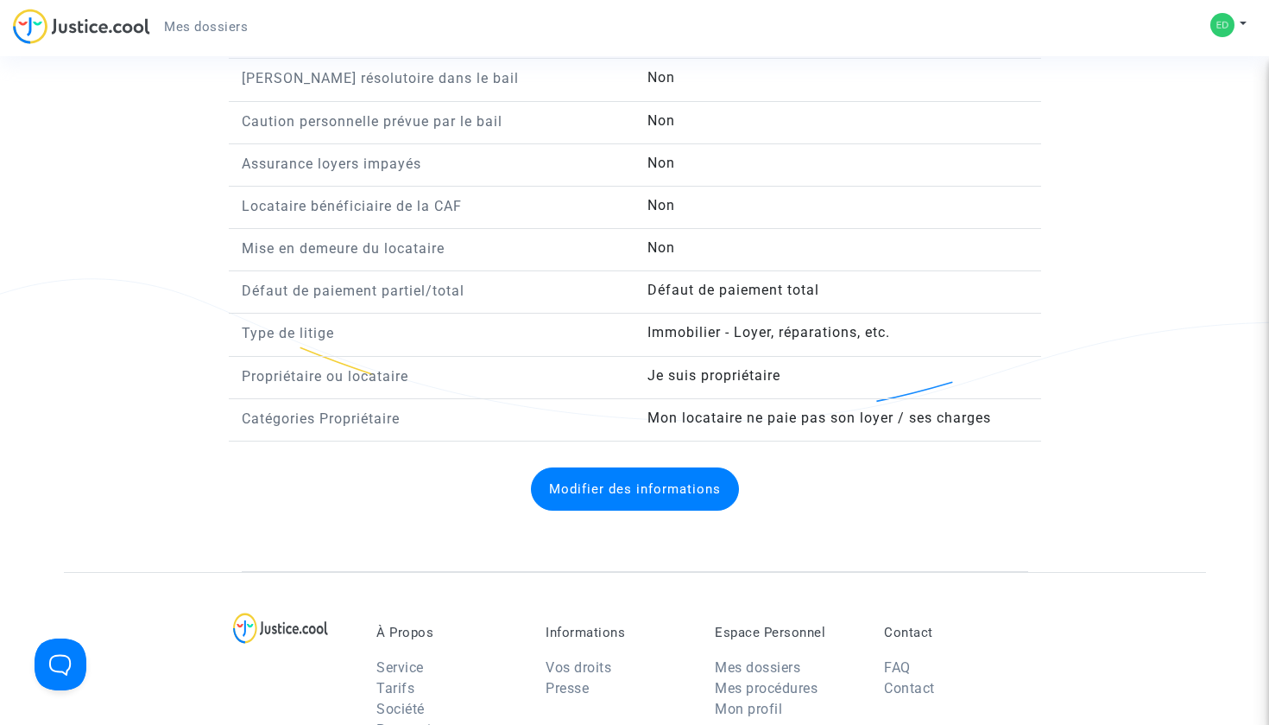
scroll to position [1464, 0]
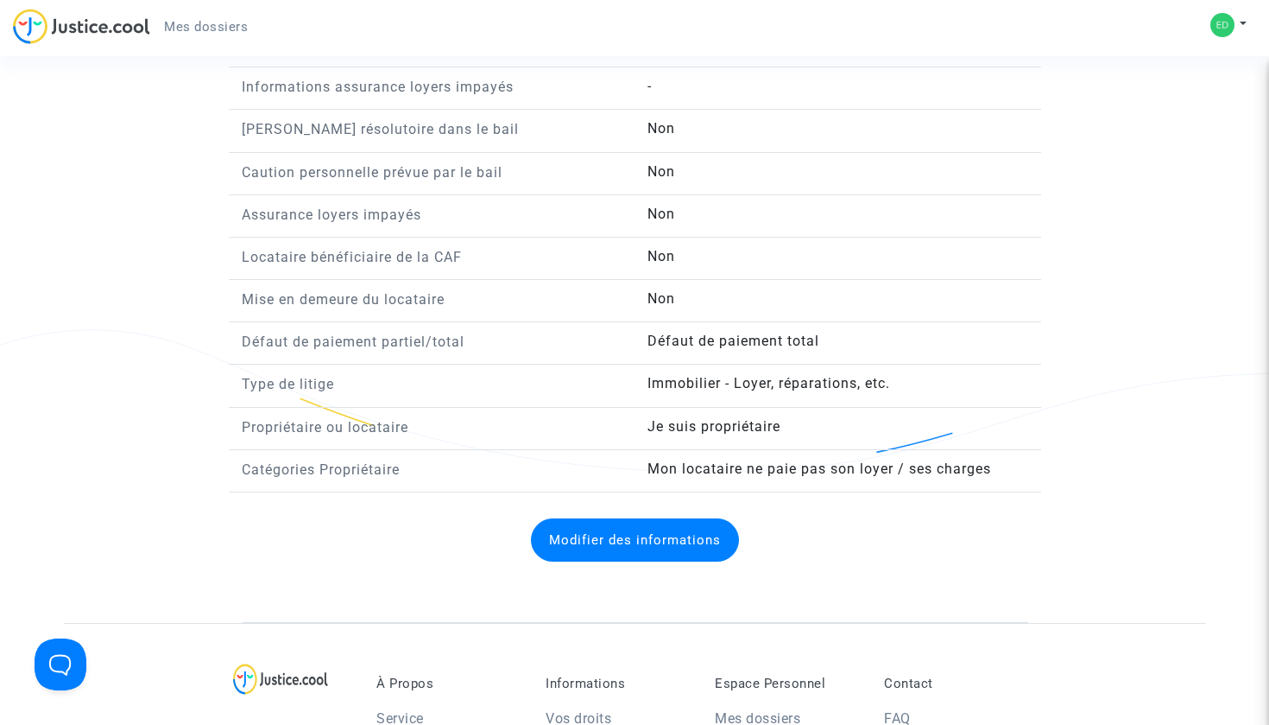
click at [610, 544] on button "Modifier des informations" at bounding box center [635, 539] width 208 height 43
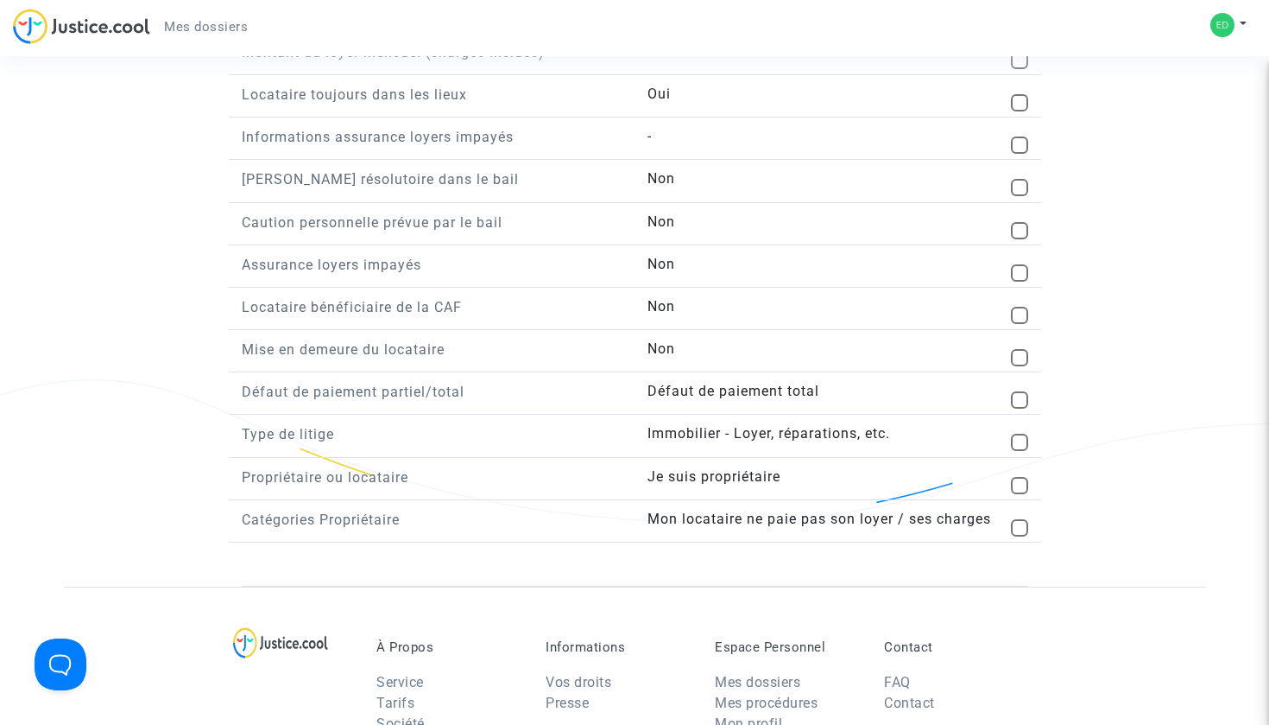
scroll to position [1408, 0]
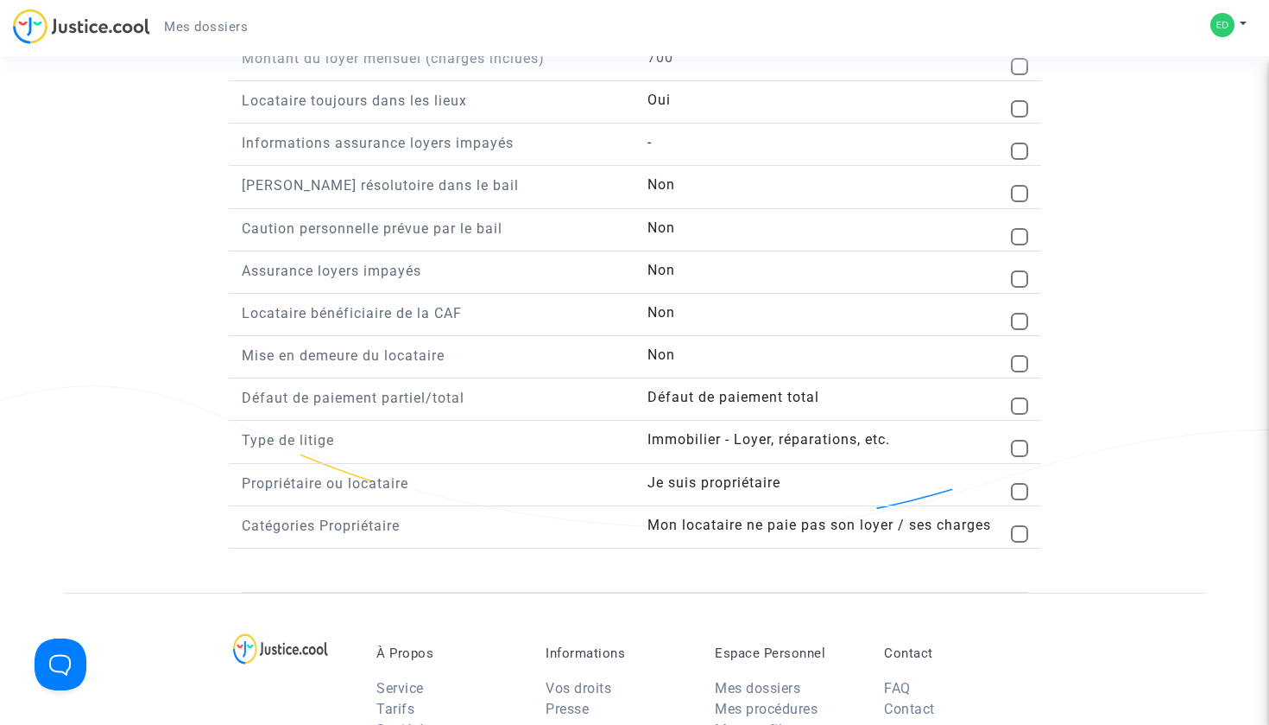
click at [1018, 200] on span at bounding box center [1019, 193] width 17 height 17
click at [1019, 202] on input "checkbox" at bounding box center [1019, 202] width 1 height 1
checkbox input "true"
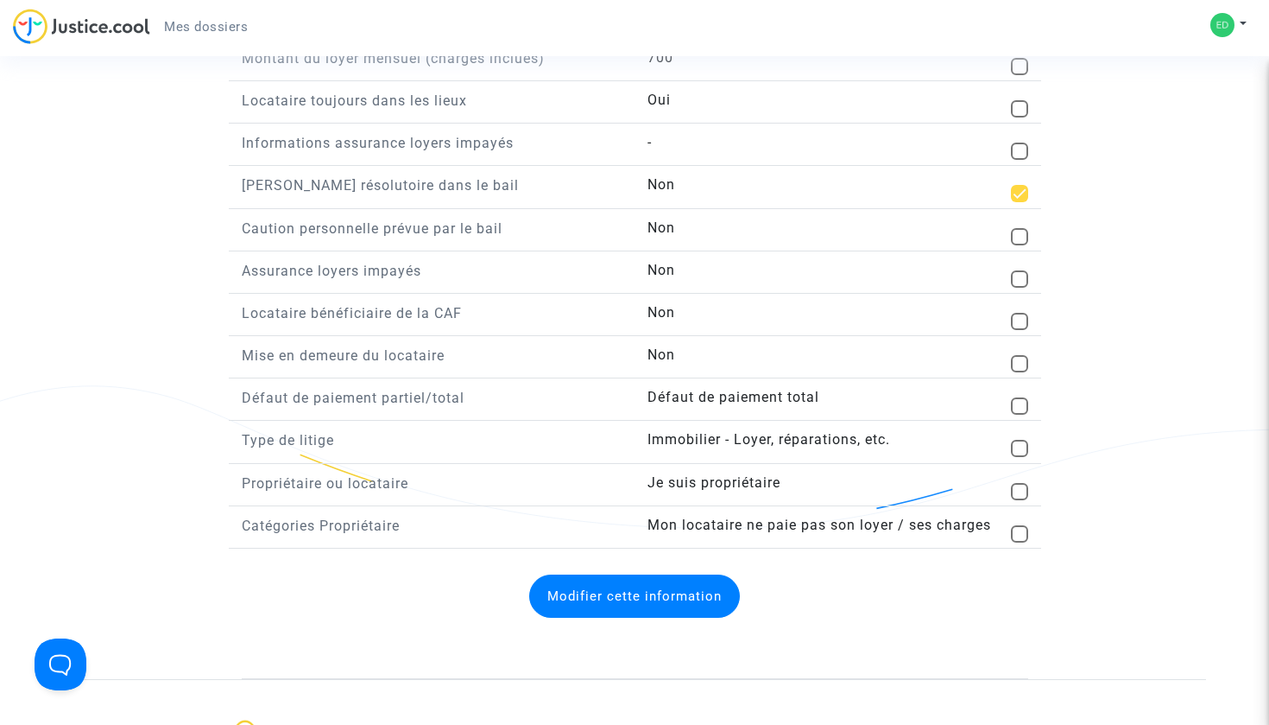
click at [668, 573] on div "Modifier cette information" at bounding box center [635, 596] width 787 height 78
click at [661, 592] on button "Modifier cette information" at bounding box center [634, 595] width 211 height 43
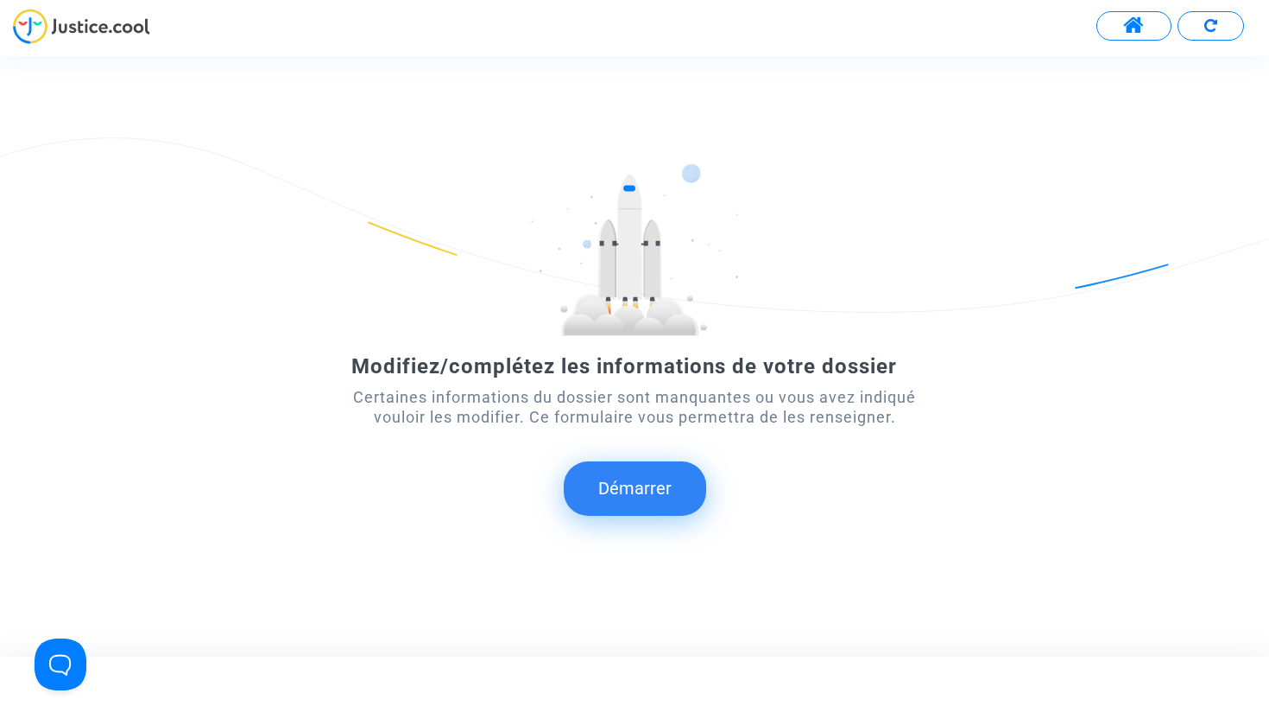
click at [646, 488] on button "Démarrer" at bounding box center [635, 488] width 142 height 54
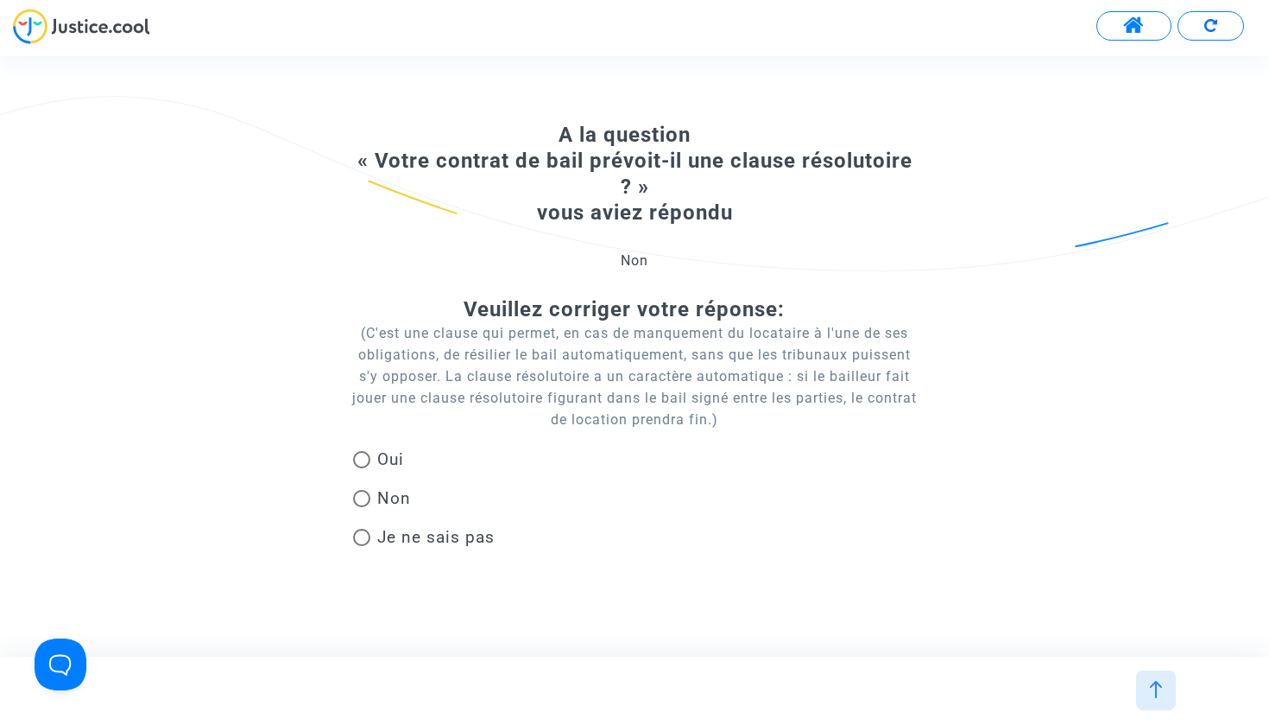
click at [364, 457] on span at bounding box center [361, 459] width 17 height 17
click at [362, 468] on input "Oui" at bounding box center [361, 468] width 1 height 1
radio input "true"
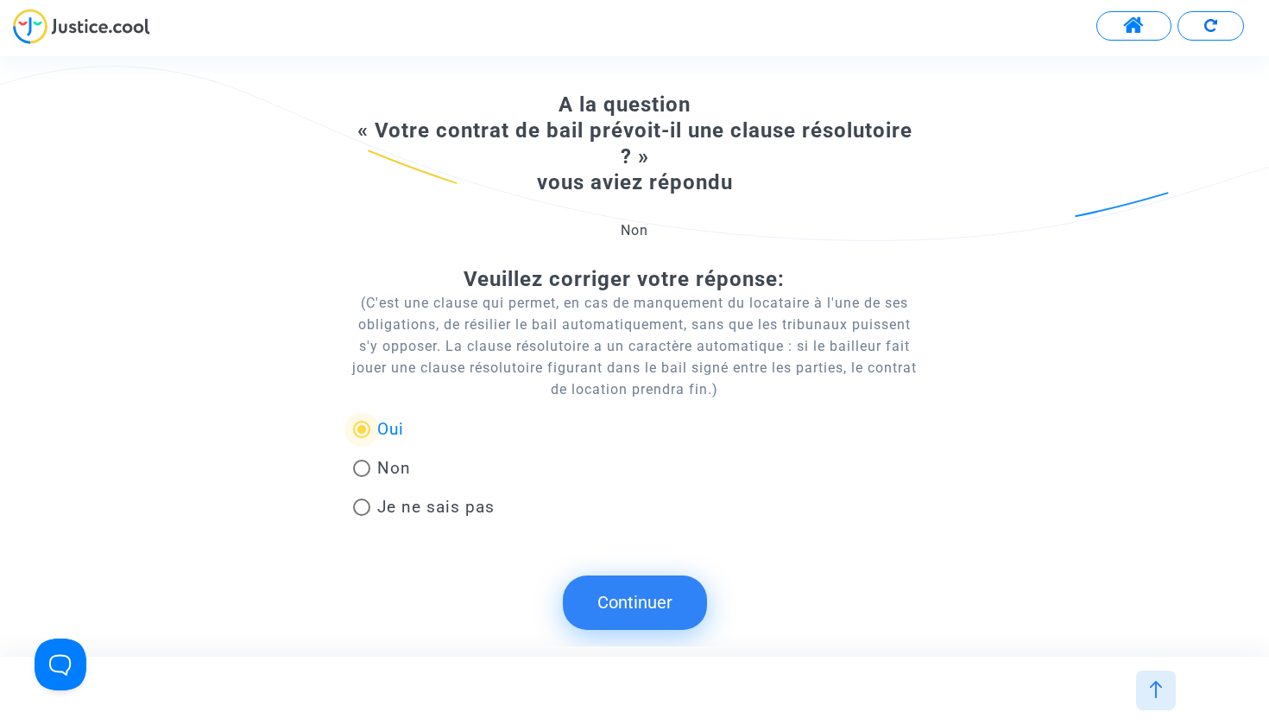
click at [633, 600] on button "Continuer" at bounding box center [635, 602] width 144 height 54
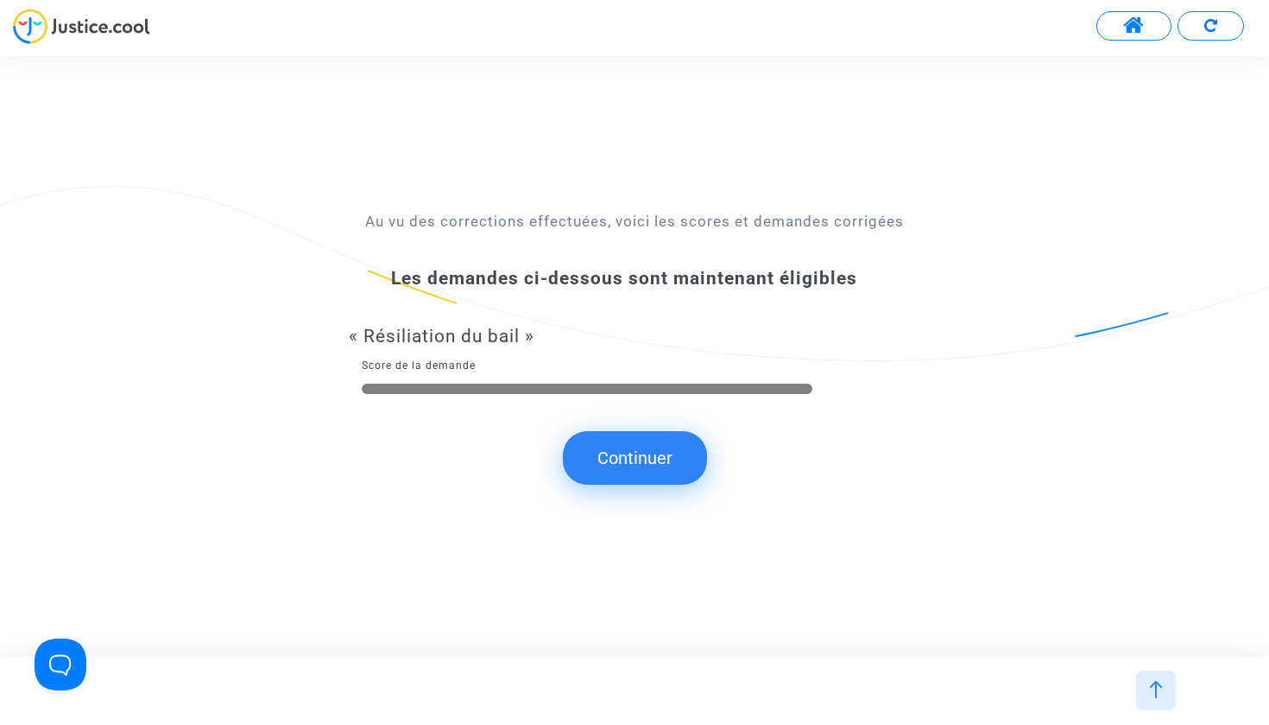
click at [636, 446] on button "Continuer" at bounding box center [635, 458] width 144 height 54
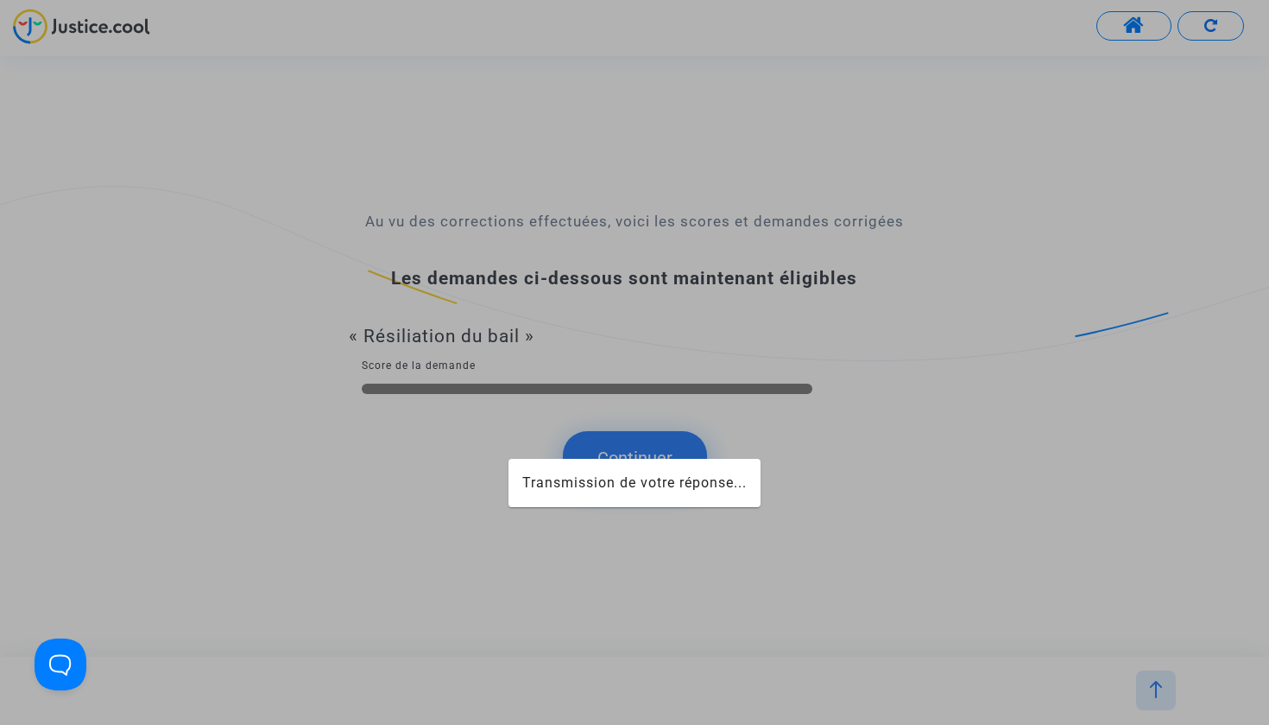
click at [635, 455] on div at bounding box center [634, 362] width 1269 height 725
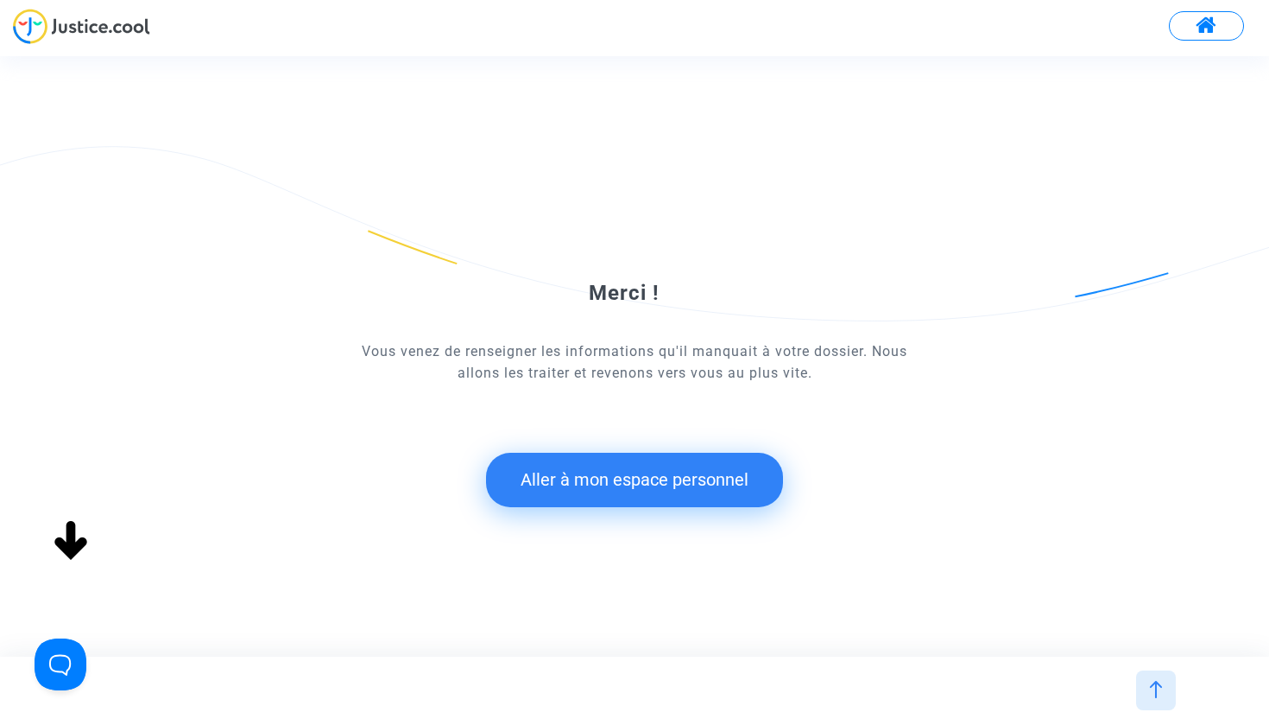
click at [620, 484] on button "Aller à mon espace personnel" at bounding box center [634, 480] width 297 height 54
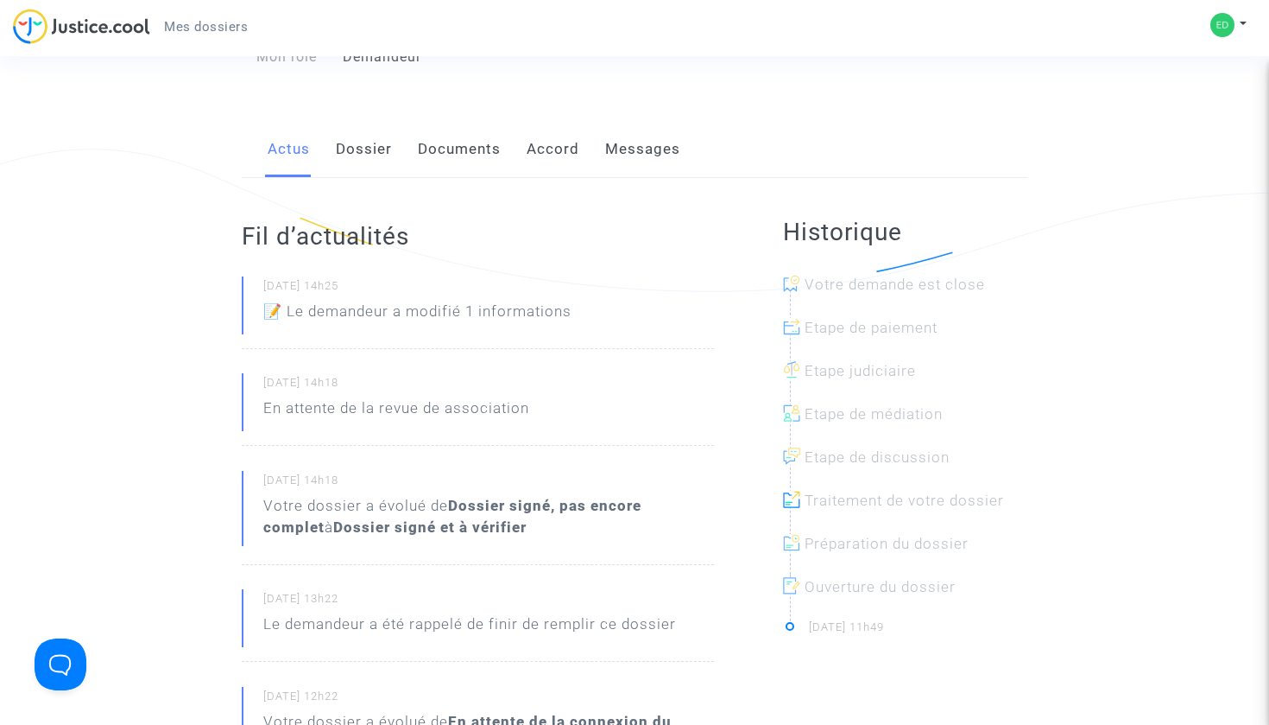
scroll to position [234, 0]
click at [545, 148] on link "Accord" at bounding box center [553, 147] width 53 height 57
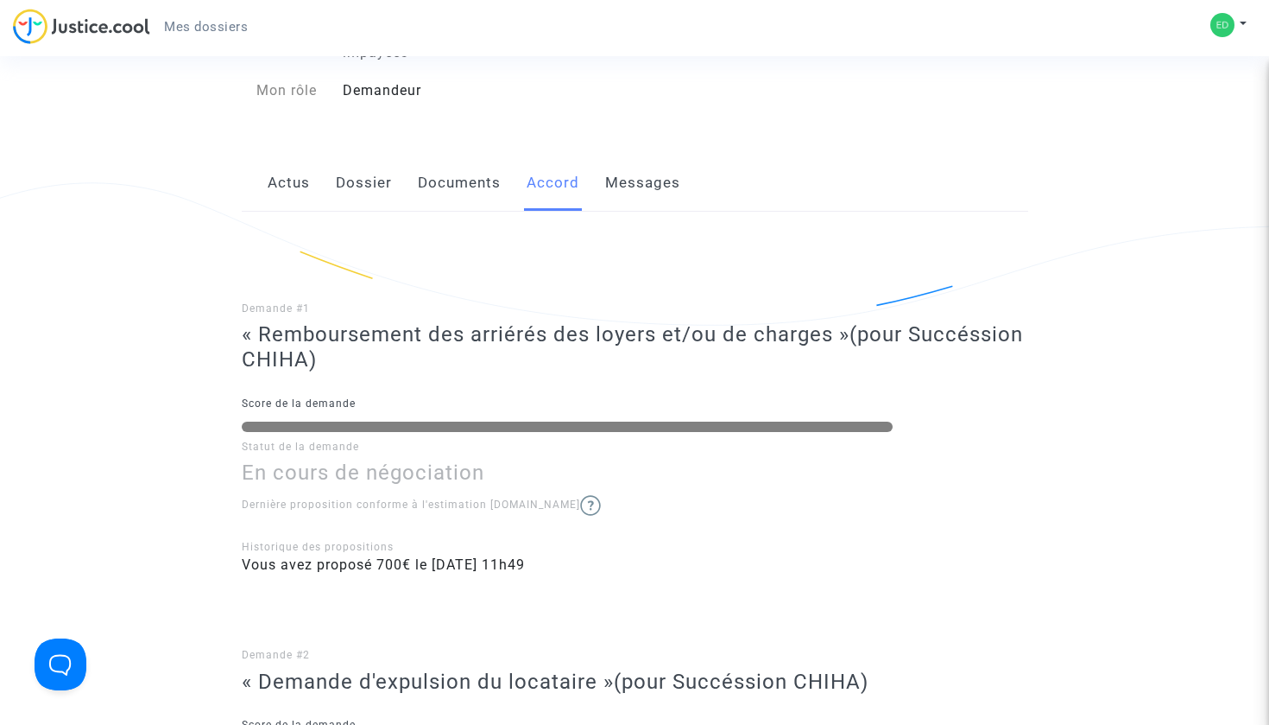
scroll to position [182, 0]
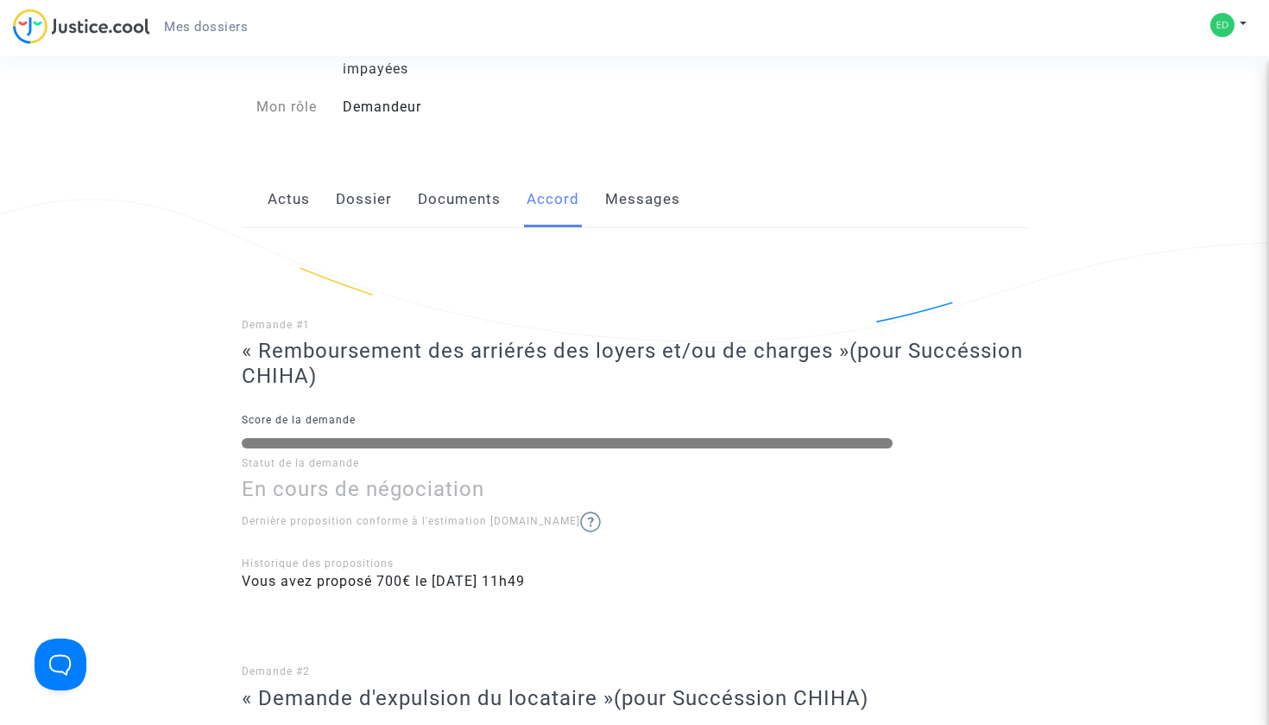
click at [632, 187] on link "Messages" at bounding box center [642, 199] width 75 height 57
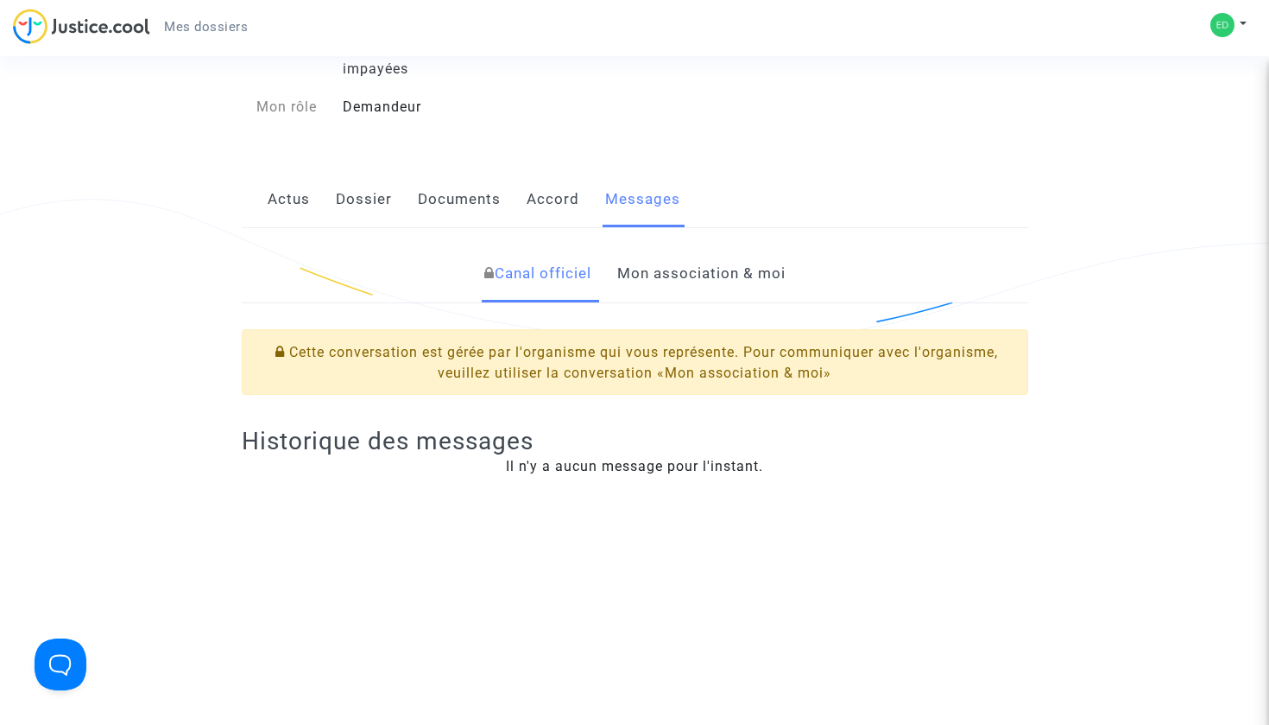
click at [662, 275] on link "Mon association & moi" at bounding box center [701, 273] width 168 height 57
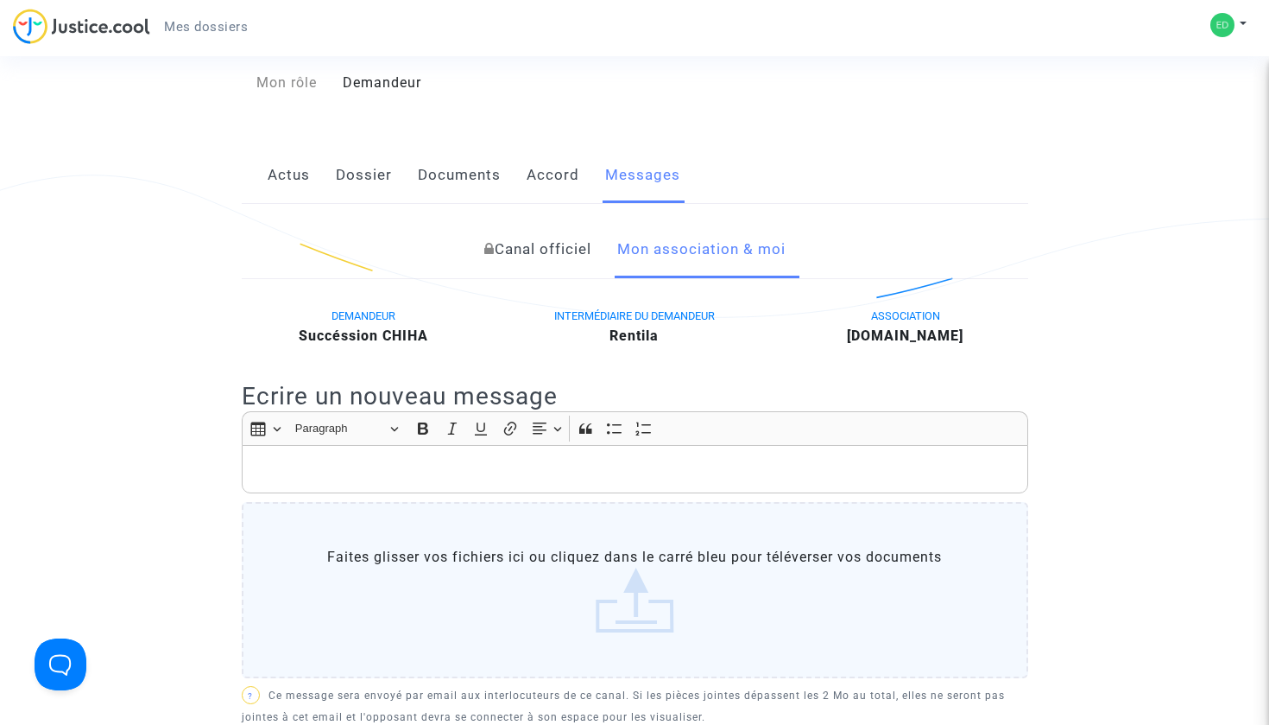
scroll to position [212, 0]
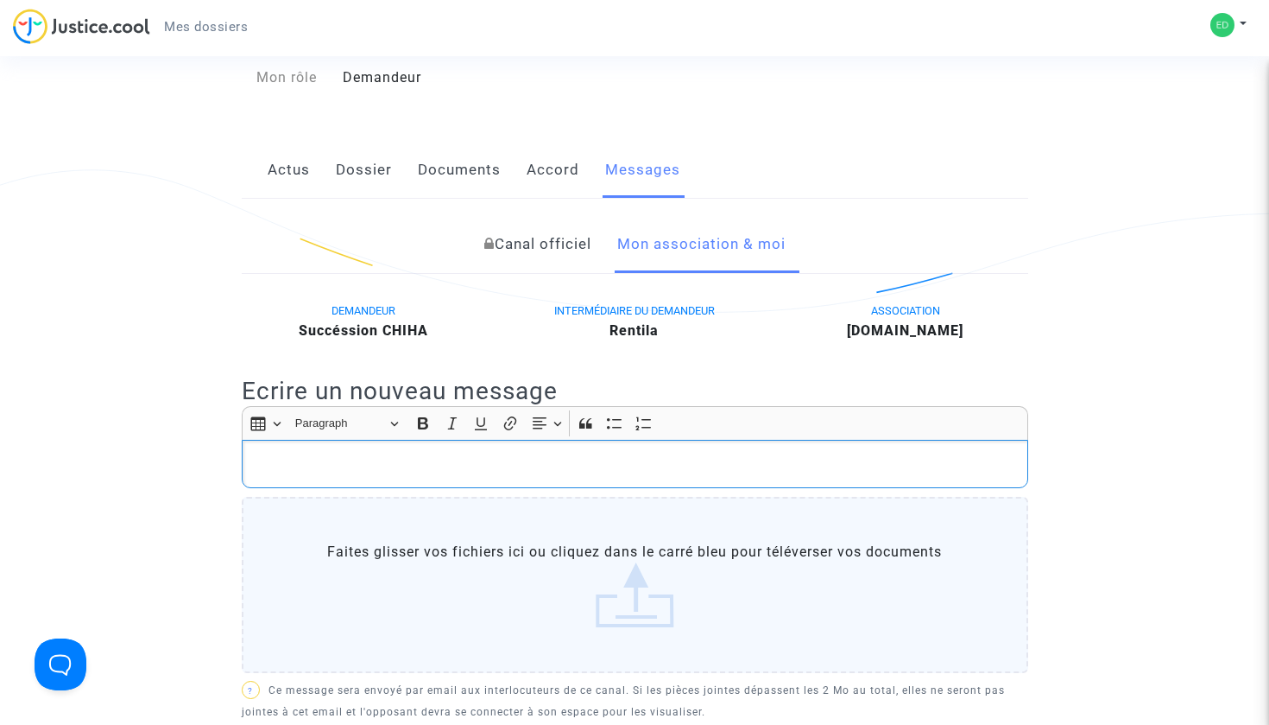
click at [510, 475] on div "Rich Text Editor, main" at bounding box center [635, 464] width 787 height 48
click at [298, 273] on div "Canal officiel Mon association & moi DEMANDEUR Succéssion CHIHA INTERMÉDIAIRE D…" at bounding box center [635, 559] width 813 height 687
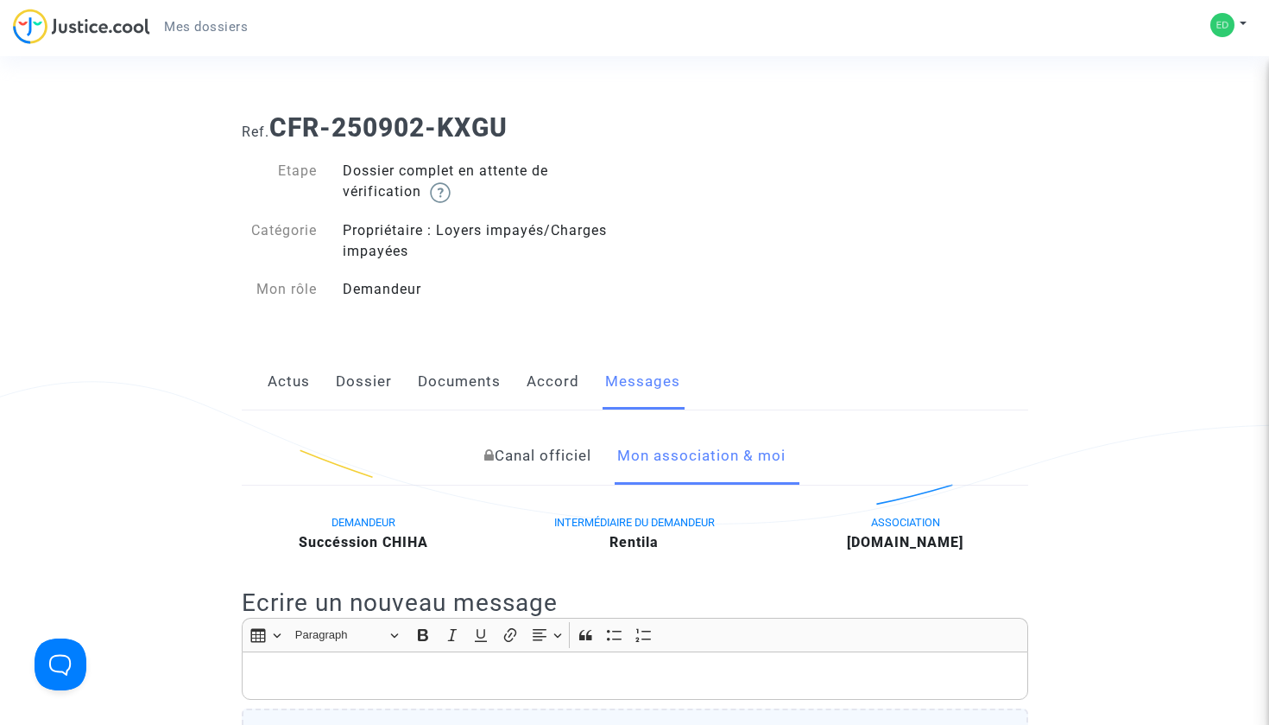
scroll to position [0, 0]
click at [291, 384] on link "Actus" at bounding box center [289, 381] width 42 height 57
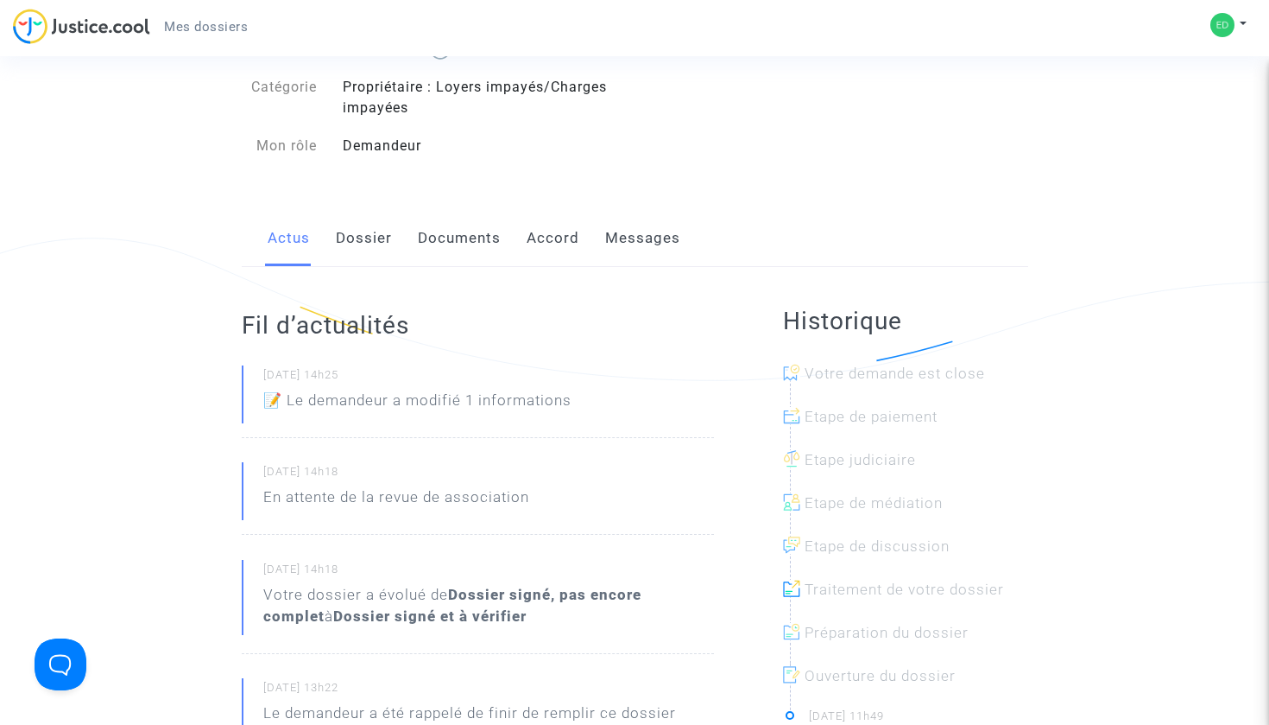
scroll to position [111, 0]
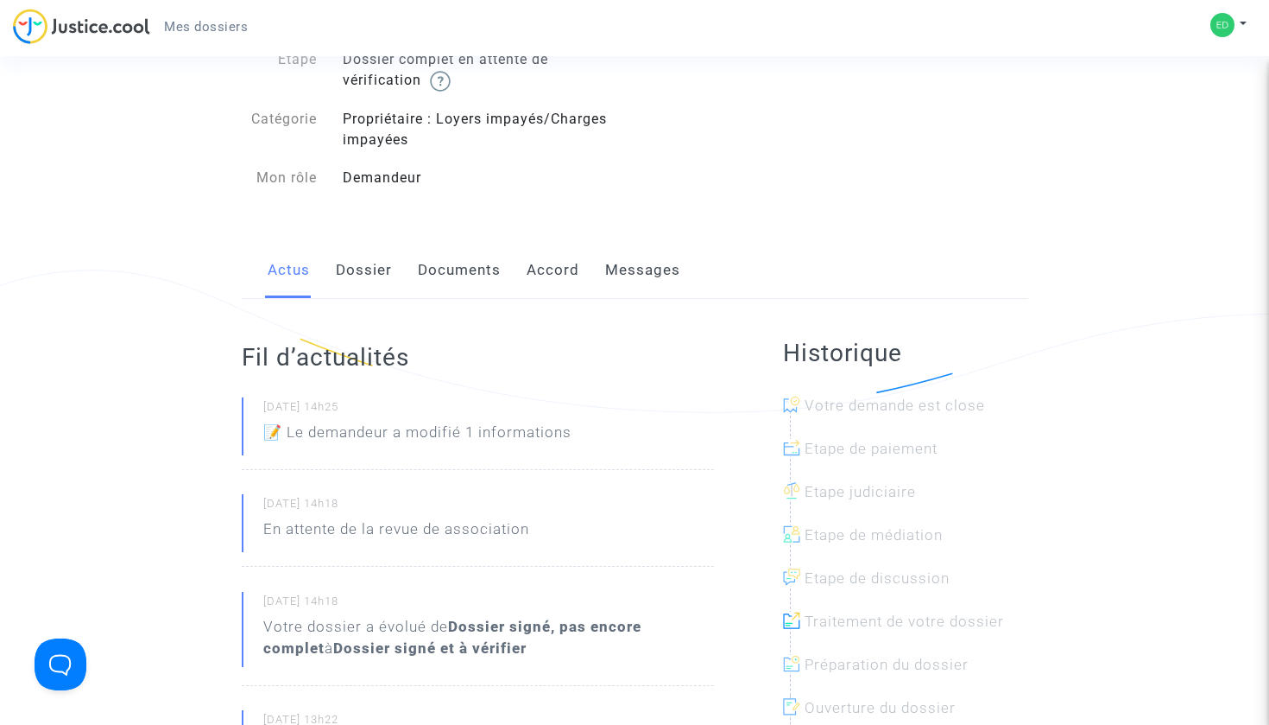
click at [361, 268] on link "Dossier" at bounding box center [364, 270] width 56 height 57
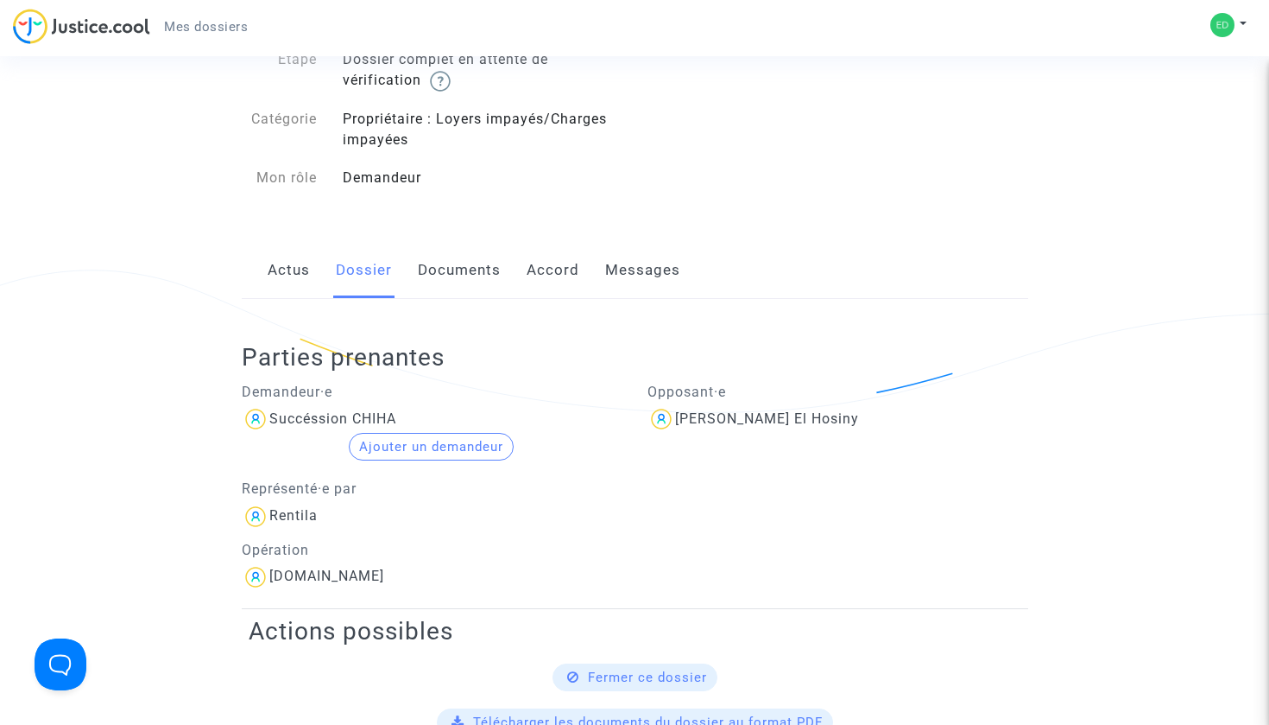
click at [446, 447] on button "Ajouter un demandeur" at bounding box center [431, 447] width 165 height 28
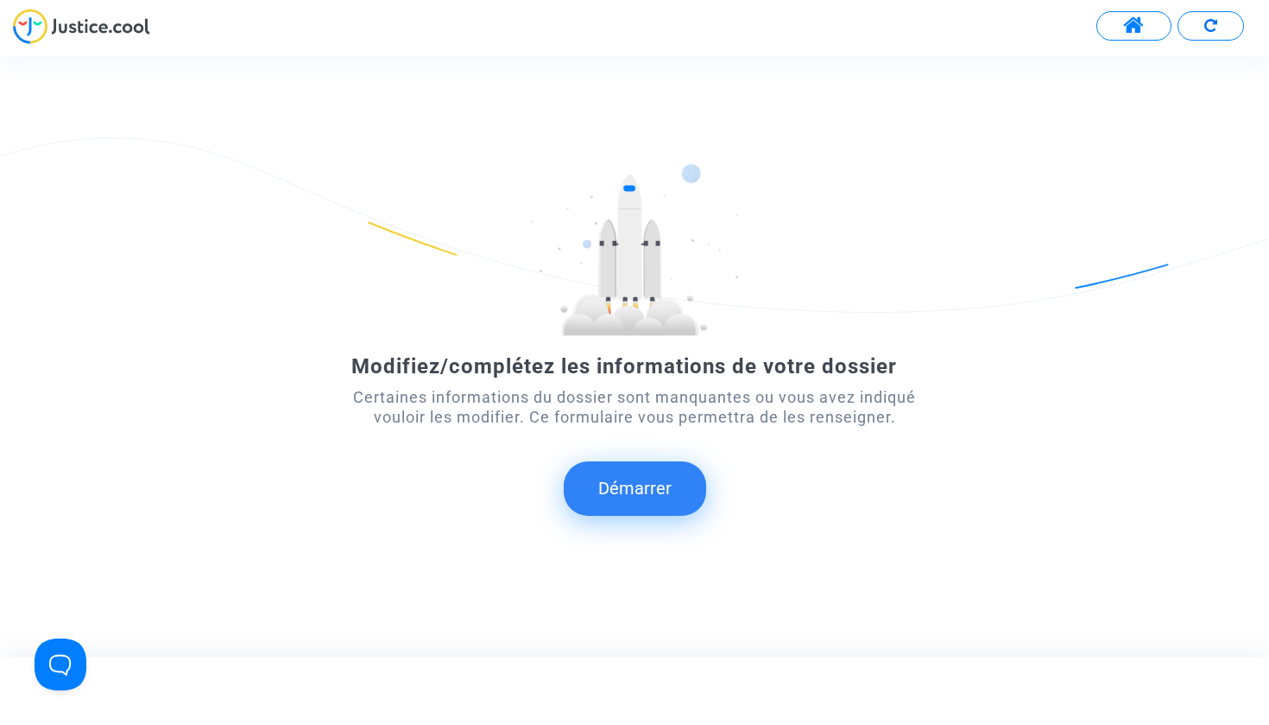
click at [663, 479] on button "Démarrer" at bounding box center [635, 488] width 142 height 54
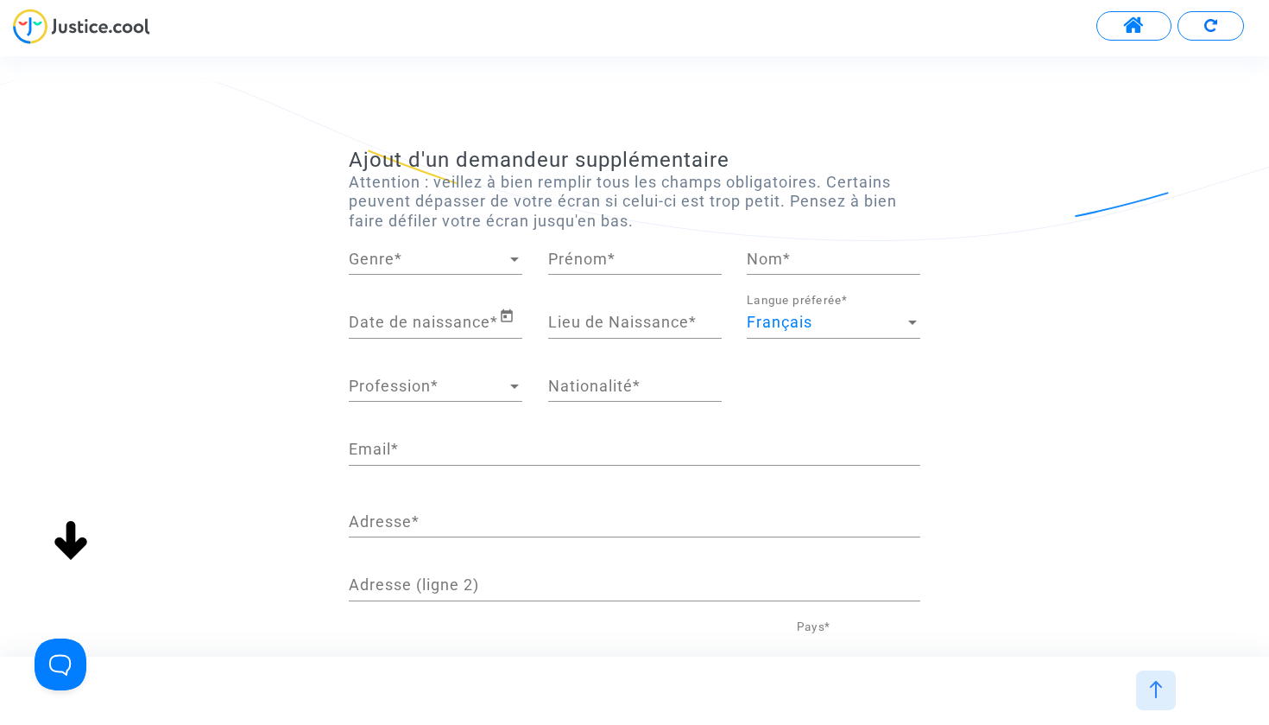
click at [427, 254] on span "Genre" at bounding box center [428, 258] width 158 height 17
click at [424, 300] on span "Monsieur" at bounding box center [436, 304] width 174 height 47
click at [635, 244] on div "Prénom *" at bounding box center [635, 253] width 174 height 44
type input "Eddy"
type input "CHIHA"
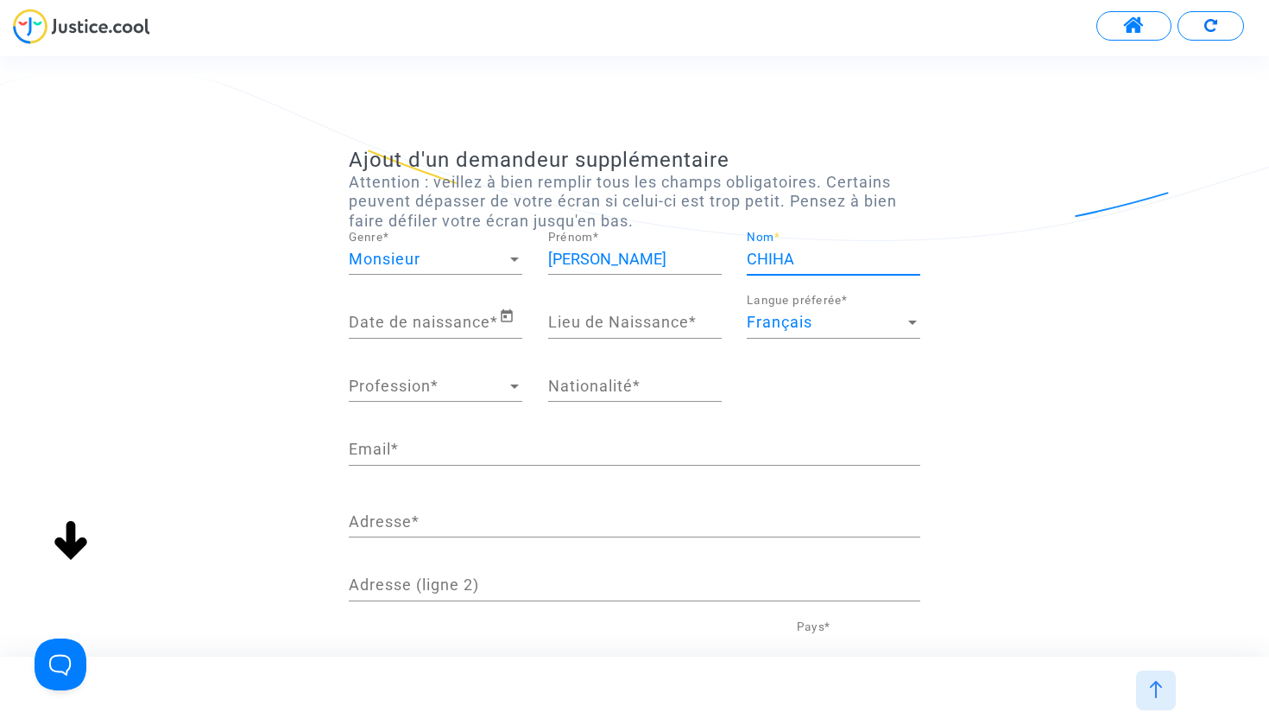
click at [441, 313] on input "Date de naissance *" at bounding box center [424, 321] width 150 height 17
click at [506, 323] on icon "Open calendar" at bounding box center [507, 316] width 16 height 21
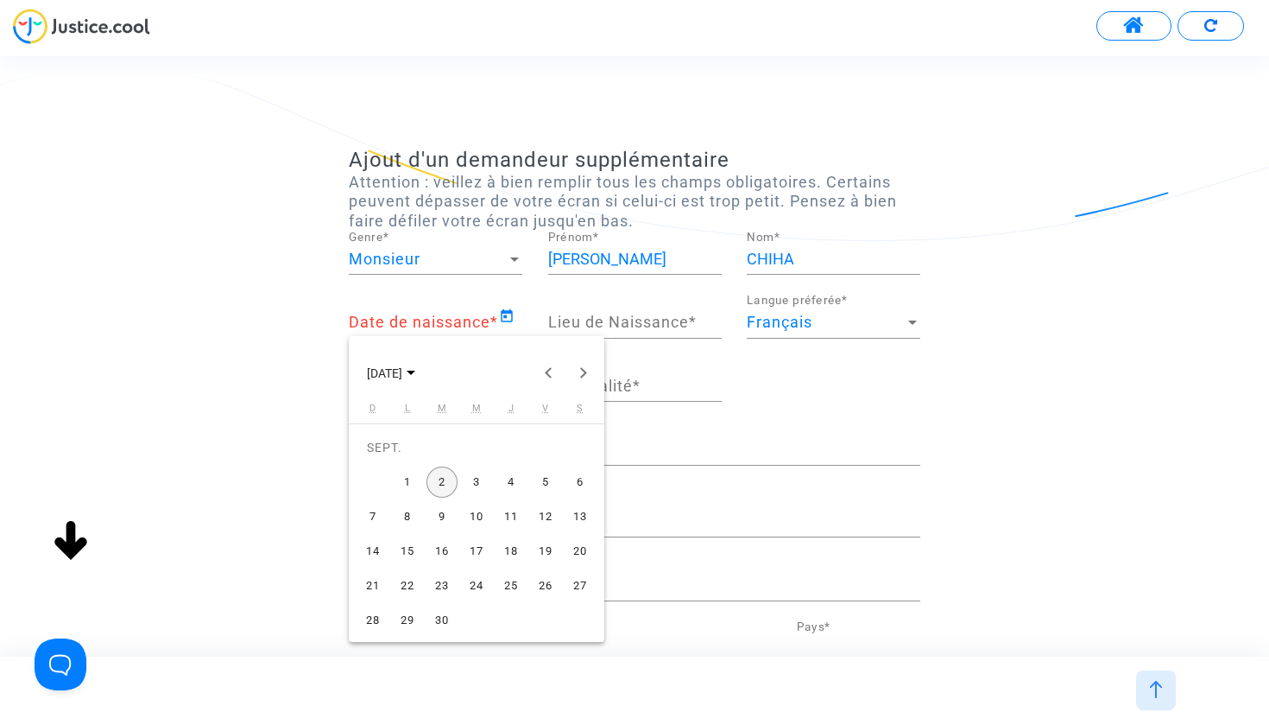
click at [452, 318] on div at bounding box center [634, 362] width 1269 height 725
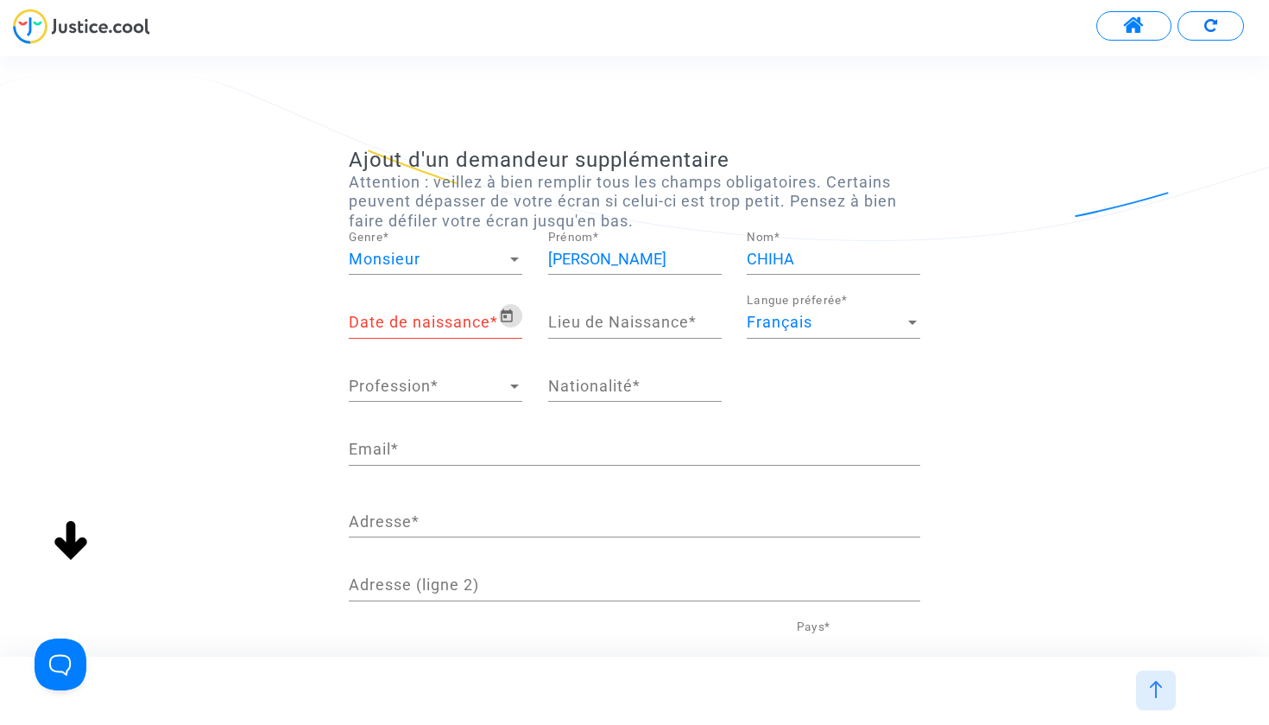
click at [496, 315] on input "Date de naissance *" at bounding box center [424, 321] width 150 height 17
click at [432, 314] on input "Date de naissance *" at bounding box center [424, 321] width 150 height 17
click at [503, 319] on icon "Open calendar" at bounding box center [507, 316] width 16 height 21
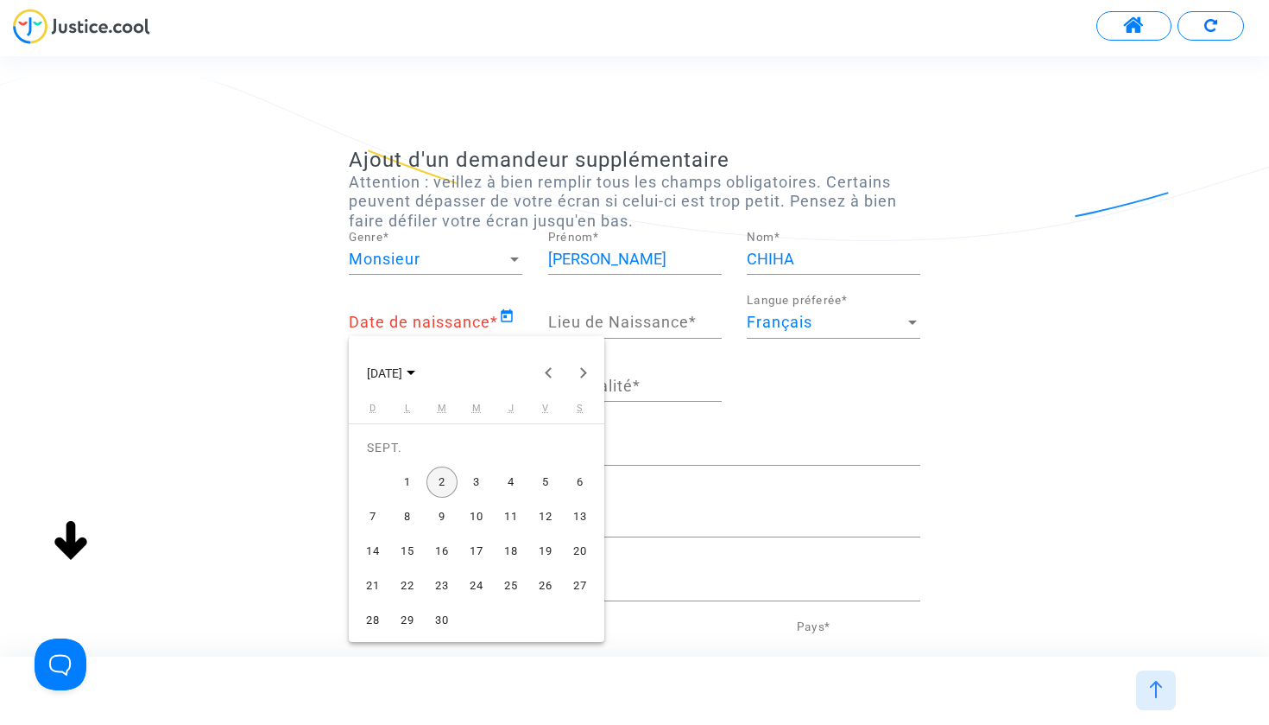
click at [402, 368] on span "SEPT. 2025" at bounding box center [384, 373] width 35 height 14
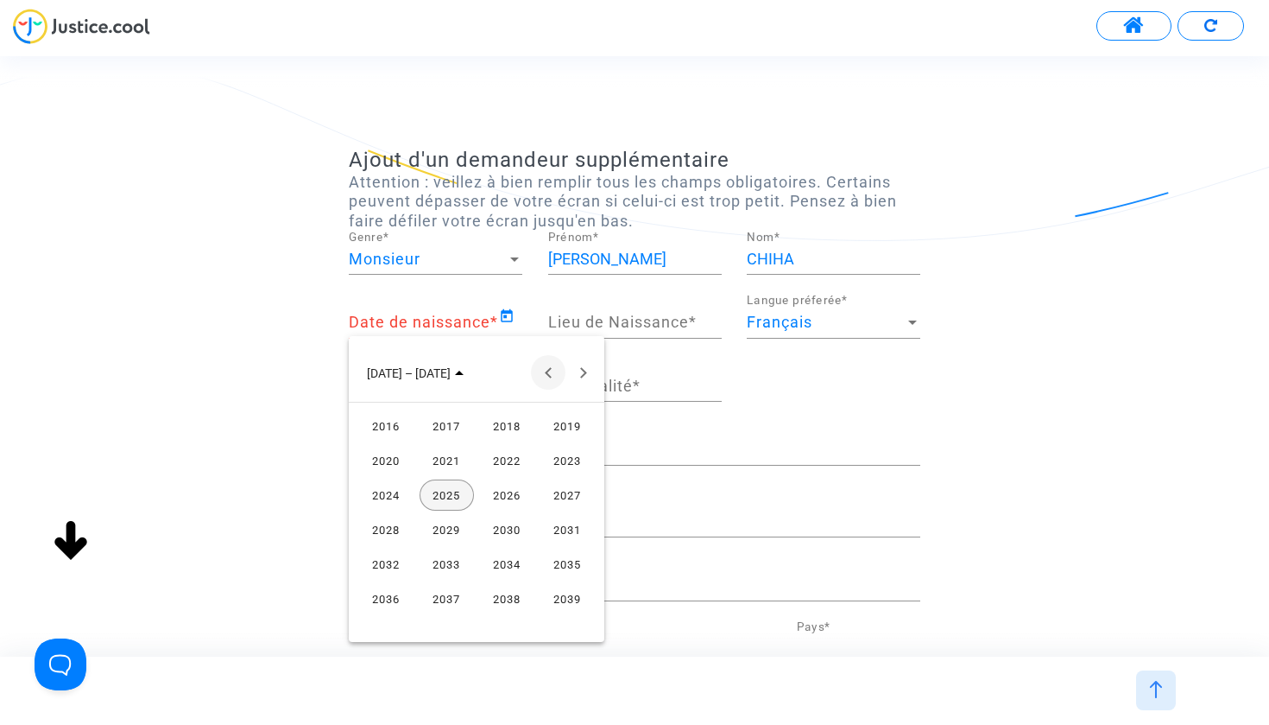
click at [542, 373] on button "Previous 24 years" at bounding box center [548, 372] width 35 height 35
click at [547, 379] on button "Previous 24 years" at bounding box center [548, 372] width 35 height 35
click at [559, 497] on div "1979" at bounding box center [568, 494] width 54 height 31
click at [574, 529] on div "DÉC." at bounding box center [568, 529] width 54 height 31
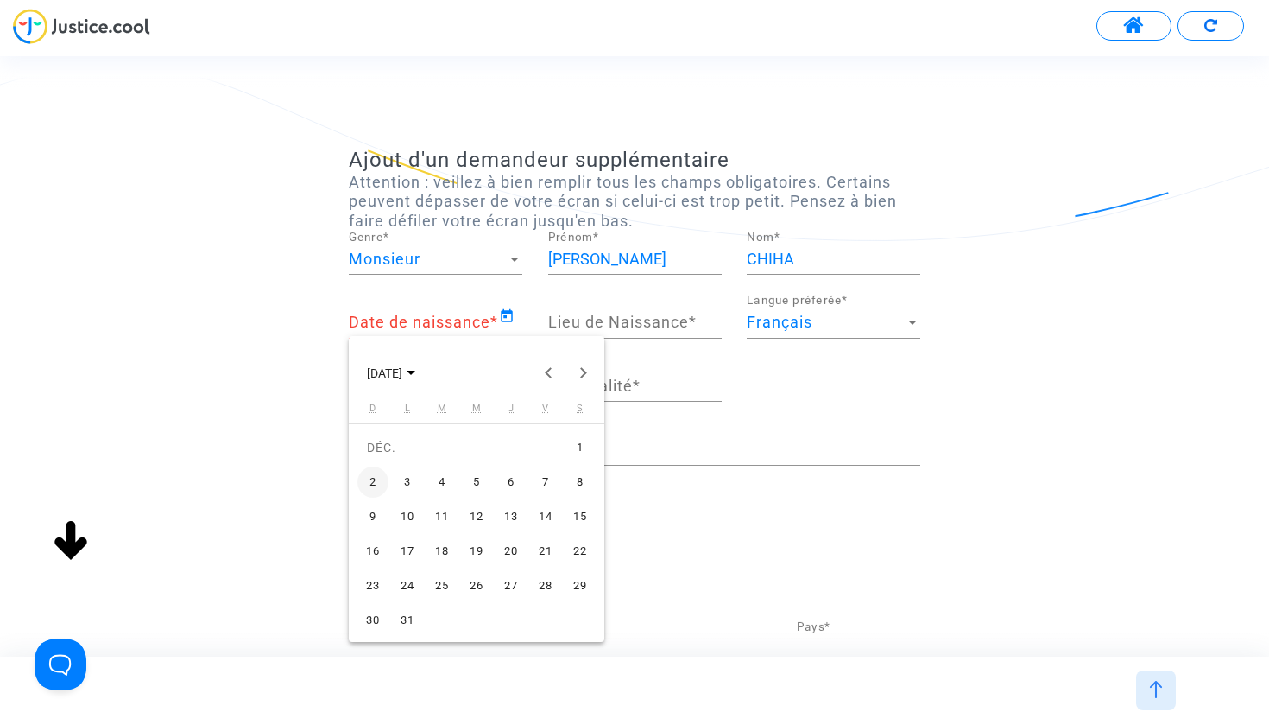
click at [449, 481] on div "4" at bounding box center [442, 481] width 31 height 31
type input "04/12/1979"
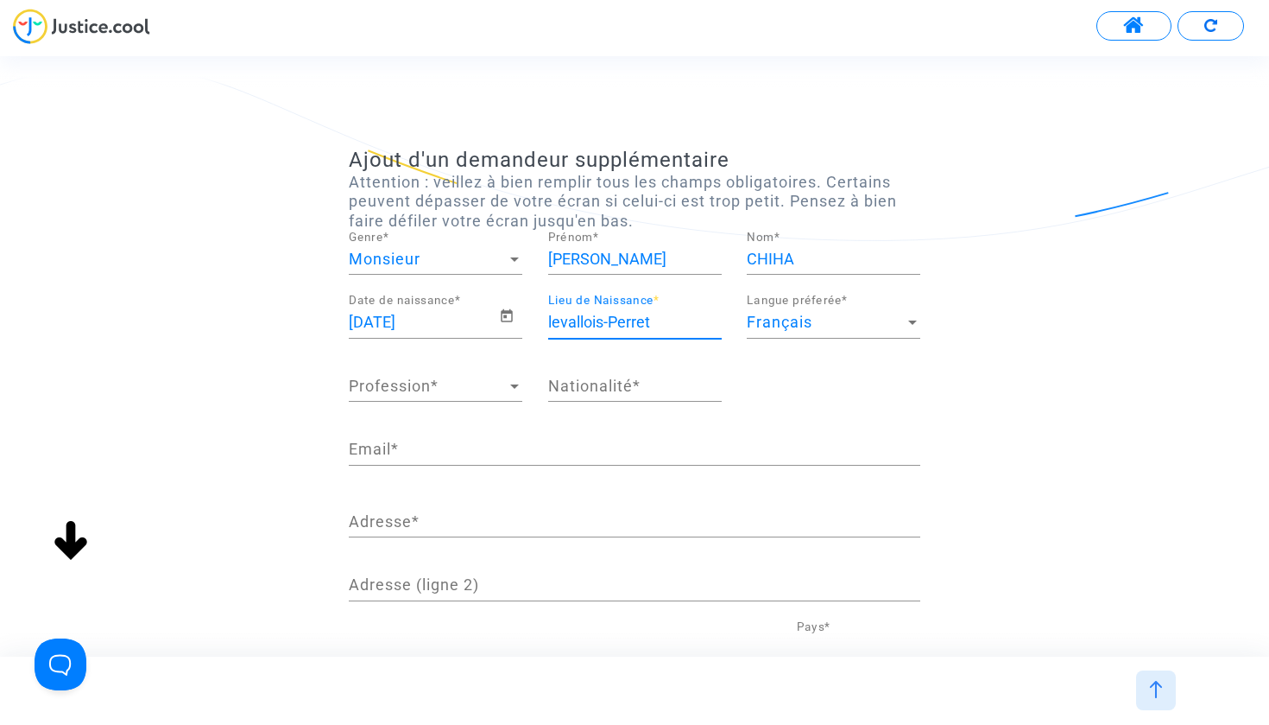
click at [553, 322] on input "levallois-Perret" at bounding box center [635, 321] width 174 height 17
type input "Levallois-Perret"
click at [433, 389] on span "Profession" at bounding box center [428, 385] width 158 height 17
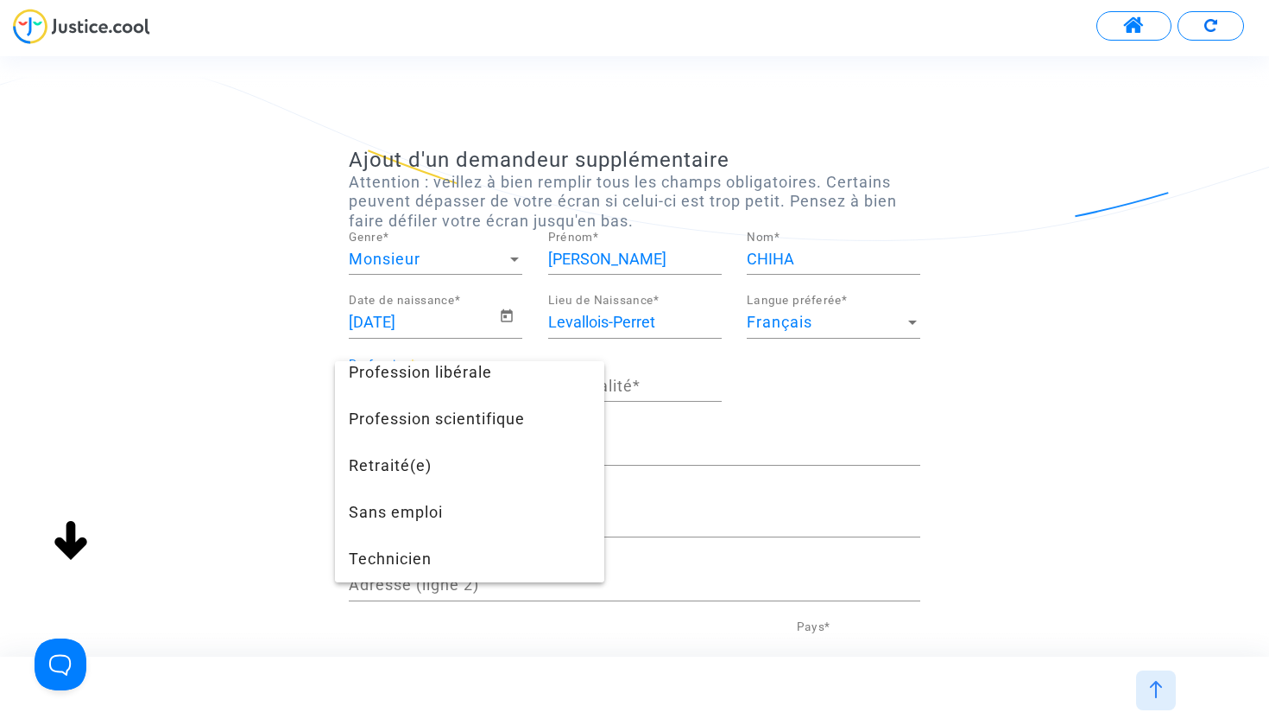
scroll to position [1613, 0]
click at [404, 558] on span "Technicien" at bounding box center [470, 558] width 242 height 47
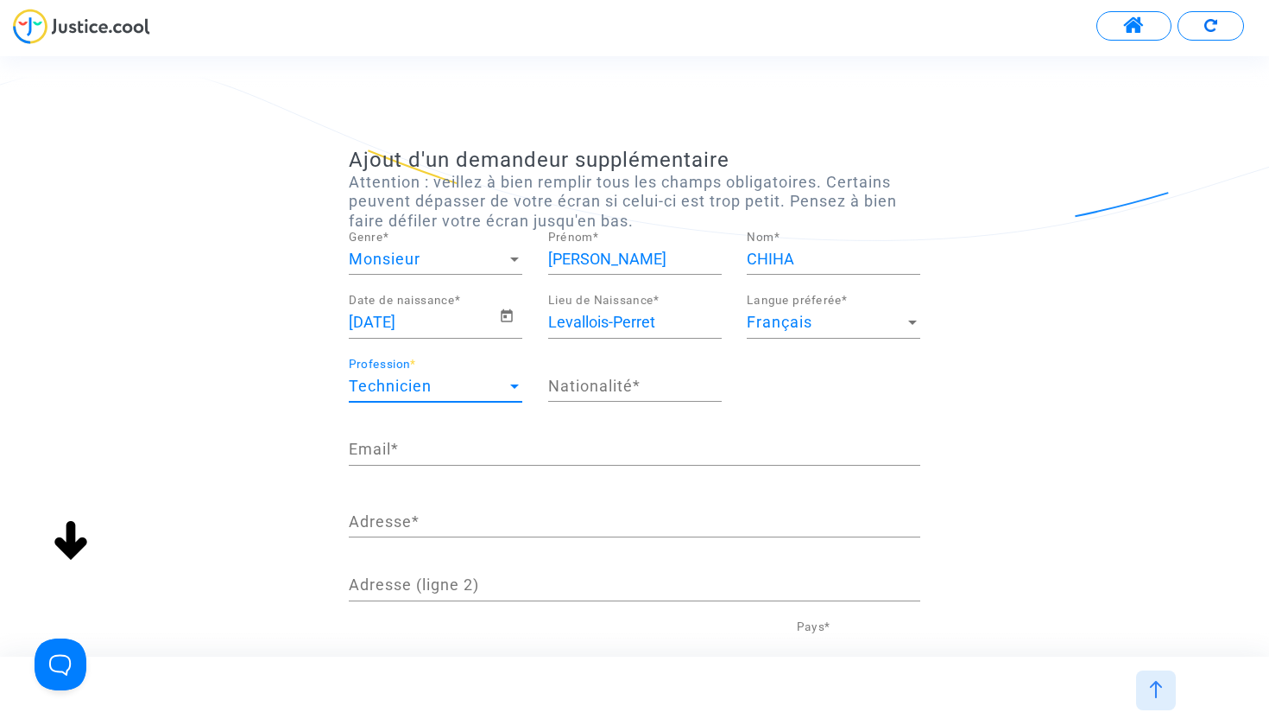
click at [567, 396] on div "Nationalité *" at bounding box center [635, 380] width 174 height 44
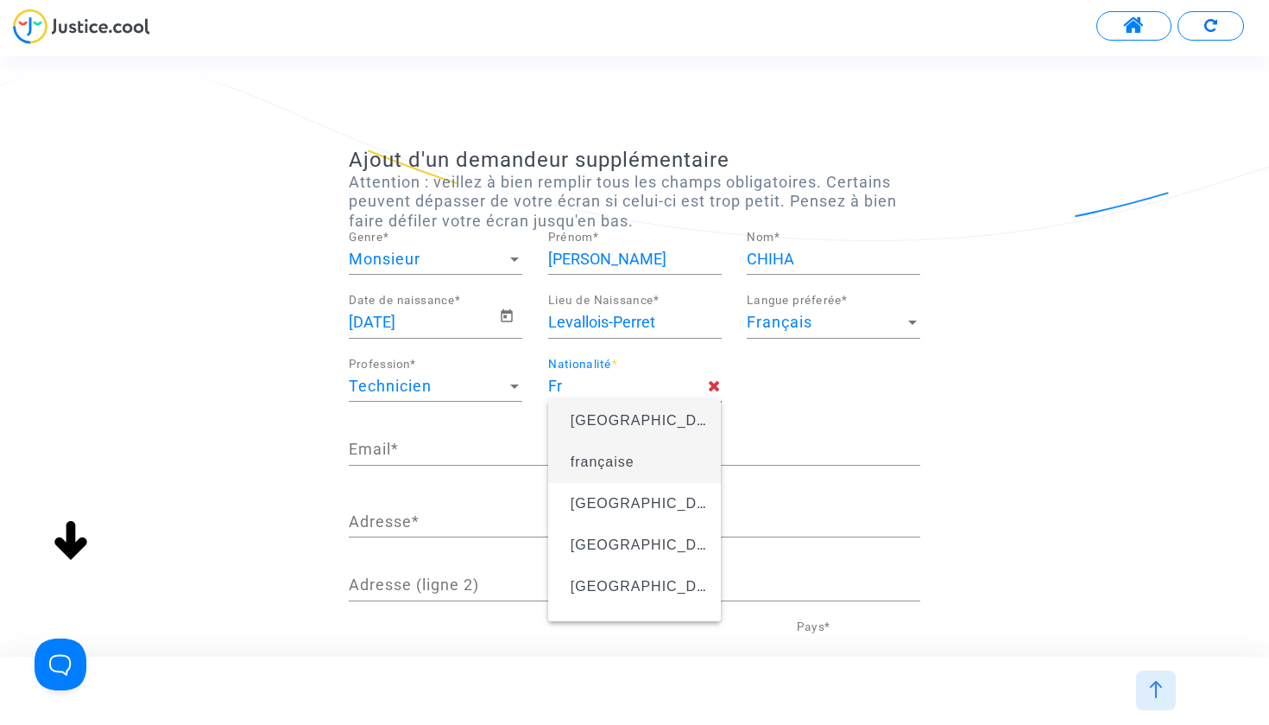
click at [621, 456] on span "française" at bounding box center [603, 461] width 64 height 15
type input "française"
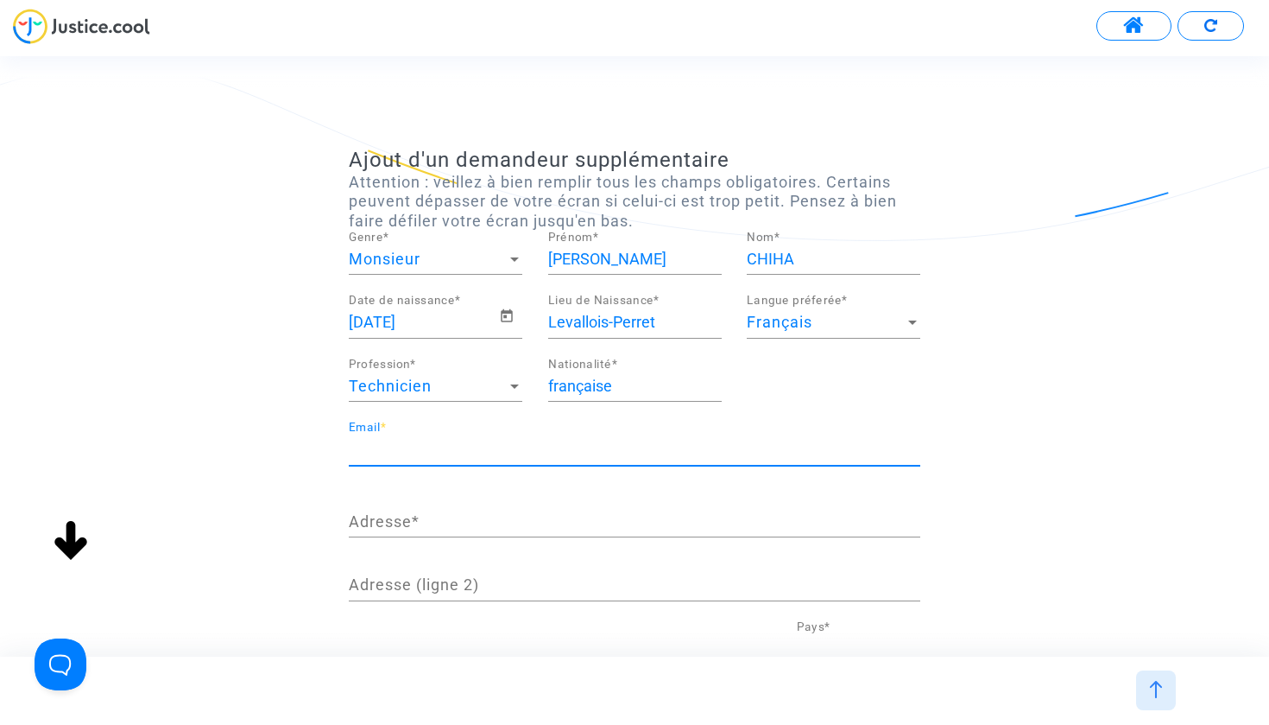
type input "eddy.chiha@gmail.com"
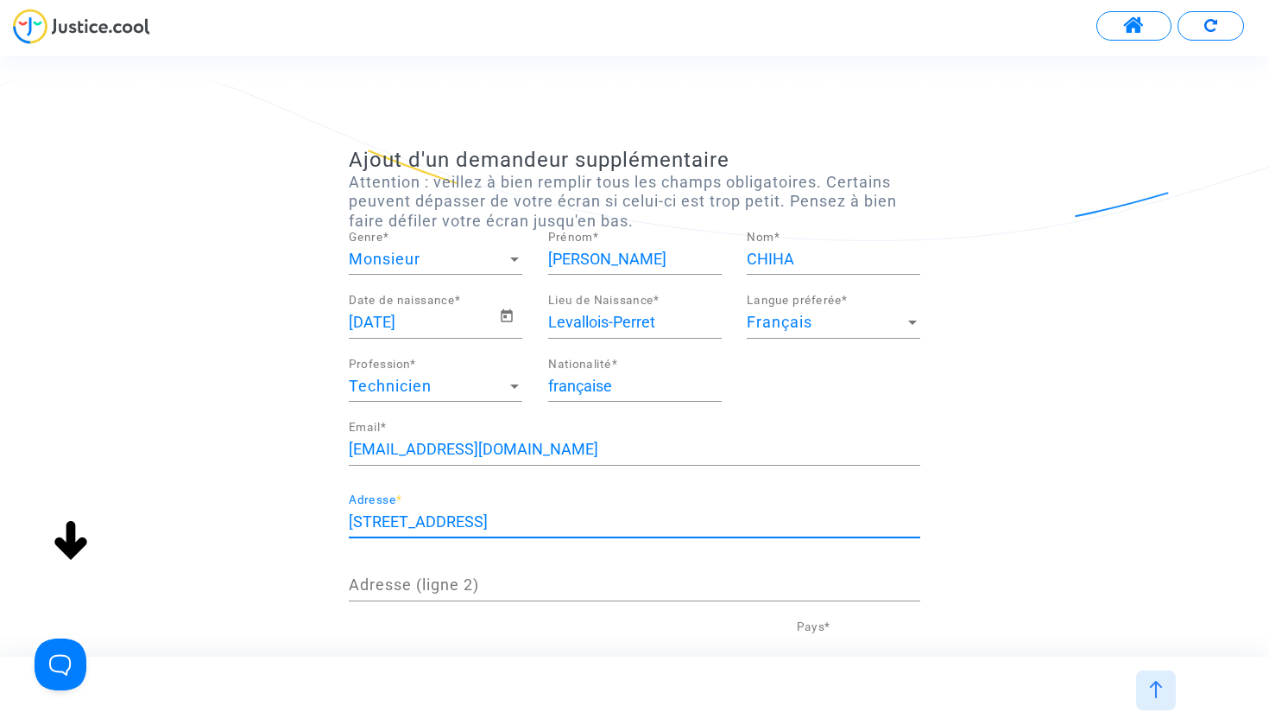
type input "13 rue du Père Talvas"
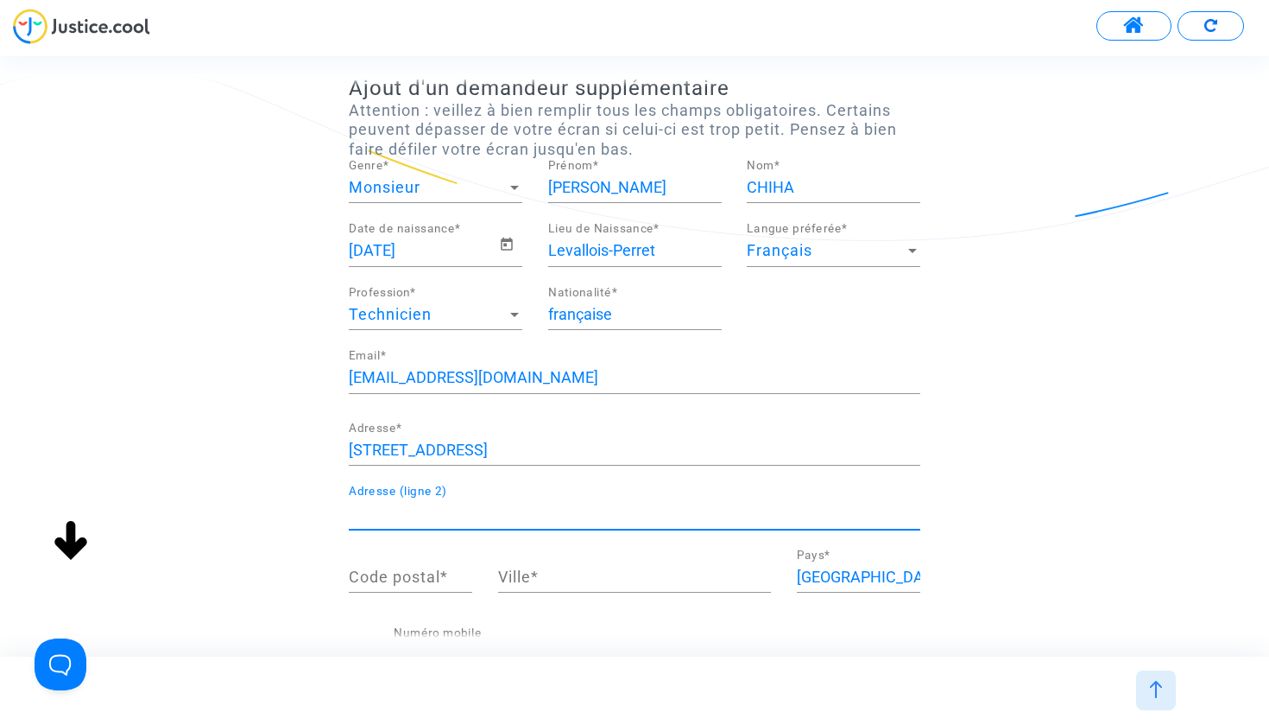
scroll to position [75, 0]
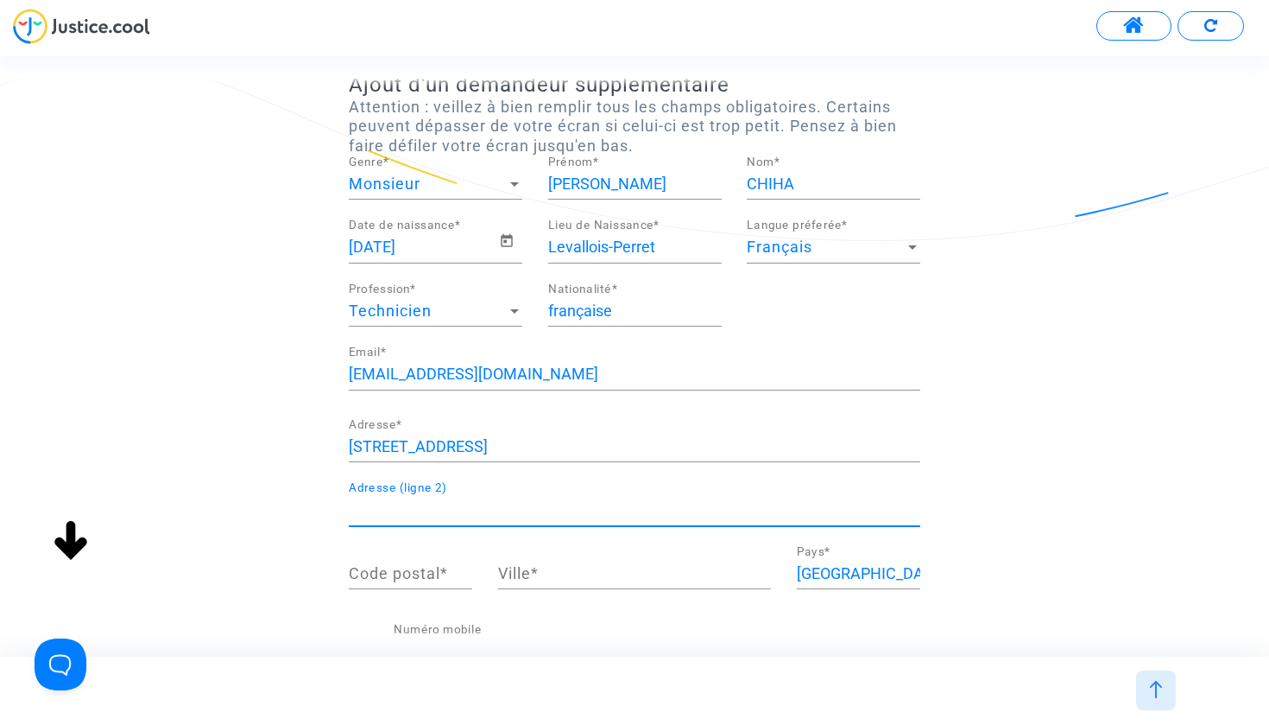
click at [435, 588] on div "Code postal *" at bounding box center [410, 577] width 123 height 64
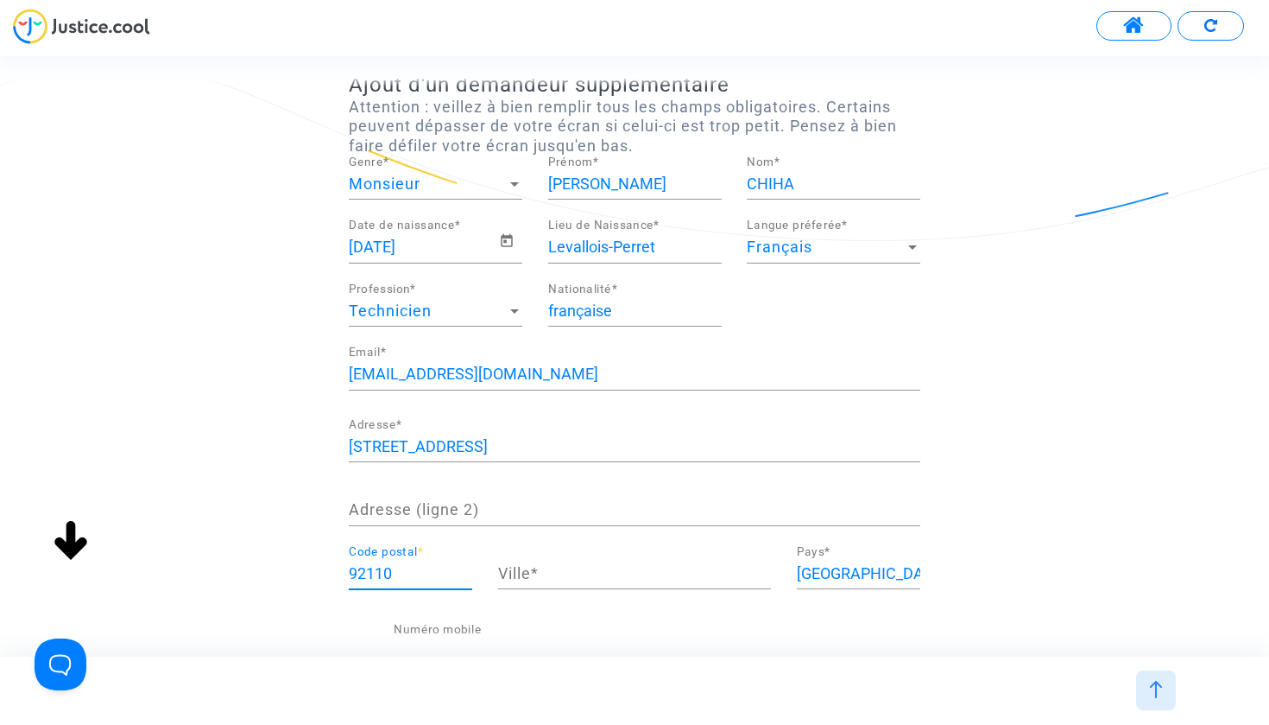
type input "92110"
type input "Clichy"
click at [656, 560] on div "Clichy Ville *" at bounding box center [634, 567] width 273 height 44
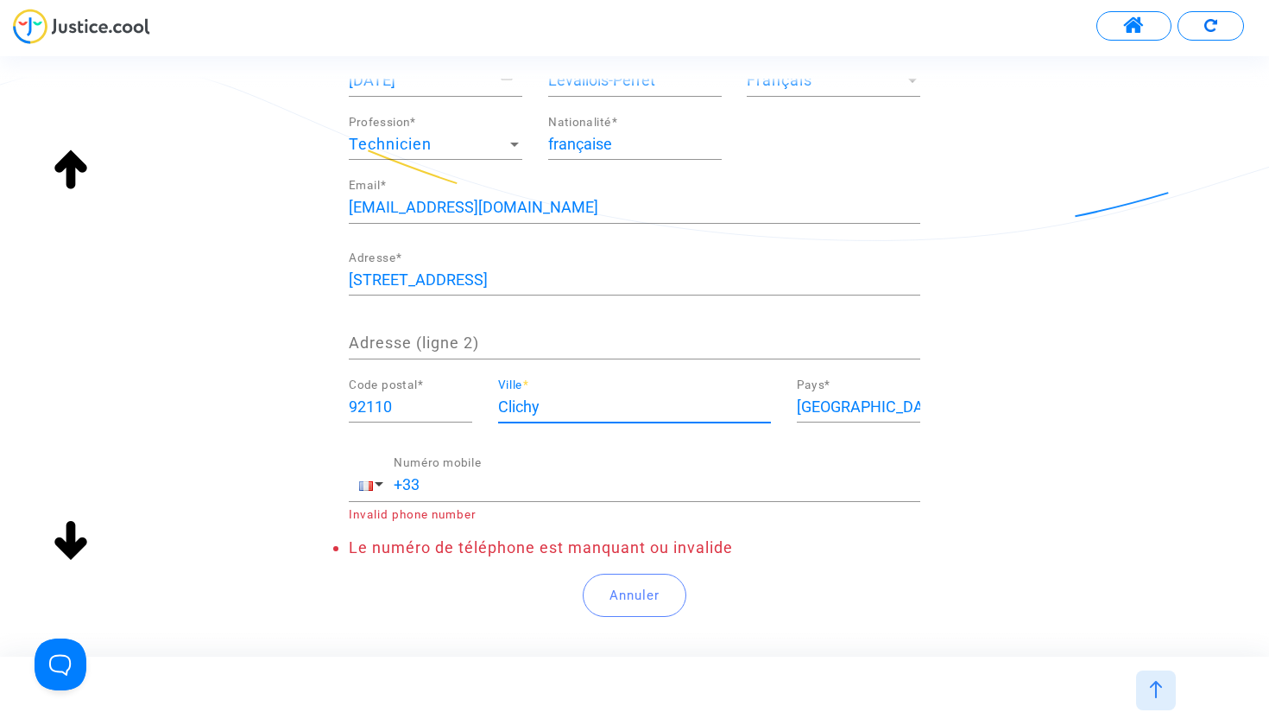
scroll to position [258, 0]
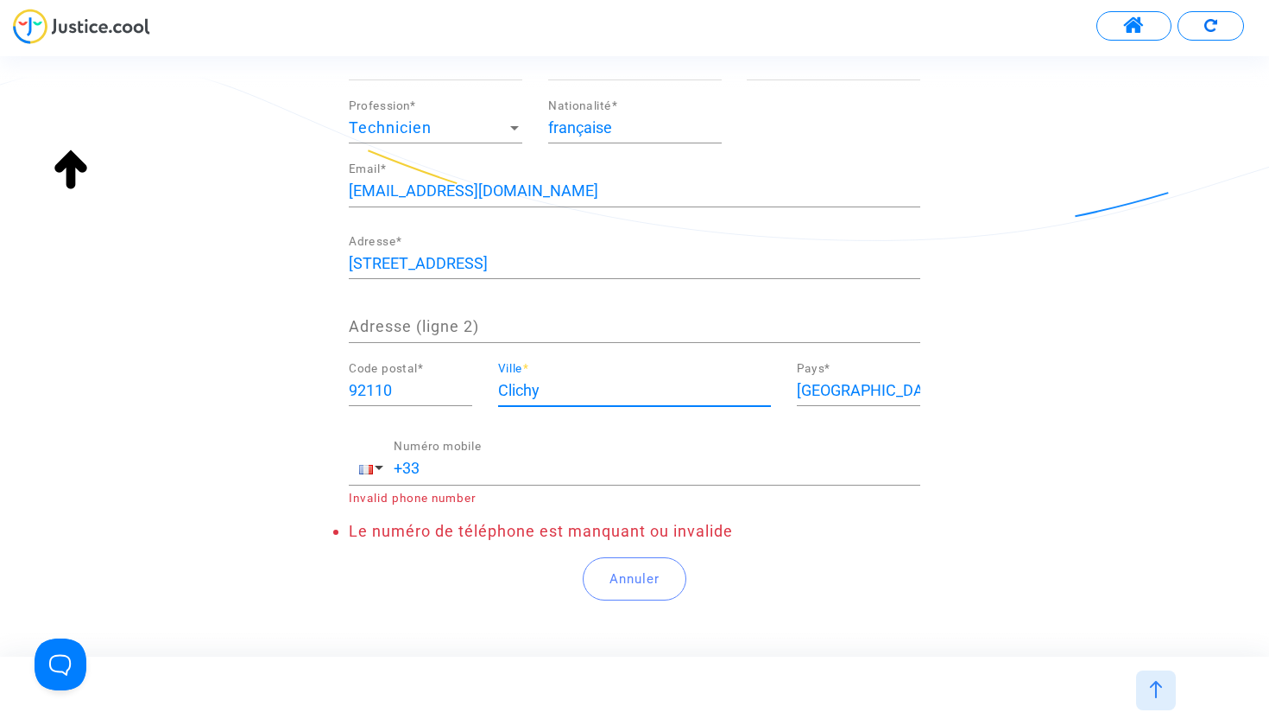
click at [507, 461] on input "+33" at bounding box center [657, 467] width 527 height 17
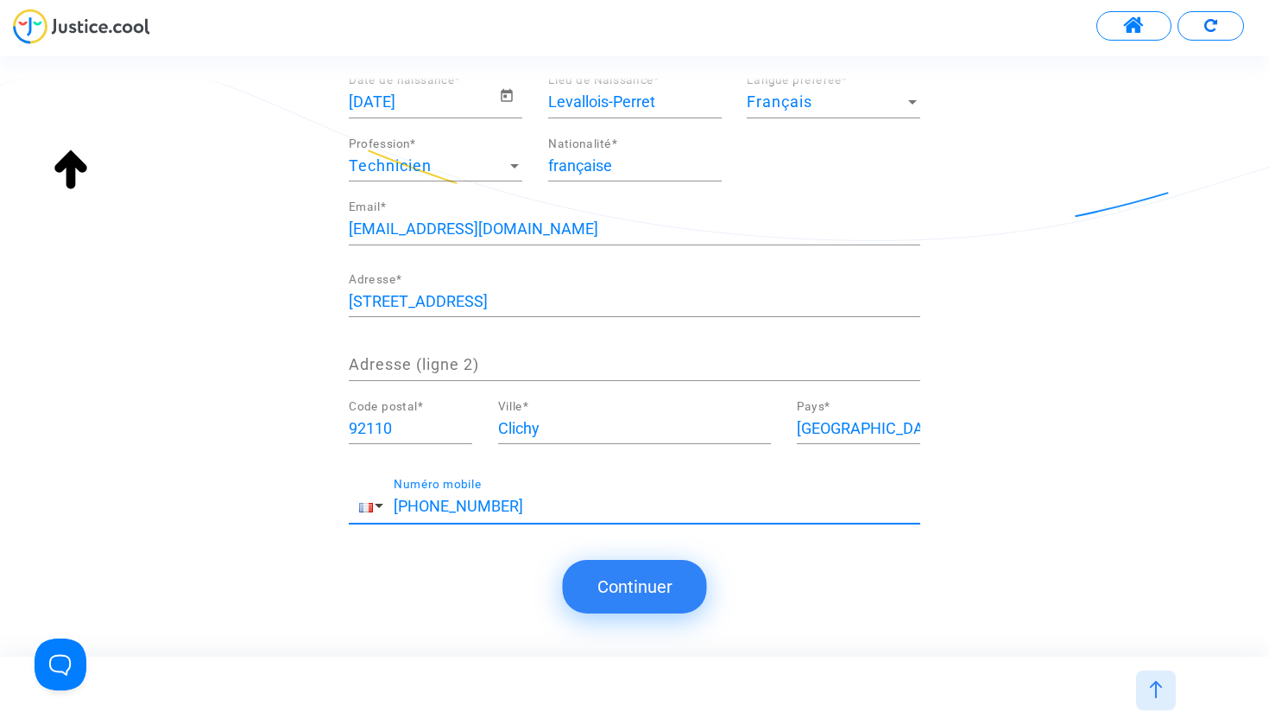
scroll to position [218, 0]
type input "+33 617214904"
click at [647, 583] on button "Continuer" at bounding box center [635, 587] width 144 height 54
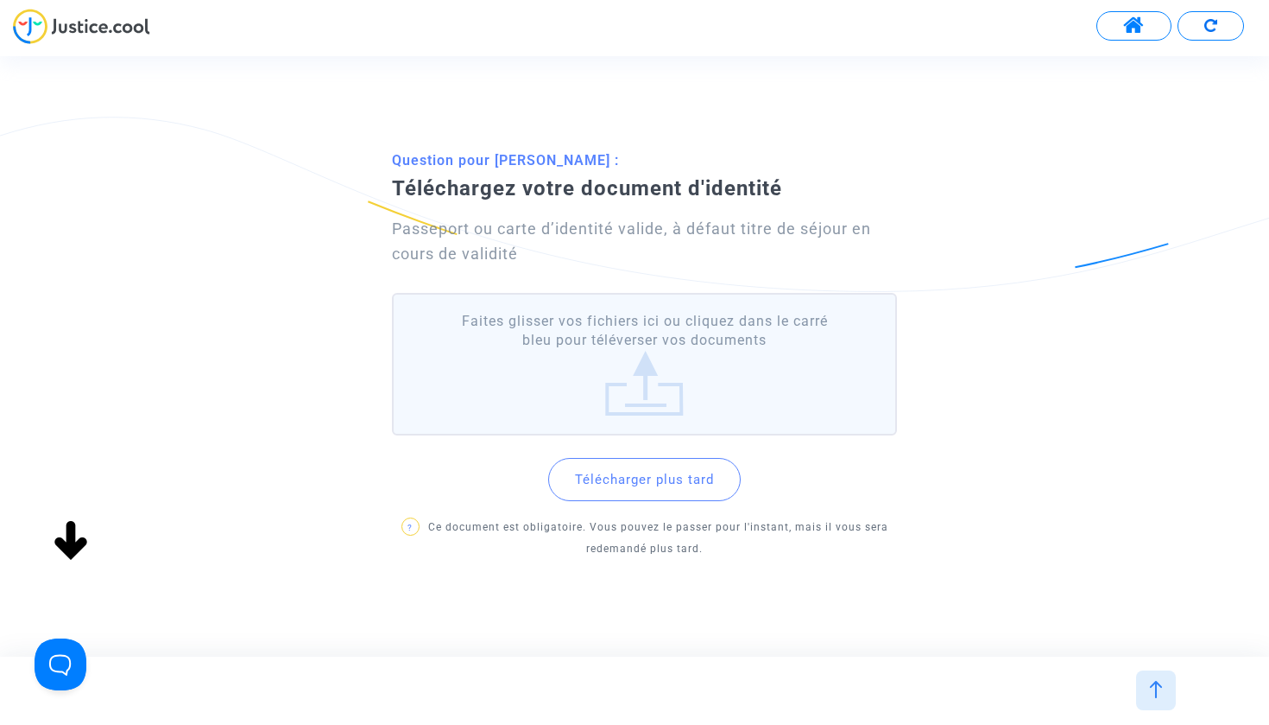
click at [643, 476] on button "Télécharger plus tard" at bounding box center [644, 479] width 193 height 43
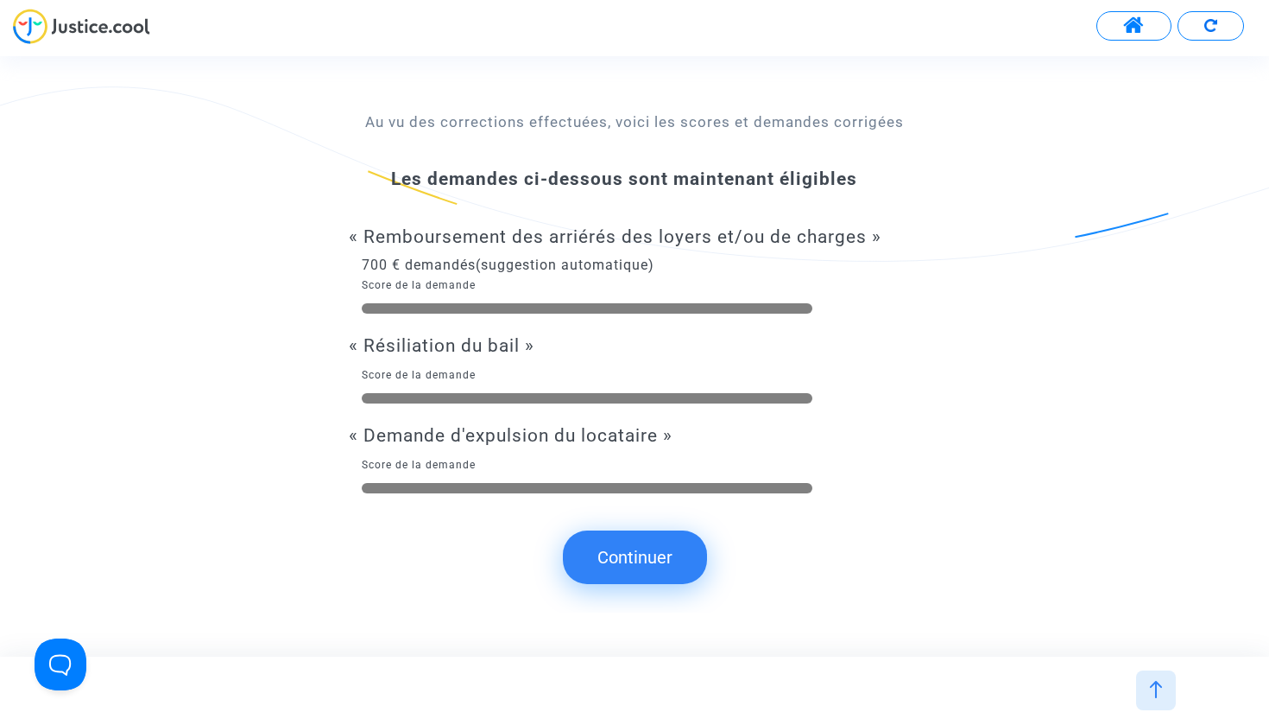
scroll to position [0, 0]
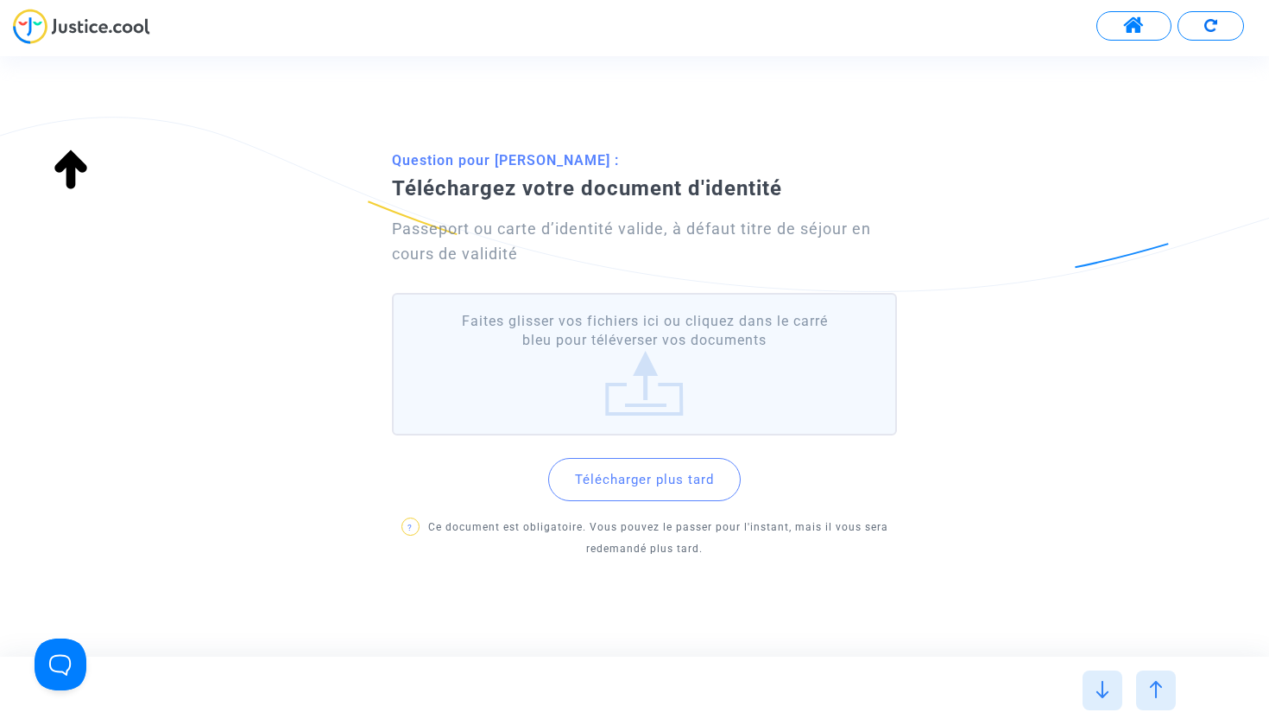
type input "française"
click at [622, 358] on label "Faites glisser vos fichiers ici ou cliquez dans le carré bleu pour téléverser v…" at bounding box center [644, 364] width 505 height 142
click at [0, 0] on input "Faites glisser vos fichiers ici ou cliquez dans le carré bleu pour téléverser v…" at bounding box center [0, 0] width 0 height 0
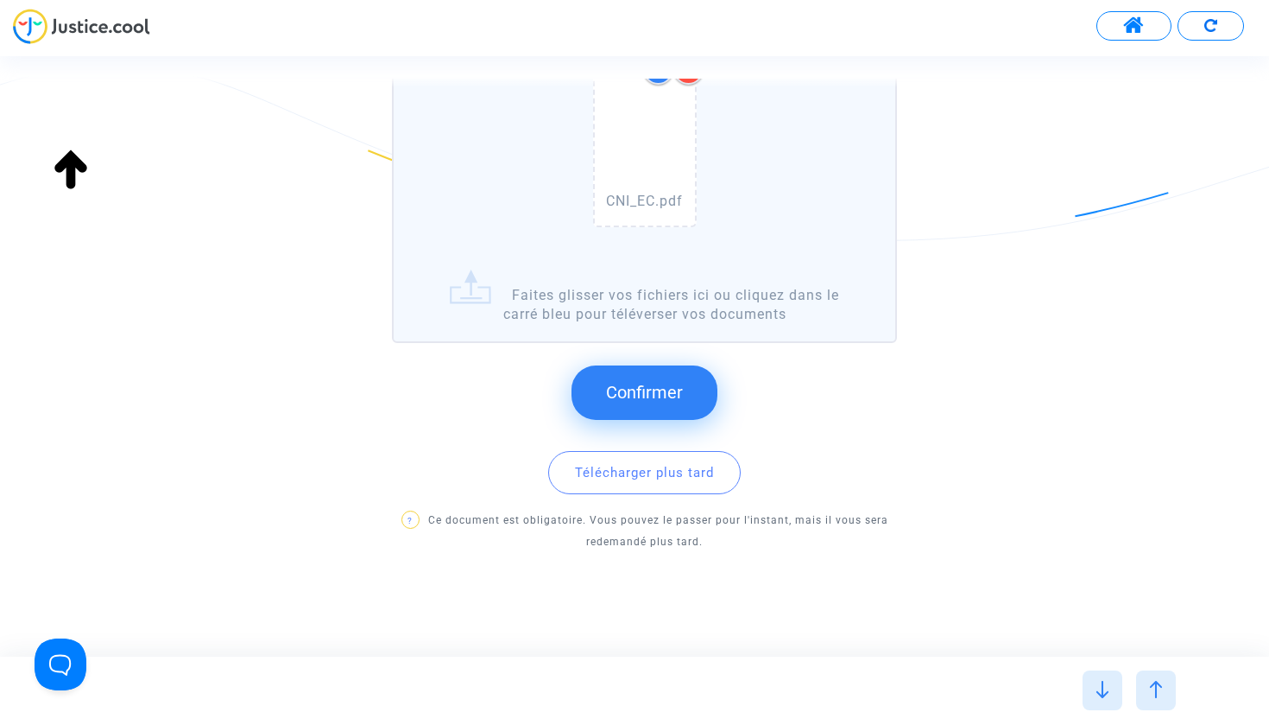
click at [607, 383] on span "Confirmer" at bounding box center [644, 392] width 77 height 21
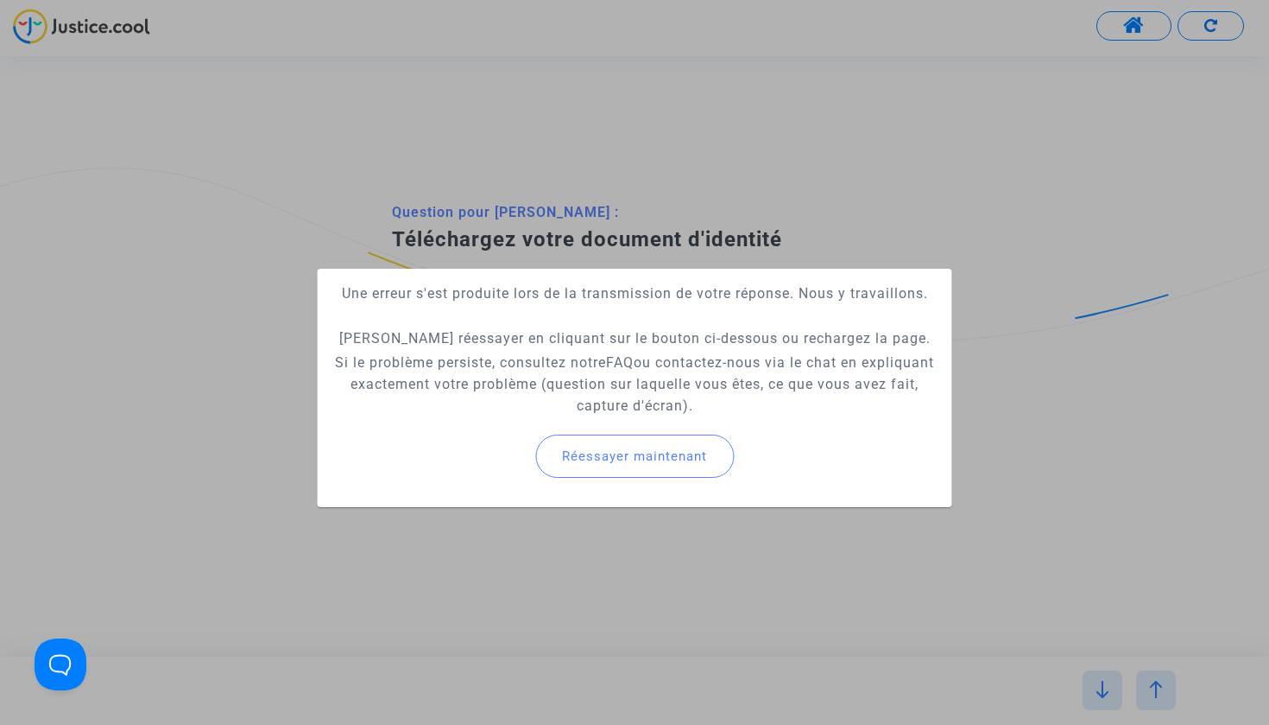
click at [657, 443] on button "Réessayer maintenant" at bounding box center [634, 455] width 199 height 43
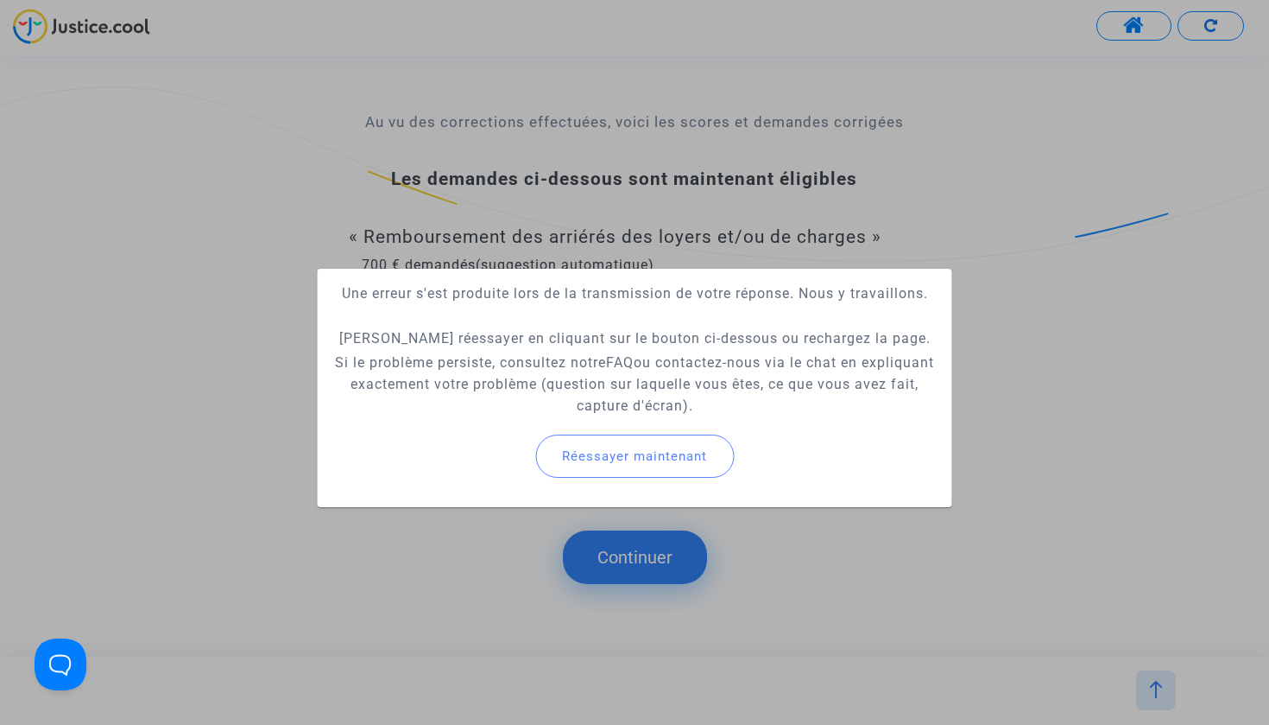
click at [982, 307] on div at bounding box center [634, 362] width 1269 height 725
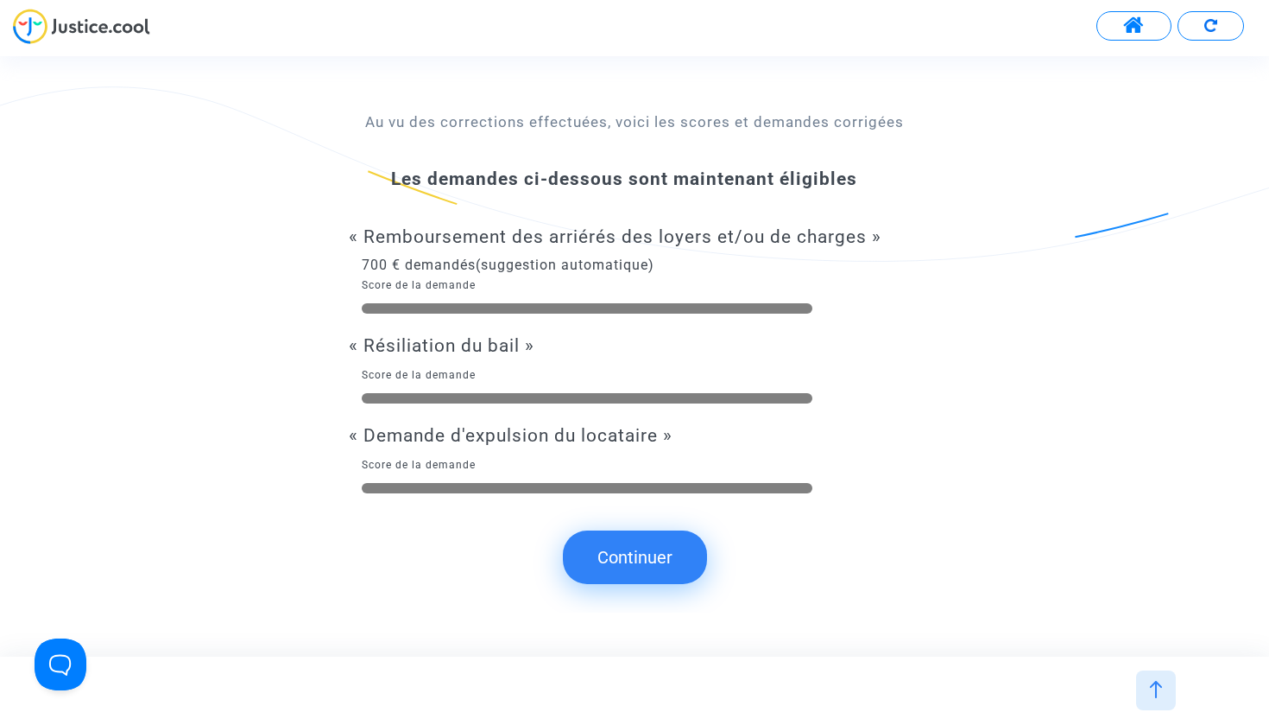
click at [1166, 693] on div at bounding box center [1156, 690] width 40 height 40
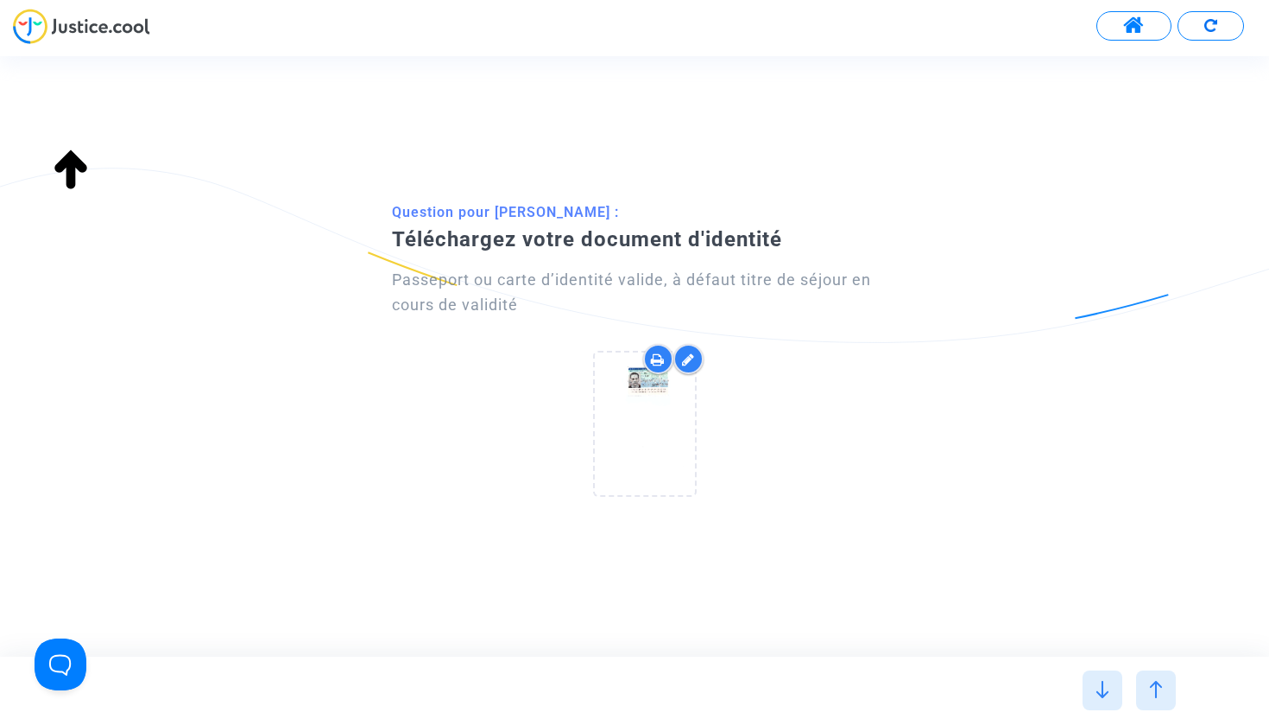
type input "française"
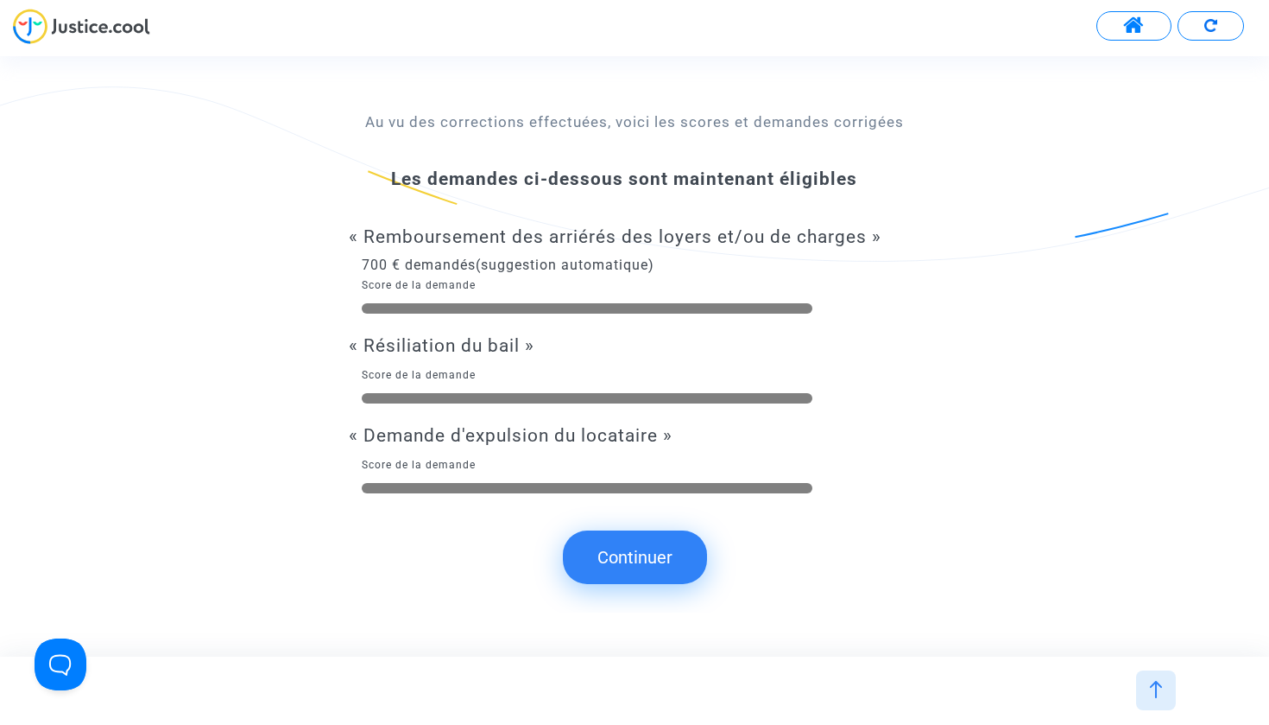
click at [607, 547] on button "Continuer" at bounding box center [635, 557] width 144 height 54
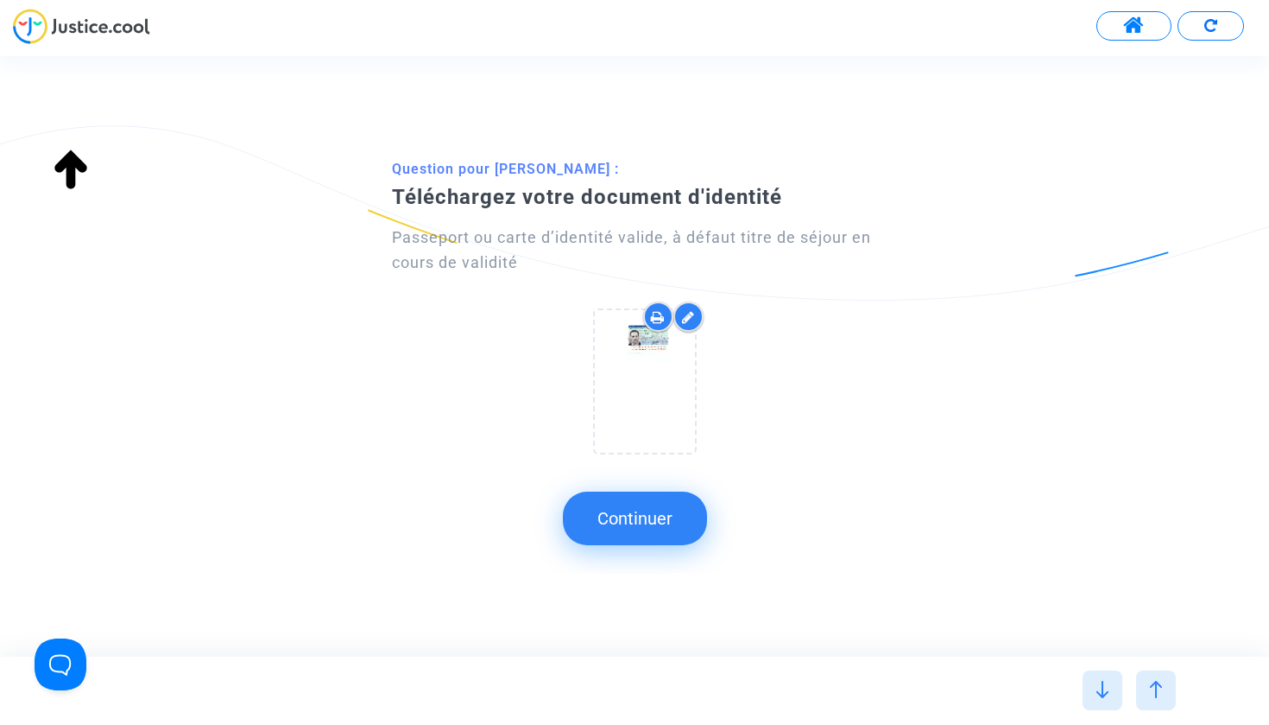
type input "française"
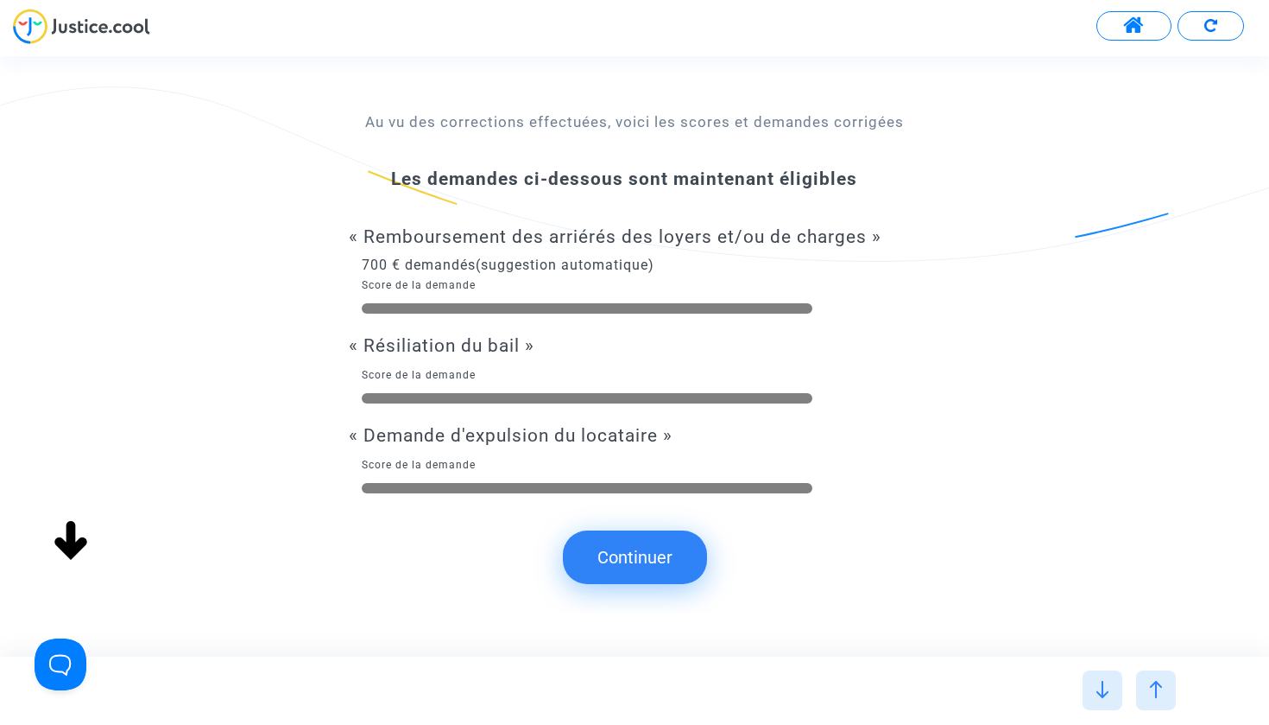
scroll to position [6, 0]
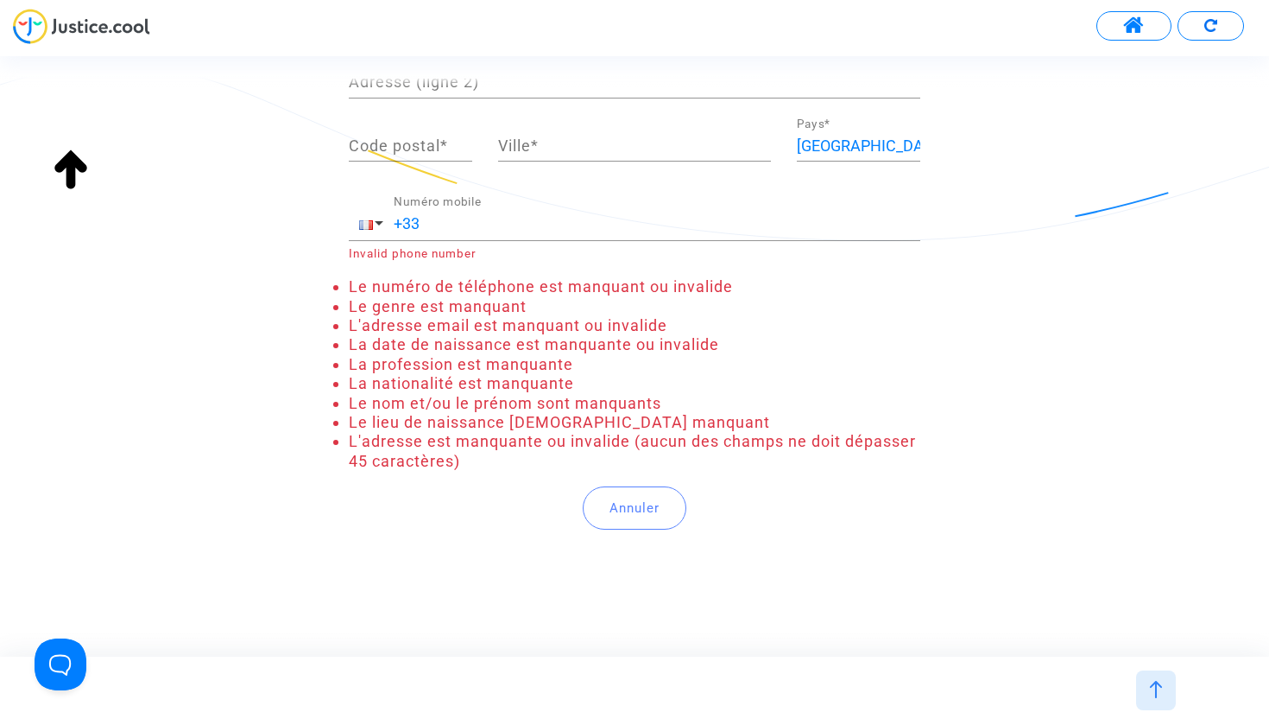
click at [617, 508] on button "Annuler" at bounding box center [635, 507] width 104 height 43
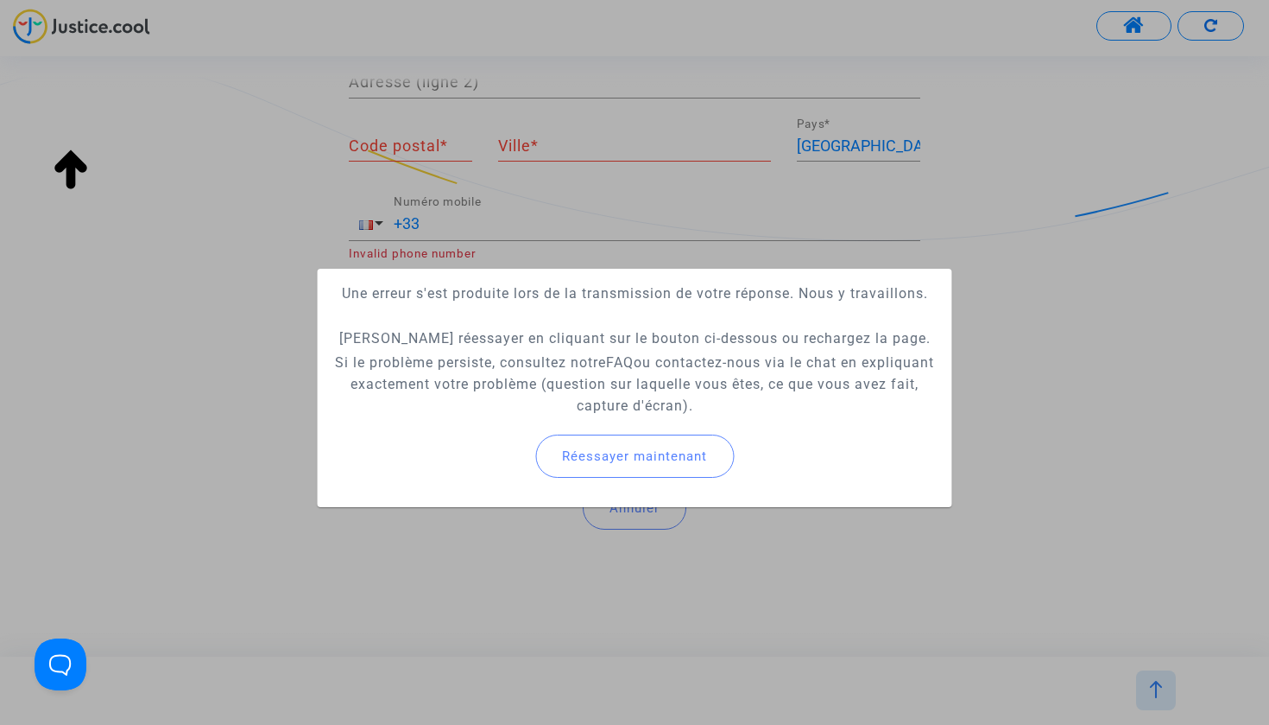
click at [620, 446] on button "Réessayer maintenant" at bounding box center [634, 455] width 199 height 43
click at [624, 460] on span "Réessayer maintenant" at bounding box center [634, 456] width 145 height 16
click at [631, 465] on button "Réessayer maintenant" at bounding box center [634, 455] width 199 height 43
click at [909, 605] on div at bounding box center [634, 362] width 1269 height 725
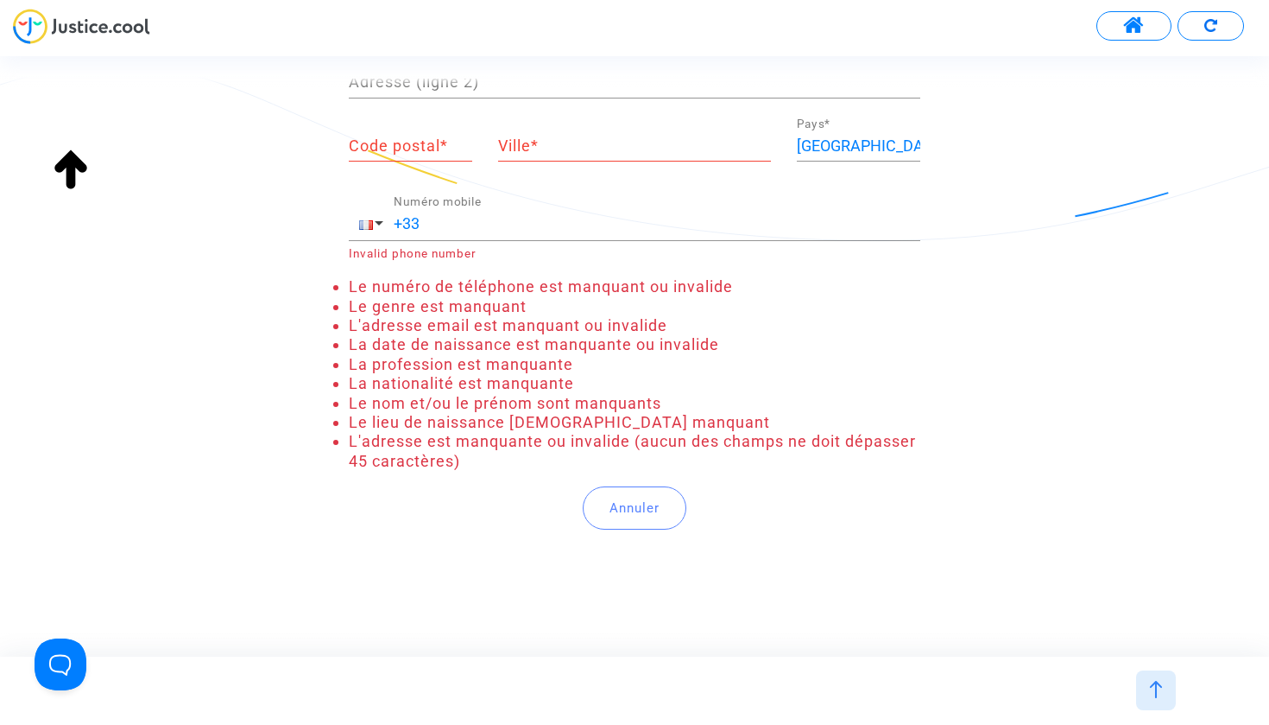
click at [51, 148] on img at bounding box center [70, 169] width 55 height 55
click at [104, 28] on img at bounding box center [81, 26] width 137 height 35
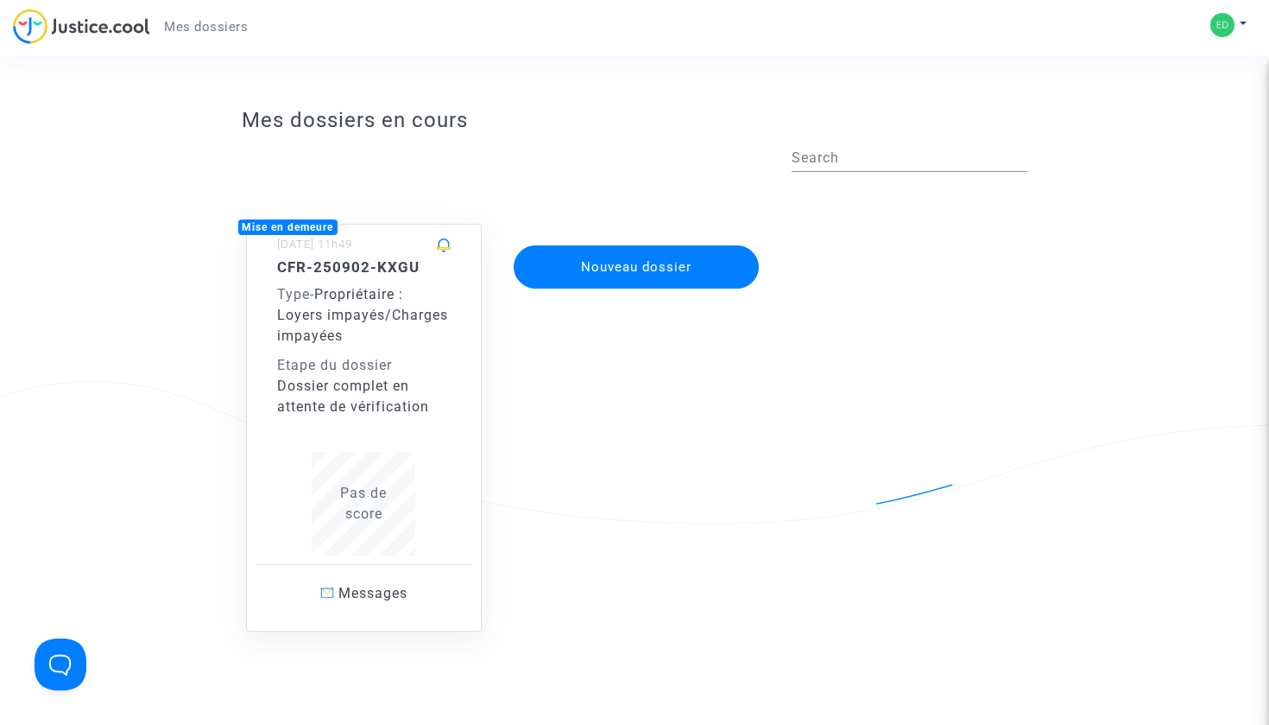
click at [375, 332] on div "Type - Propriétaire : Loyers impayés/Charges impayées" at bounding box center [364, 315] width 174 height 62
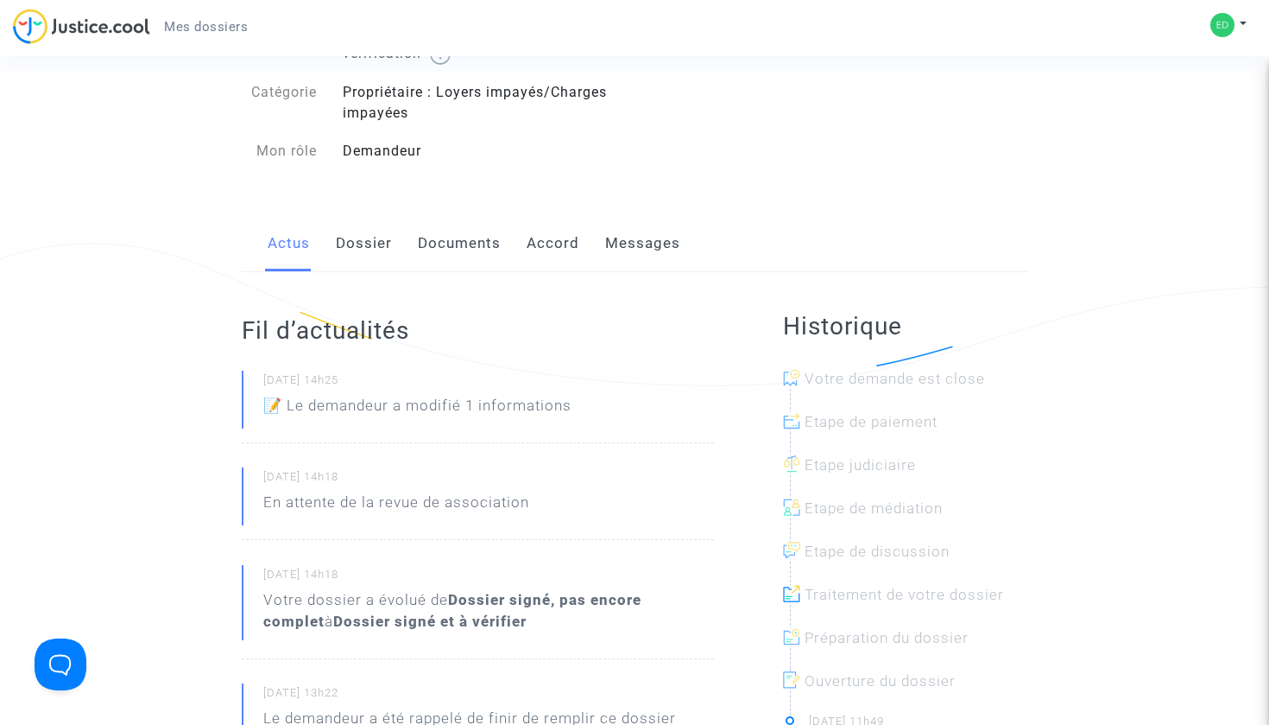
scroll to position [126, 0]
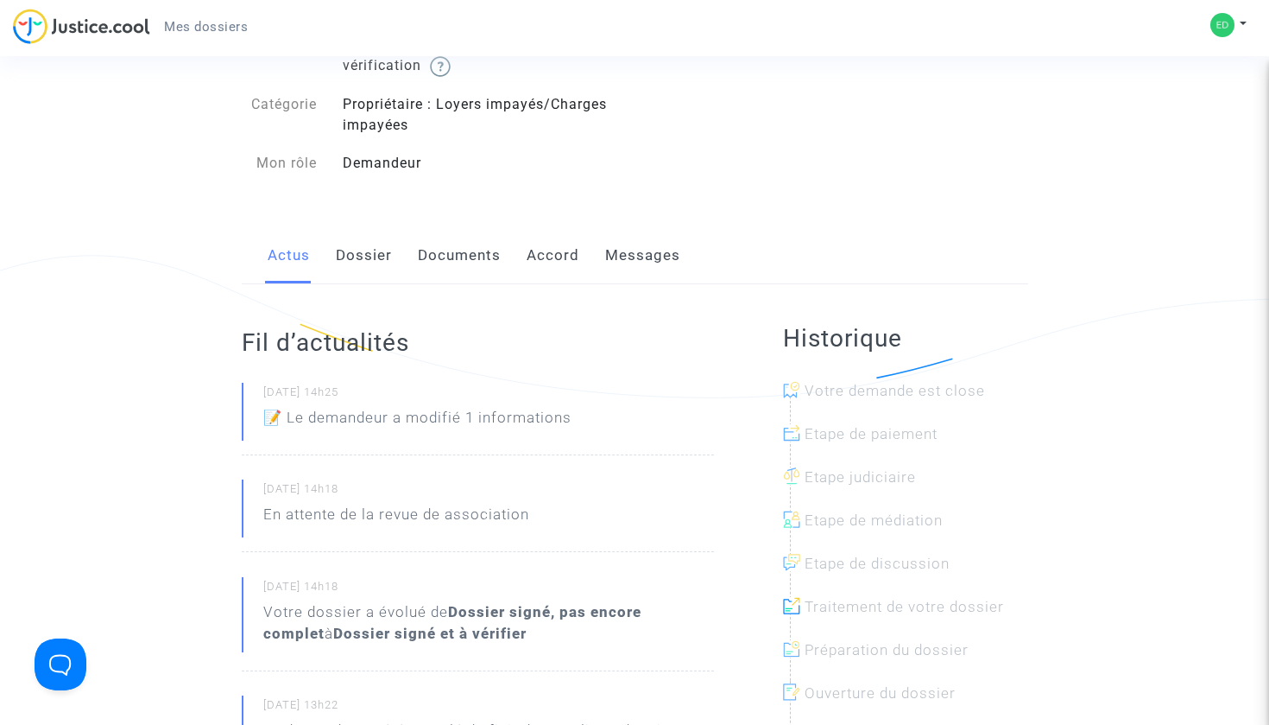
click at [369, 254] on link "Dossier" at bounding box center [364, 255] width 56 height 57
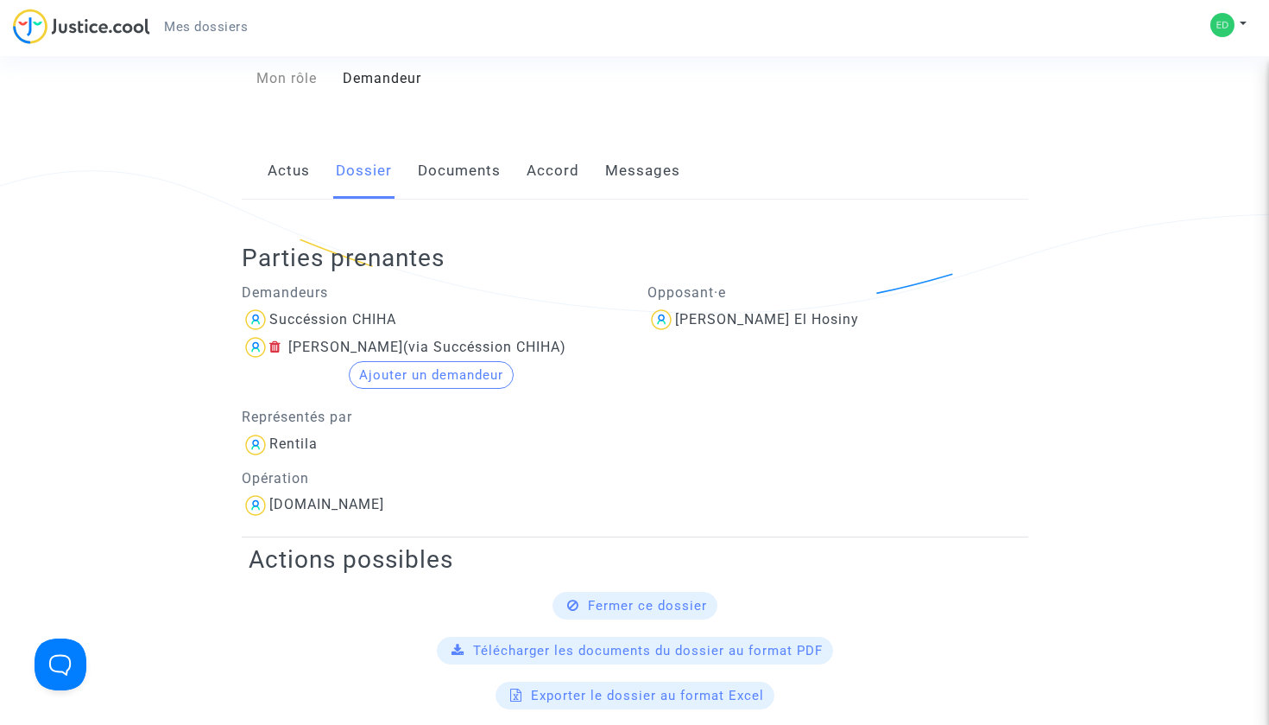
scroll to position [212, 0]
click at [316, 344] on div "[PERSON_NAME]" at bounding box center [345, 345] width 115 height 16
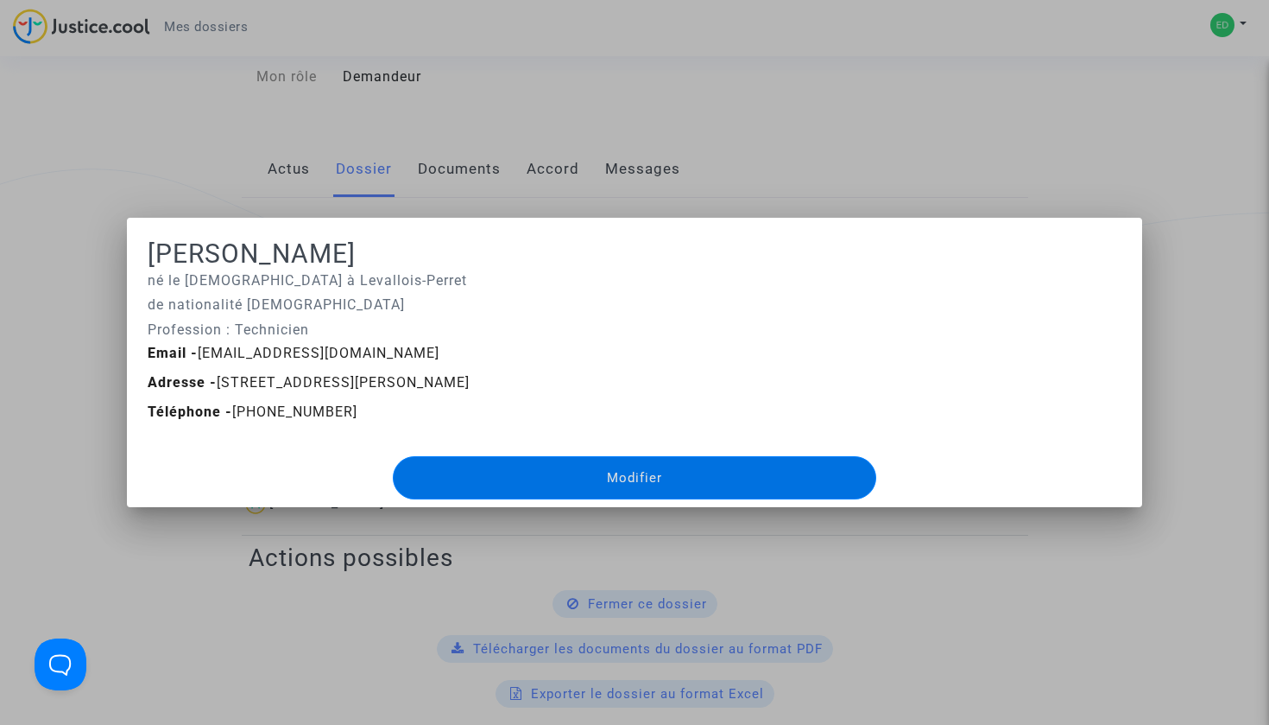
scroll to position [0, 0]
click at [726, 168] on div at bounding box center [634, 362] width 1269 height 725
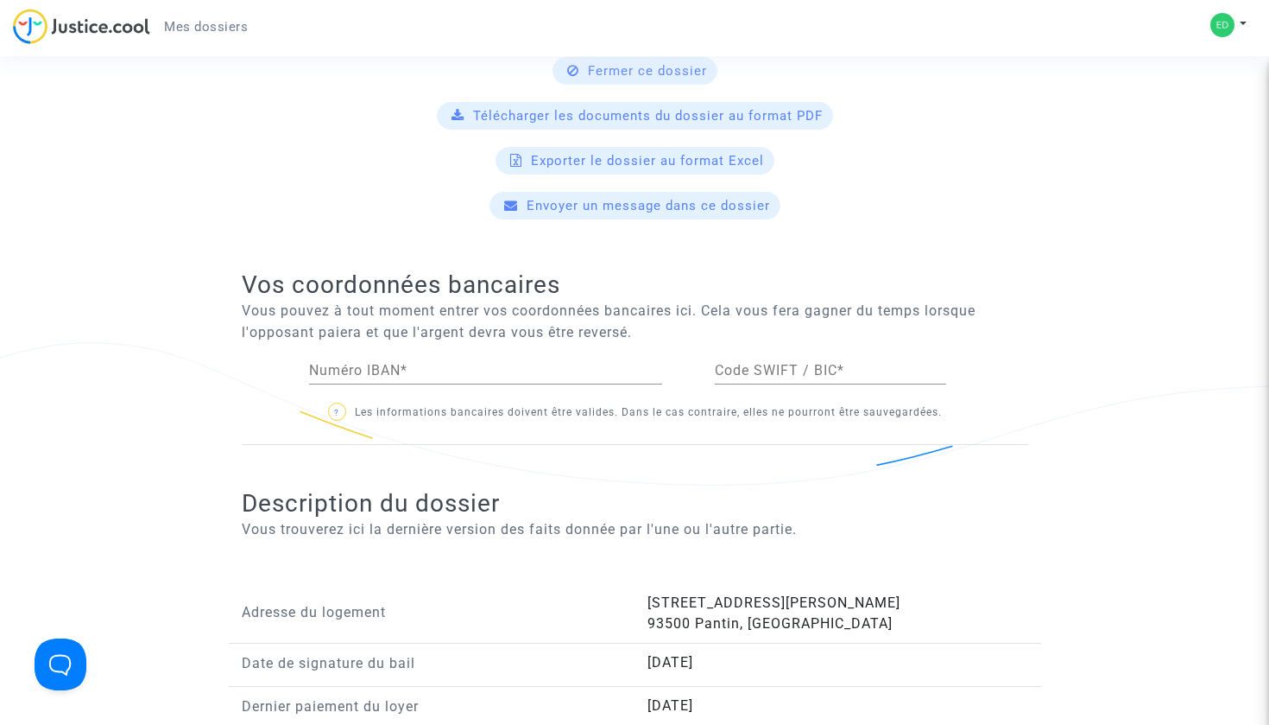
scroll to position [734, 0]
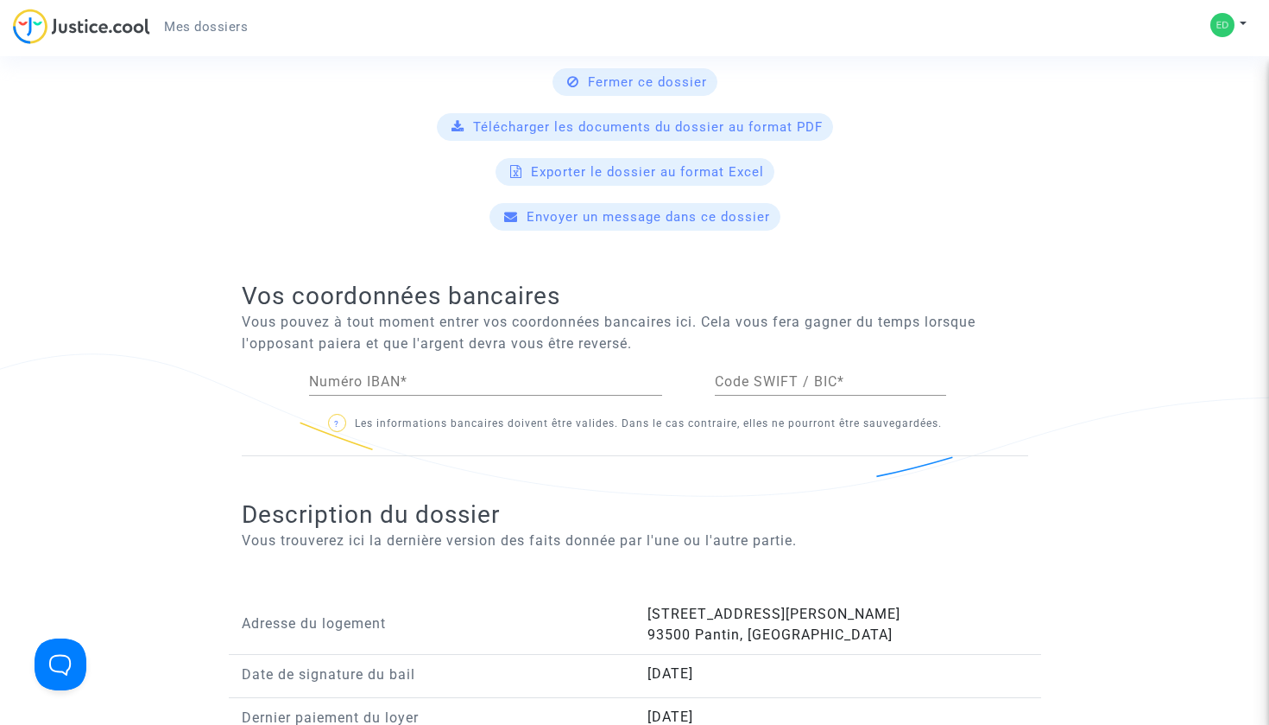
click at [376, 383] on input "Numéro IBAN *" at bounding box center [485, 382] width 353 height 16
paste input "[FINANCIAL_ID]"
click at [795, 385] on input "Code SWIFT / BIC *" at bounding box center [830, 382] width 231 height 16
click at [343, 380] on input "FR76 1451 8292 6708 4647 4014 071" at bounding box center [485, 382] width 353 height 16
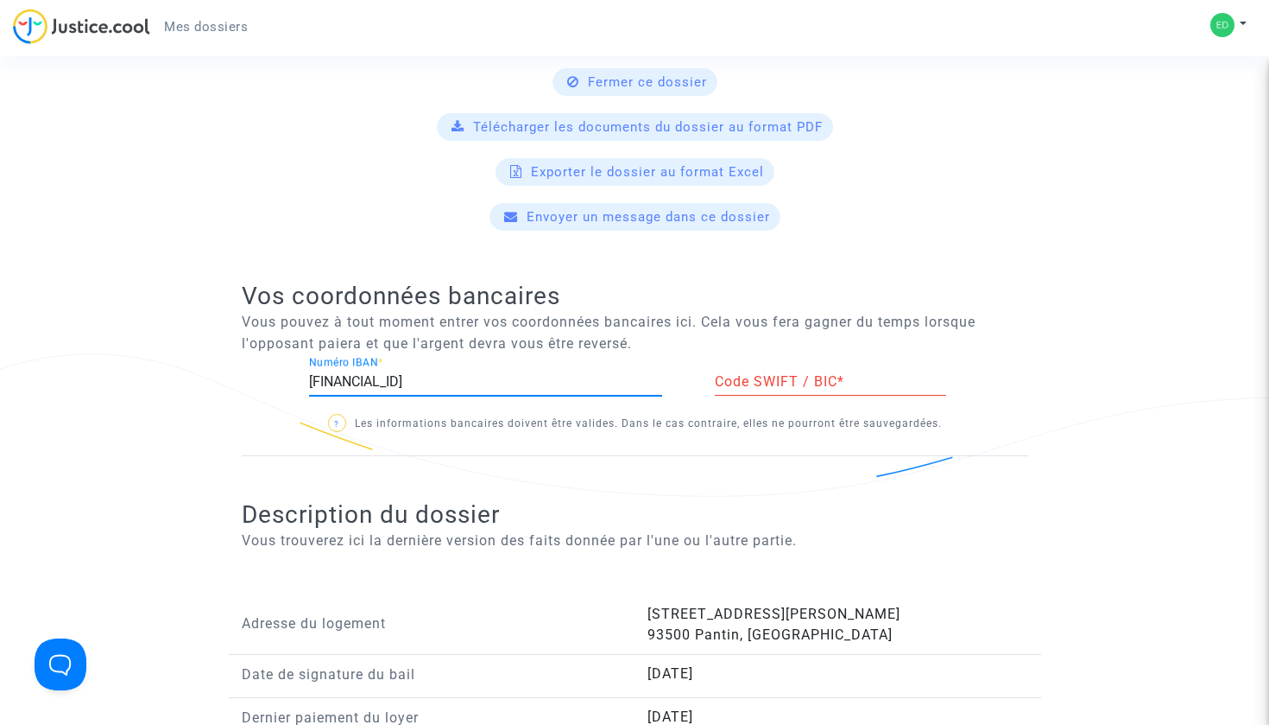
type input "FR76 1451 8292 6708 4647 4014 071"
click at [770, 383] on input "Code SWIFT / BIC *" at bounding box center [830, 382] width 231 height 16
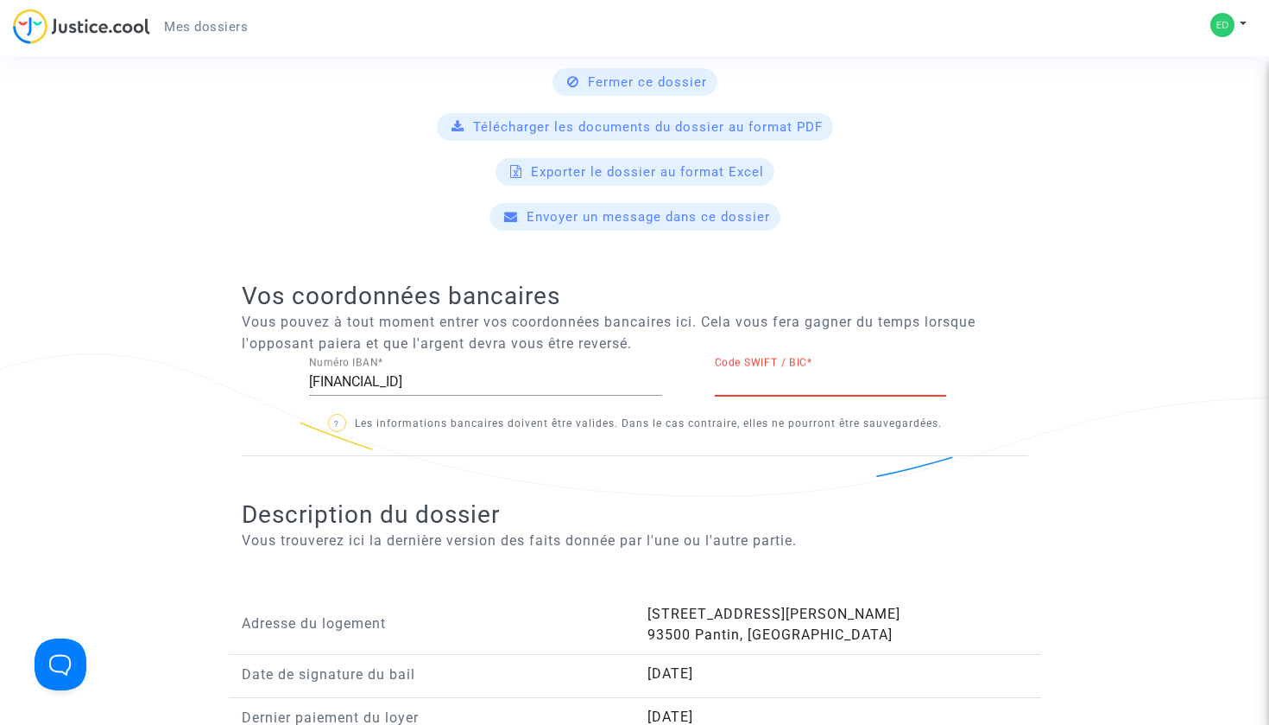
click at [733, 388] on input "Code SWIFT / BIC *" at bounding box center [830, 382] width 231 height 16
paste input "FTNOFRP1XXX"
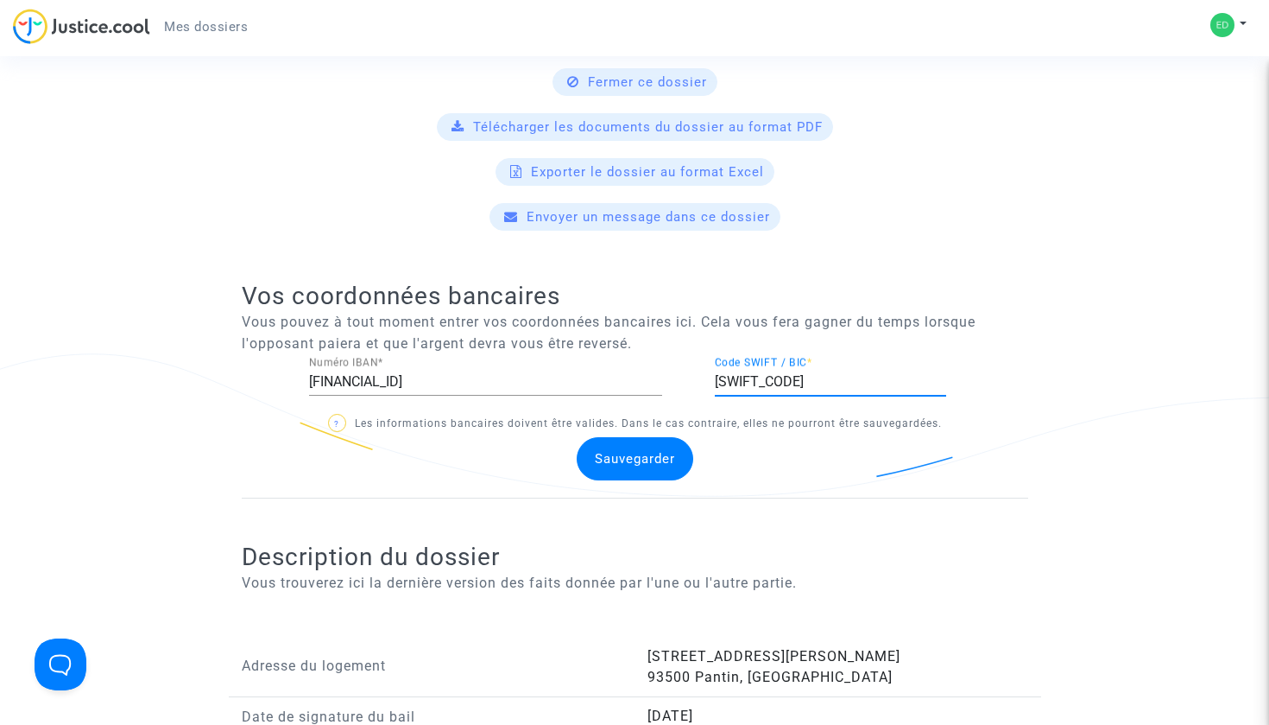
type input "FTNOFRP1XXX"
click at [604, 459] on span "Sauvegarder" at bounding box center [635, 459] width 80 height 16
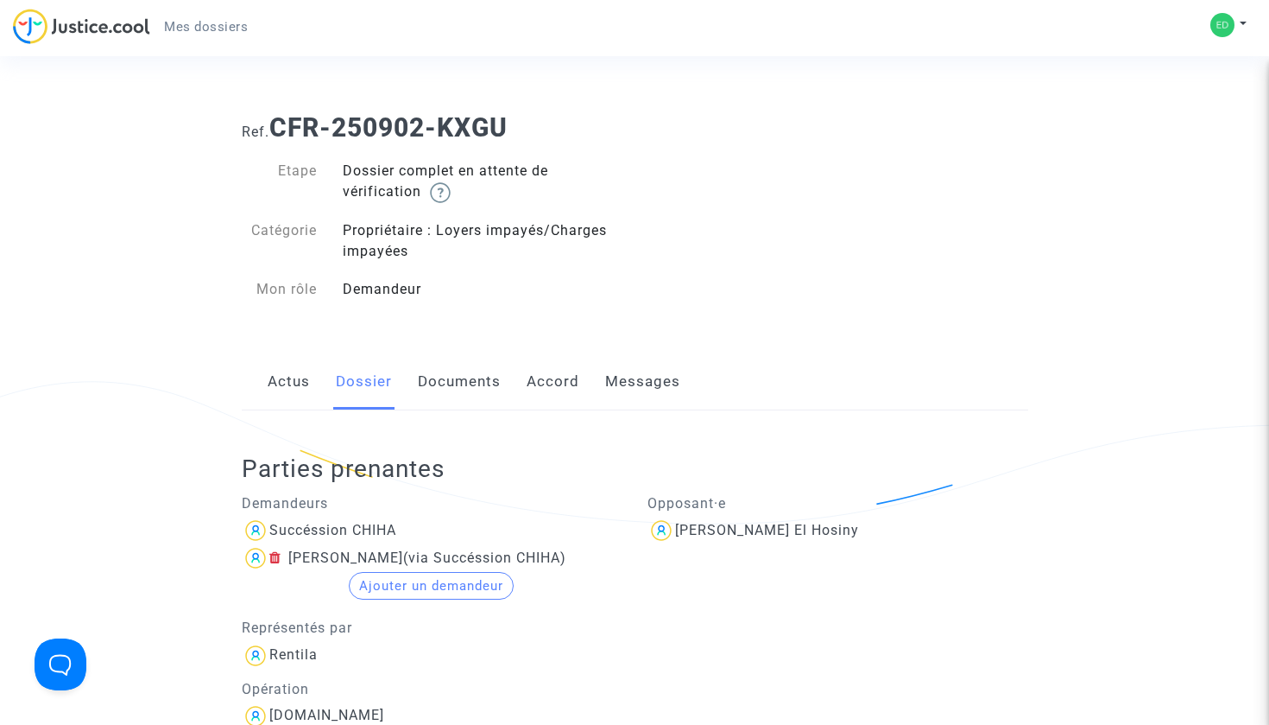
scroll to position [0, 0]
click at [471, 385] on link "Documents" at bounding box center [459, 381] width 83 height 57
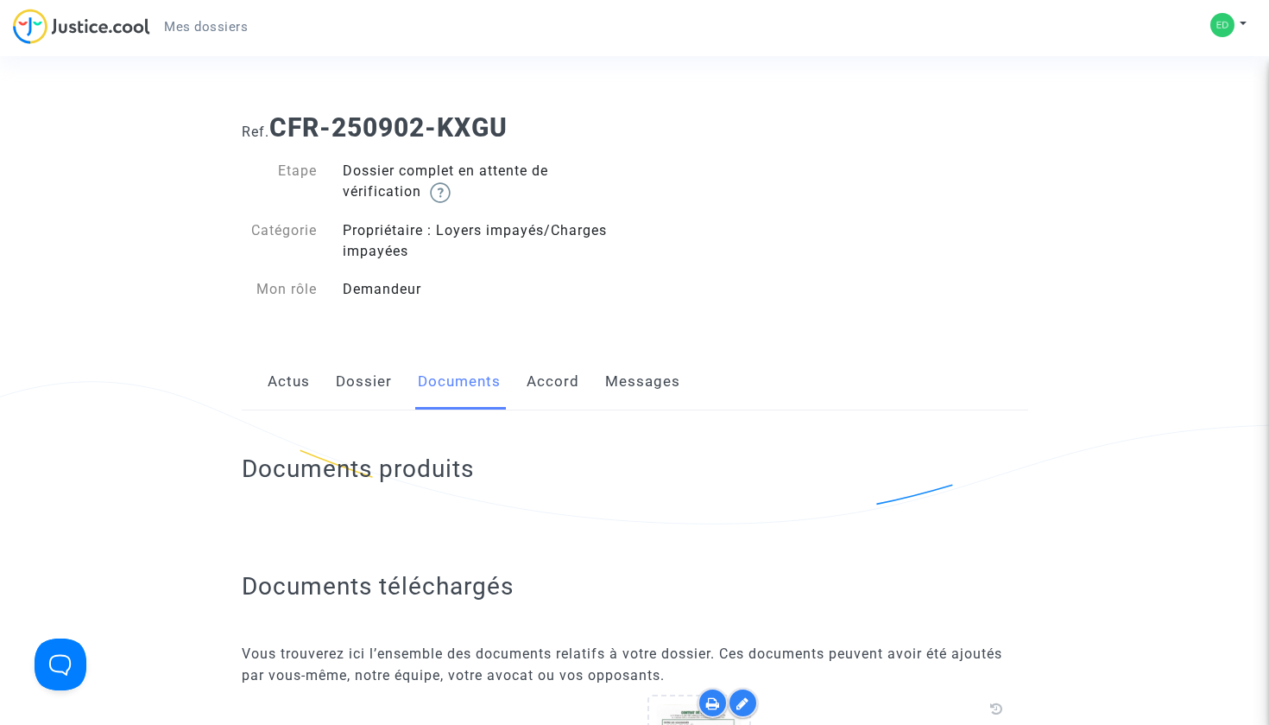
click at [565, 381] on link "Accord" at bounding box center [553, 381] width 53 height 57
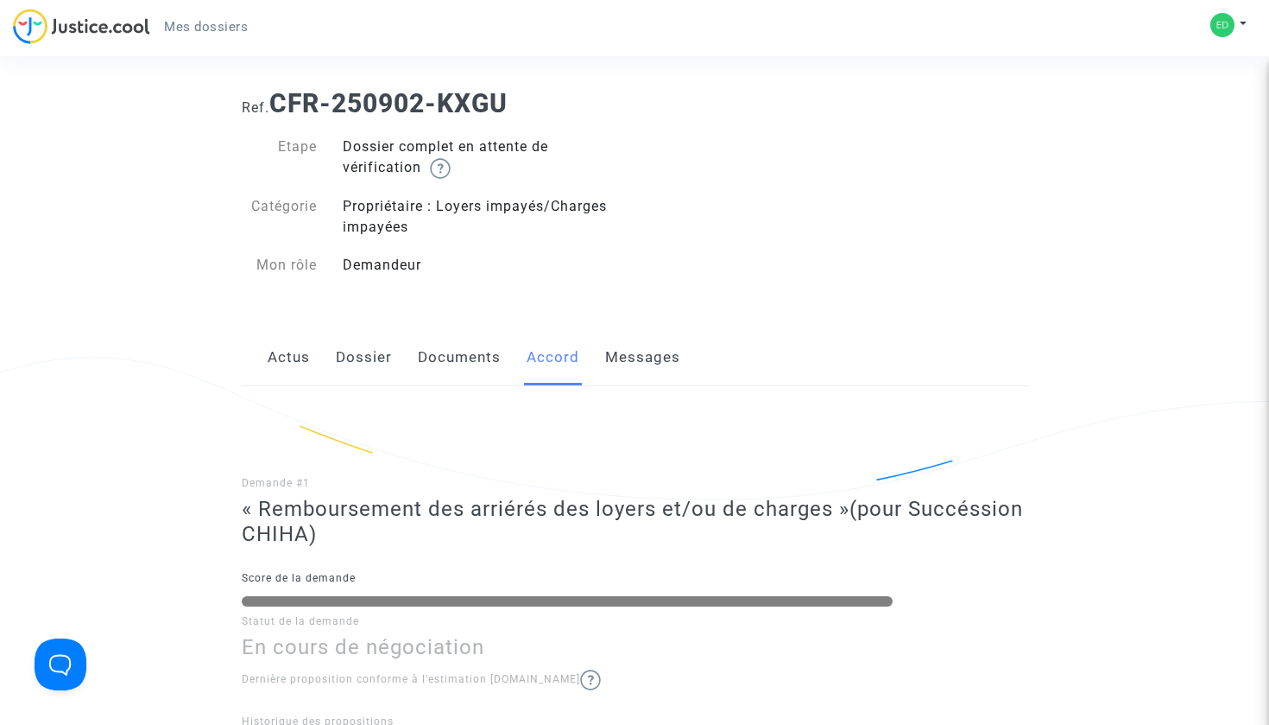
scroll to position [26, 0]
click at [646, 352] on link "Messages" at bounding box center [642, 355] width 75 height 57
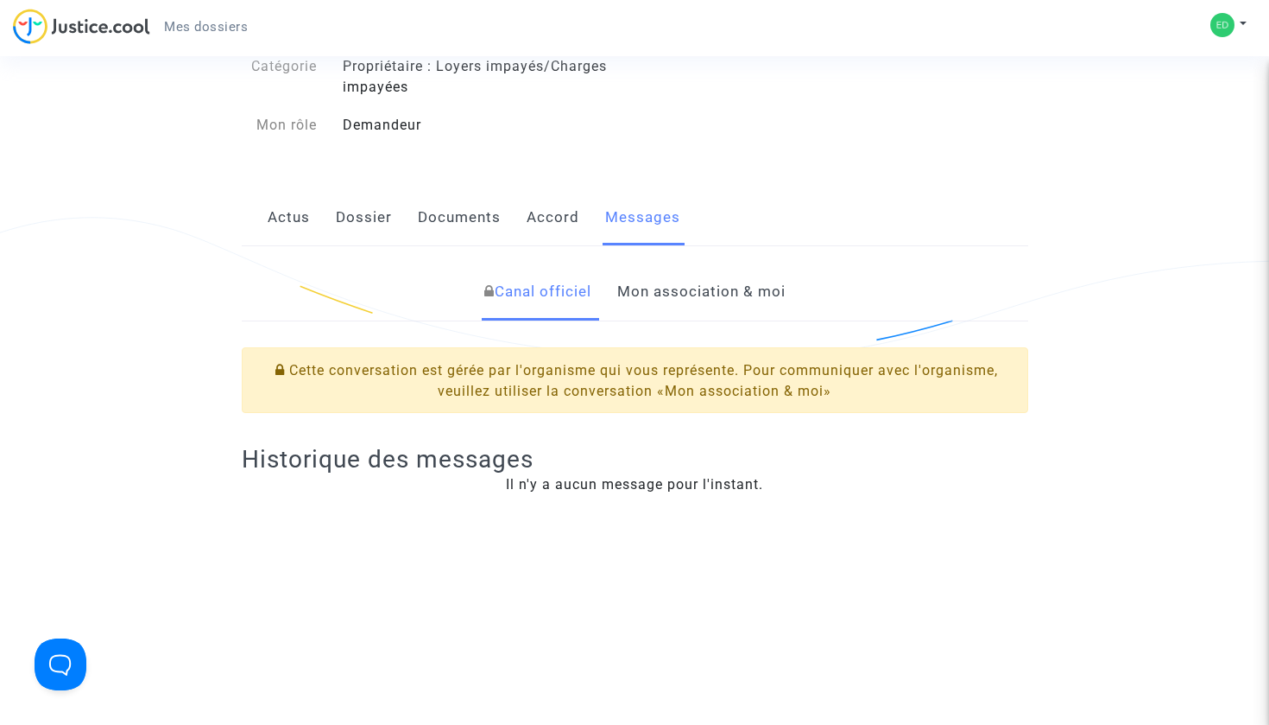
scroll to position [165, 0]
click at [678, 294] on link "Mon association & moi" at bounding box center [701, 291] width 168 height 57
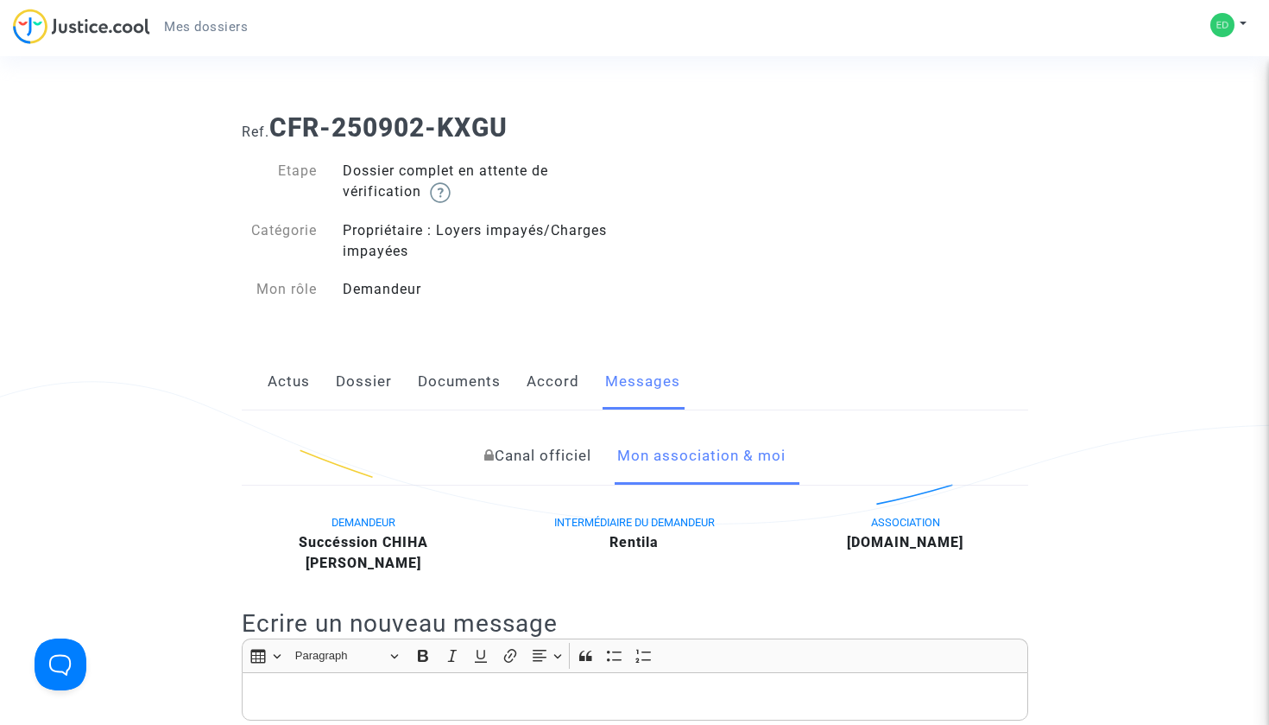
click at [282, 388] on link "Actus" at bounding box center [289, 381] width 42 height 57
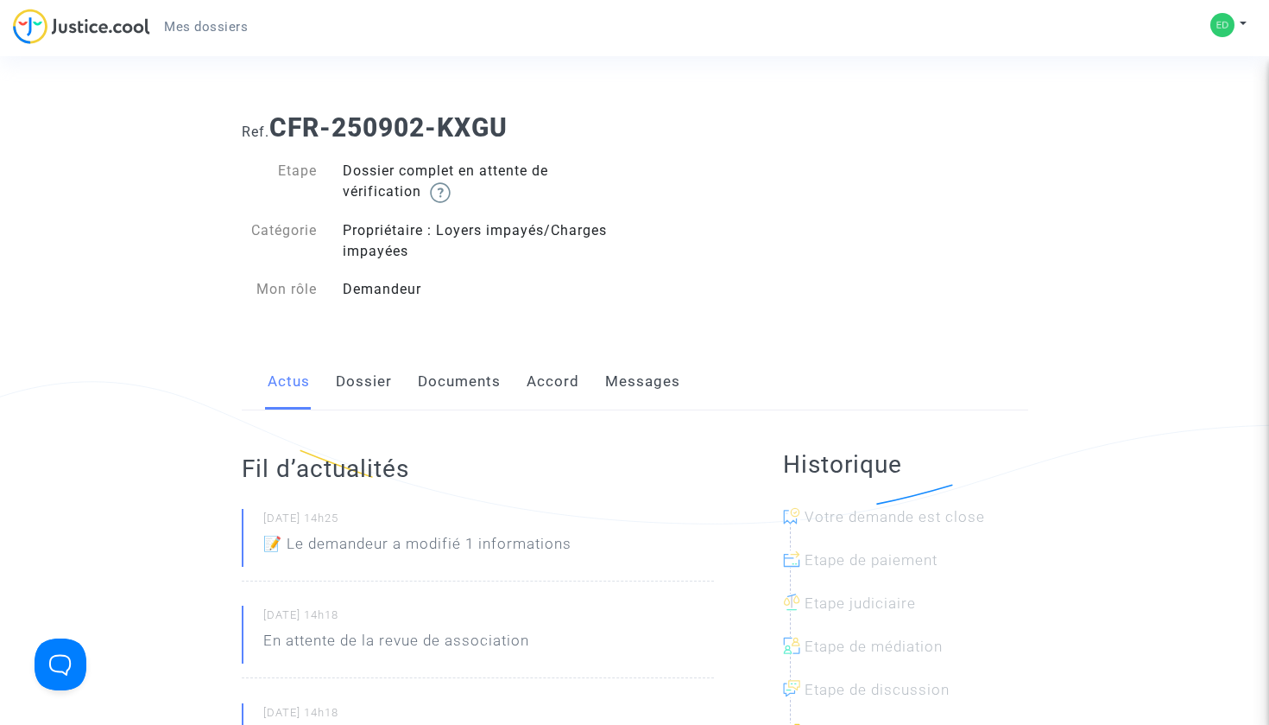
click at [1248, 19] on div "Mon profil Paramètres Déconnexion" at bounding box center [1233, 33] width 47 height 43
click at [1241, 22] on button at bounding box center [1229, 25] width 38 height 26
click at [1193, 87] on link "Paramètres" at bounding box center [1179, 89] width 136 height 28
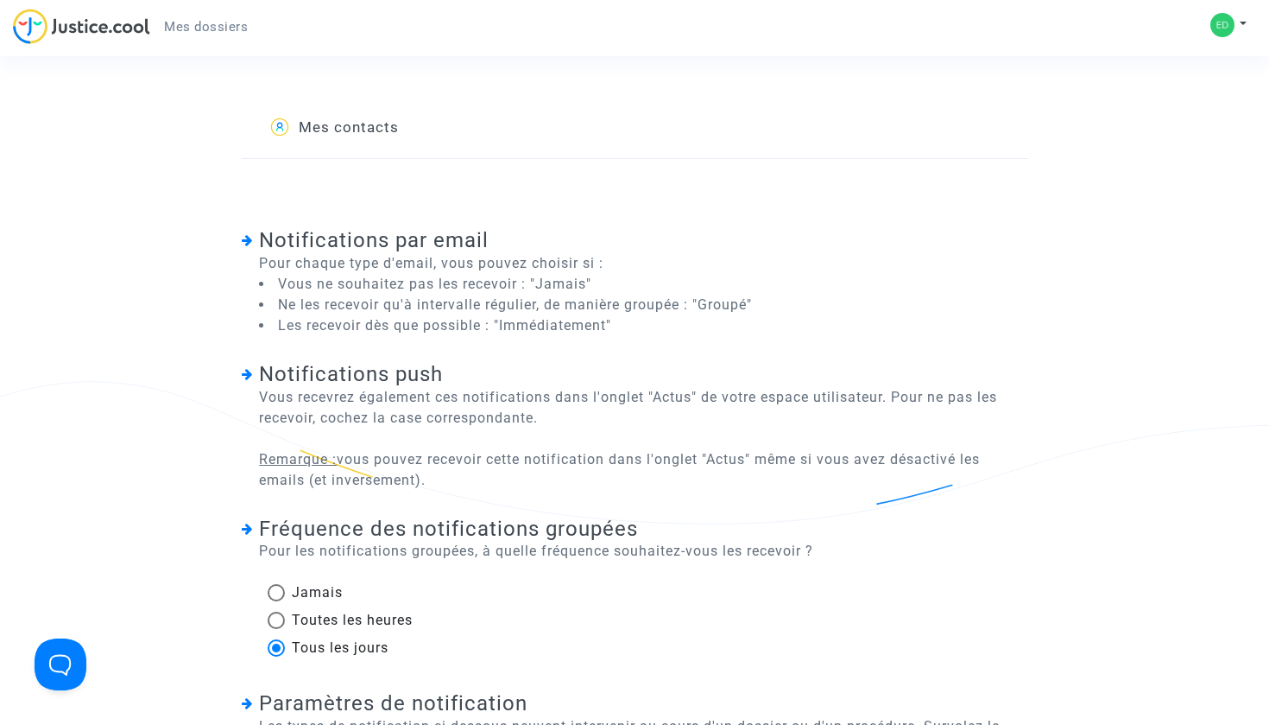
click at [1240, 27] on button at bounding box center [1229, 25] width 38 height 26
click at [1201, 114] on link "Déconnexion" at bounding box center [1179, 117] width 136 height 28
